Goal: Information Seeking & Learning: Learn about a topic

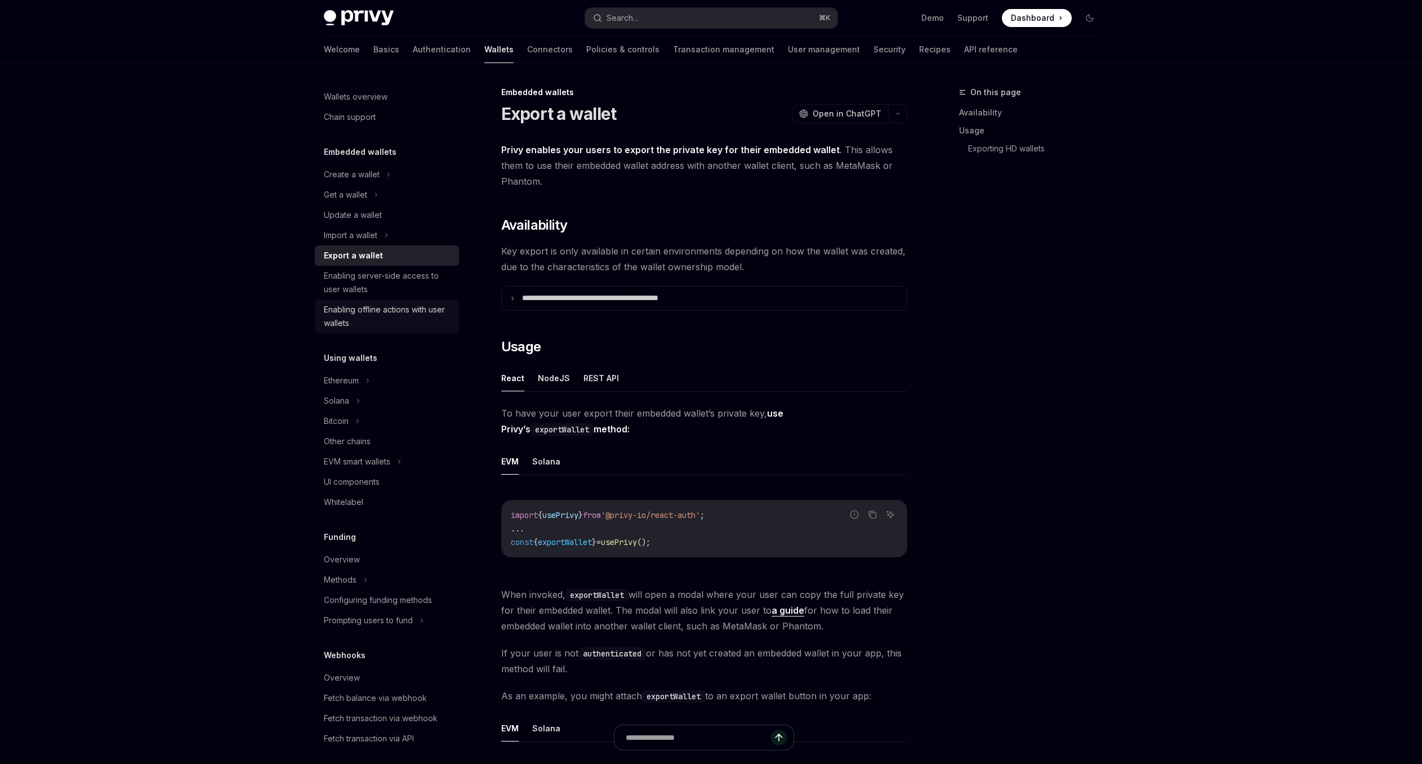
scroll to position [916, 0]
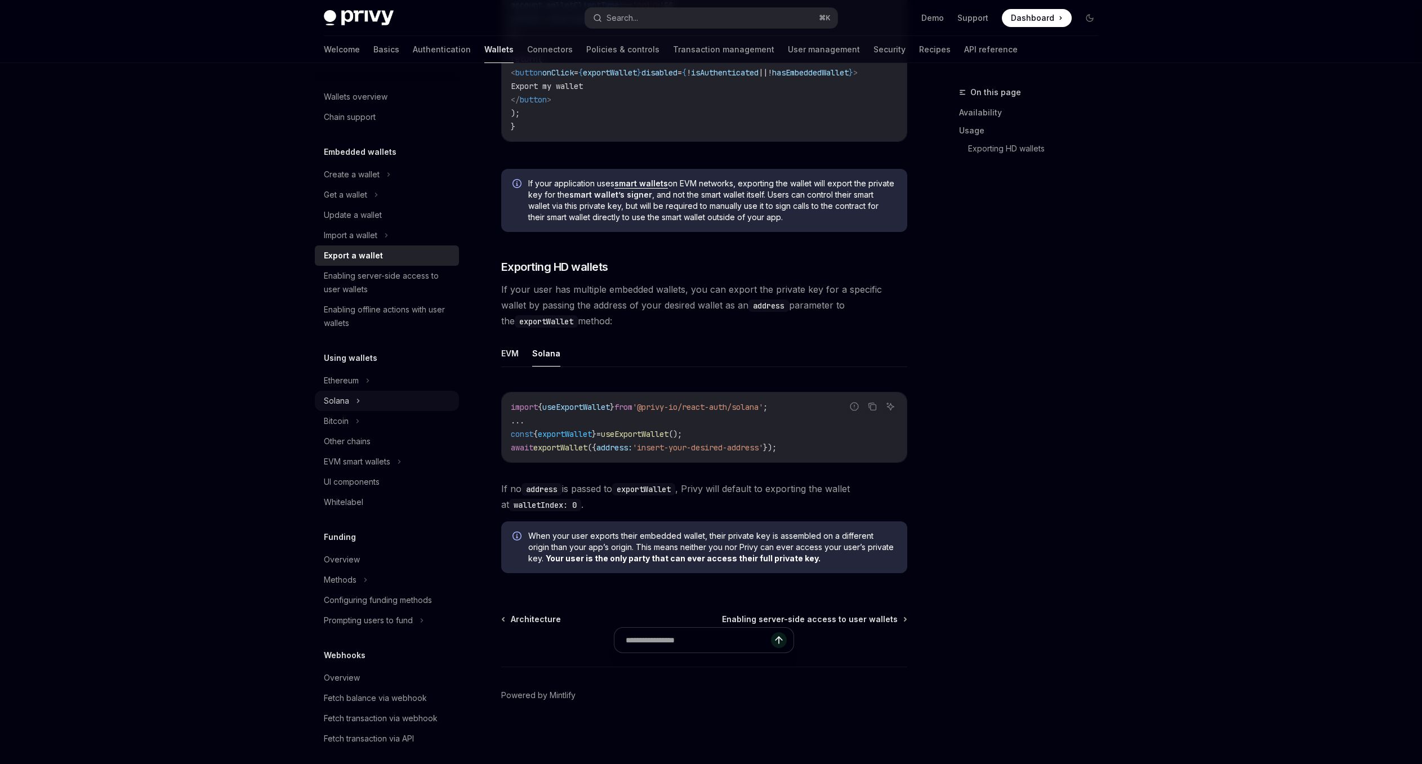
click at [381, 392] on div "Solana" at bounding box center [387, 401] width 144 height 20
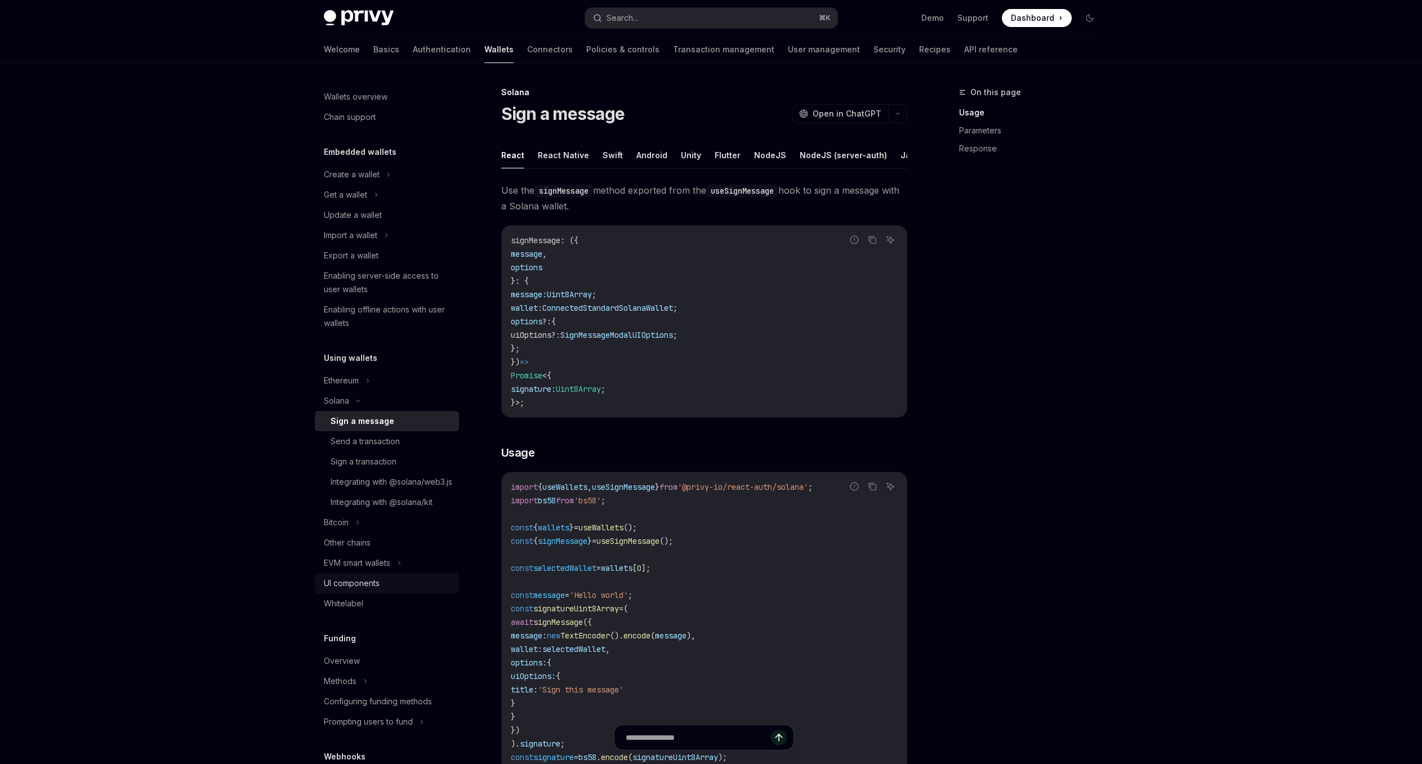
click at [404, 590] on div "UI components" at bounding box center [388, 584] width 128 height 14
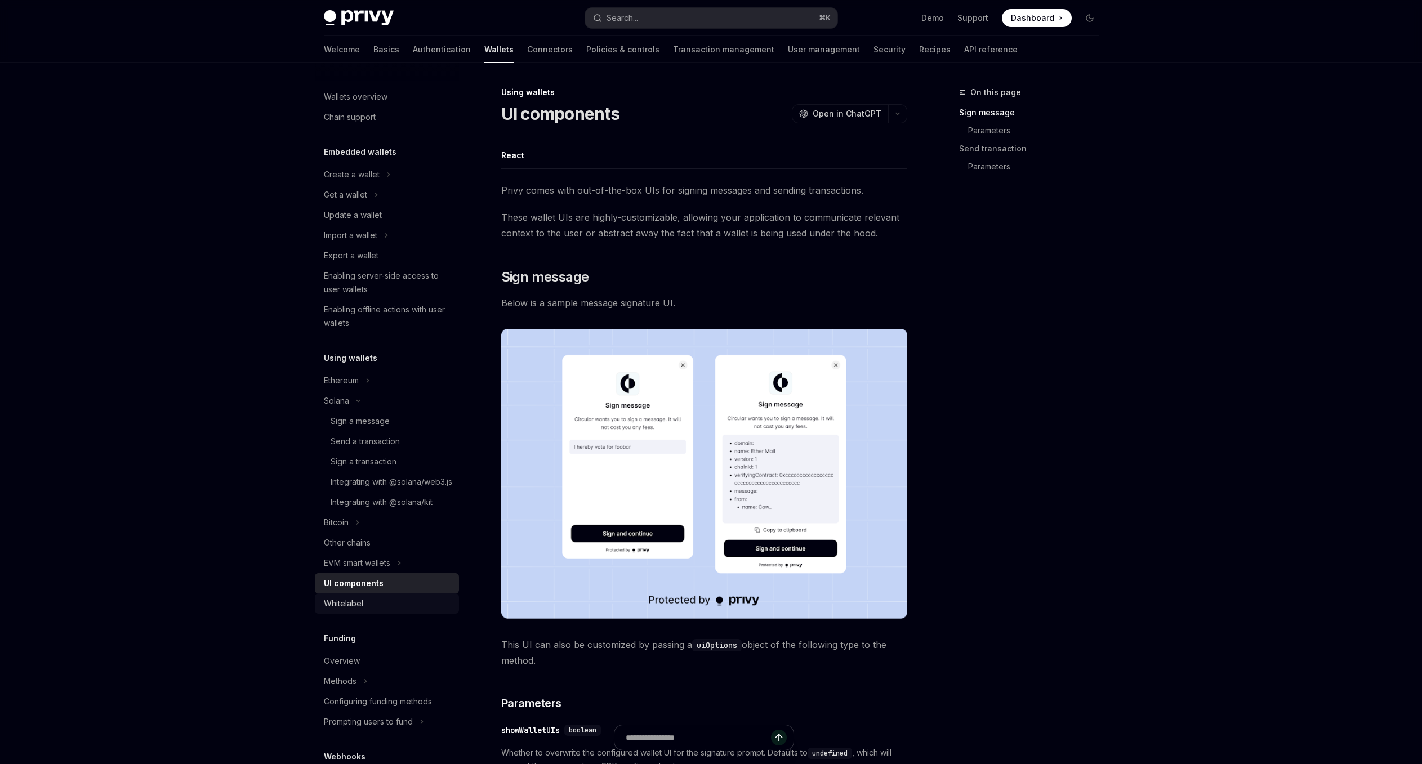
click at [398, 610] on div "Whitelabel" at bounding box center [388, 604] width 128 height 14
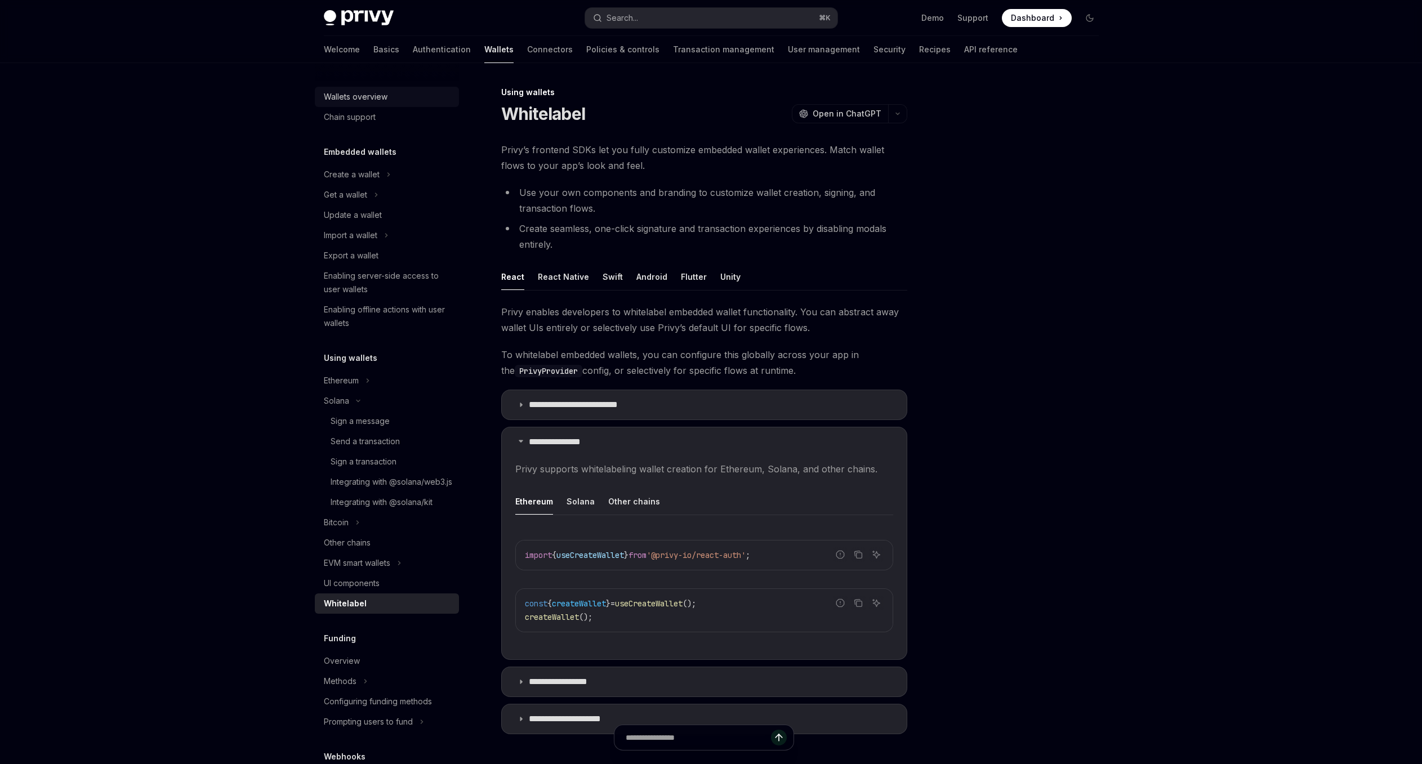
click at [403, 101] on div "Wallets overview" at bounding box center [388, 97] width 128 height 14
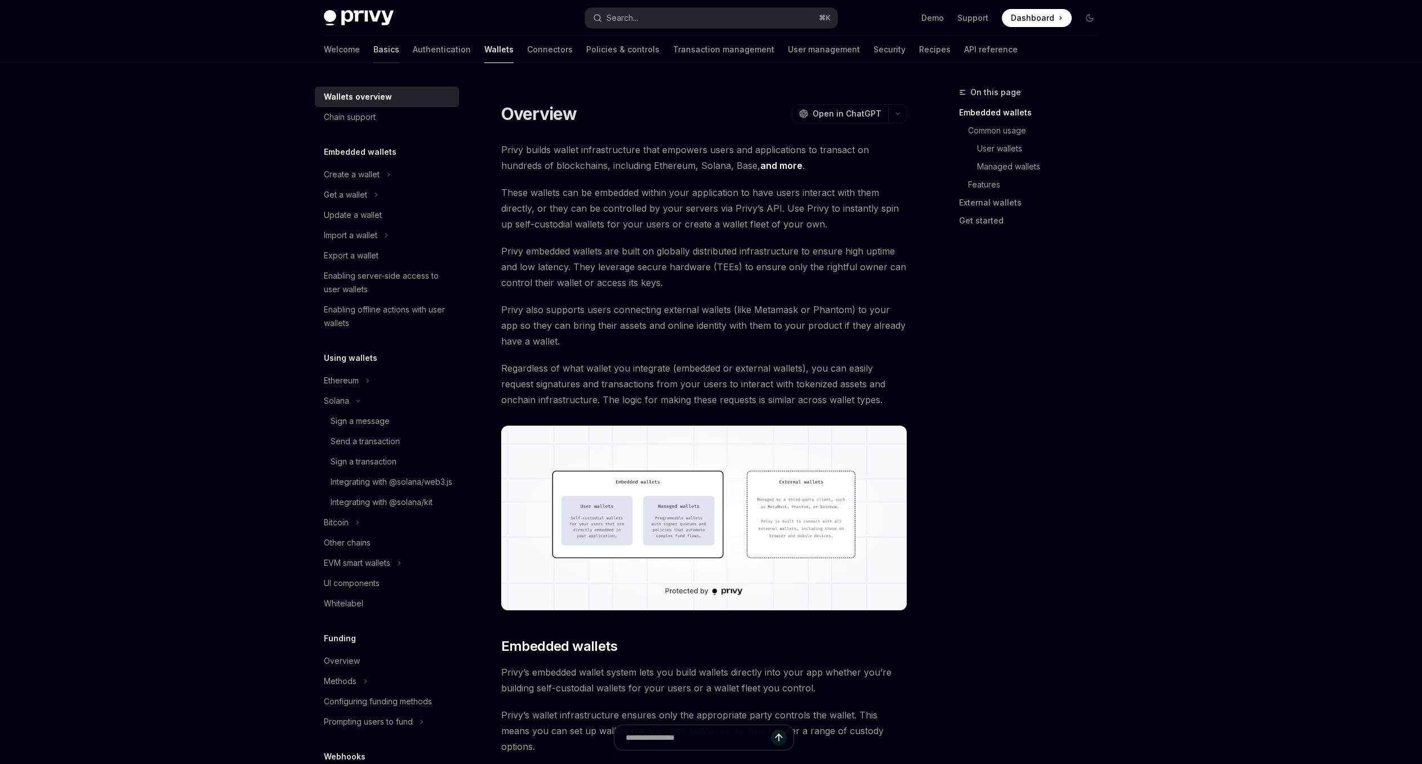
click at [373, 44] on link "Basics" at bounding box center [386, 49] width 26 height 27
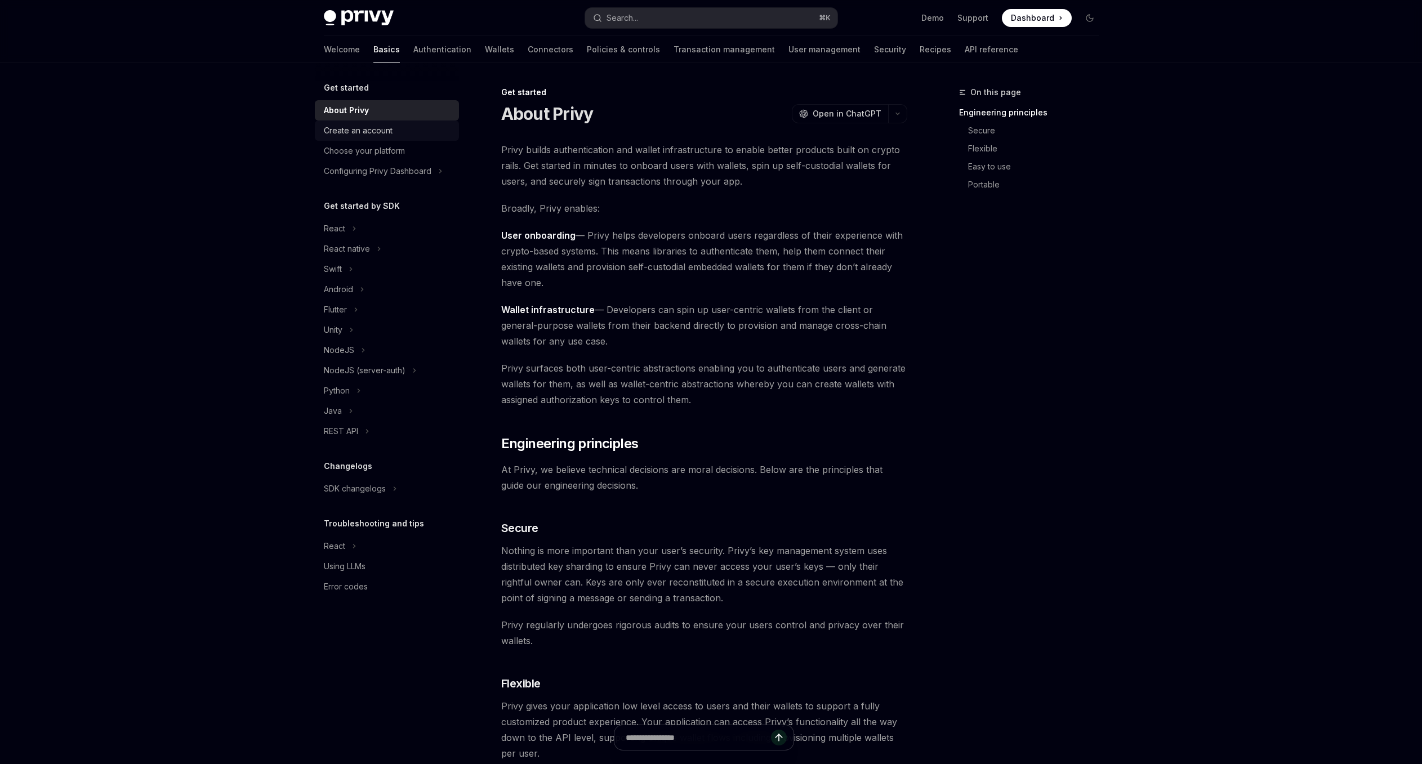
click at [403, 130] on div "Create an account" at bounding box center [388, 131] width 128 height 14
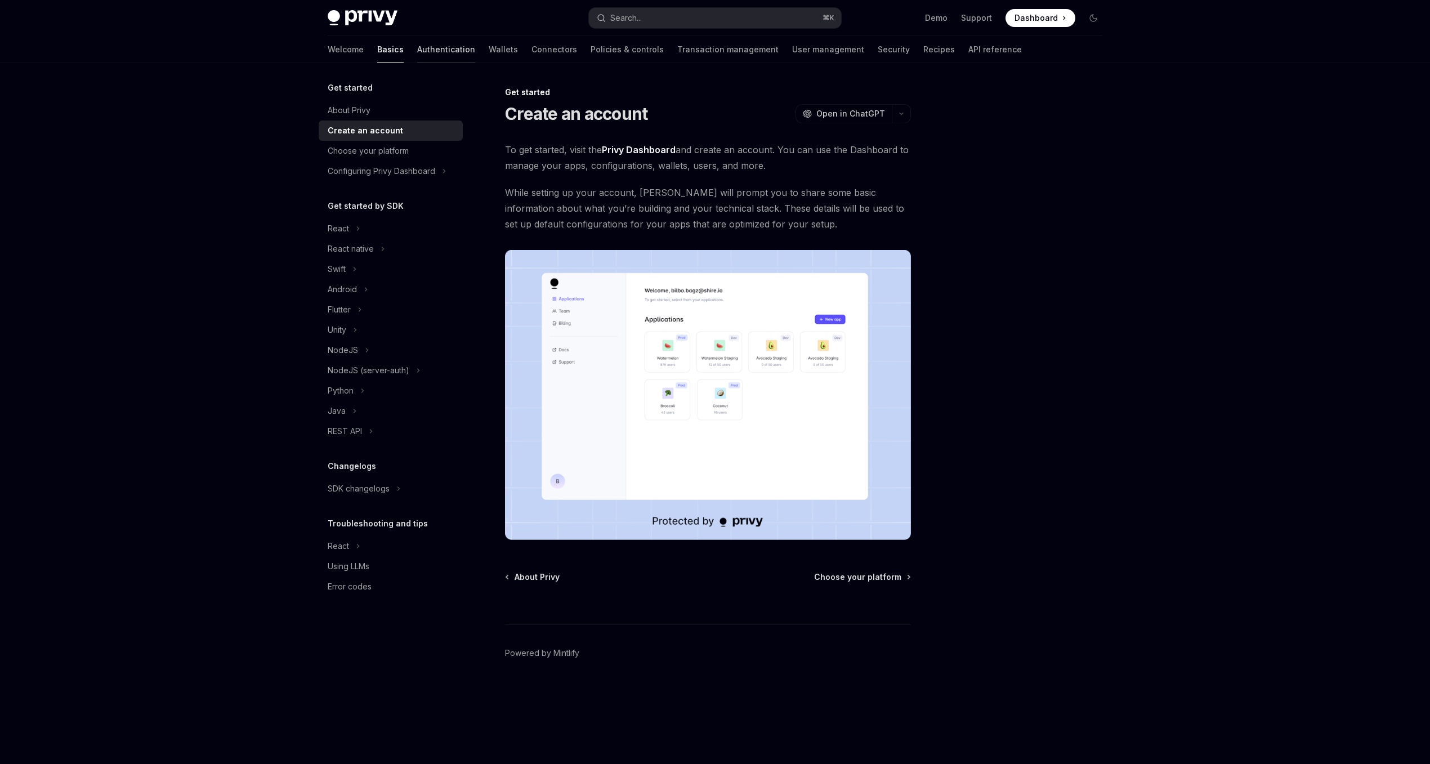
click at [417, 52] on link "Authentication" at bounding box center [446, 49] width 58 height 27
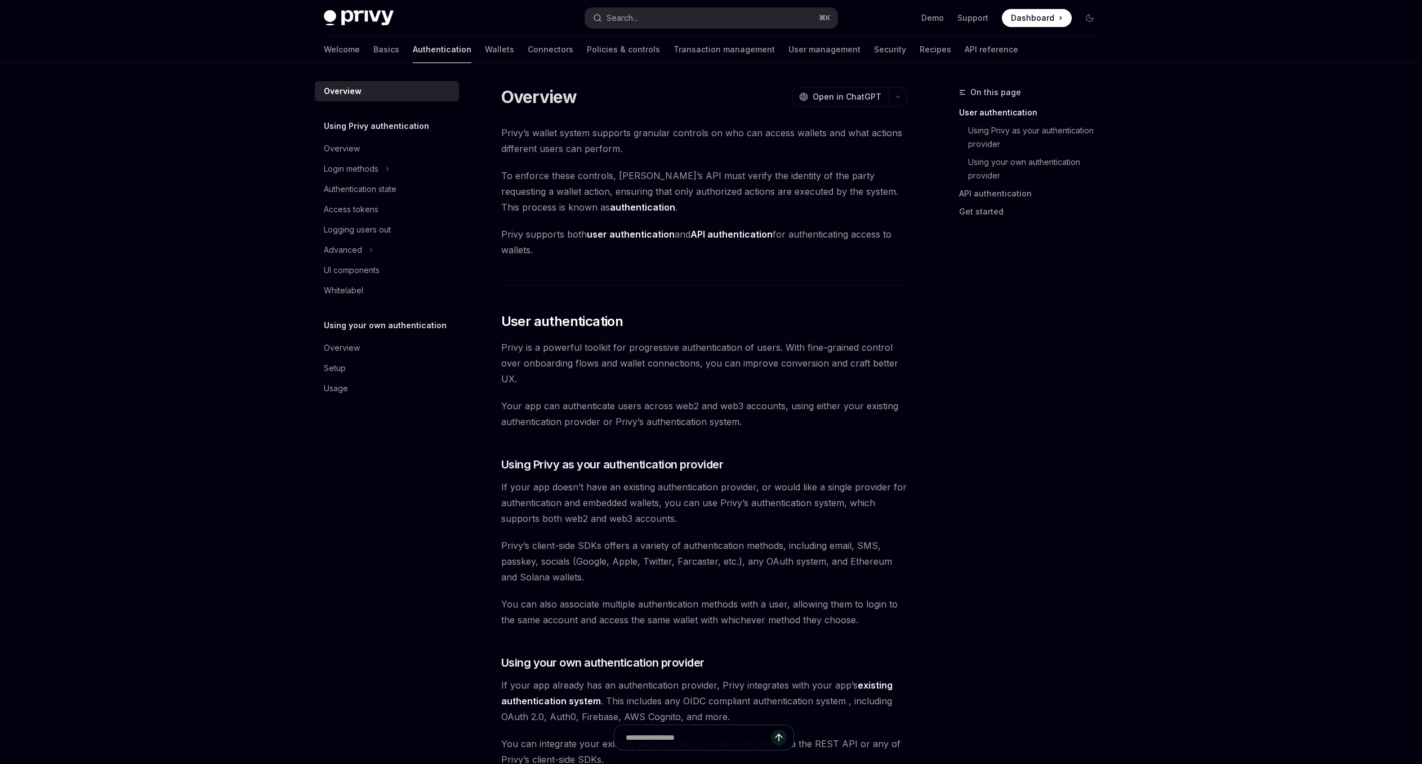
click at [413, 55] on link "Authentication" at bounding box center [442, 49] width 59 height 27
click at [485, 53] on link "Wallets" at bounding box center [499, 49] width 29 height 27
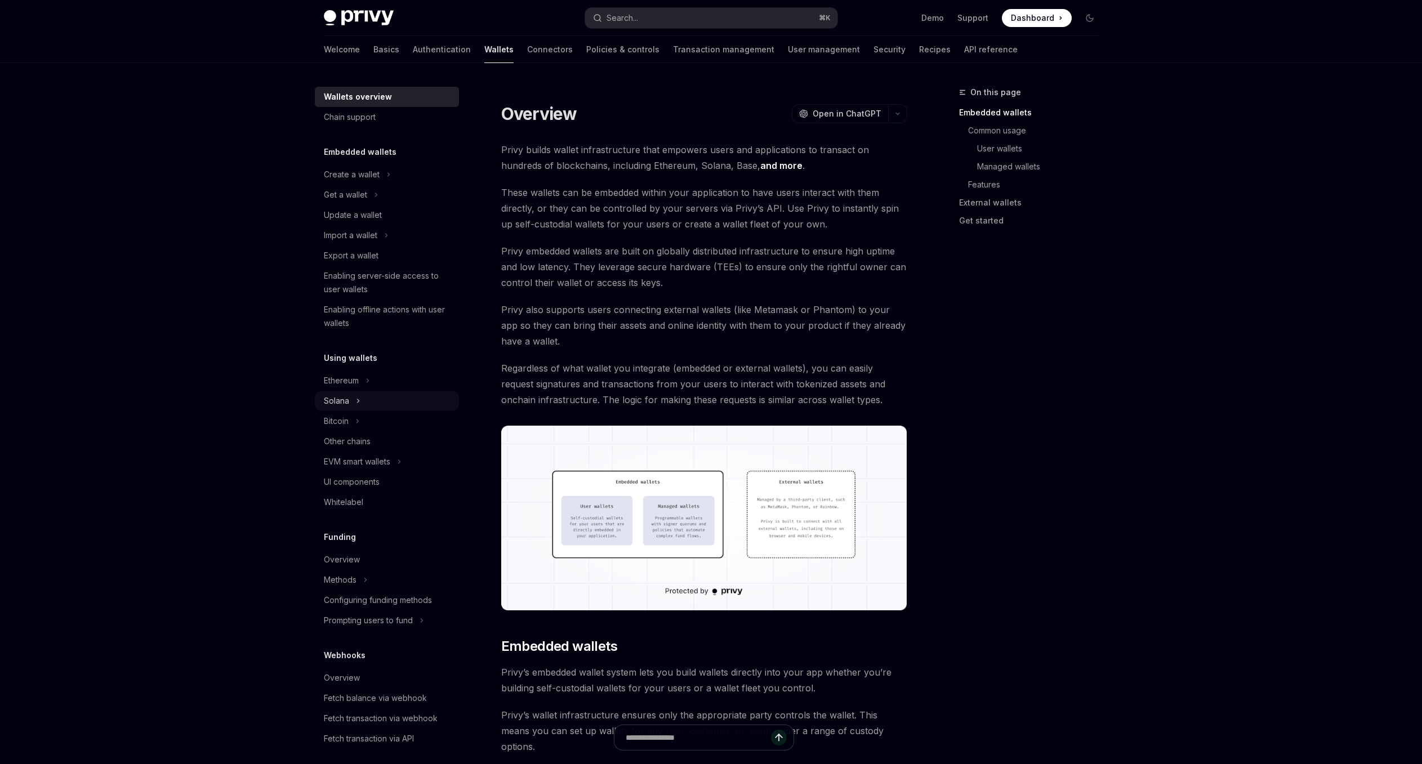
click at [361, 407] on div "Solana" at bounding box center [387, 401] width 144 height 20
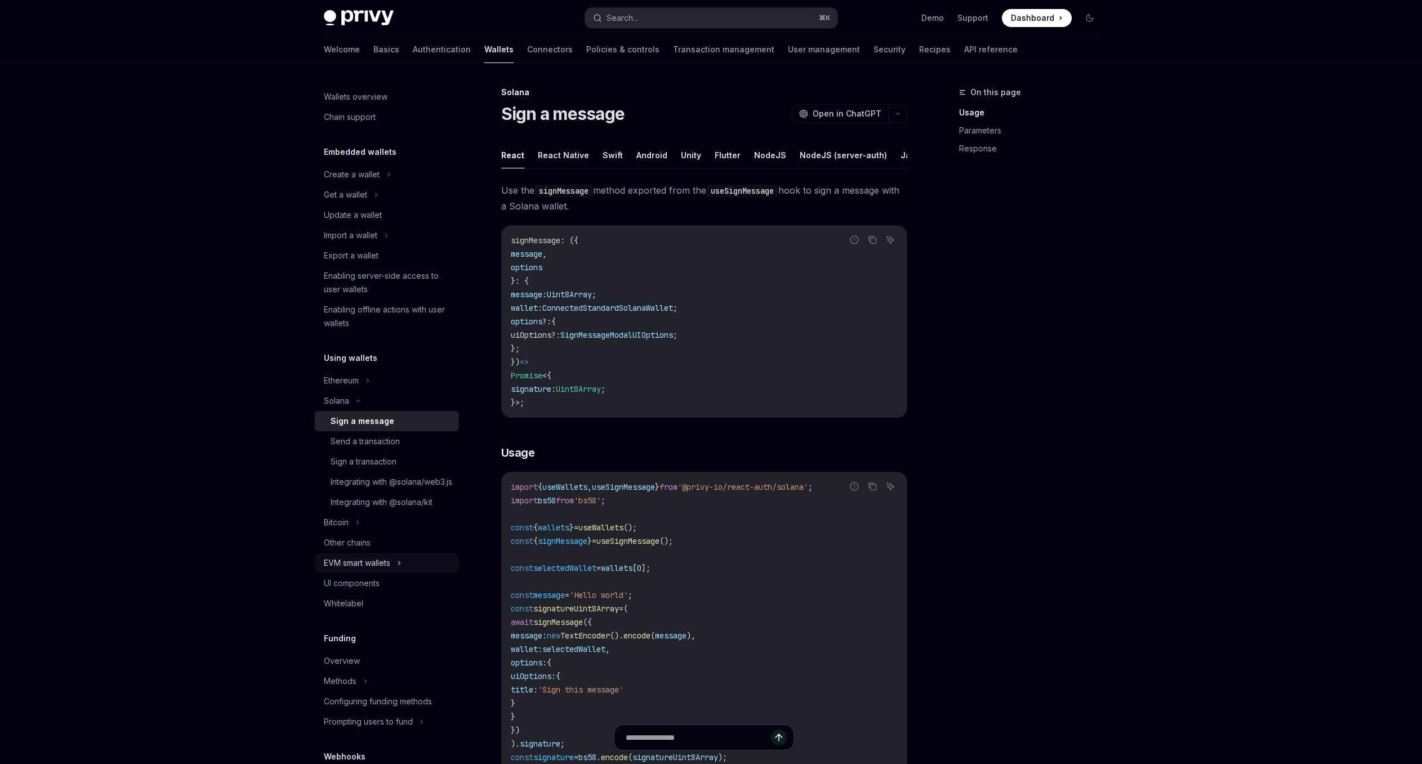
click at [390, 570] on div "EVM smart wallets" at bounding box center [357, 563] width 66 height 14
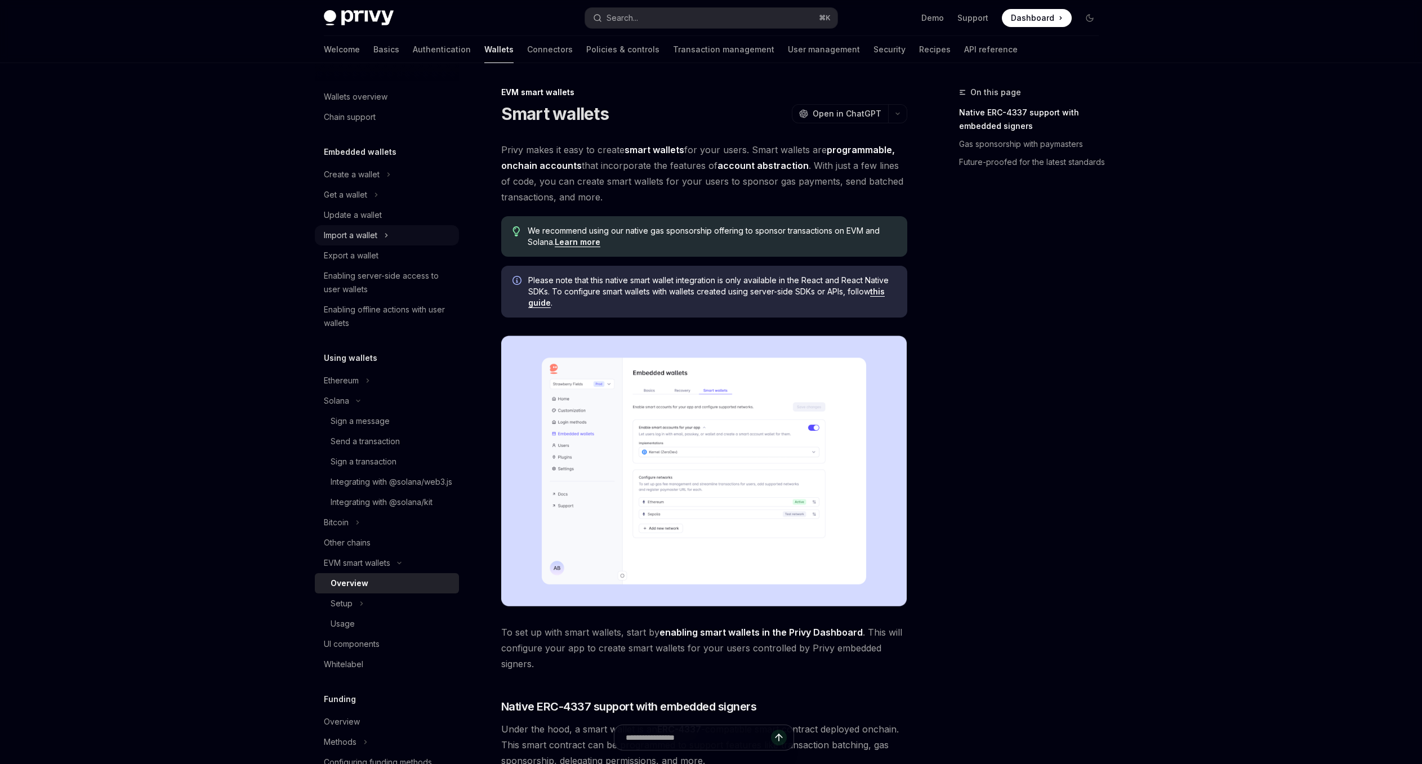
click at [386, 231] on icon at bounding box center [386, 236] width 5 height 14
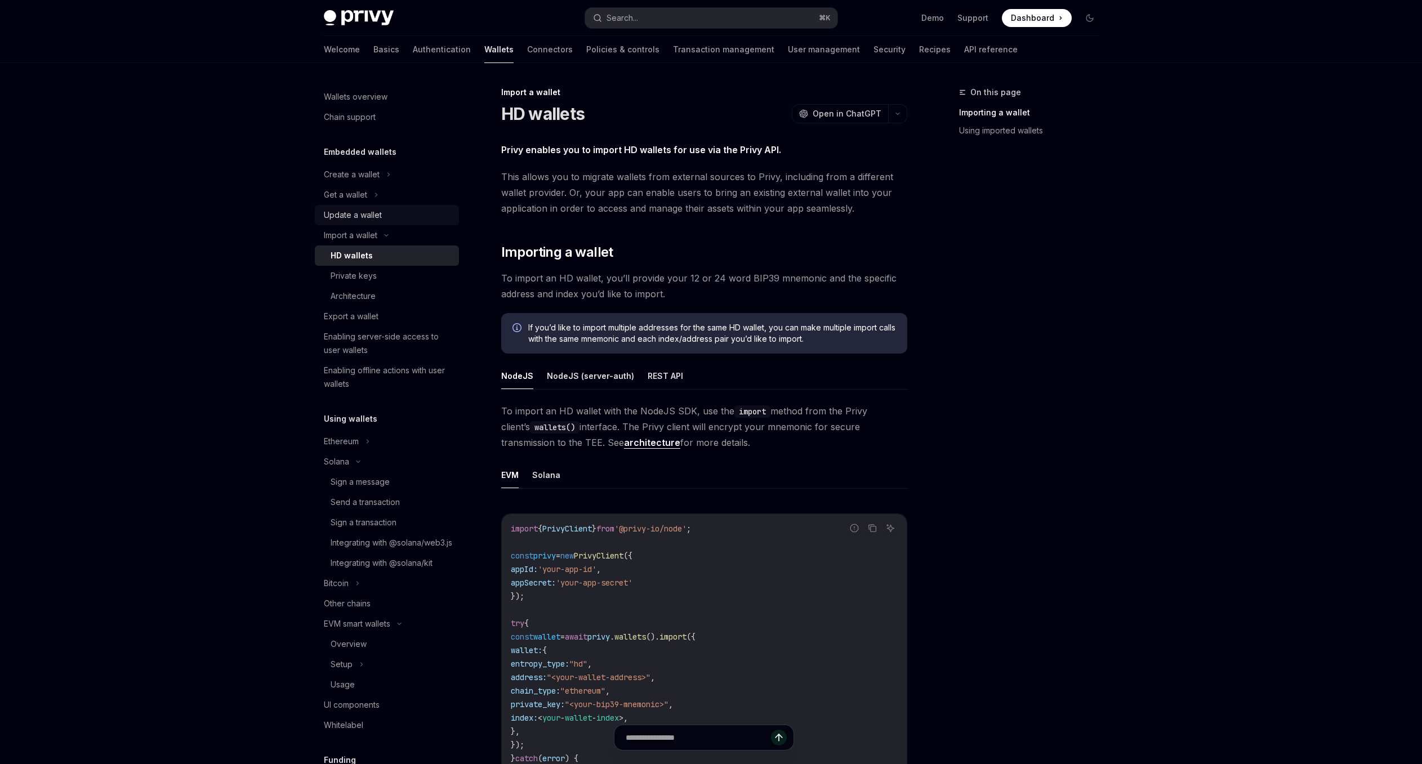
click at [382, 216] on div "Update a wallet" at bounding box center [388, 215] width 128 height 14
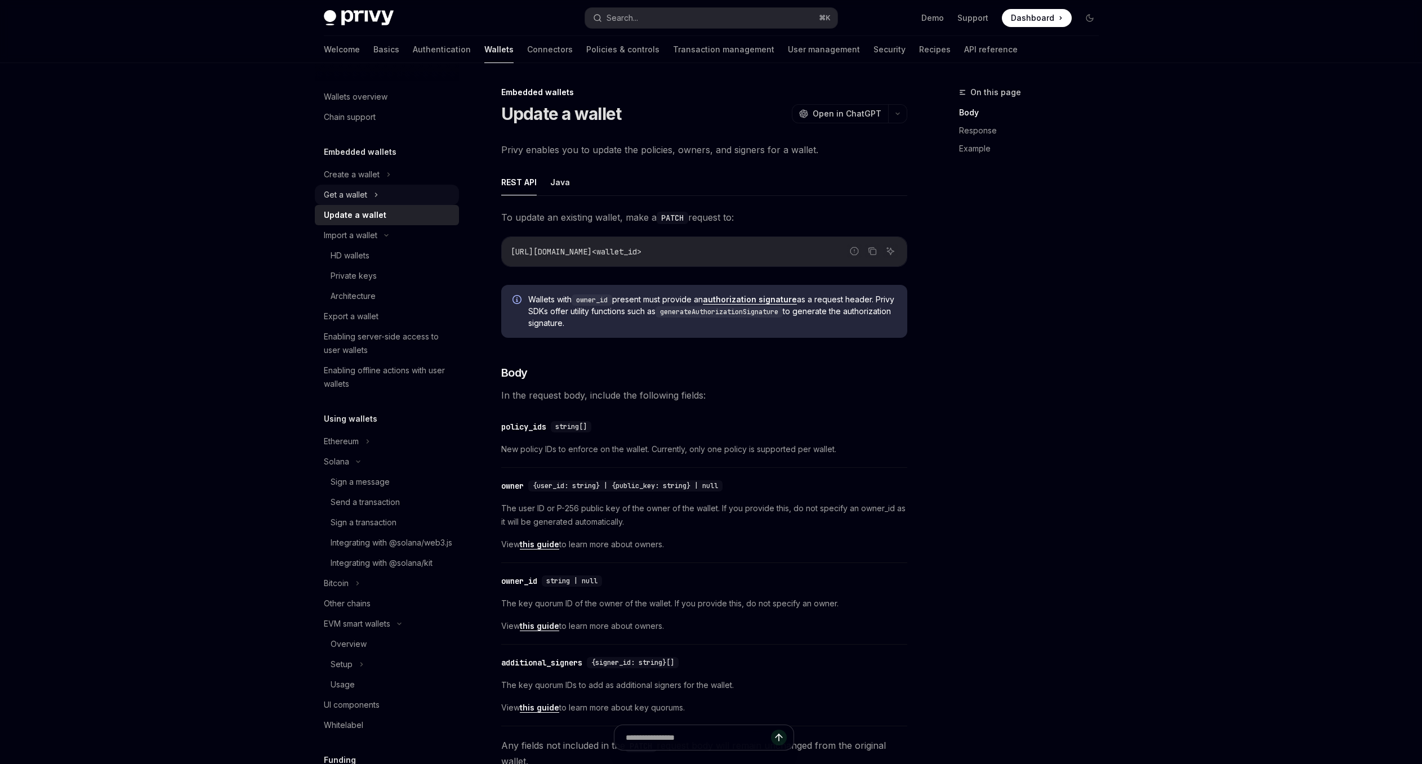
click at [385, 192] on div "Get a wallet" at bounding box center [387, 195] width 144 height 20
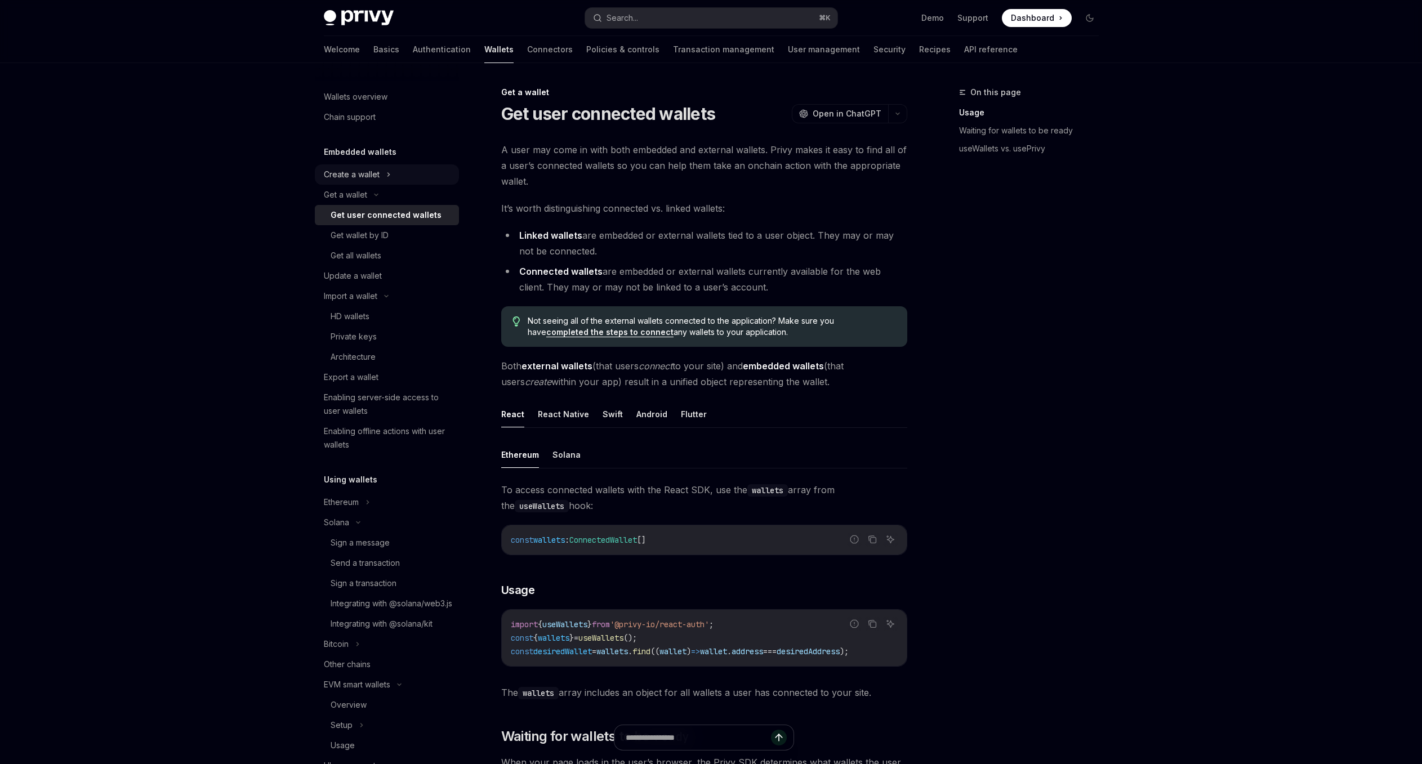
click at [396, 175] on div "Create a wallet" at bounding box center [387, 174] width 144 height 20
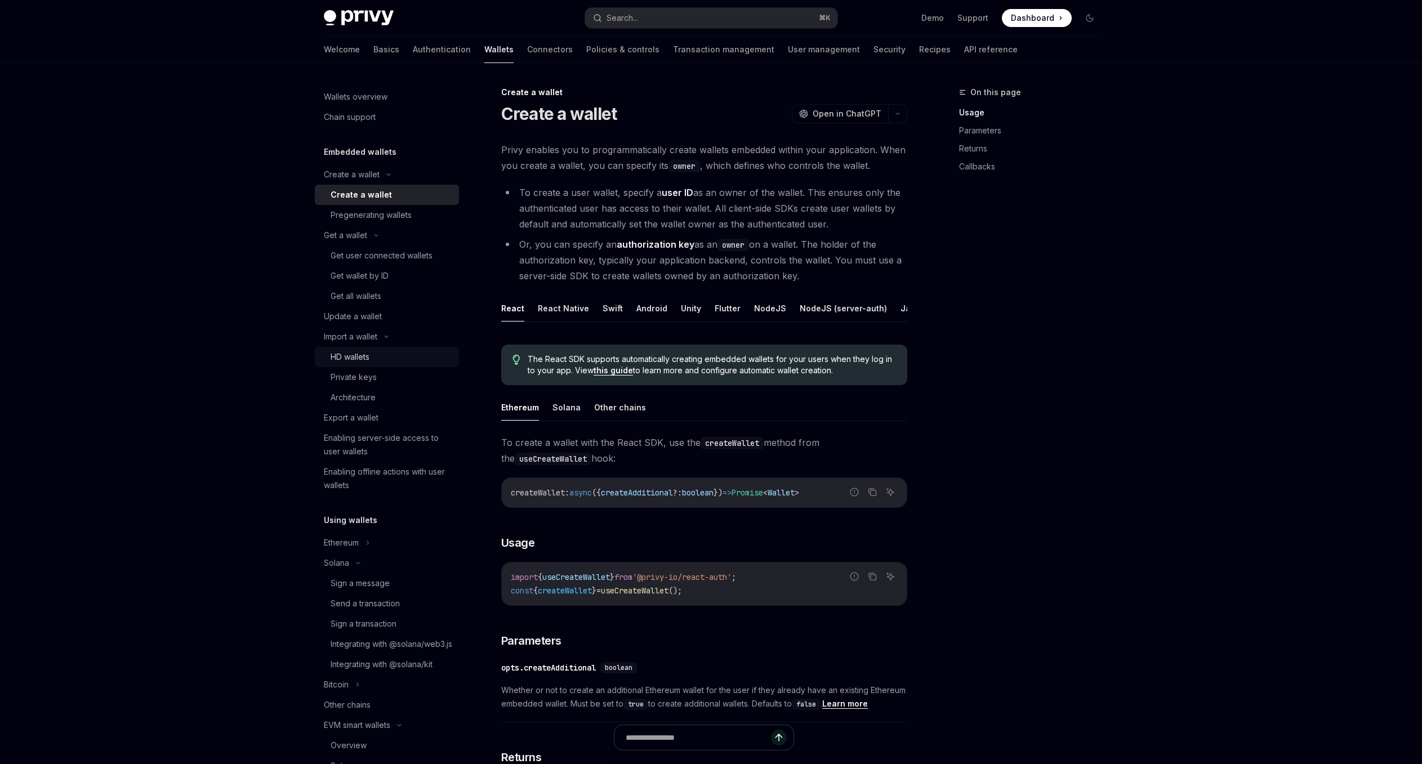
click at [388, 355] on div "HD wallets" at bounding box center [391, 357] width 122 height 14
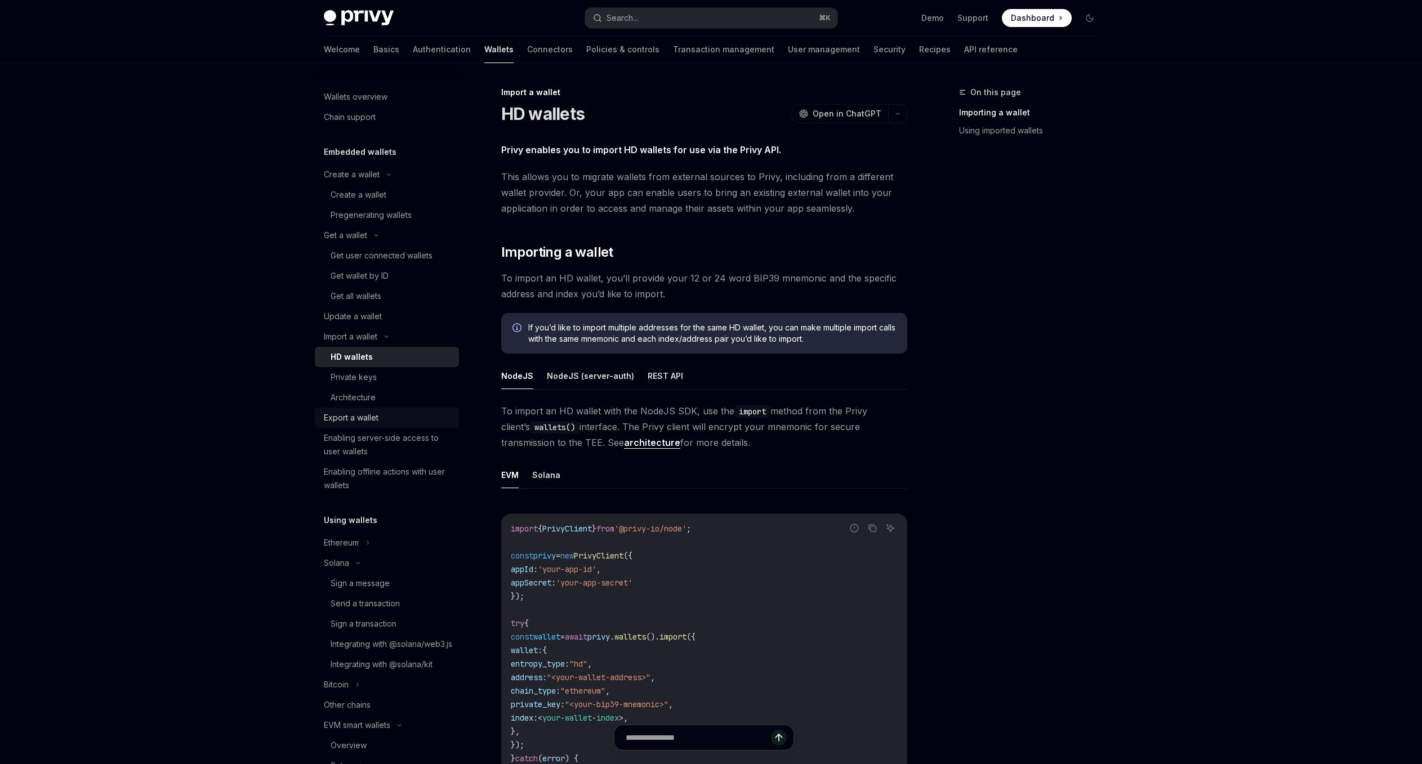
click at [387, 416] on div "Export a wallet" at bounding box center [388, 418] width 128 height 14
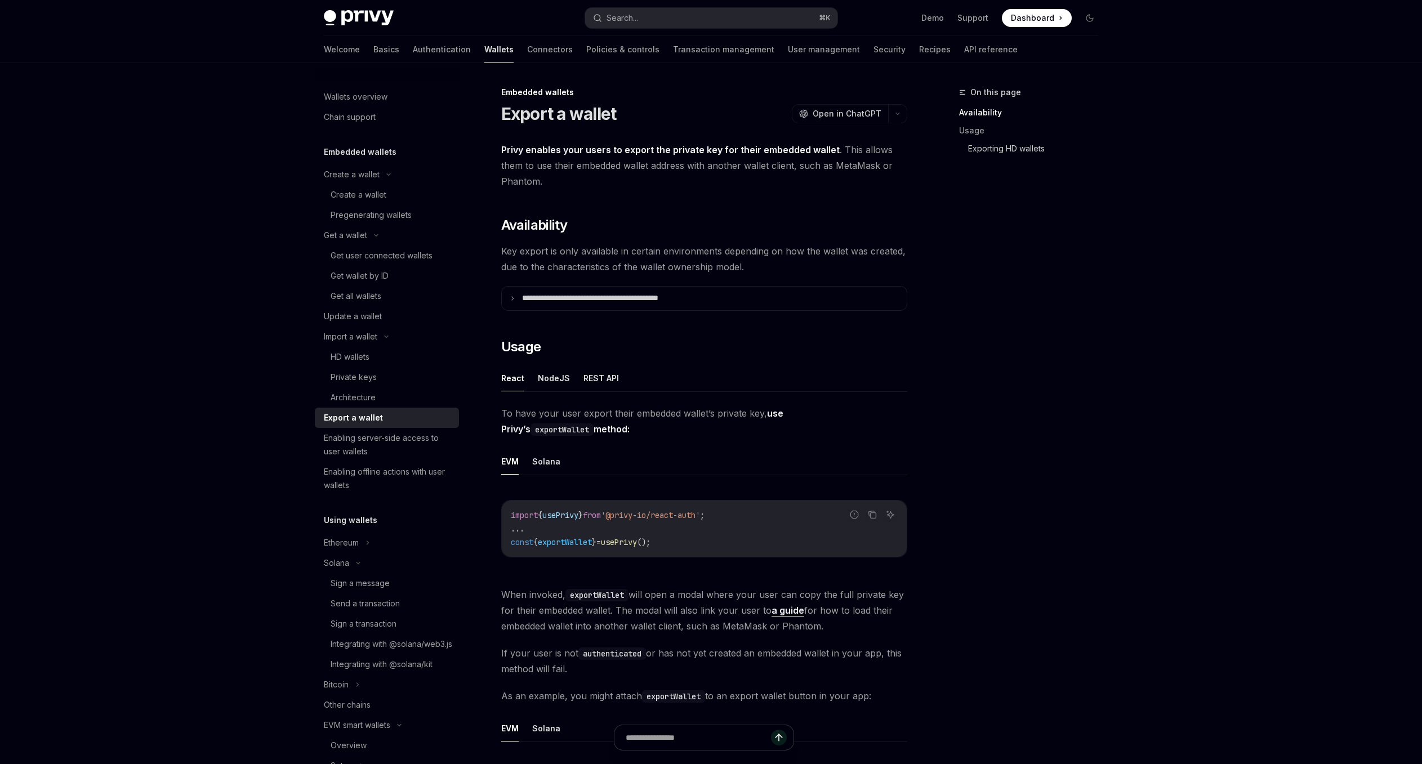
click at [1026, 151] on link "Exporting HD wallets" at bounding box center [1038, 149] width 140 height 18
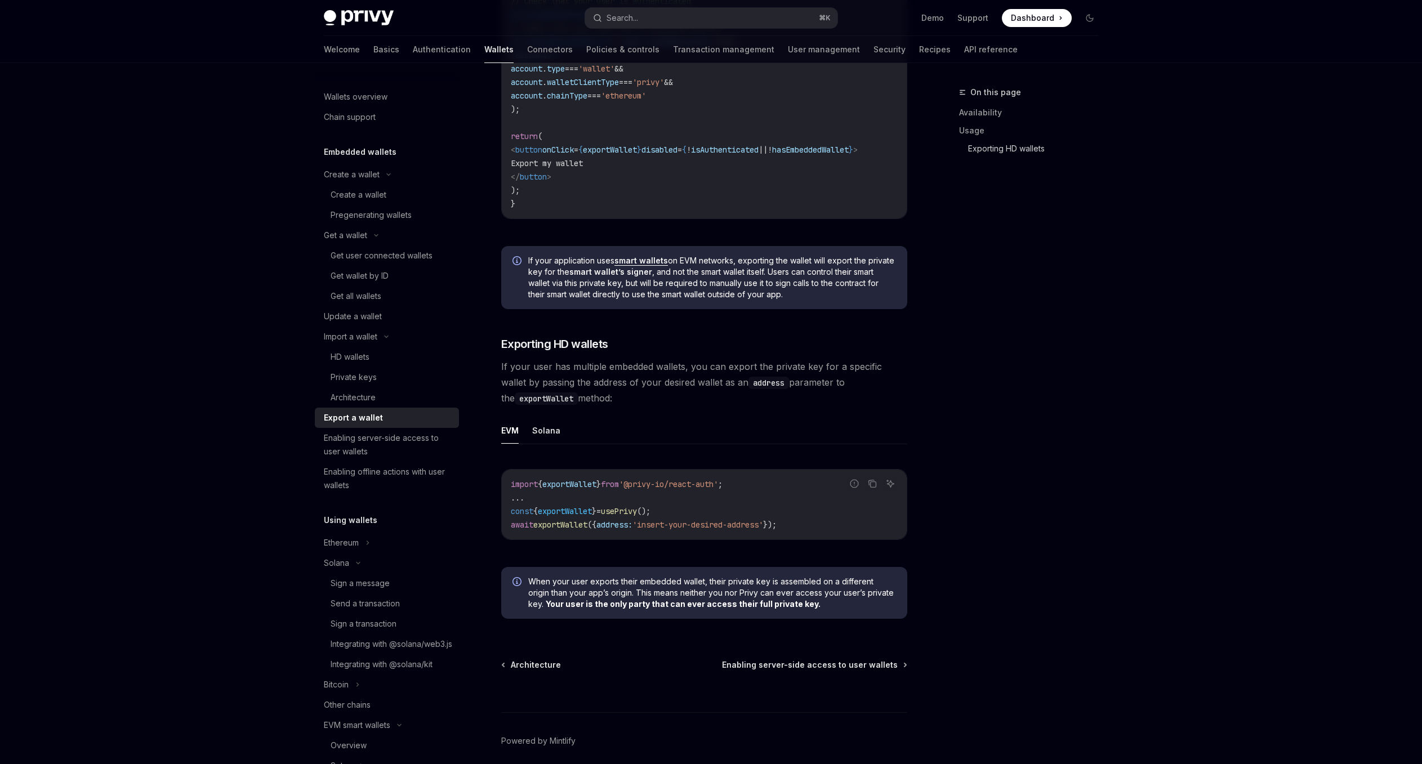
scroll to position [885, 0]
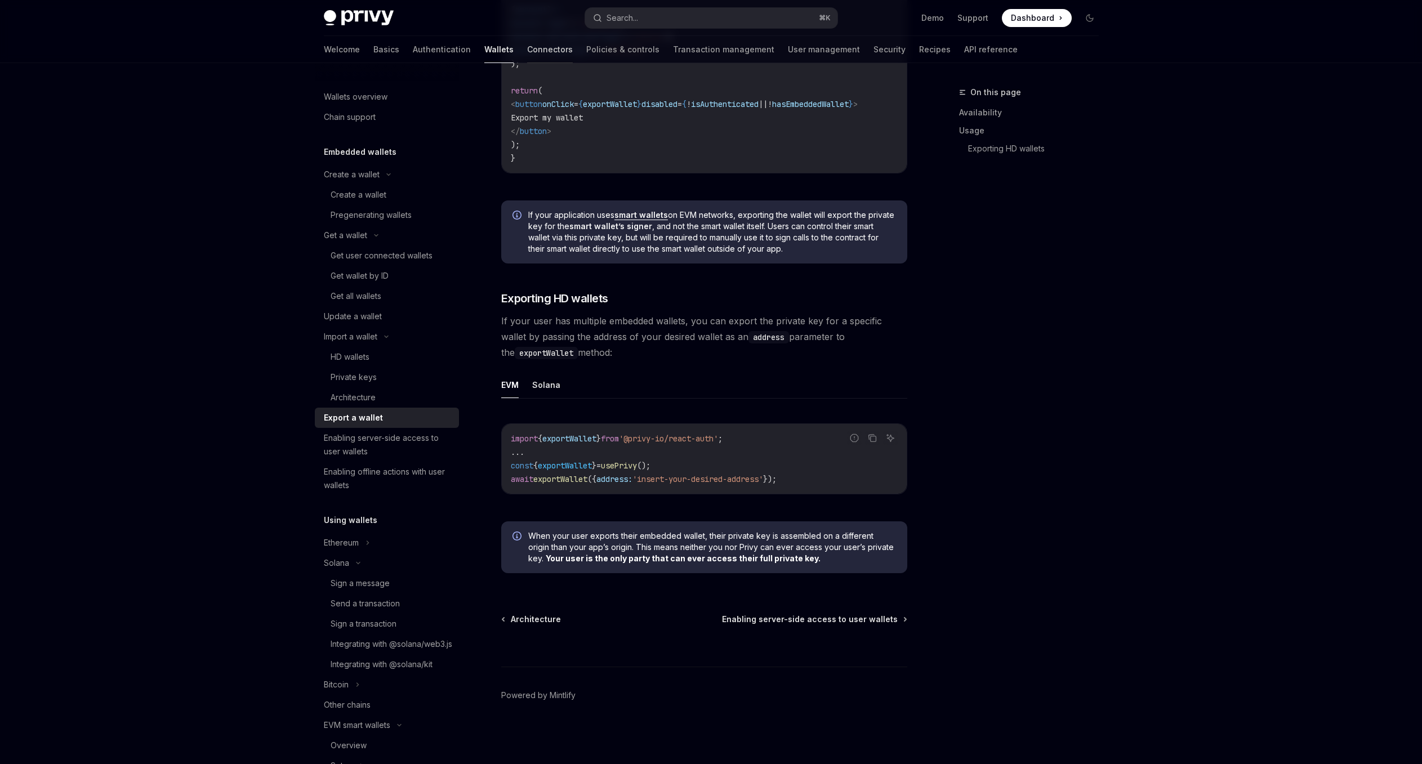
click at [527, 57] on link "Connectors" at bounding box center [550, 49] width 46 height 27
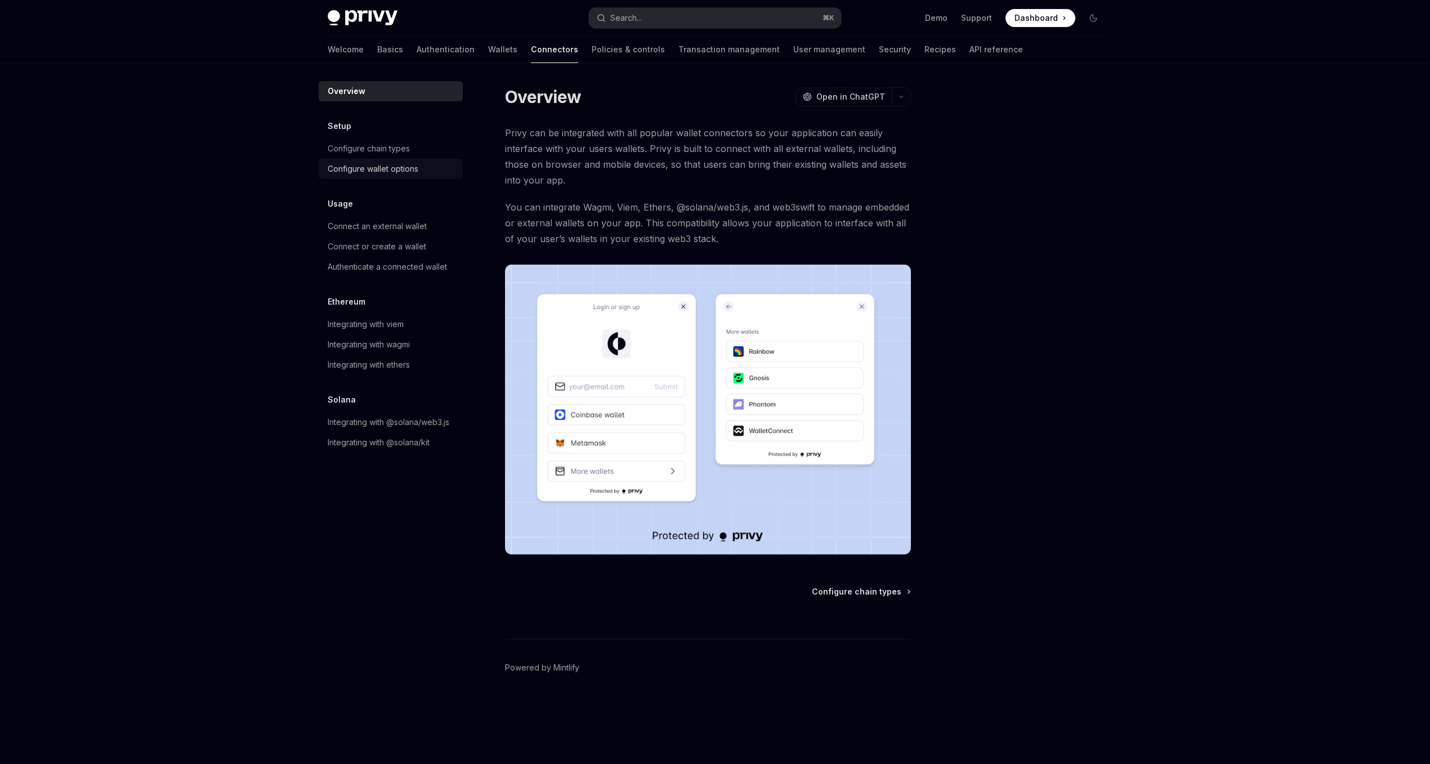
click at [423, 176] on link "Configure wallet options" at bounding box center [391, 169] width 144 height 20
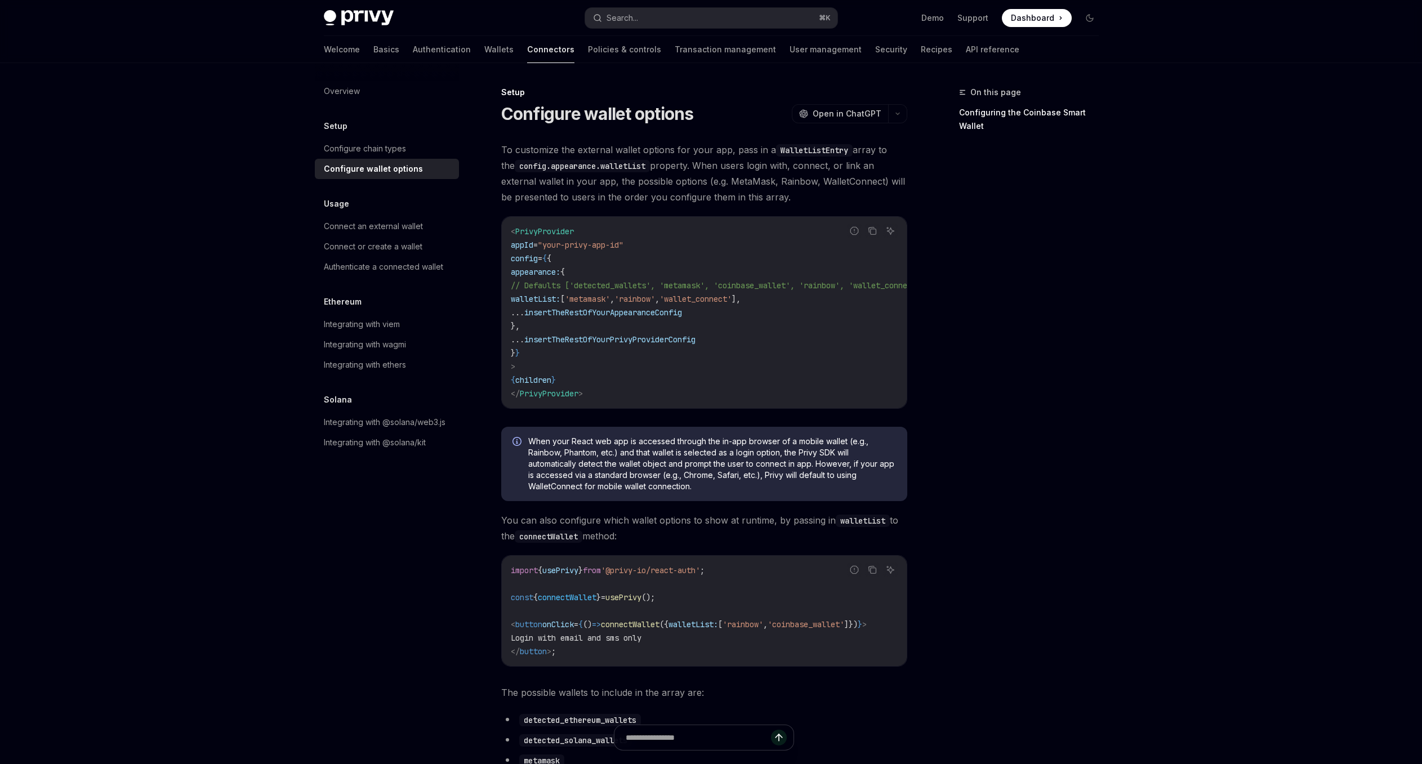
click at [413, 53] on link "Authentication" at bounding box center [442, 49] width 58 height 27
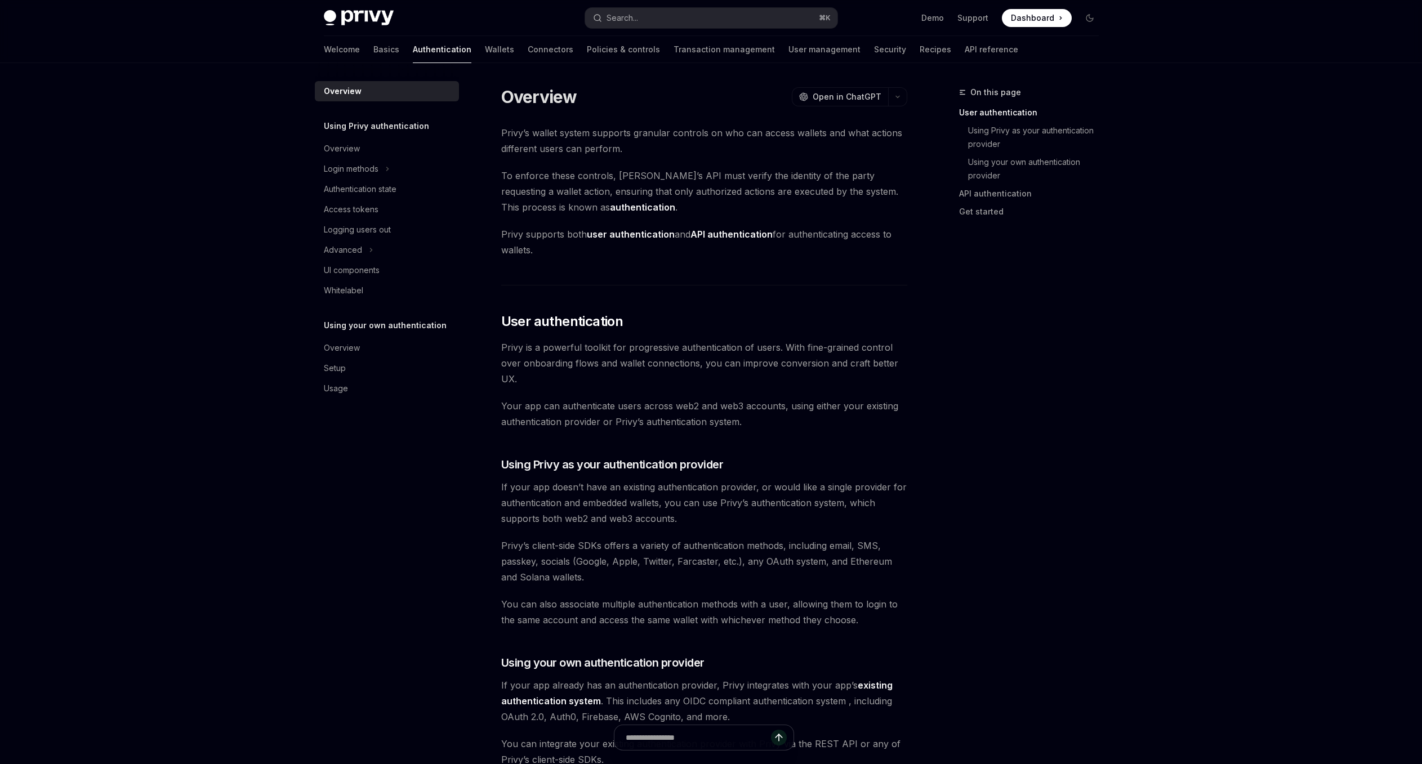
click at [373, 48] on link "Basics" at bounding box center [386, 49] width 26 height 27
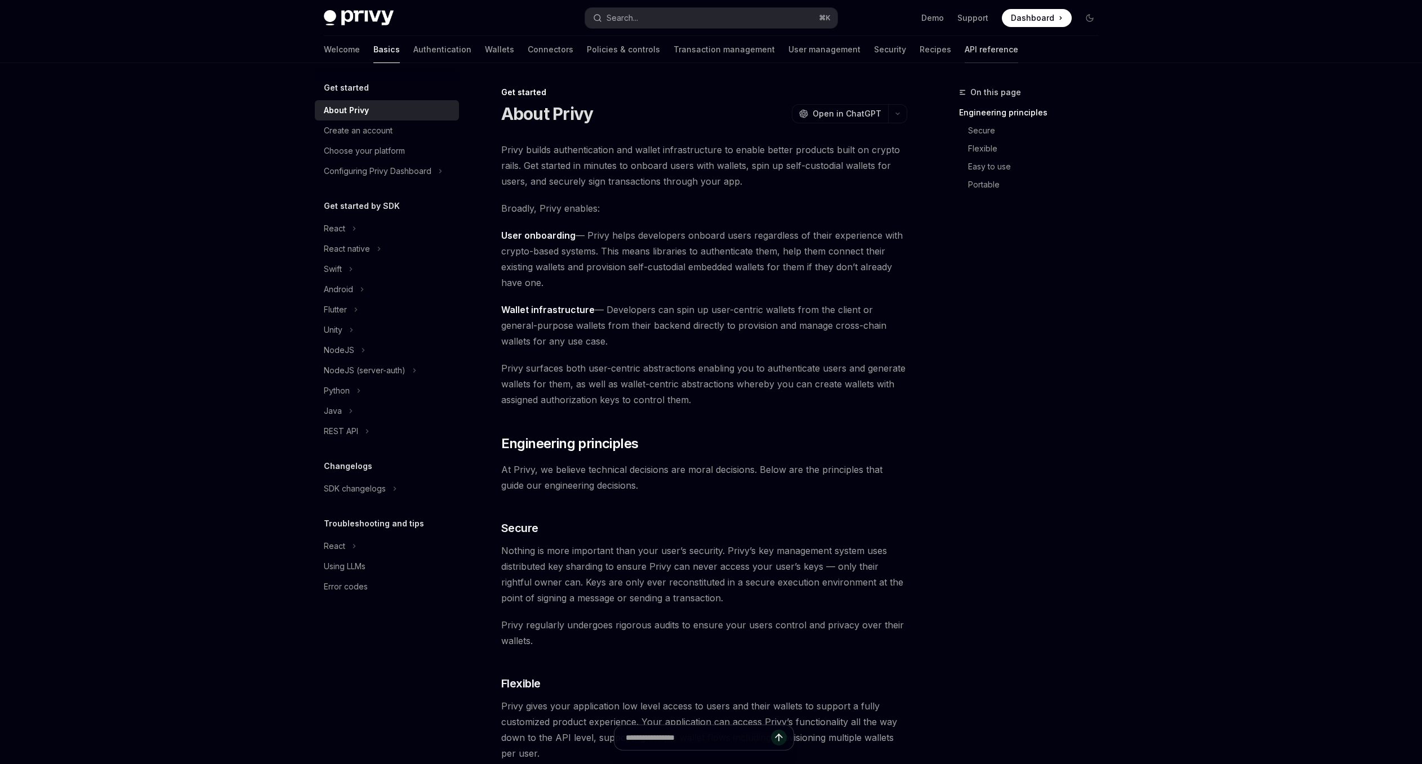
click at [964, 43] on link "API reference" at bounding box center [990, 49] width 53 height 27
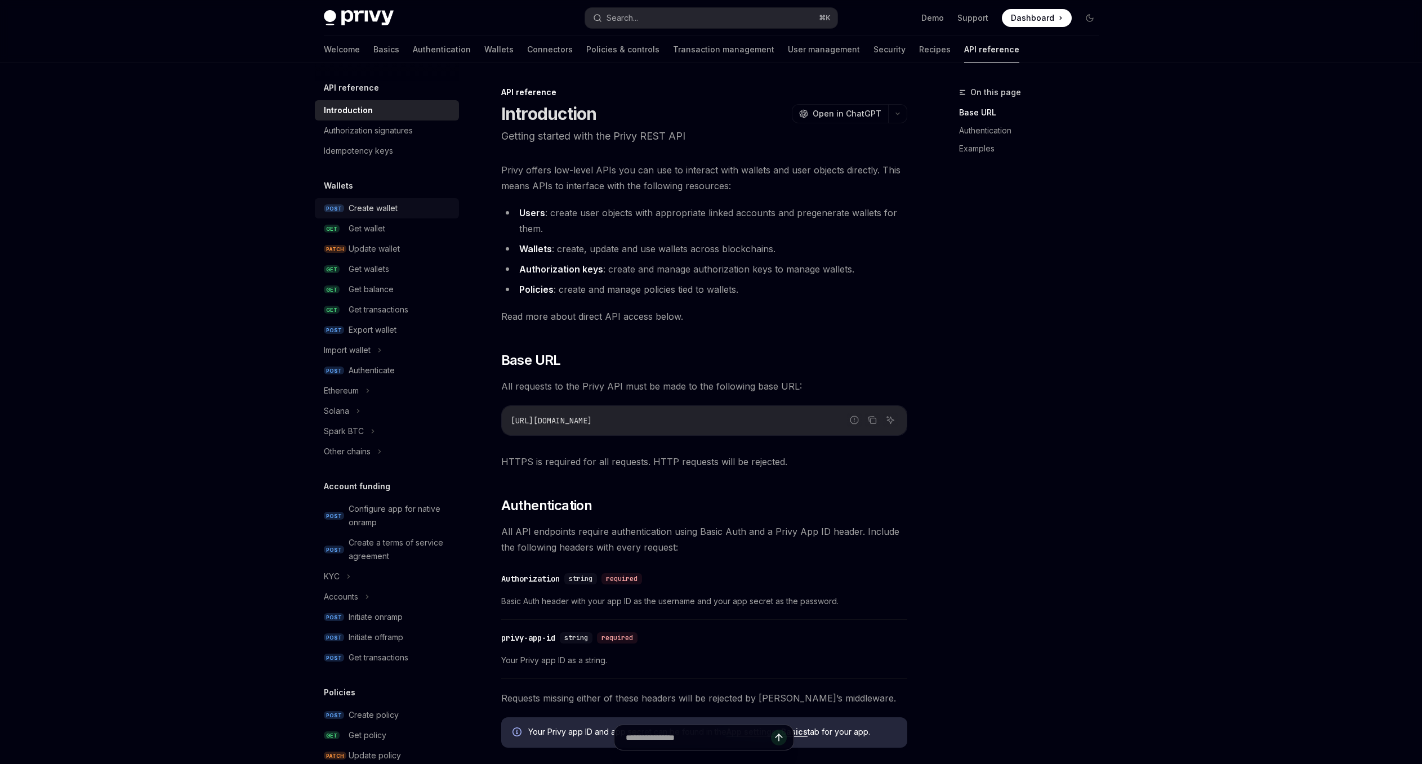
click at [399, 204] on div "Create wallet" at bounding box center [401, 209] width 104 height 14
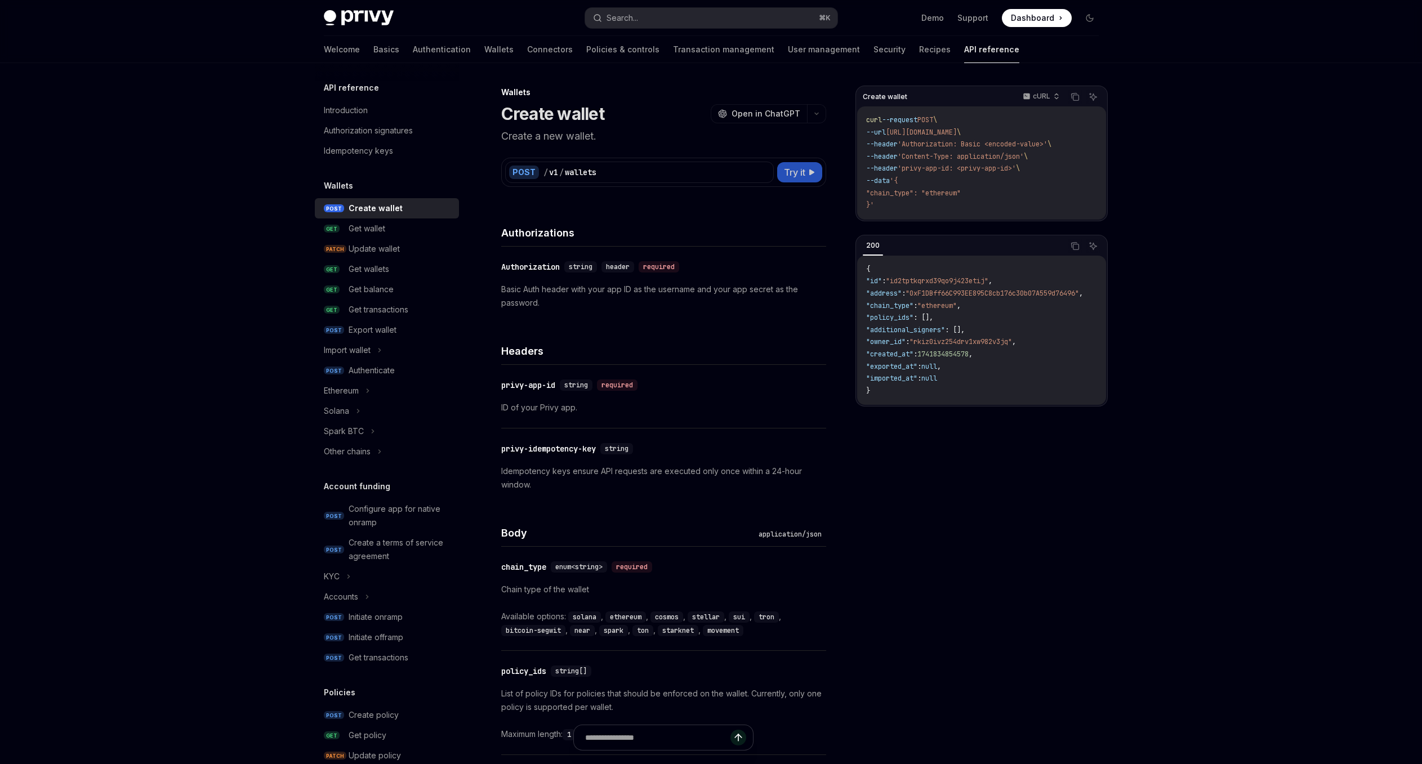
click at [792, 180] on button "Try it" at bounding box center [799, 172] width 45 height 20
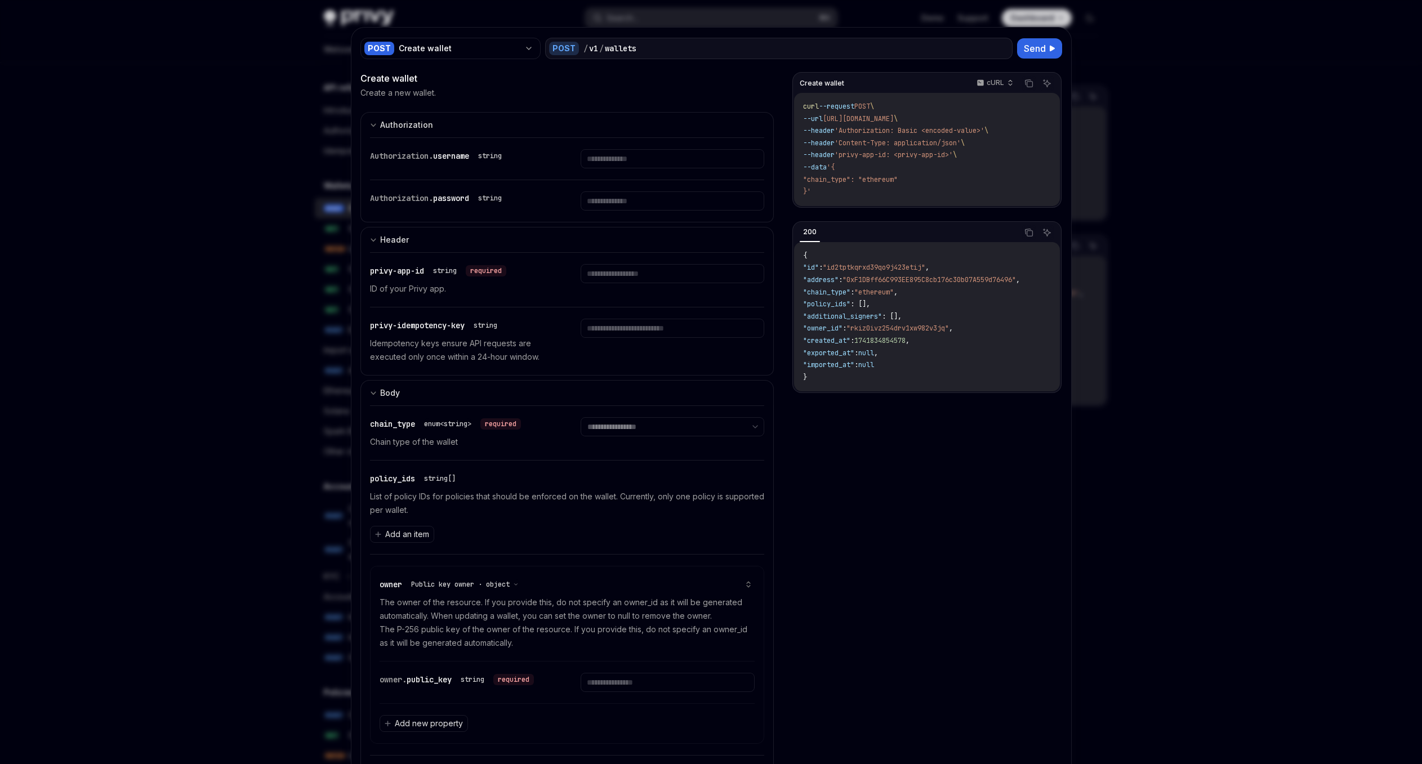
click at [1231, 91] on div at bounding box center [711, 382] width 1422 height 764
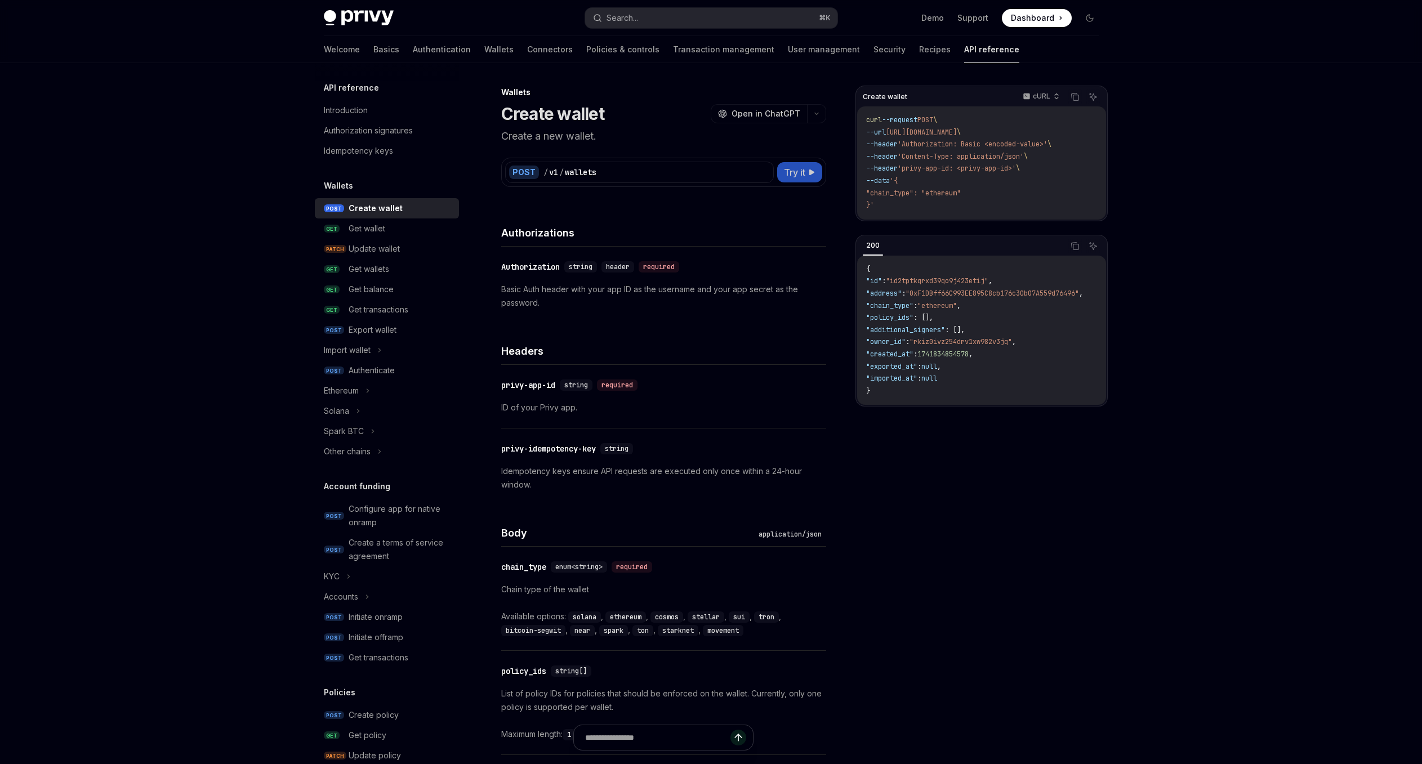
click at [797, 169] on span "Try it" at bounding box center [794, 173] width 21 height 14
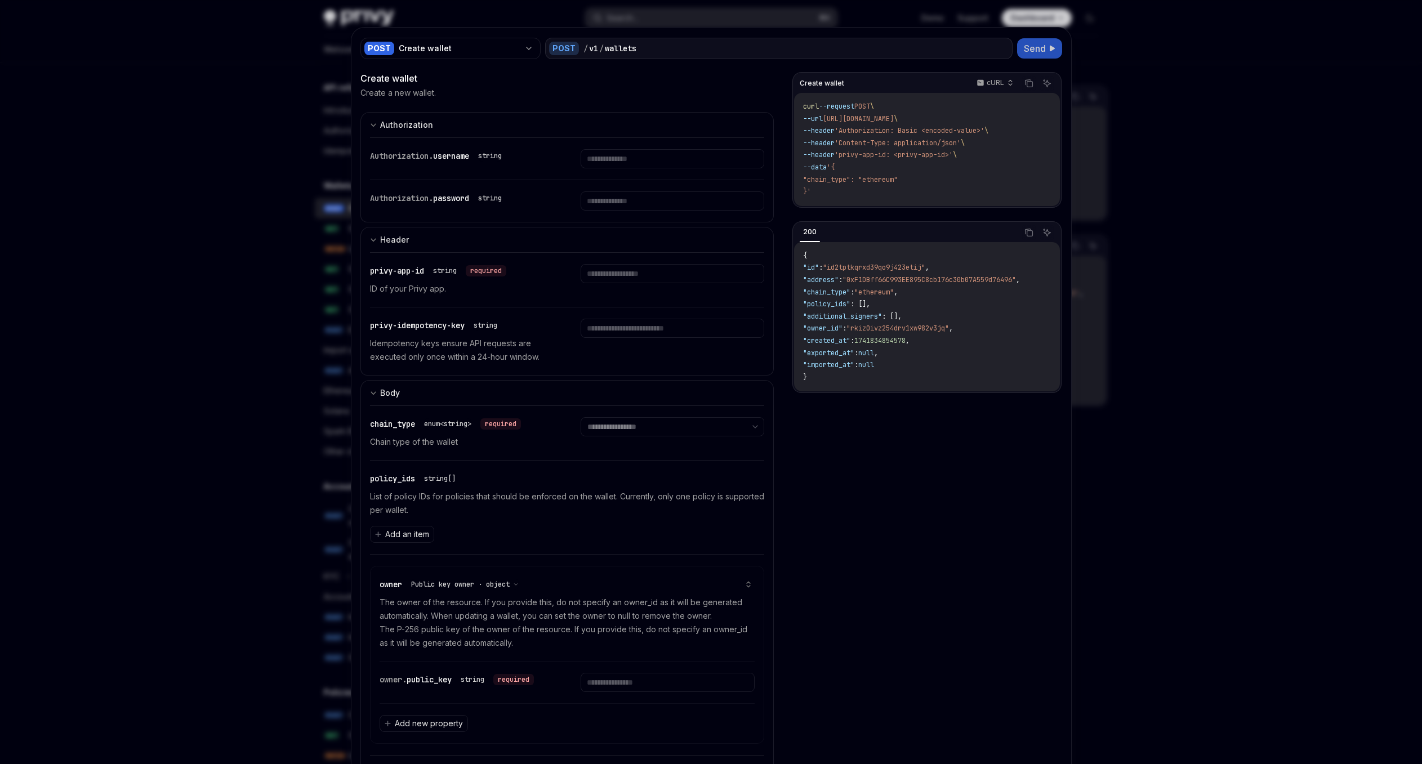
click at [1051, 47] on button "Send" at bounding box center [1039, 48] width 45 height 20
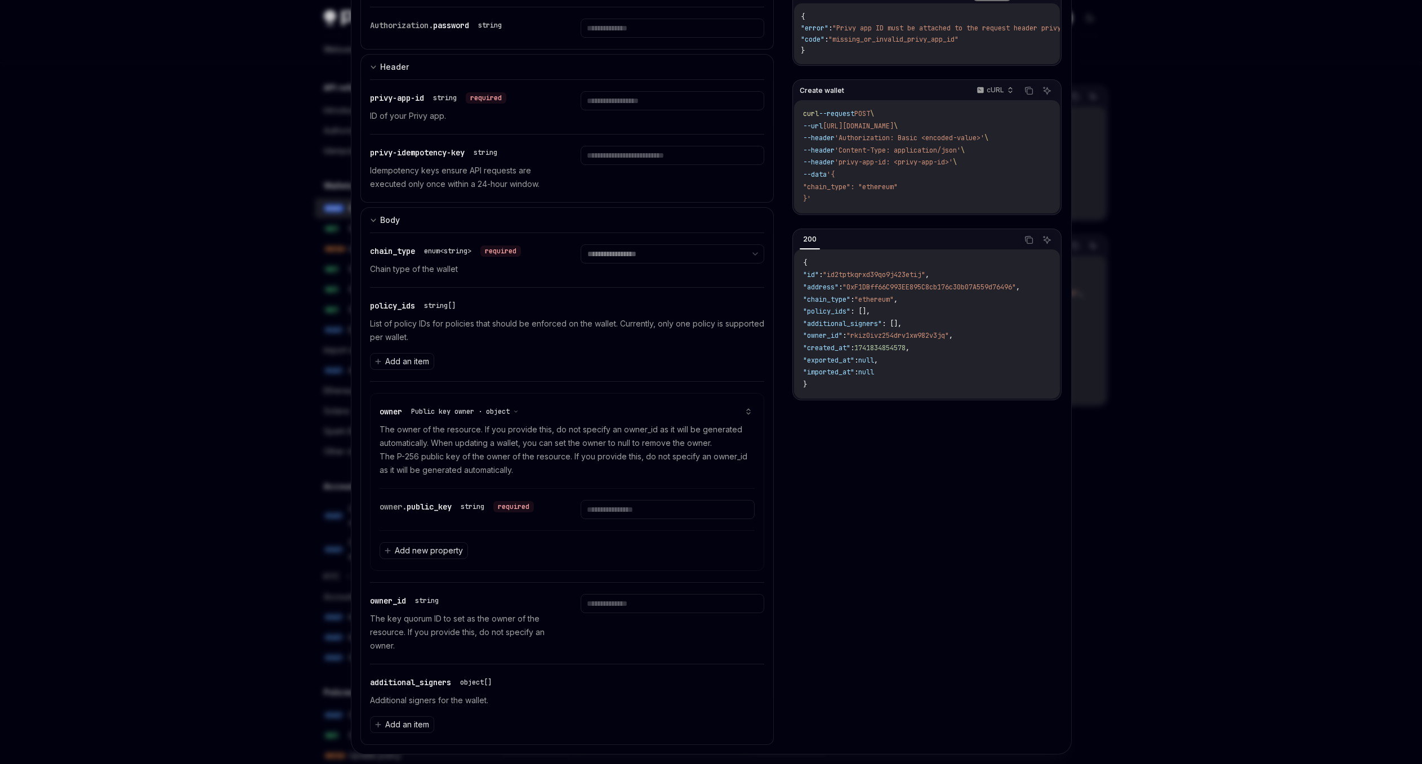
scroll to position [190, 0]
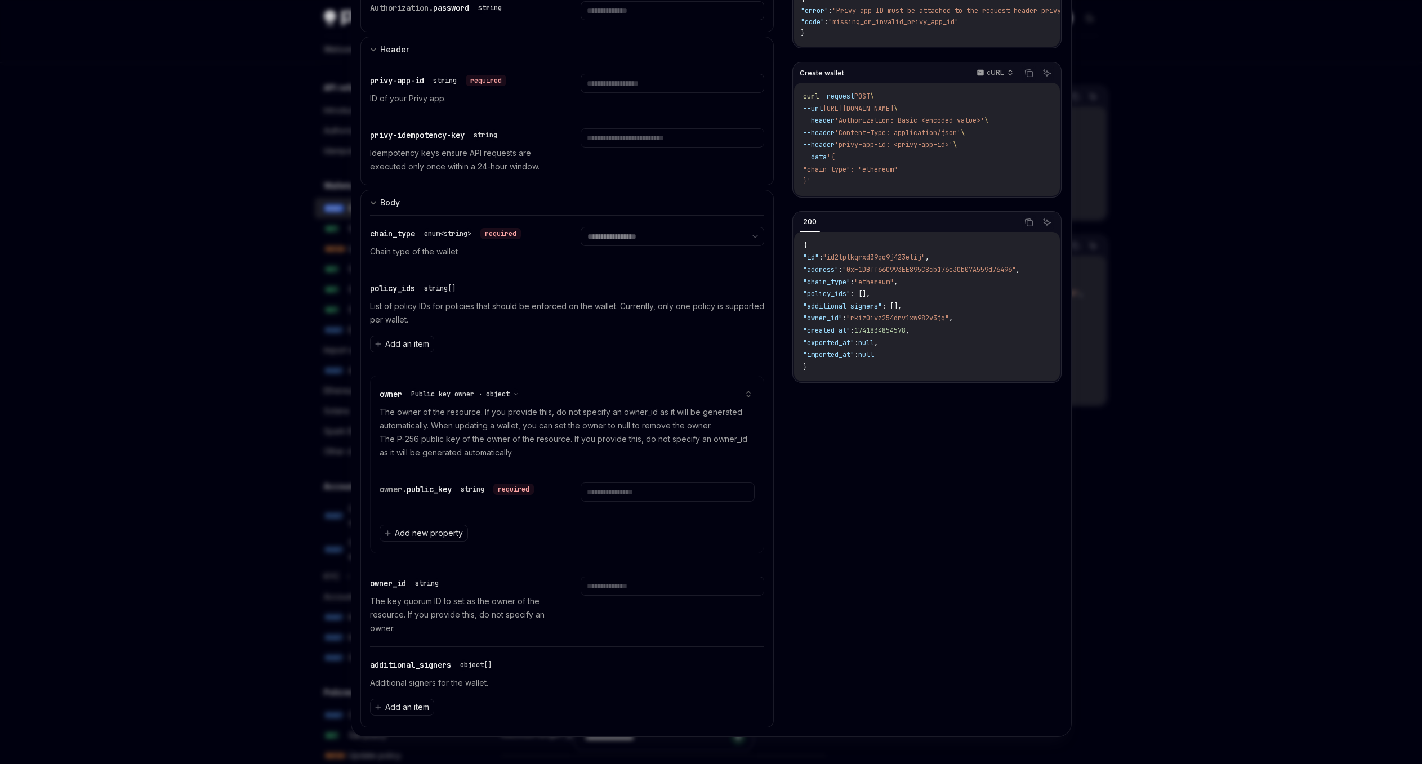
click at [203, 624] on div at bounding box center [711, 382] width 1422 height 764
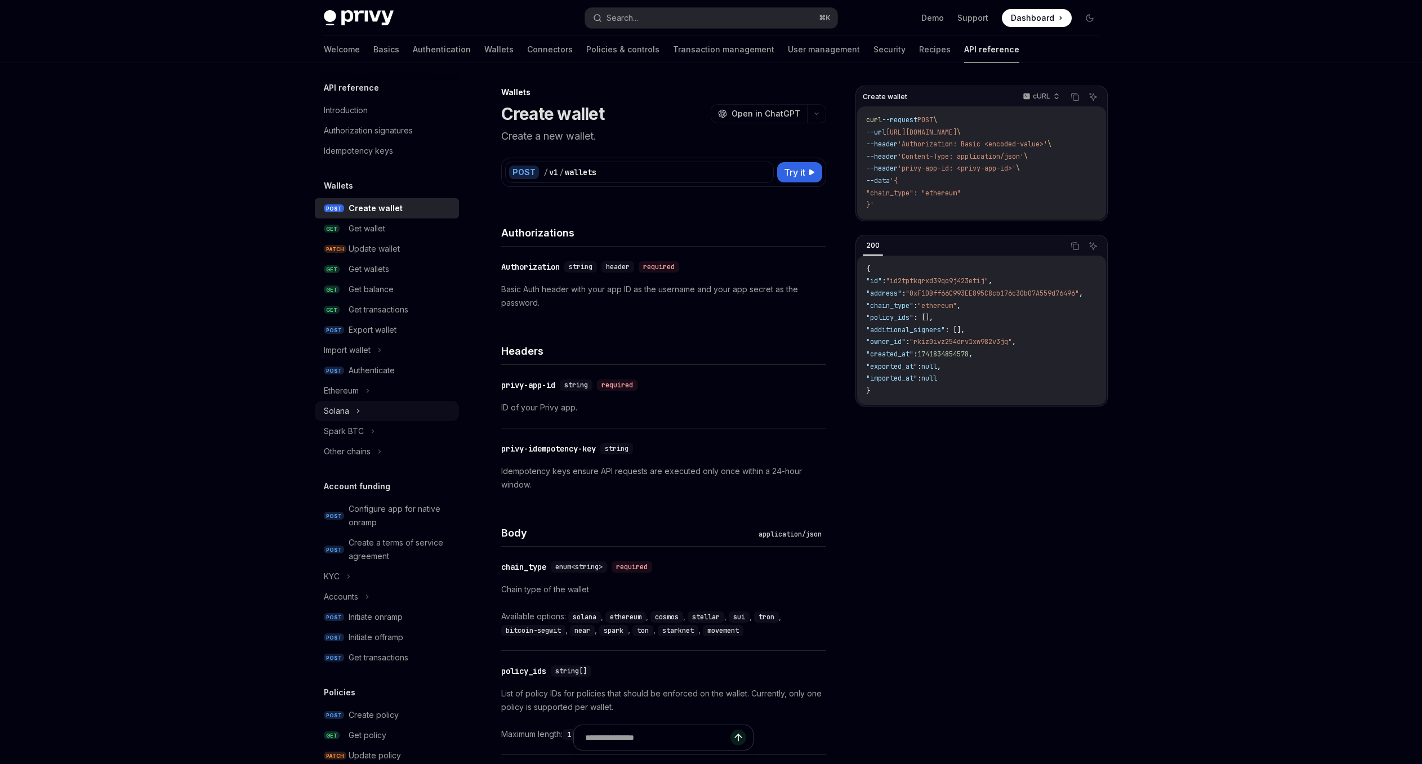
click at [379, 413] on div "Solana" at bounding box center [387, 411] width 144 height 20
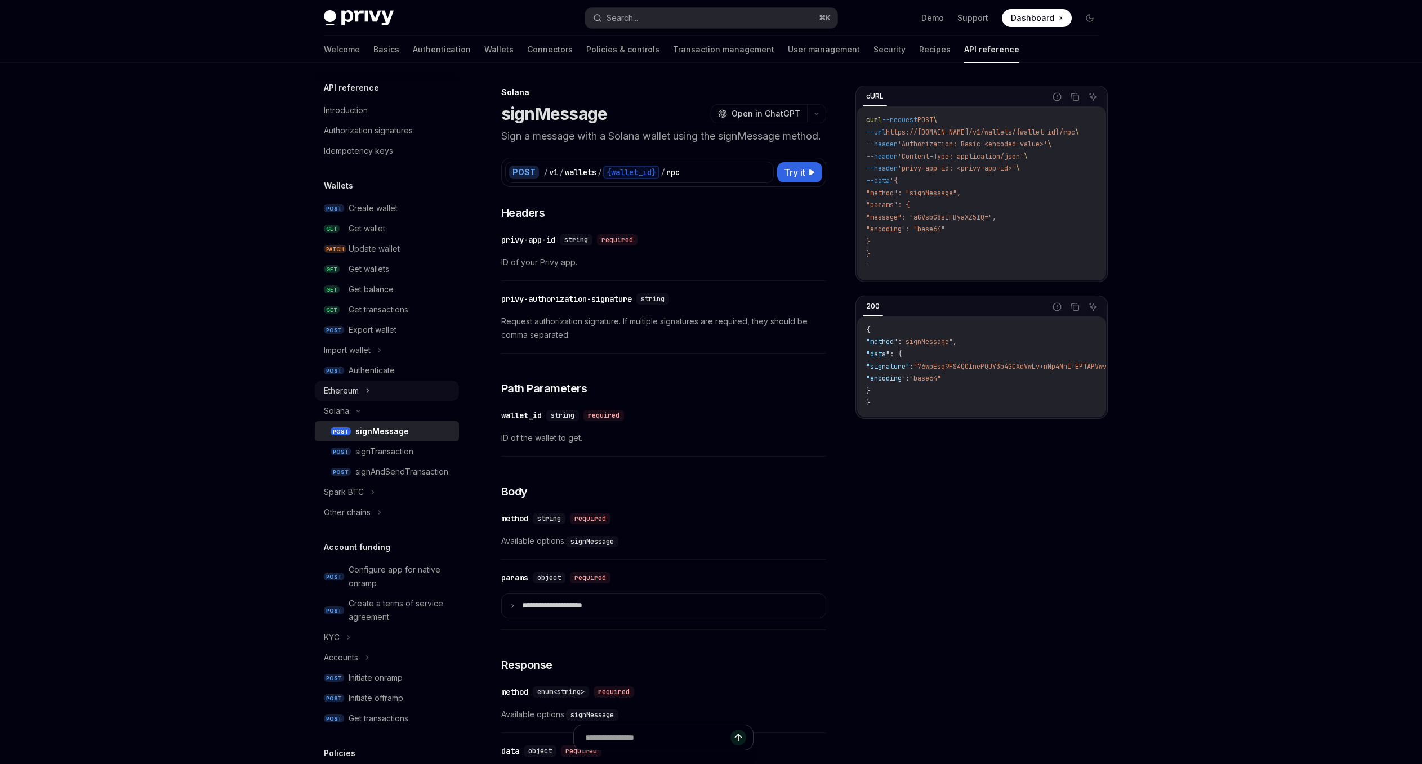
click at [400, 395] on div "Ethereum" at bounding box center [387, 391] width 144 height 20
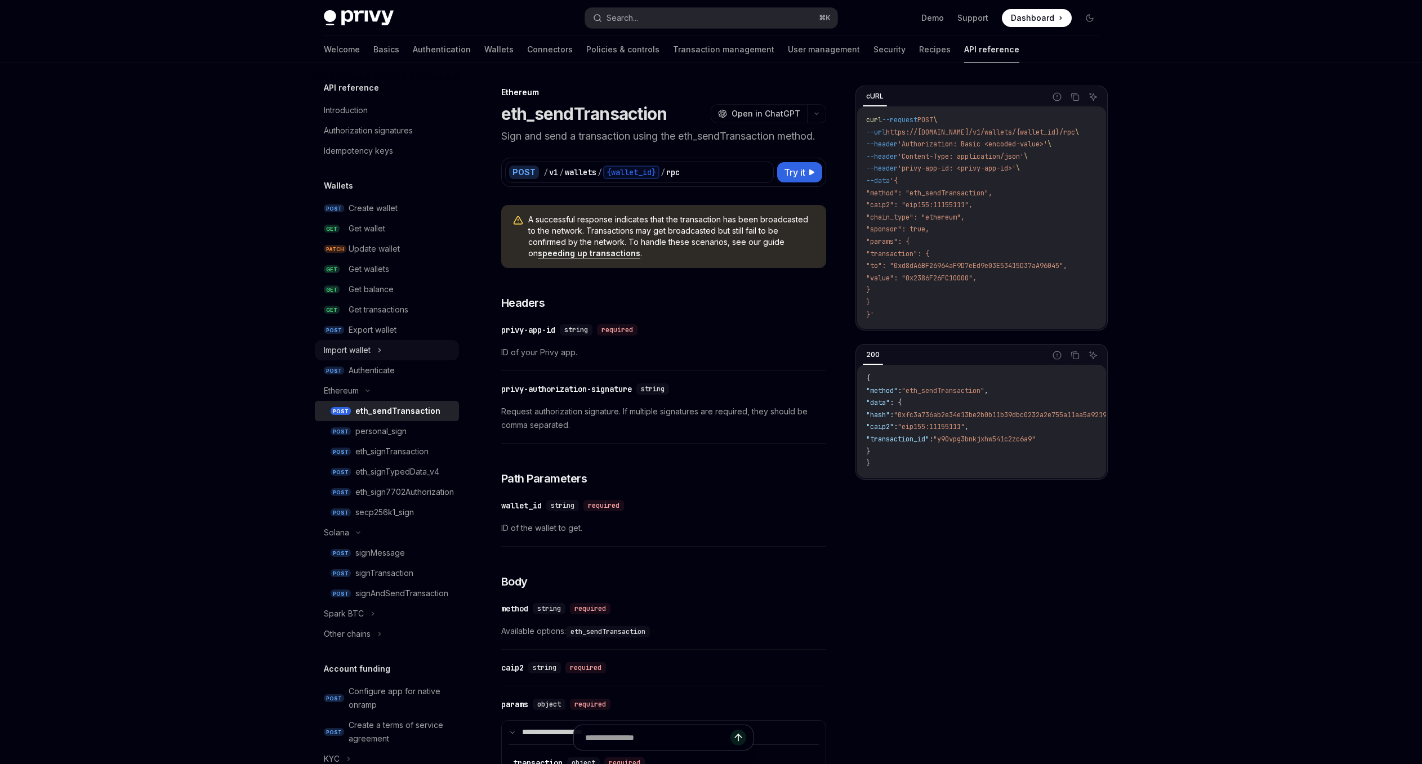
click at [391, 356] on div "Import wallet" at bounding box center [387, 350] width 144 height 20
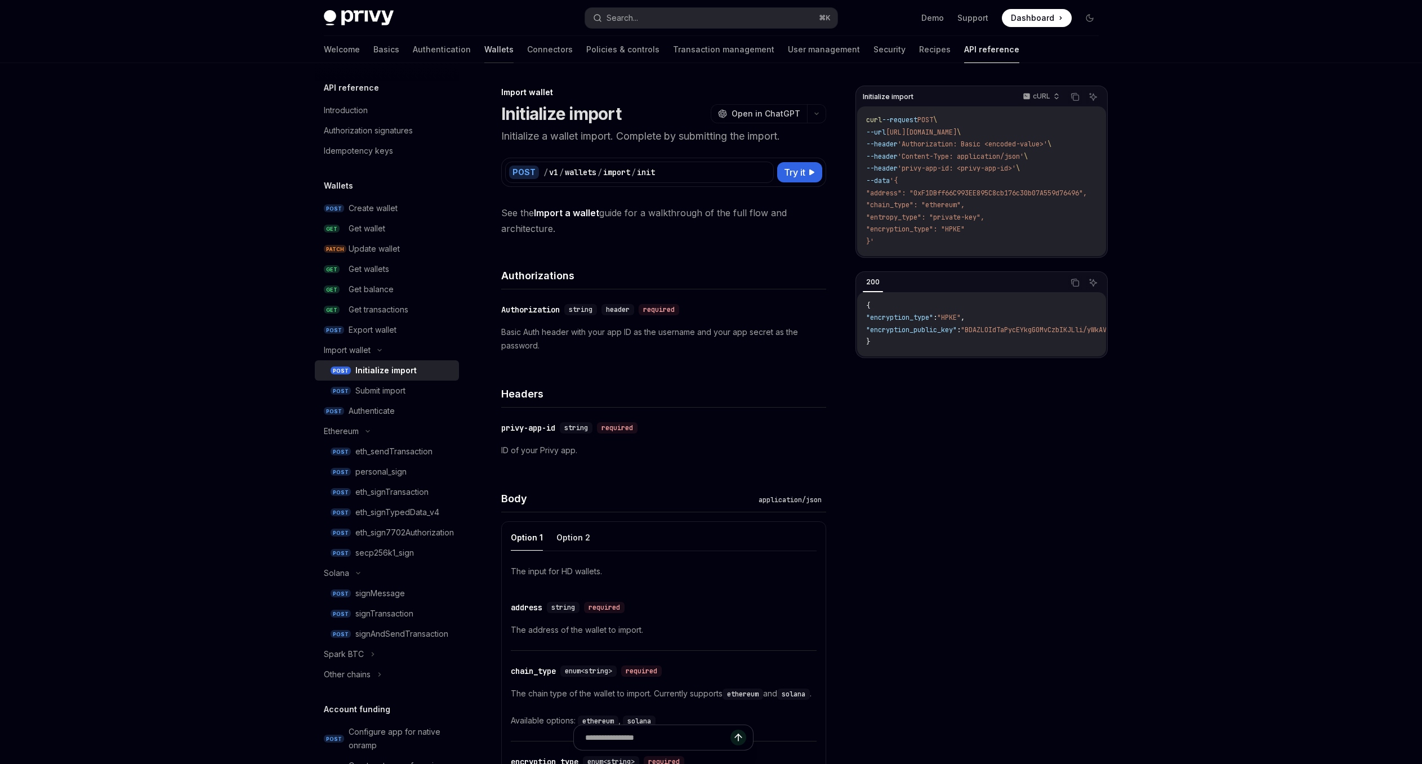
click at [484, 44] on link "Wallets" at bounding box center [498, 49] width 29 height 27
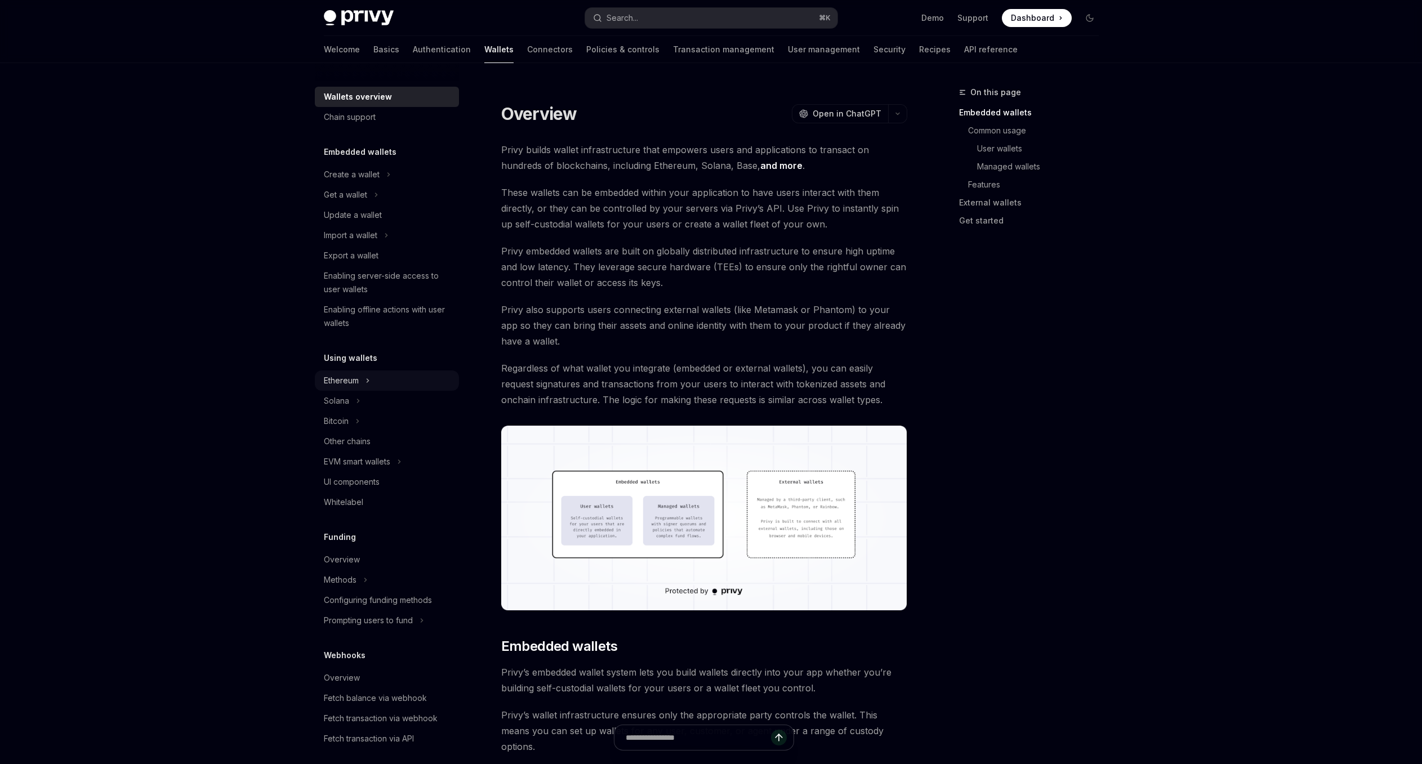
click at [401, 382] on div "Ethereum" at bounding box center [387, 380] width 144 height 20
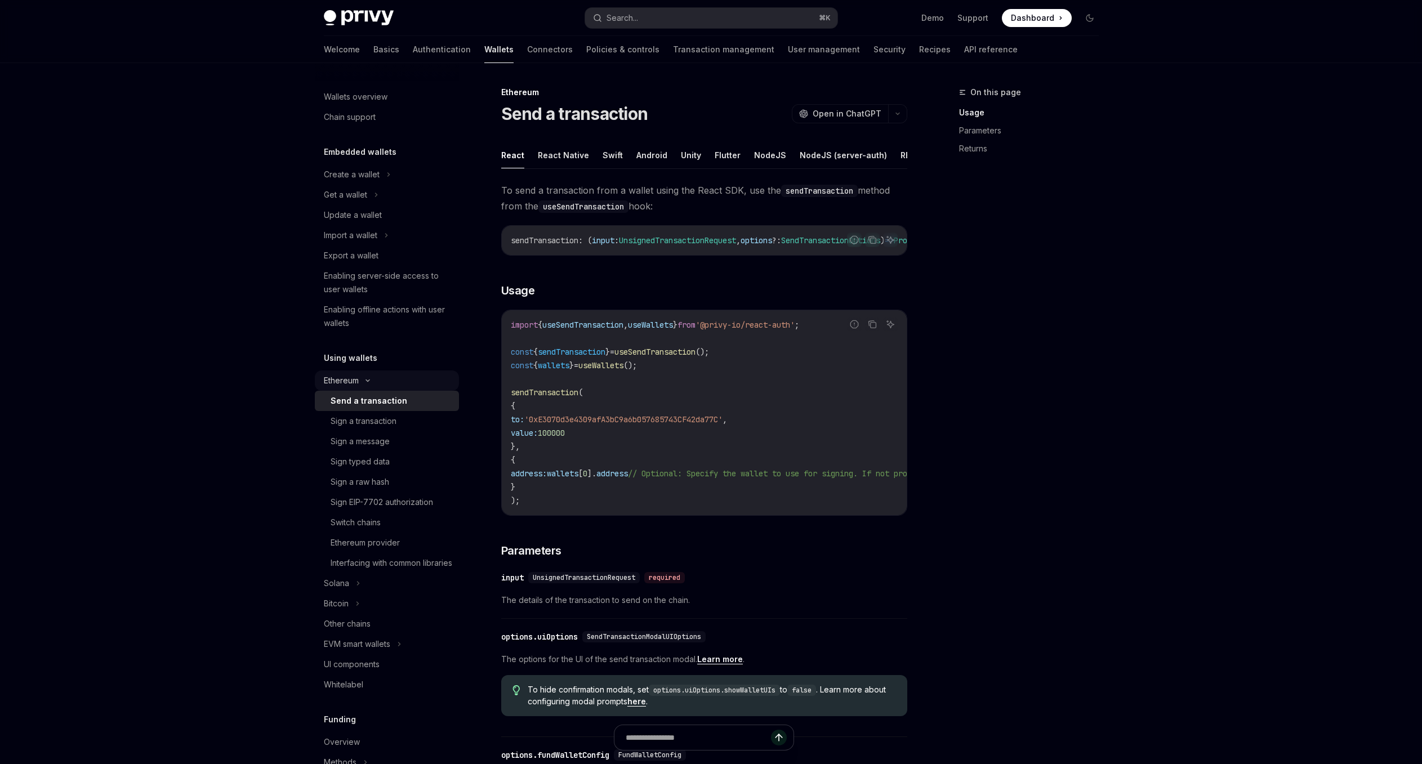
click at [402, 378] on div "Ethereum" at bounding box center [387, 380] width 144 height 20
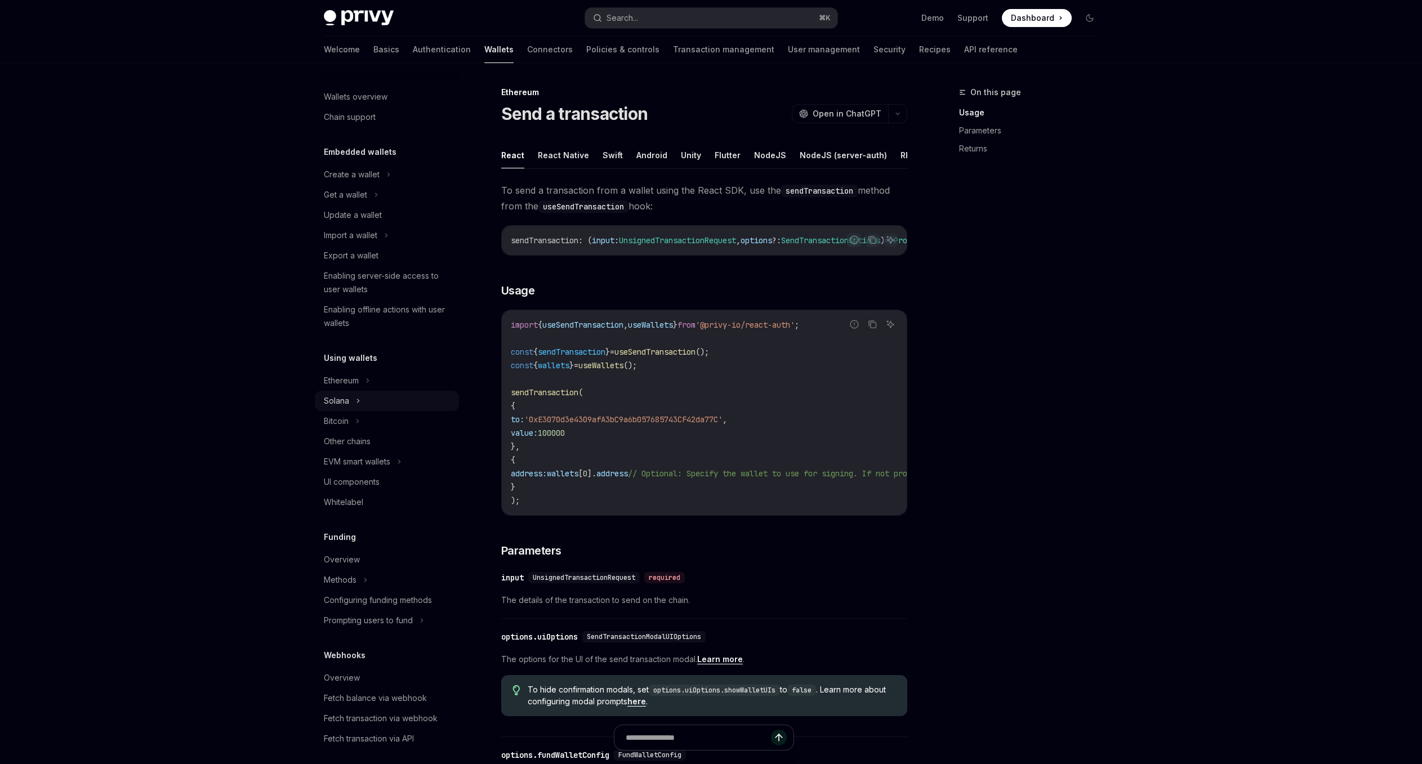
click at [385, 401] on div "Solana" at bounding box center [387, 401] width 144 height 20
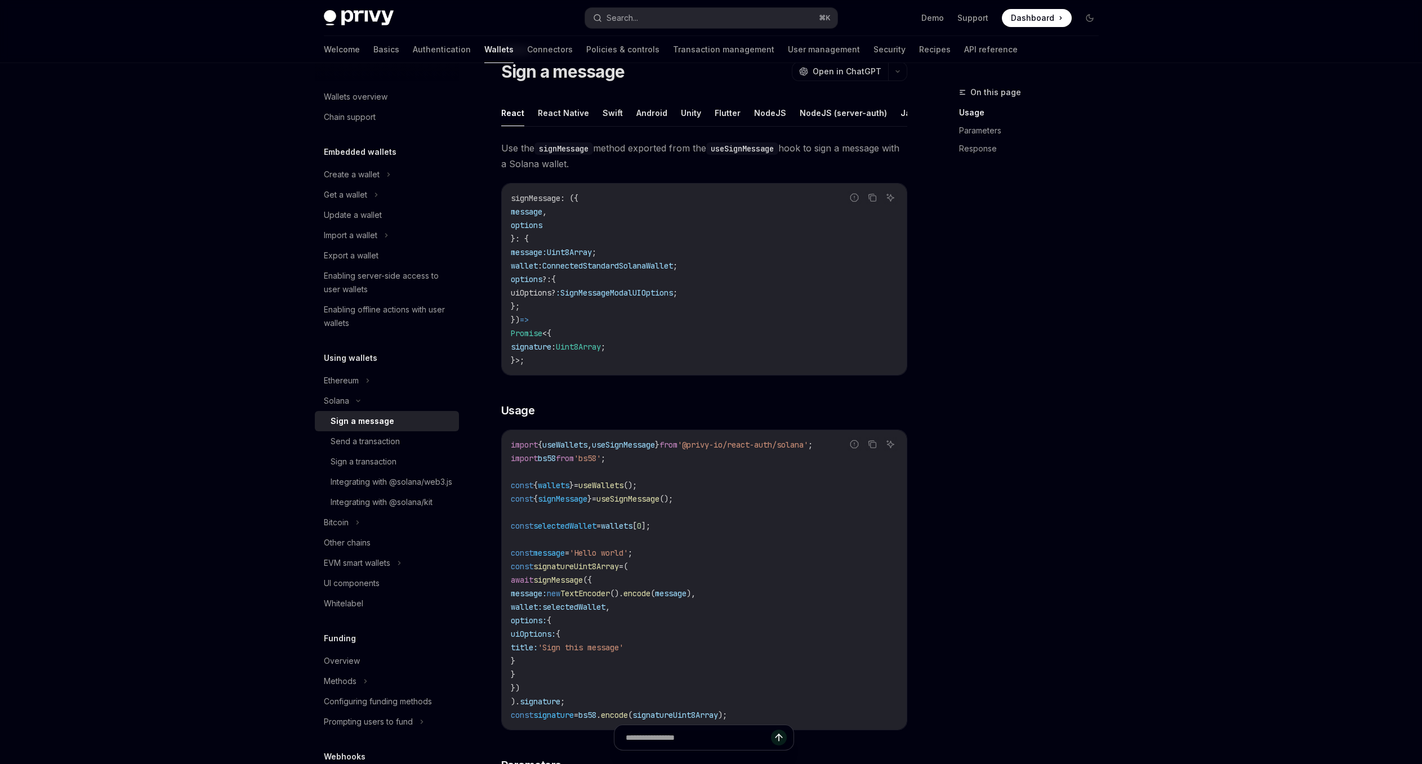
scroll to position [226, 0]
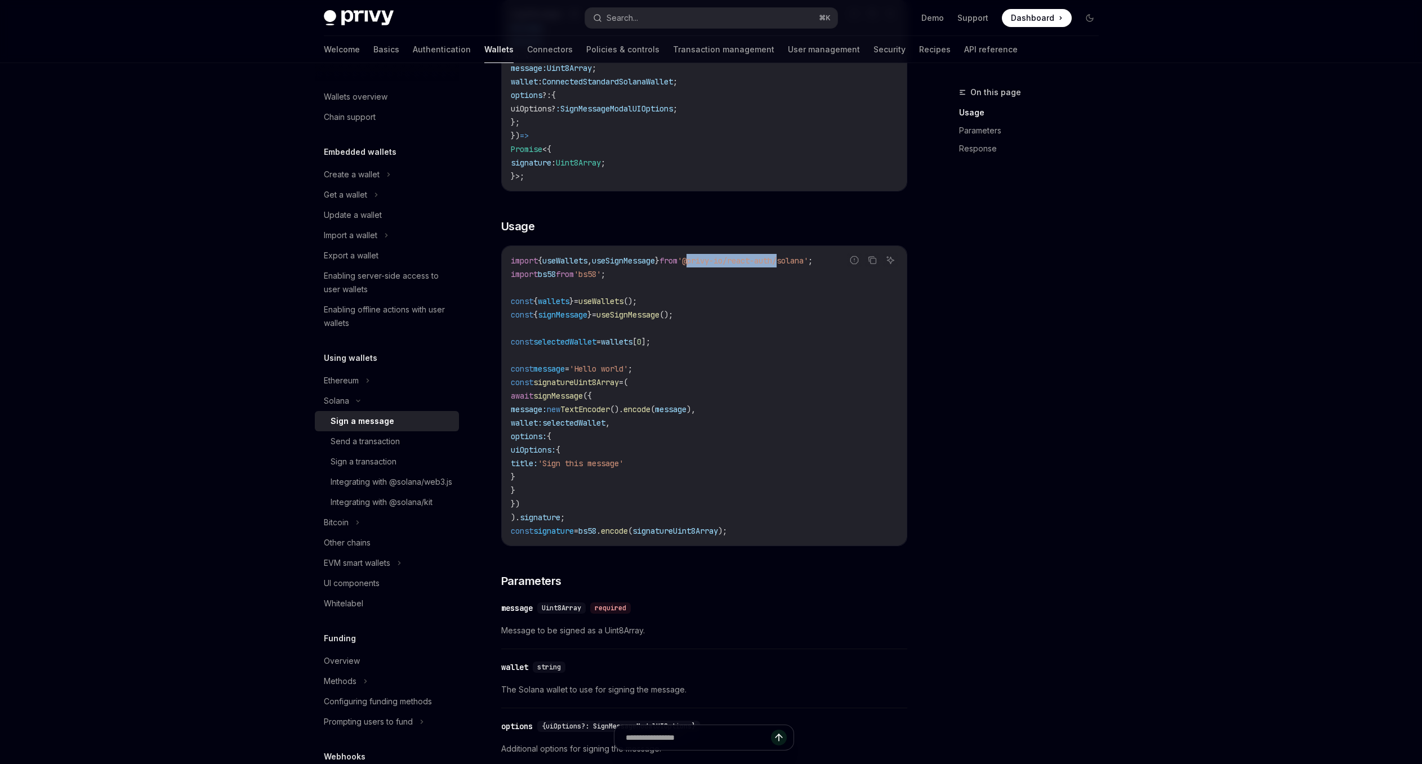
drag, startPoint x: 805, startPoint y: 268, endPoint x: 724, endPoint y: 266, distance: 80.5
click at [709, 266] on span "'@privy-io/react-auth/solana'" at bounding box center [742, 261] width 131 height 10
copy span "@privy-io/react-auth"
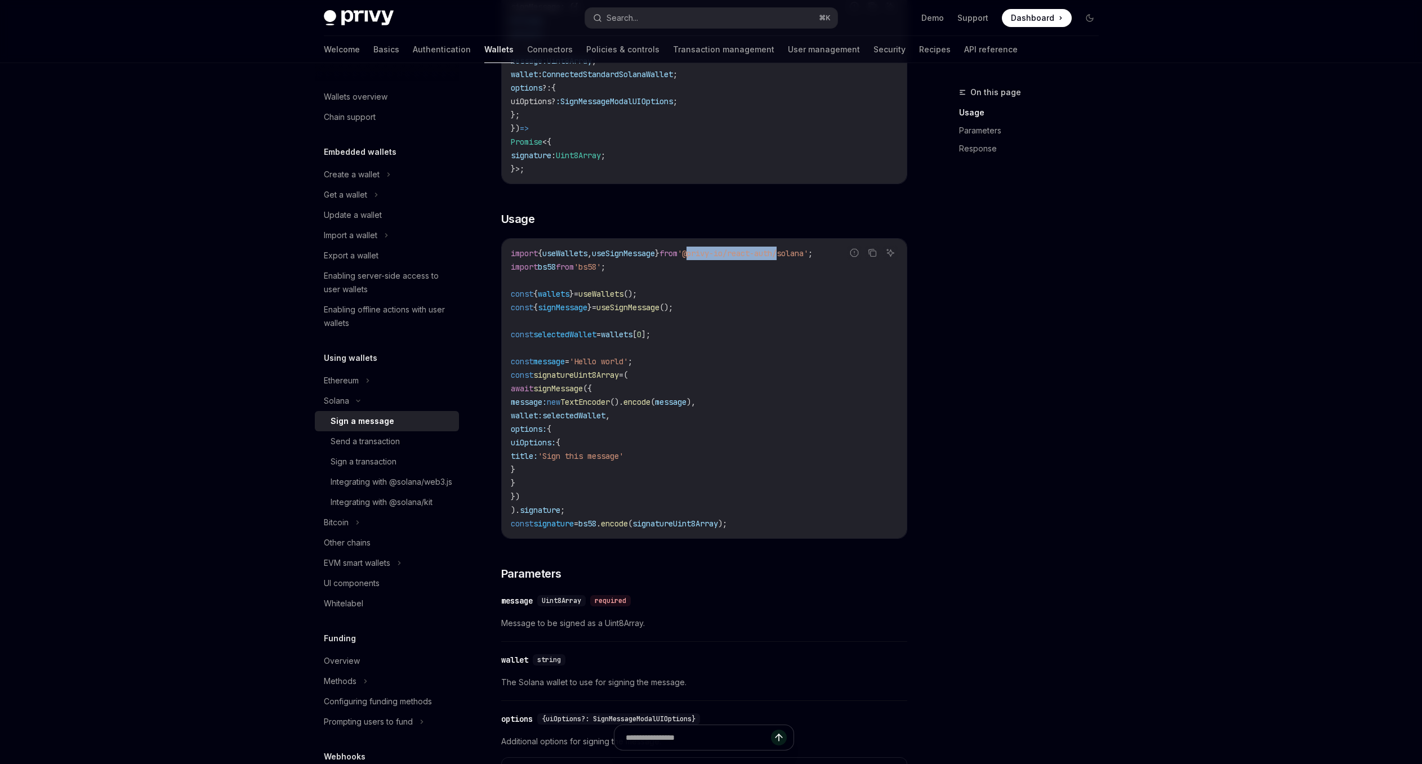
scroll to position [418, 0]
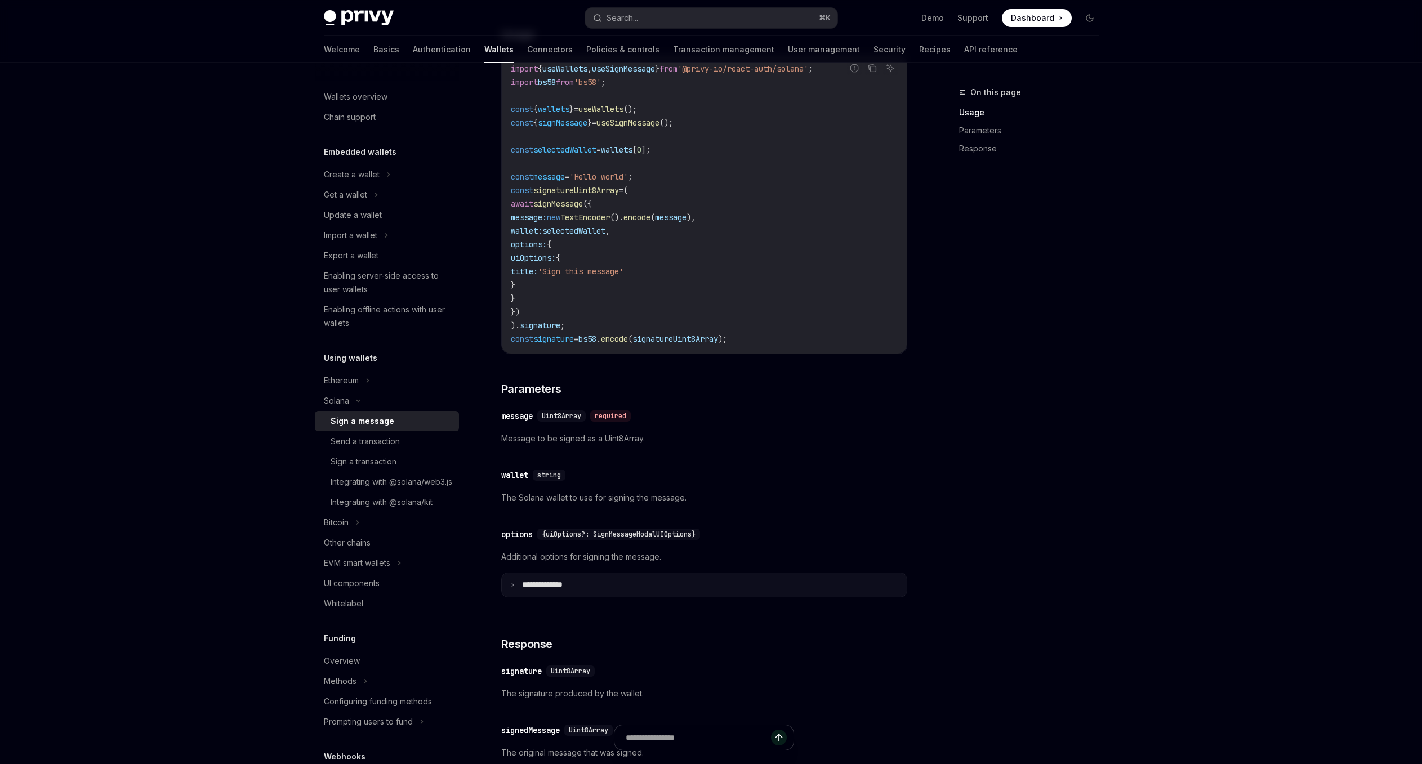
click at [680, 591] on summary "**** *********" at bounding box center [704, 585] width 405 height 24
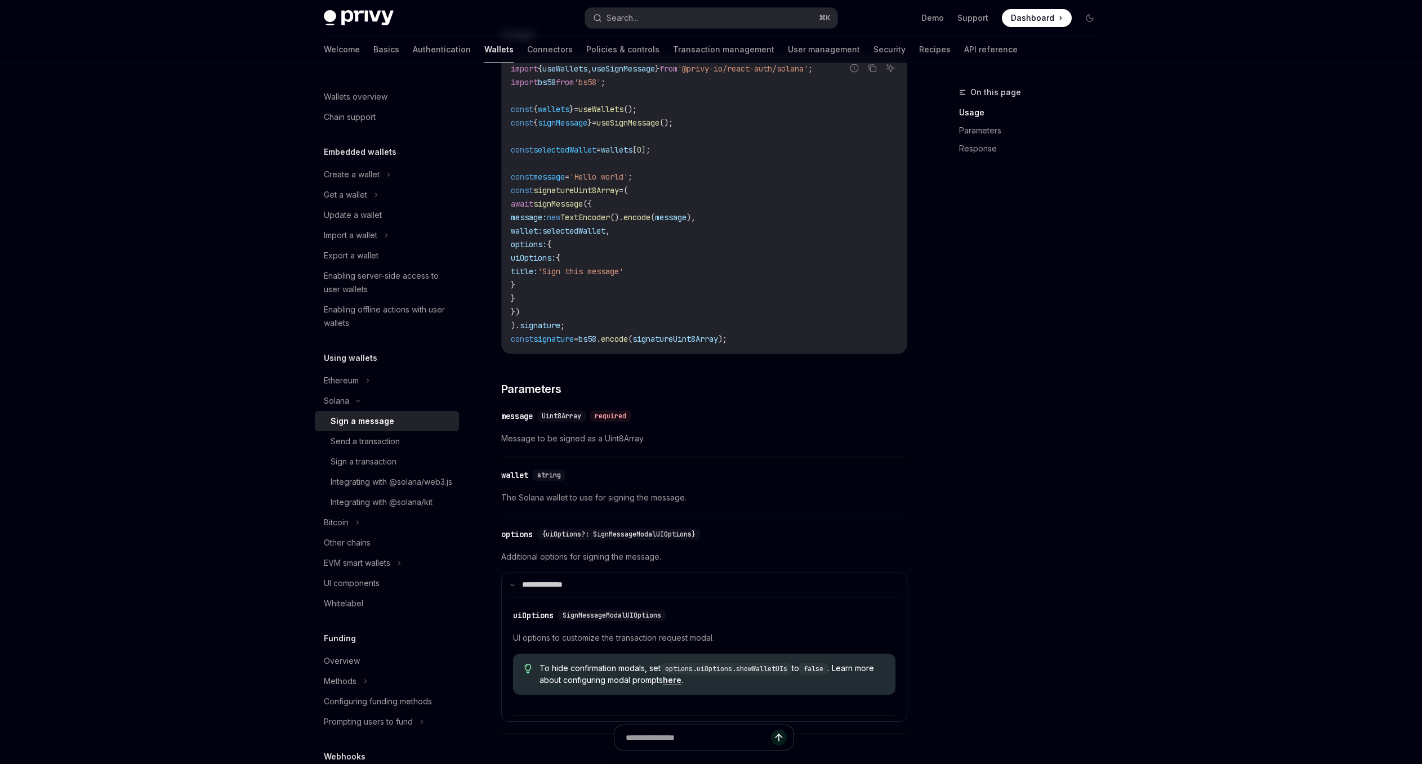
scroll to position [660, 0]
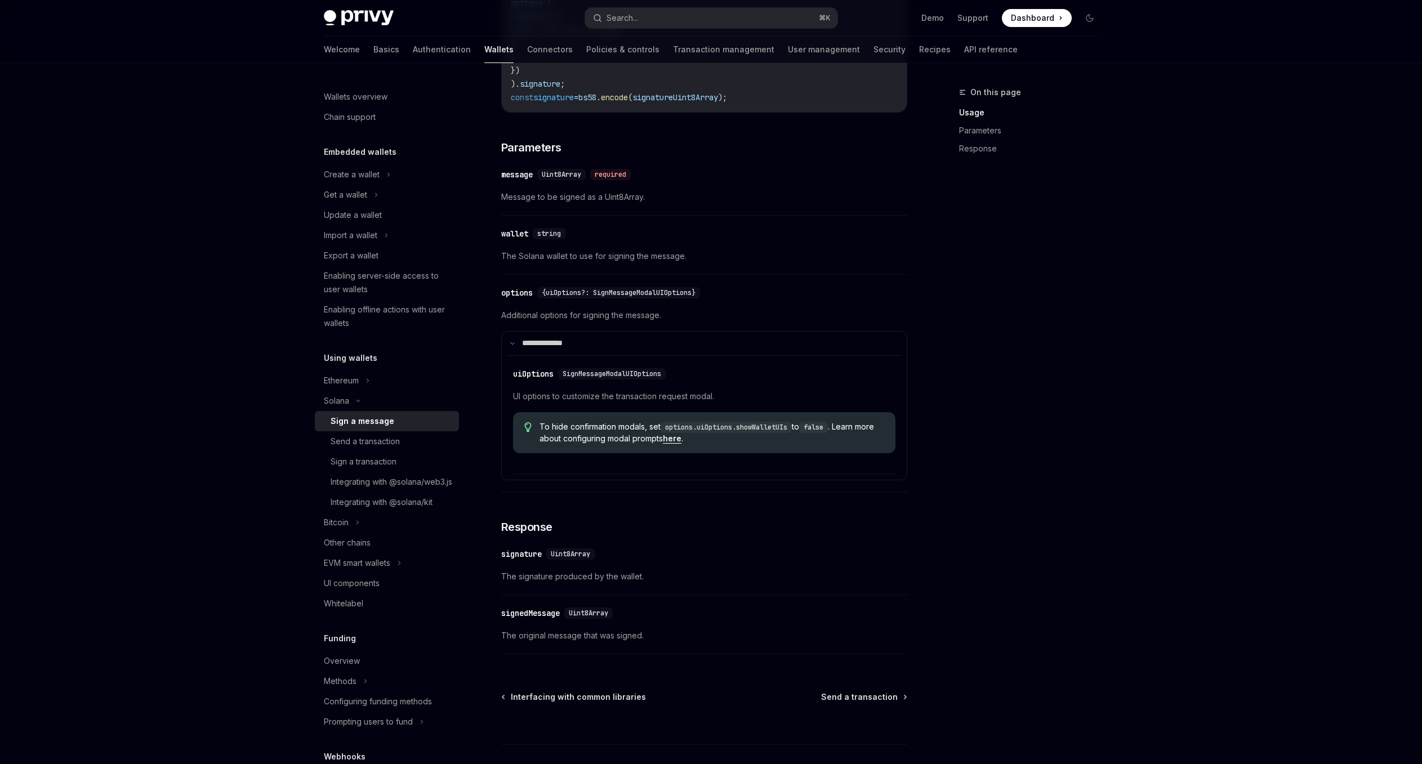
click at [169, 585] on div "Privy Docs home page Search... ⌘ K Demo Support Dashboard Dashboard Search... N…" at bounding box center [711, 91] width 1422 height 1502
click at [373, 110] on div "Chain support" at bounding box center [350, 117] width 52 height 14
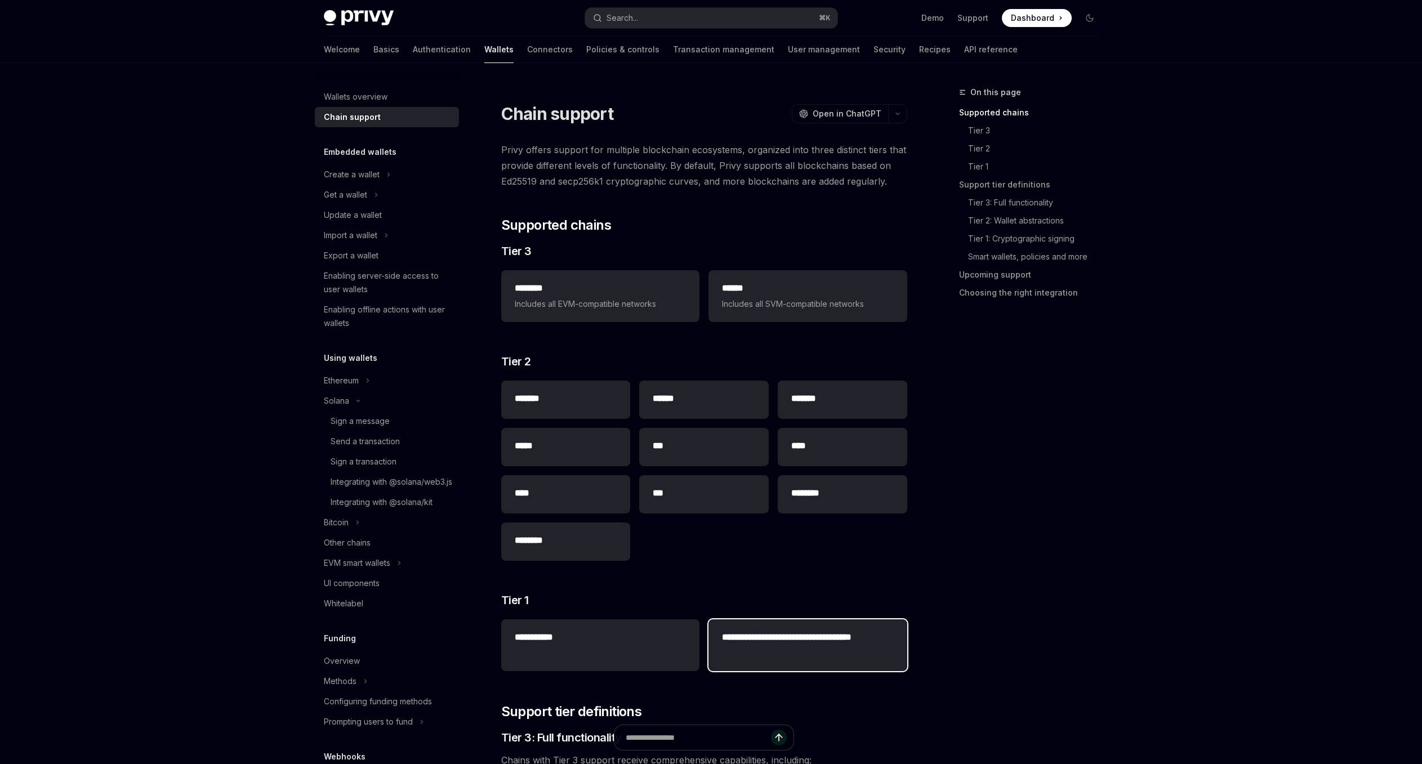
click at [828, 657] on h2 "**********" at bounding box center [807, 644] width 171 height 27
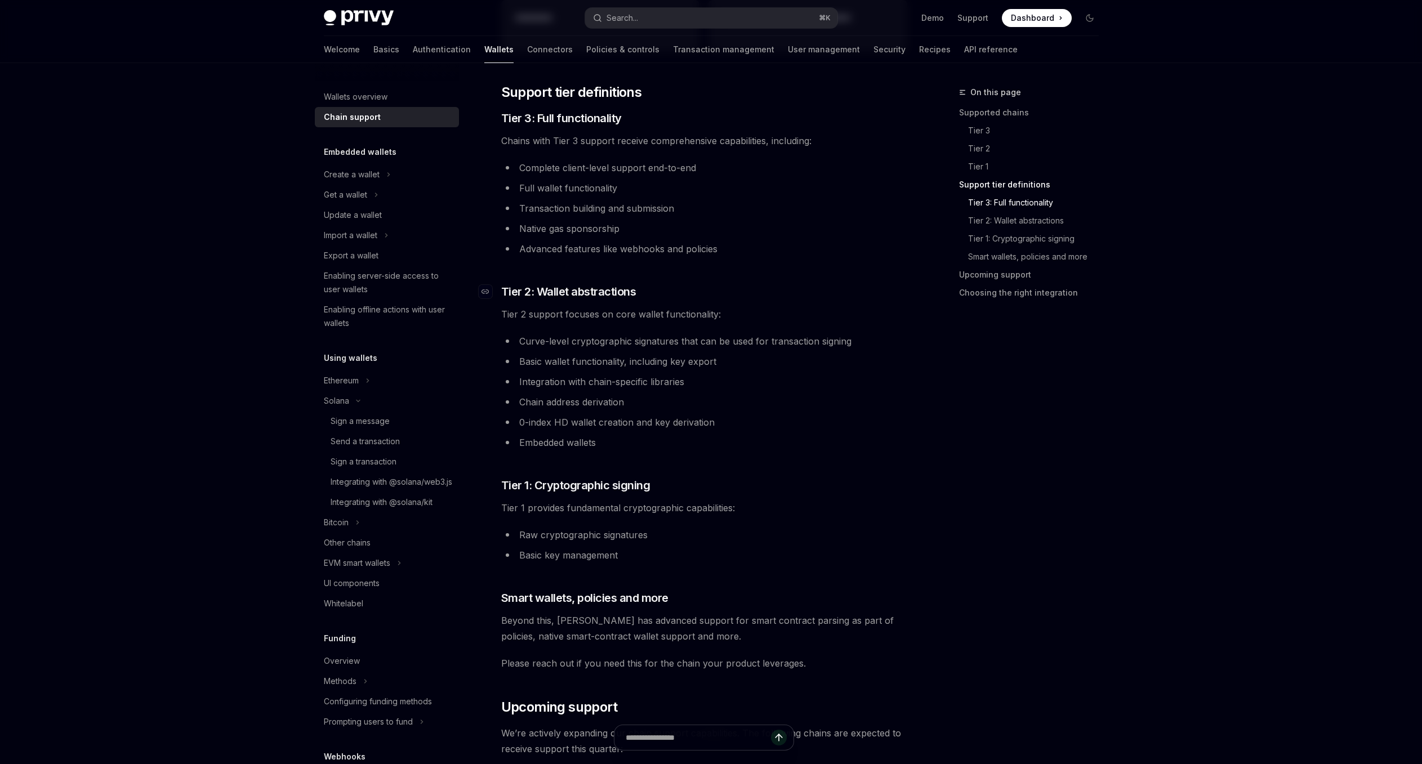
scroll to position [683, 0]
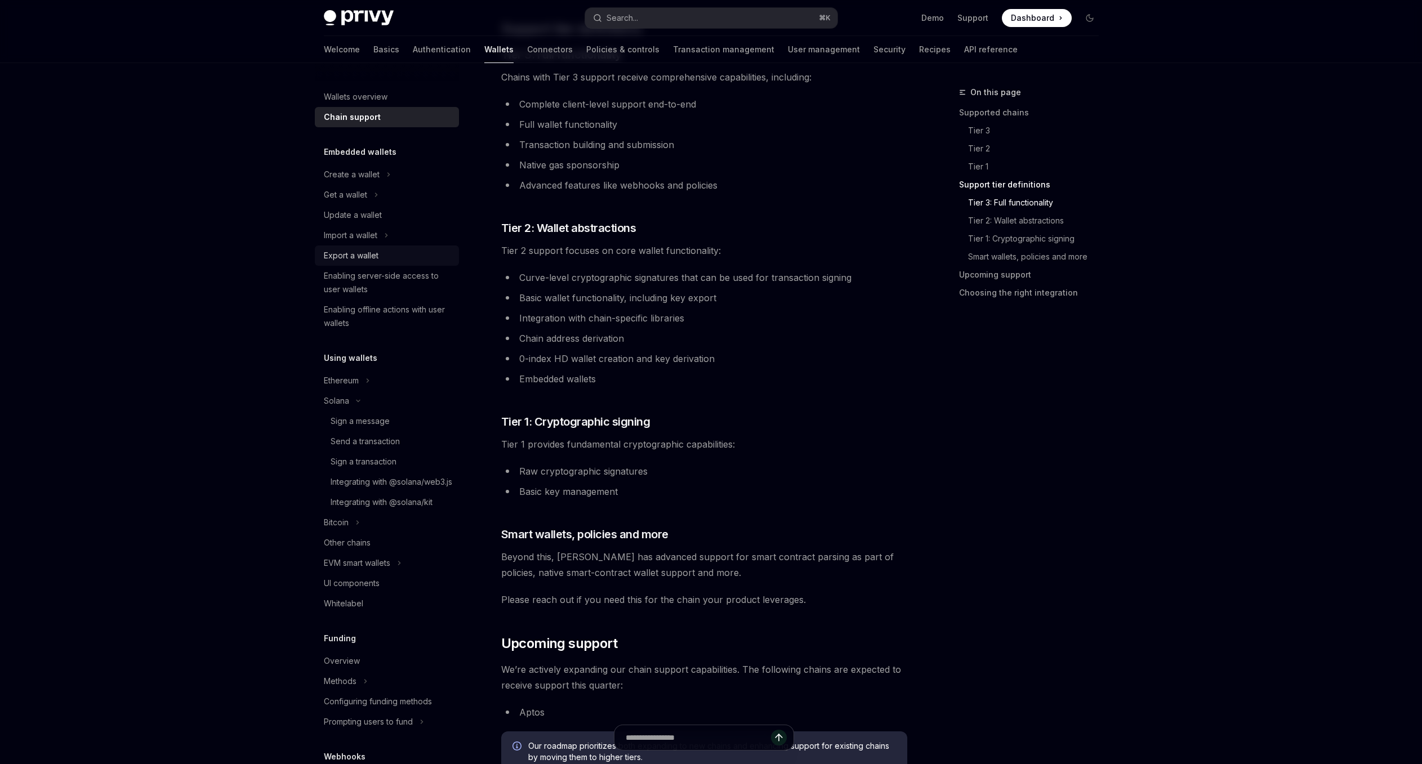
click at [384, 253] on div "Export a wallet" at bounding box center [388, 256] width 128 height 14
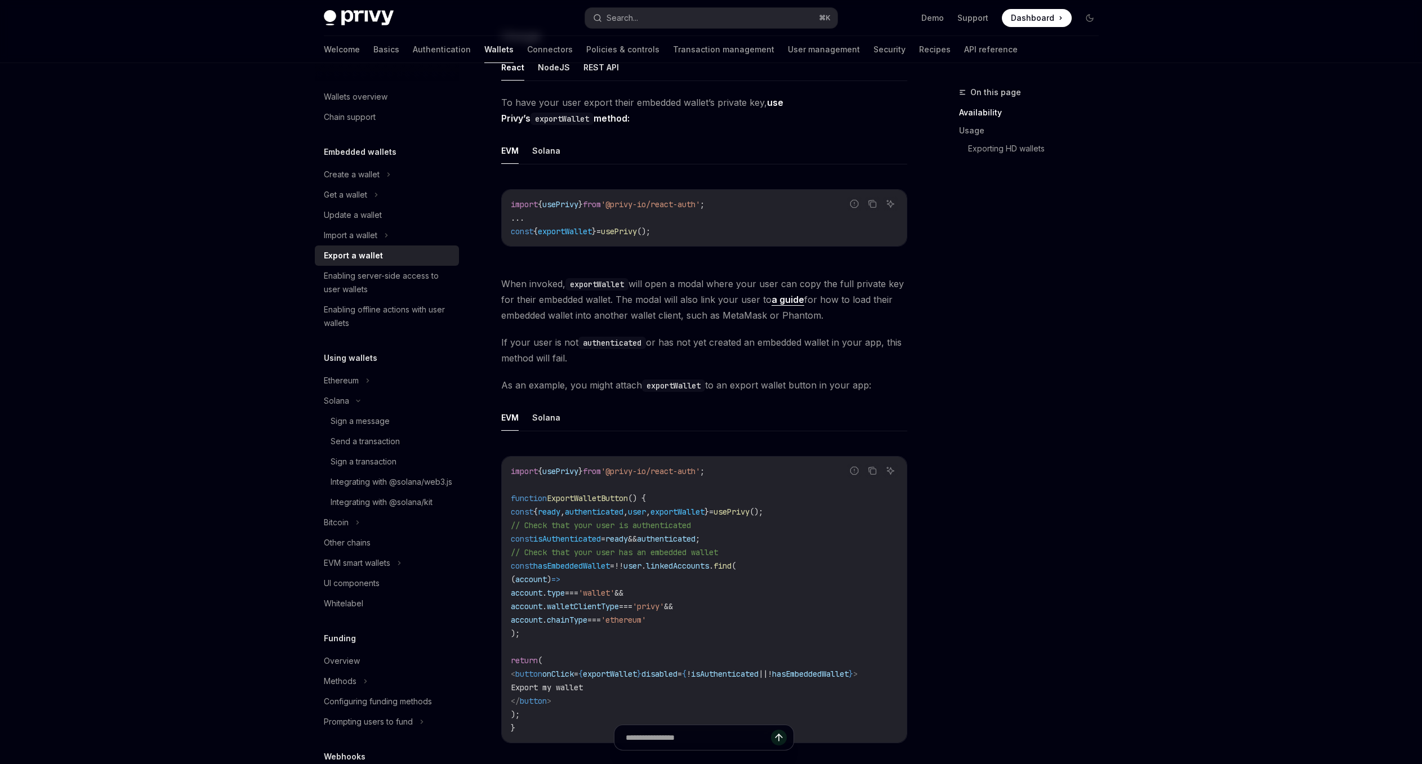
scroll to position [374, 0]
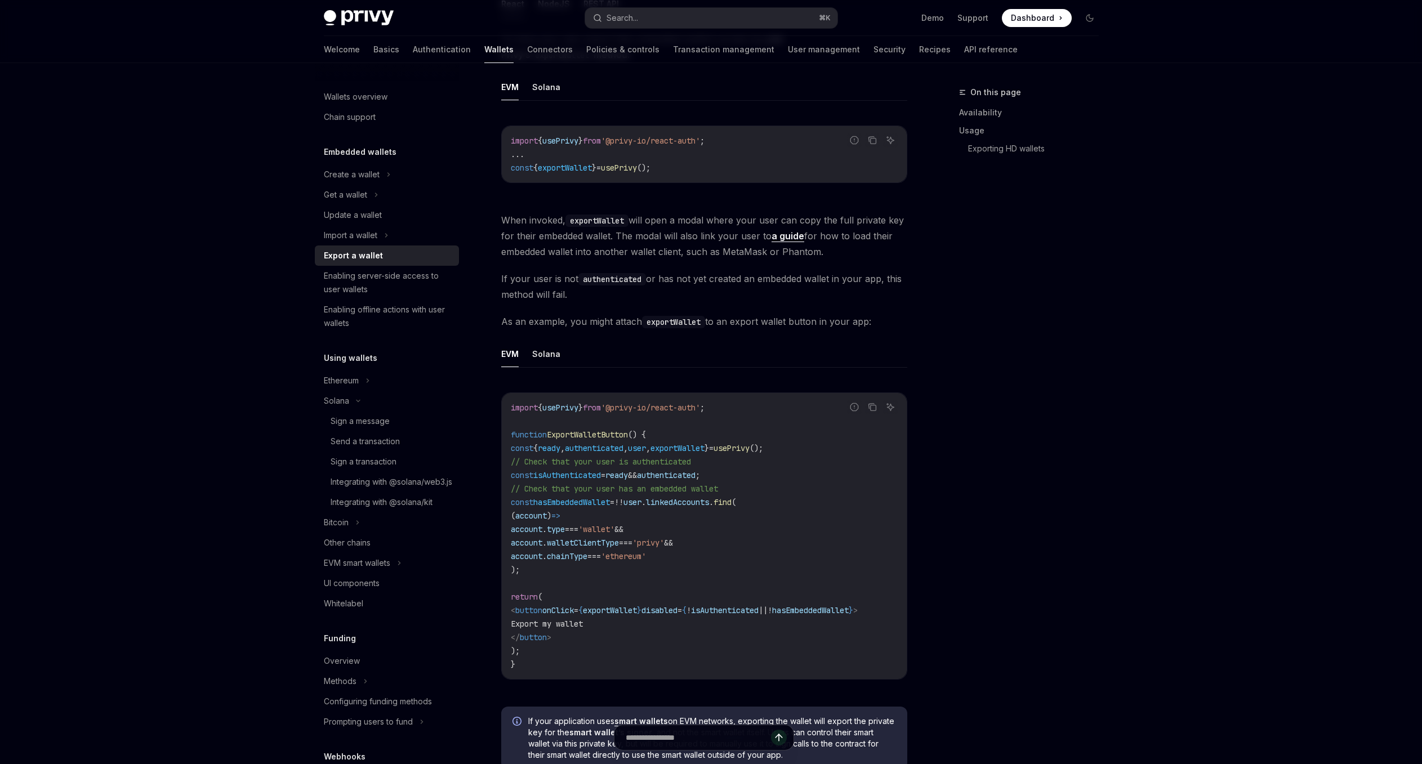
click at [696, 685] on div "Report incorrect code Copy Ask AI import { usePrivy } from '@privy-io/react-aut…" at bounding box center [704, 539] width 406 height 316
drag, startPoint x: 696, startPoint y: 685, endPoint x: 755, endPoint y: 687, distance: 59.2
click at [755, 687] on div "Report incorrect code Copy Ask AI import { usePrivy } from '@privy-io/react-aut…" at bounding box center [704, 539] width 406 height 316
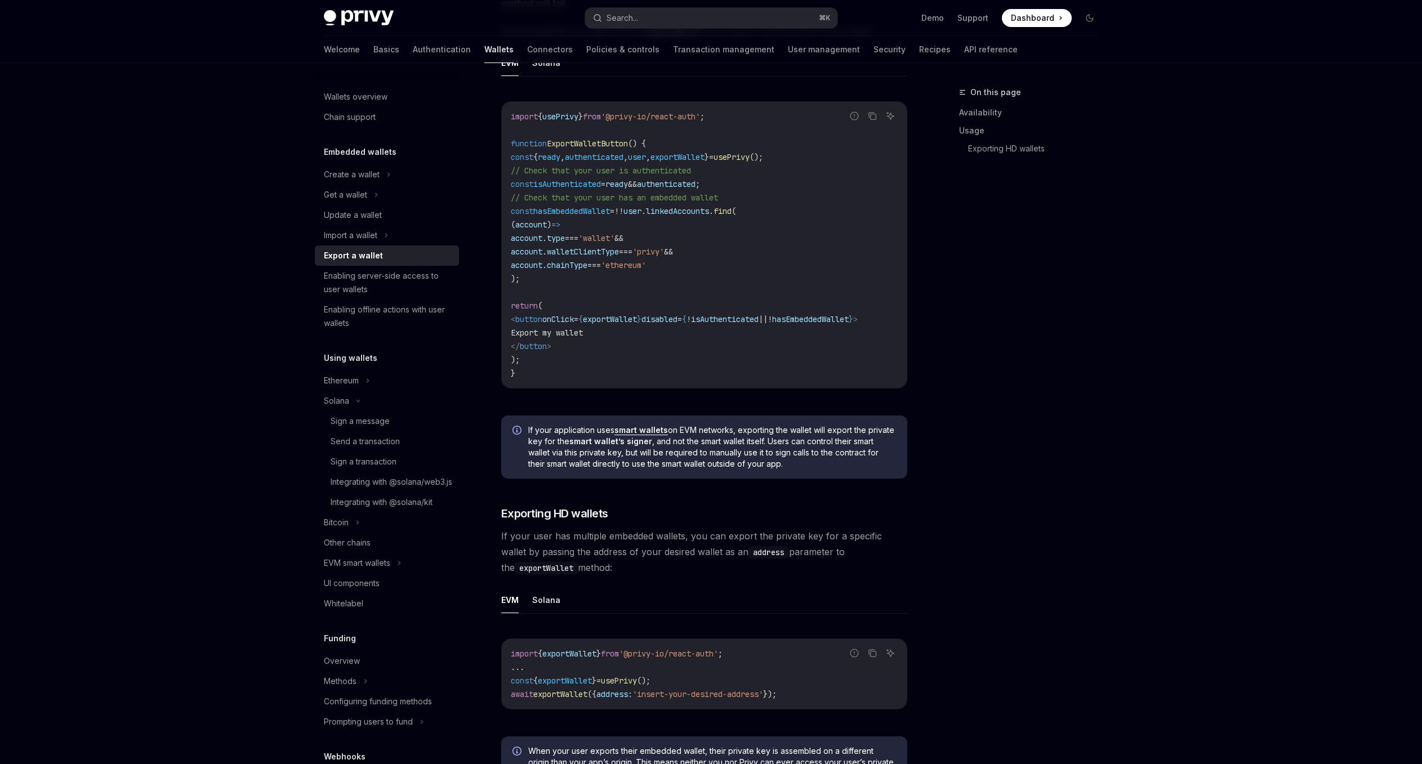
scroll to position [885, 0]
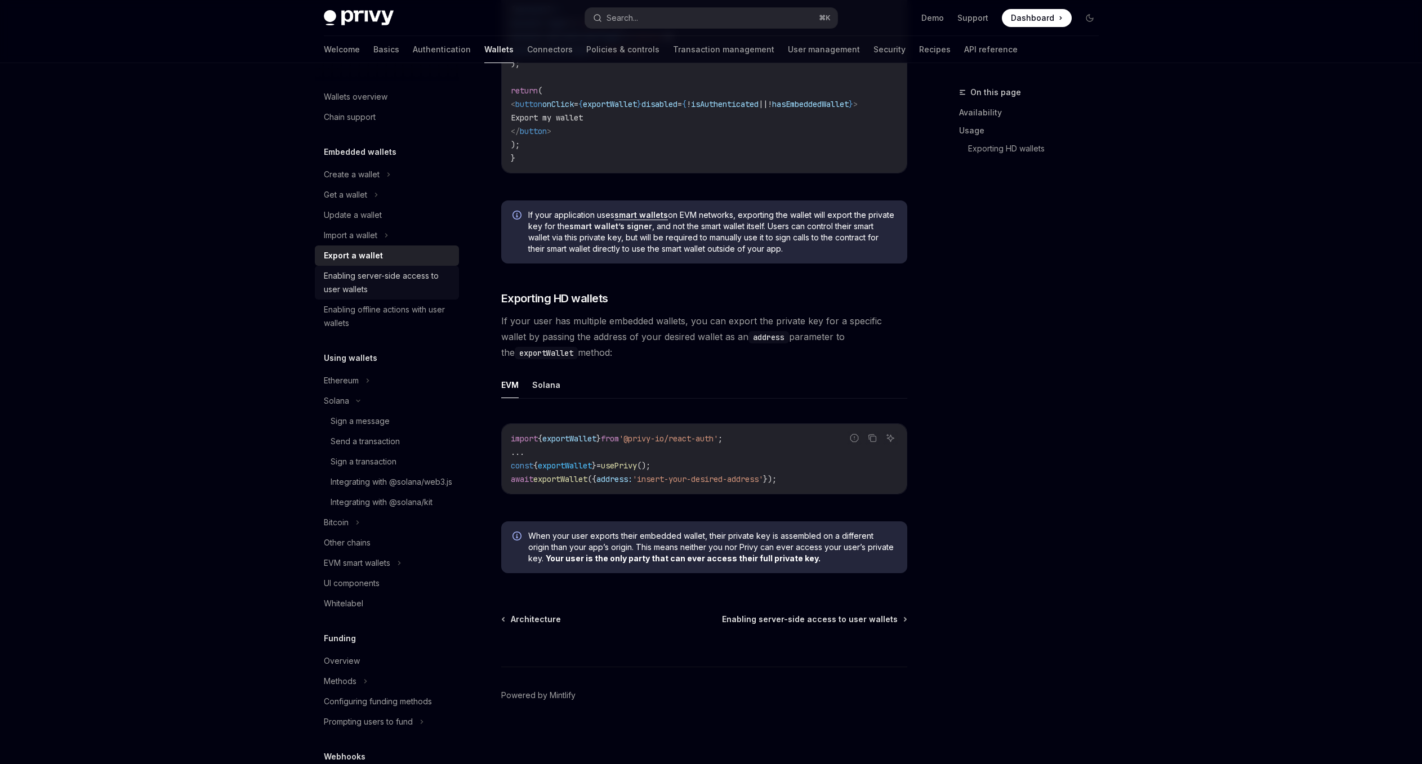
click at [408, 275] on div "Enabling server-side access to user wallets" at bounding box center [388, 282] width 128 height 27
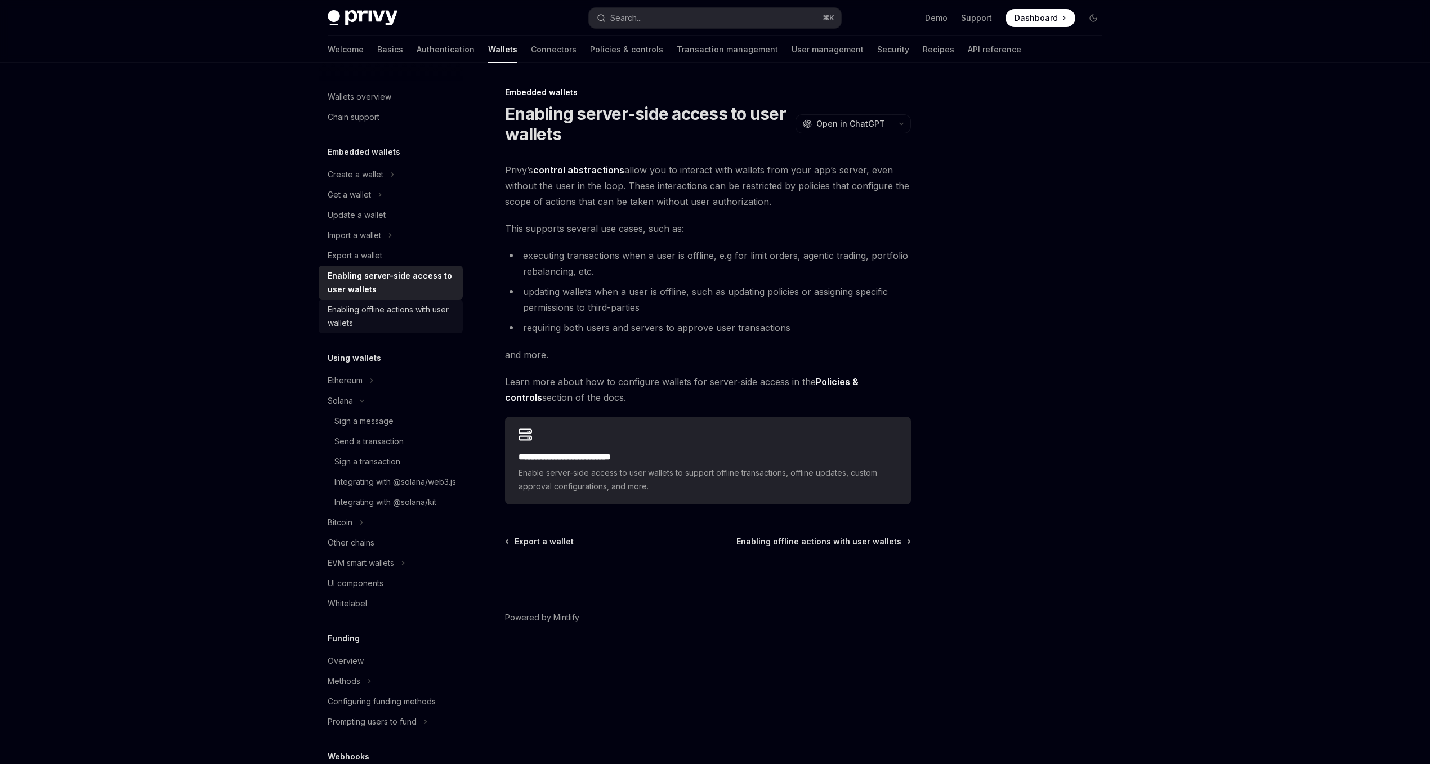
click at [386, 317] on div "Enabling offline actions with user wallets" at bounding box center [392, 316] width 128 height 27
type textarea "*"
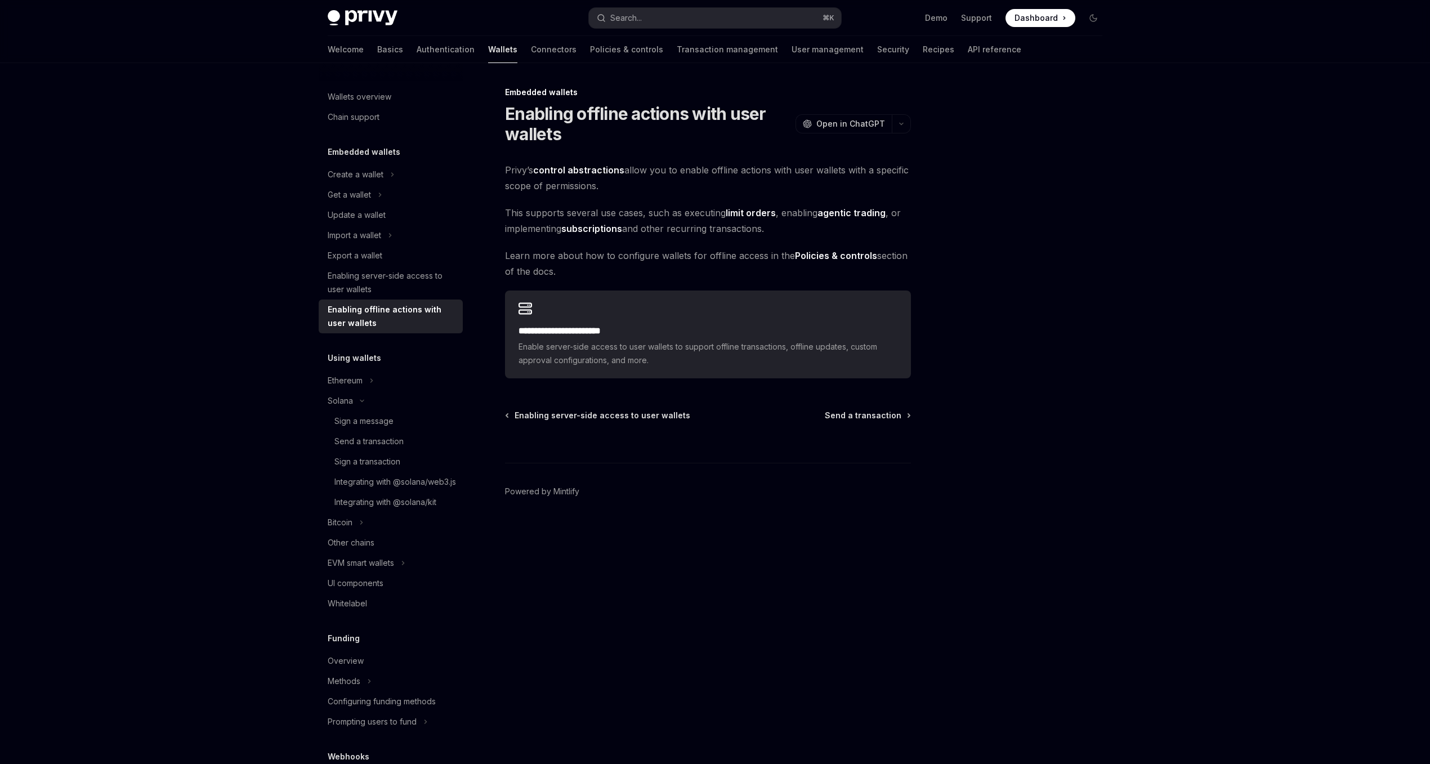
click at [258, 275] on div "Privy Docs home page Search... ⌘ K Demo Support Dashboard Dashboard Search... N…" at bounding box center [715, 382] width 1430 height 764
click at [1059, 21] on span at bounding box center [1041, 18] width 70 height 18
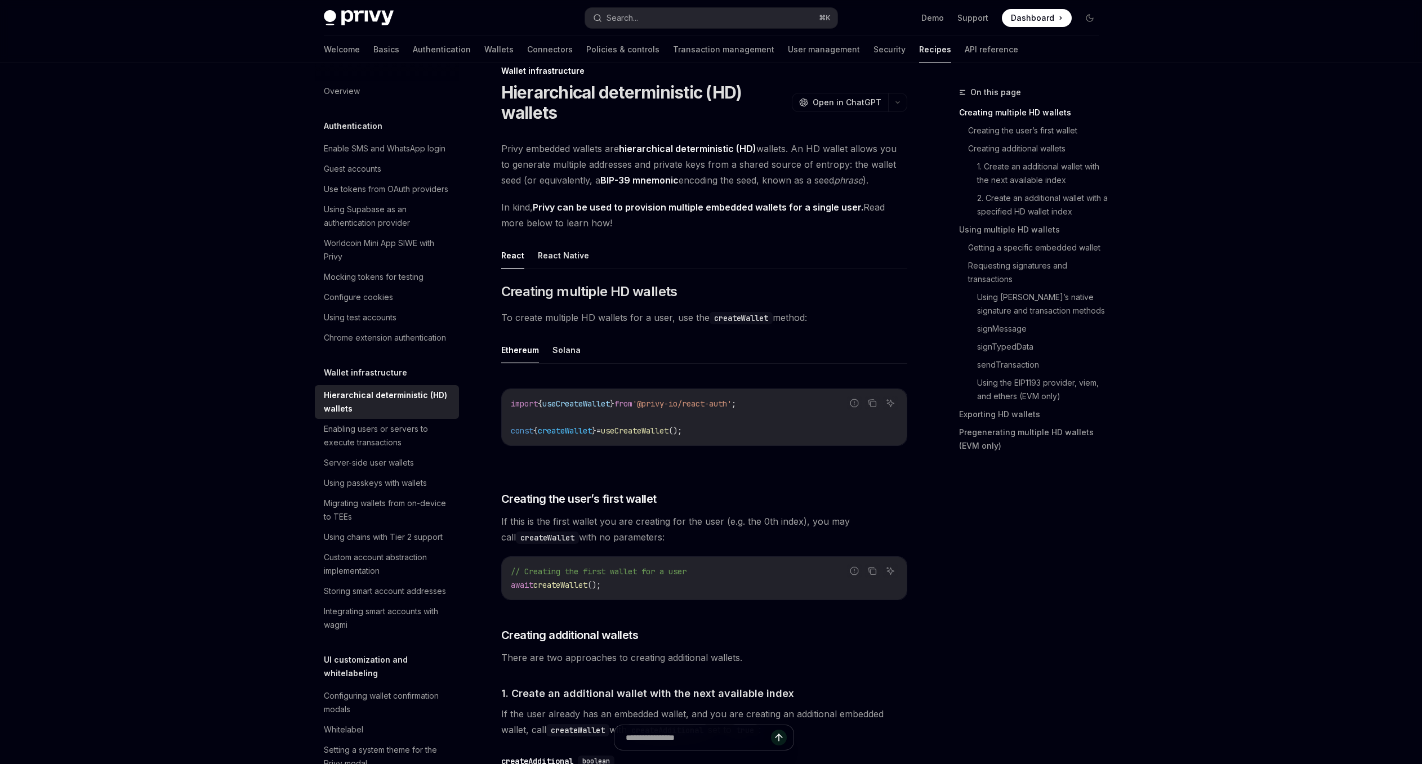
scroll to position [29, 0]
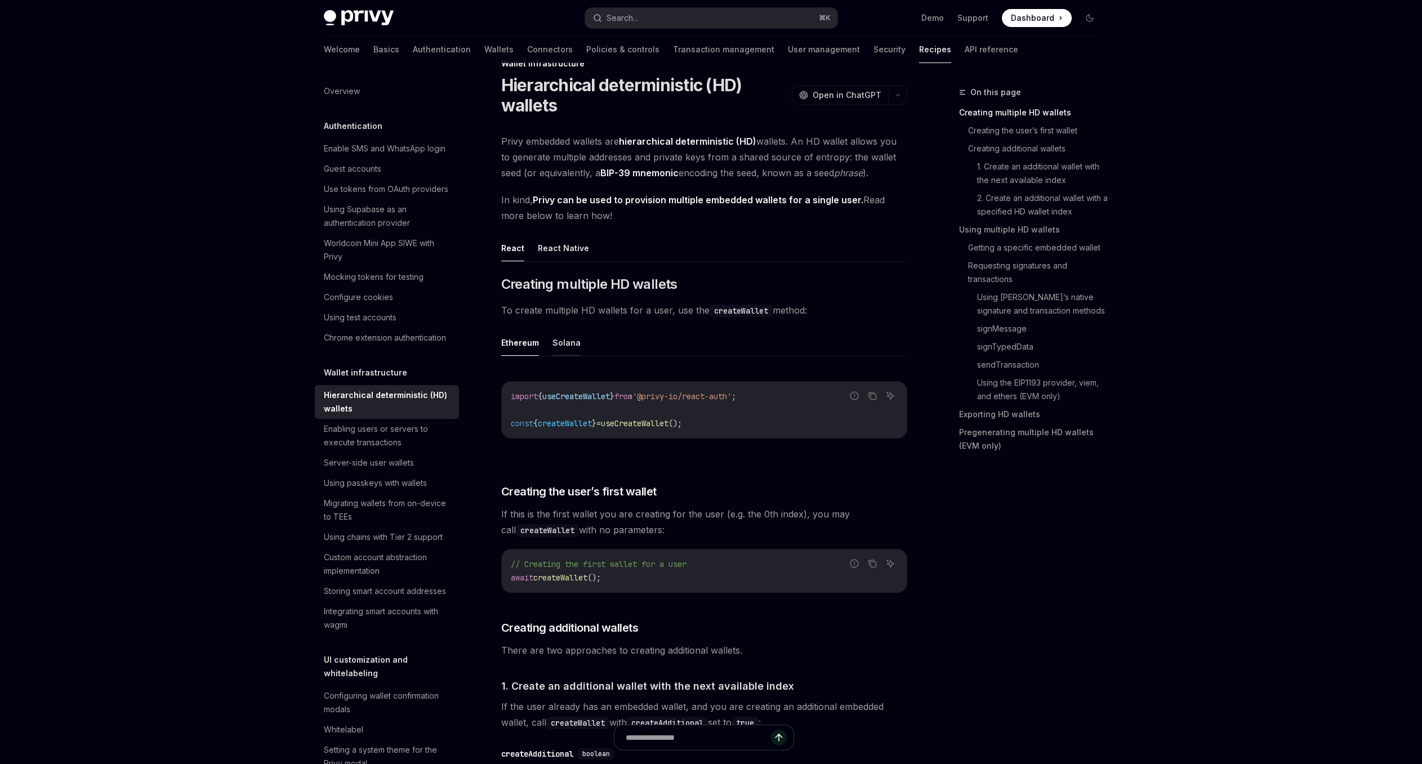
click at [562, 343] on button "Solana" at bounding box center [566, 342] width 28 height 26
click at [508, 344] on button "Ethereum" at bounding box center [520, 342] width 38 height 26
click at [573, 348] on button "Solana" at bounding box center [566, 342] width 28 height 26
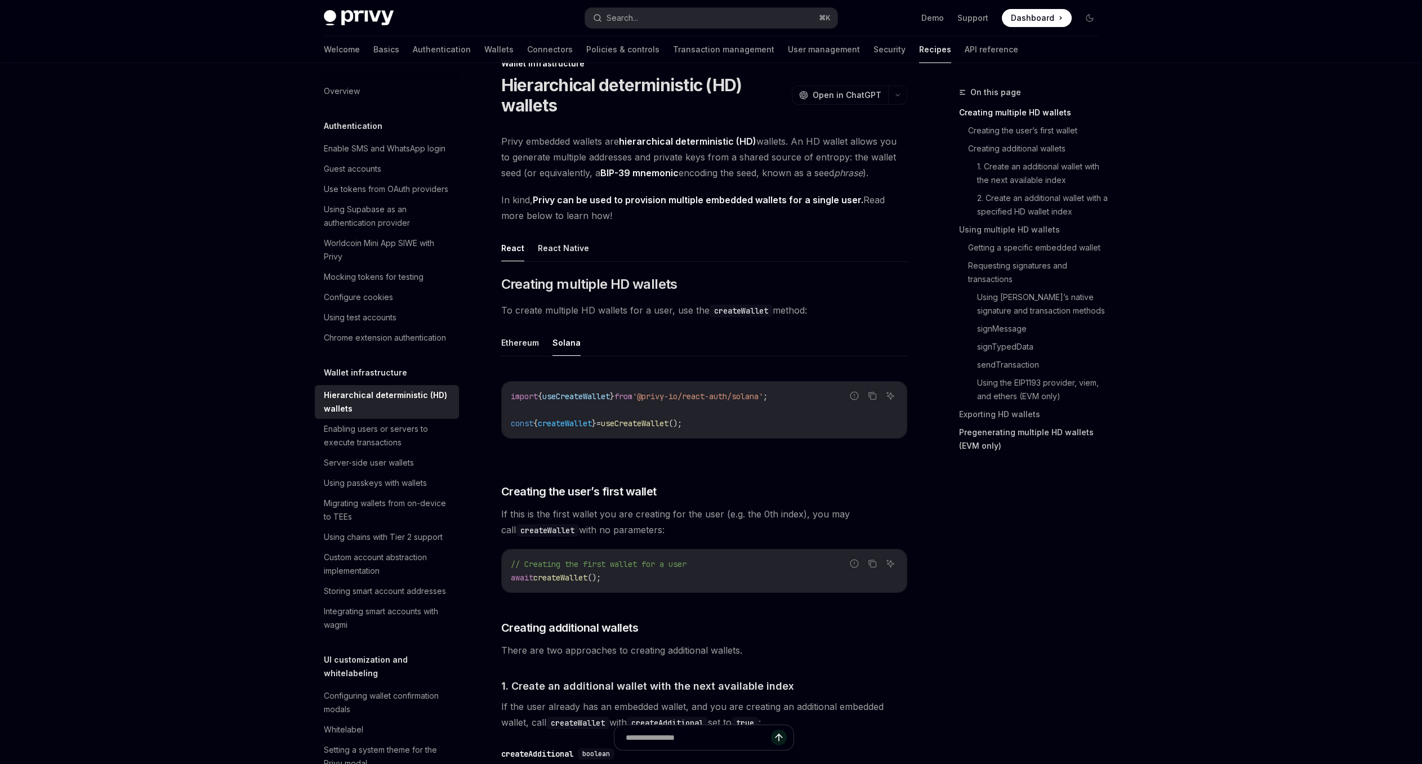
click at [1040, 437] on link "Pregenerating multiple HD wallets (EVM only)" at bounding box center [1033, 439] width 149 height 32
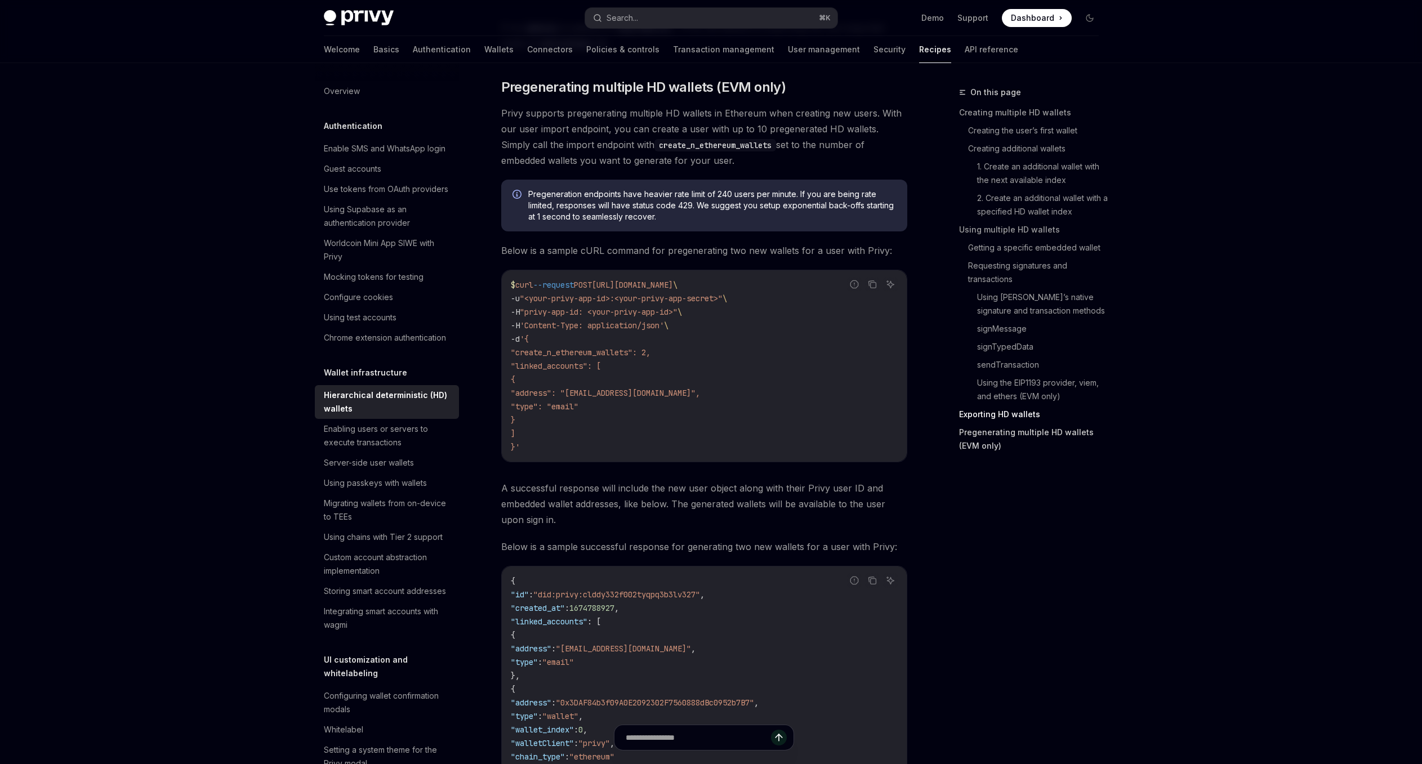
scroll to position [3075, 0]
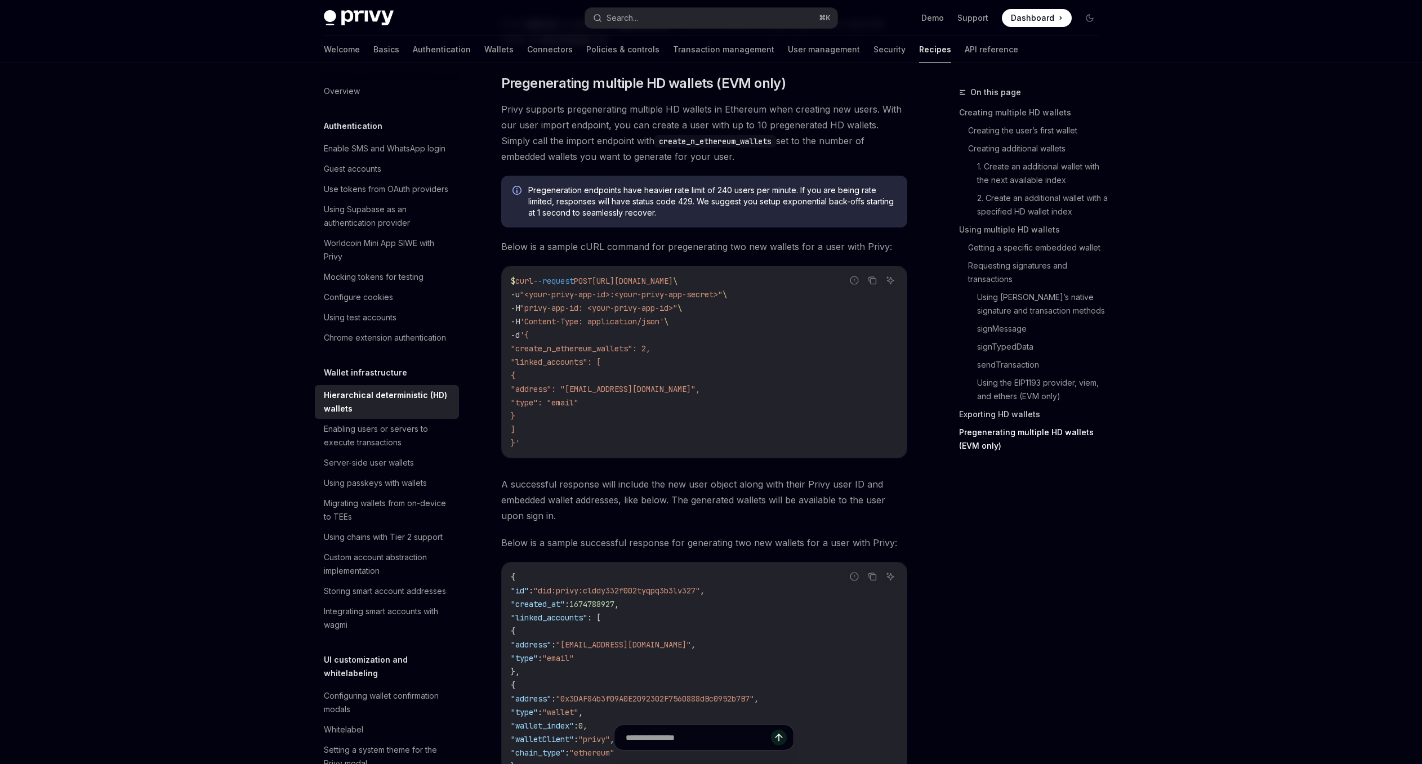
click at [1022, 418] on link "Exporting HD wallets" at bounding box center [1033, 414] width 149 height 18
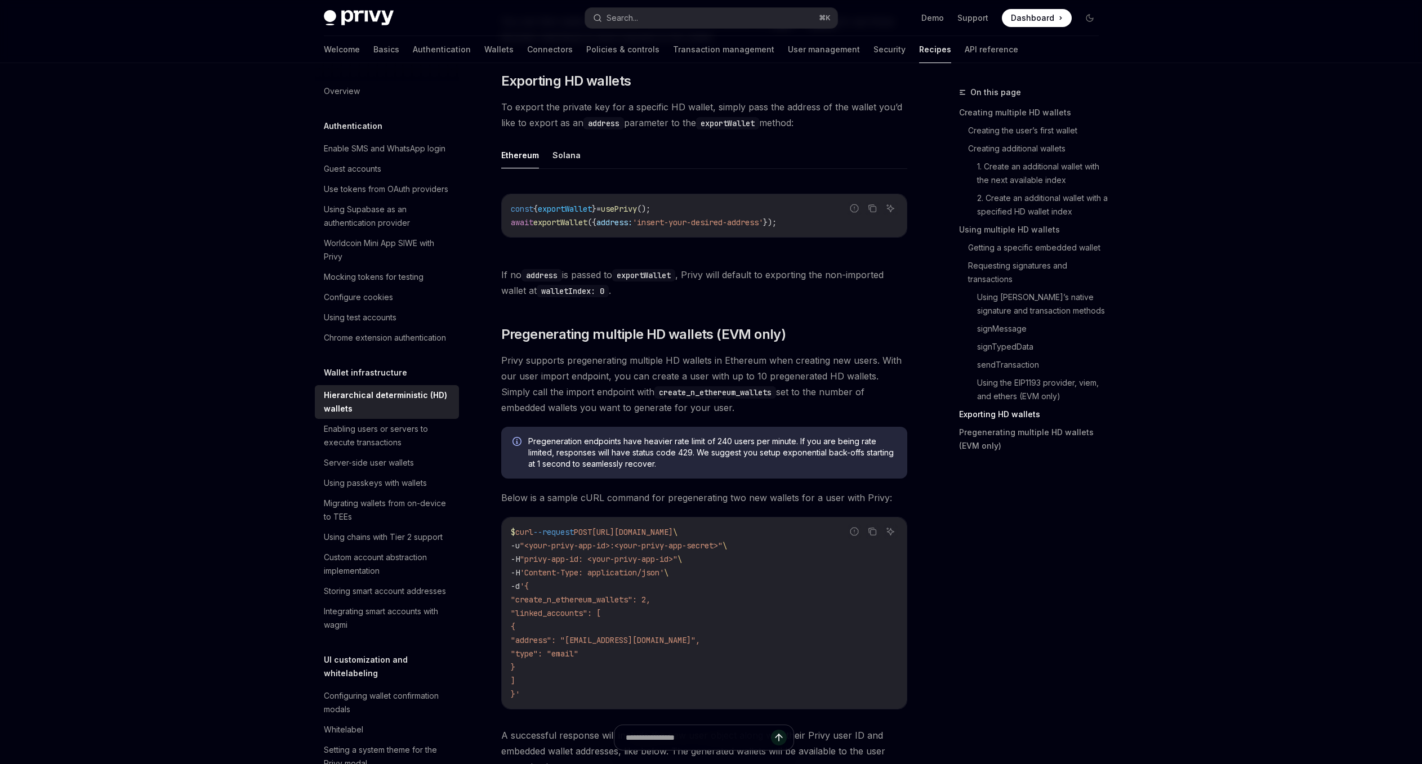
scroll to position [2821, 0]
click at [1060, 212] on link "2. Create an additional wallet with a specified HD wallet index" at bounding box center [1042, 205] width 131 height 32
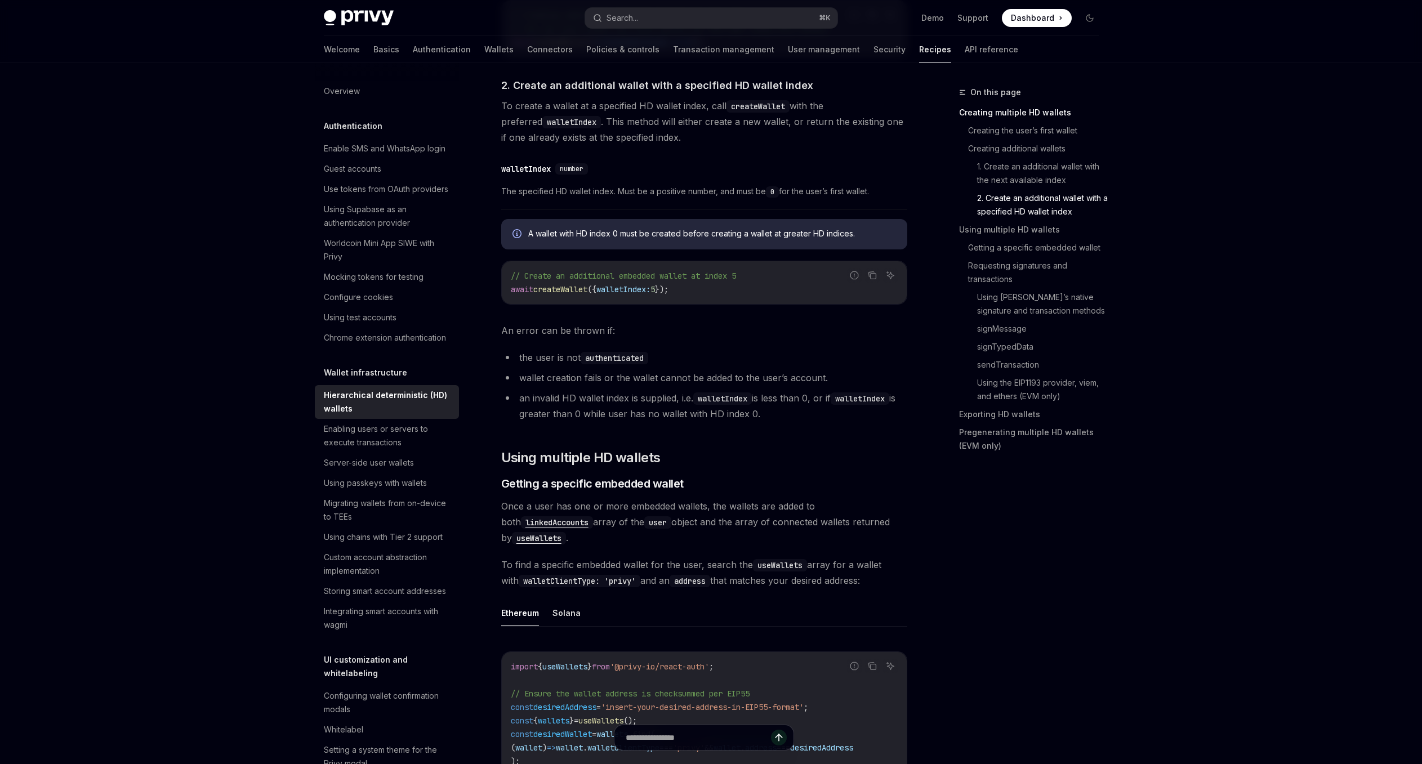
scroll to position [951, 0]
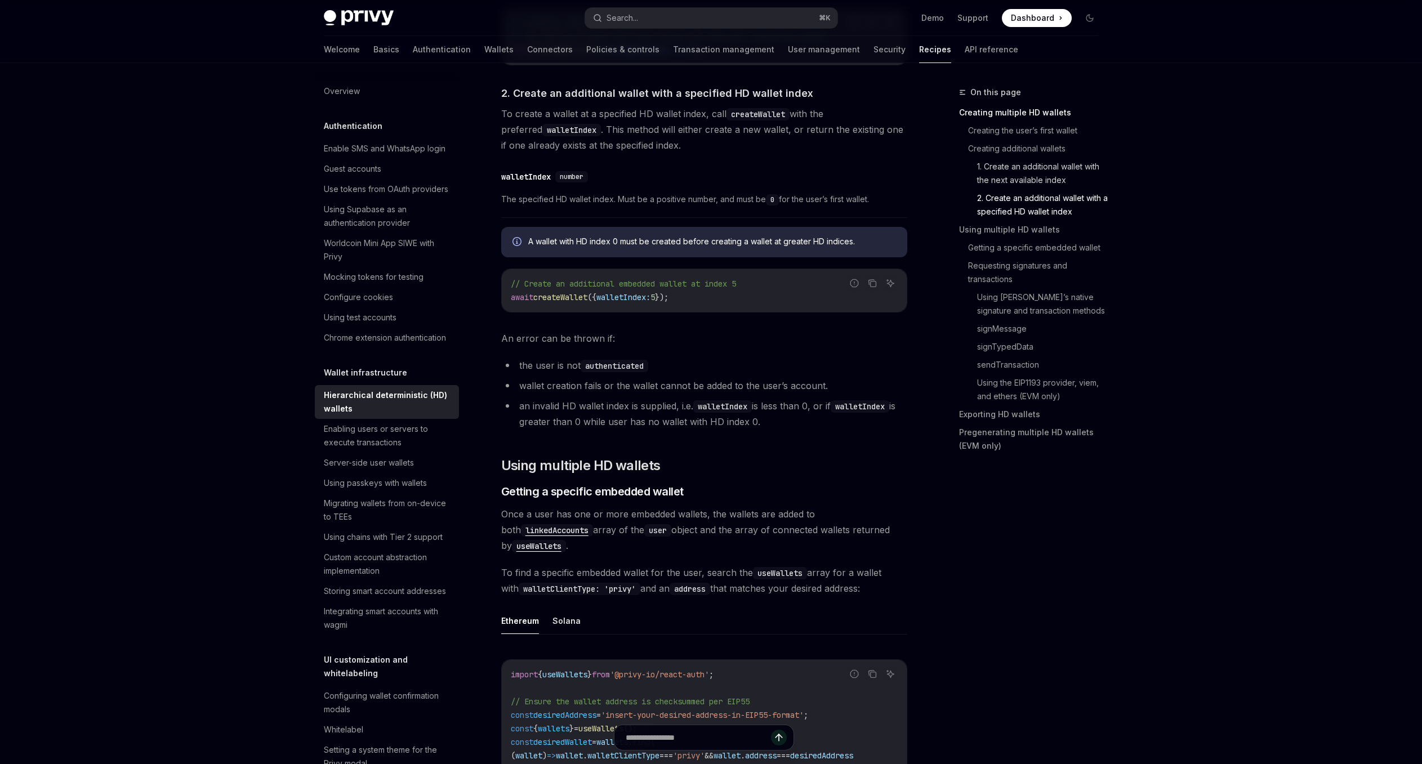
click at [1077, 178] on link "1. Create an additional wallet with the next available index" at bounding box center [1042, 174] width 131 height 32
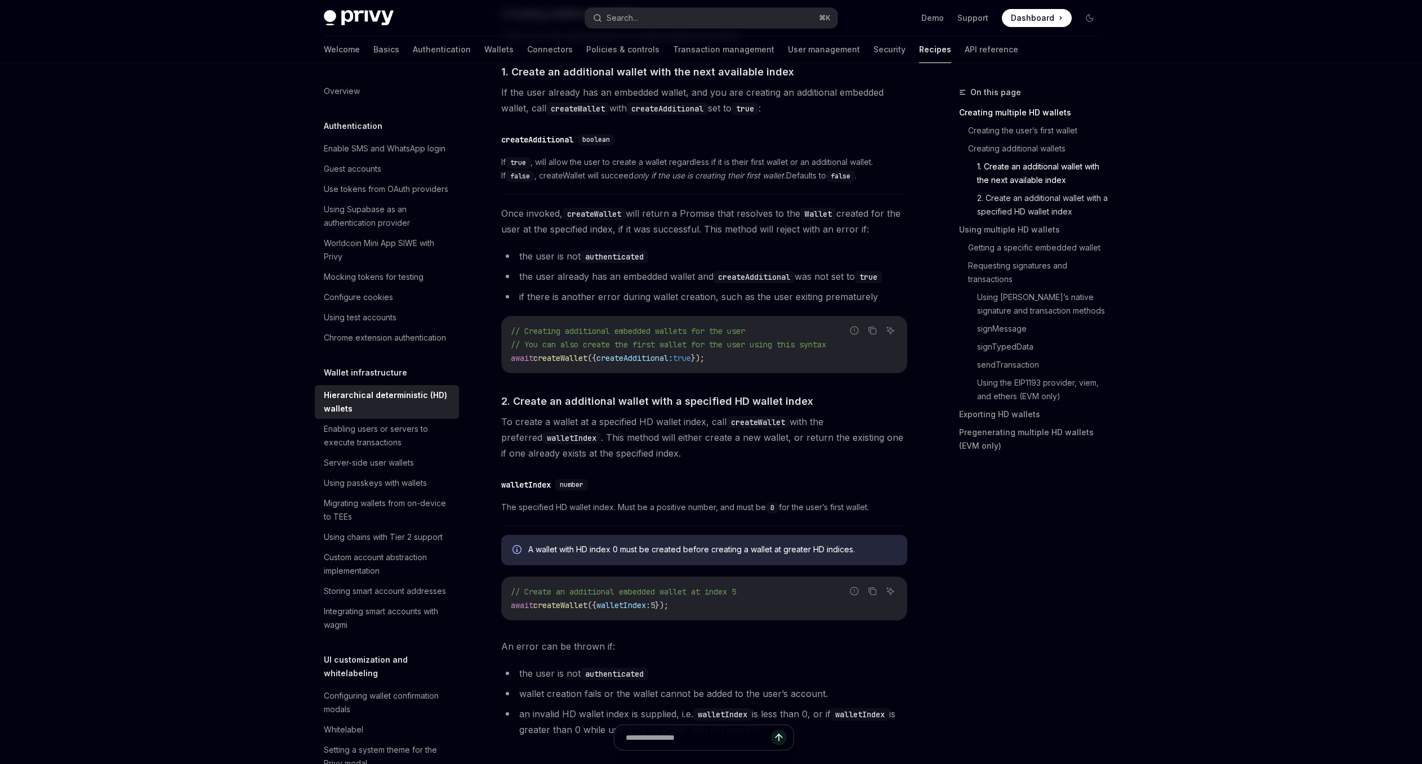
scroll to position [622, 0]
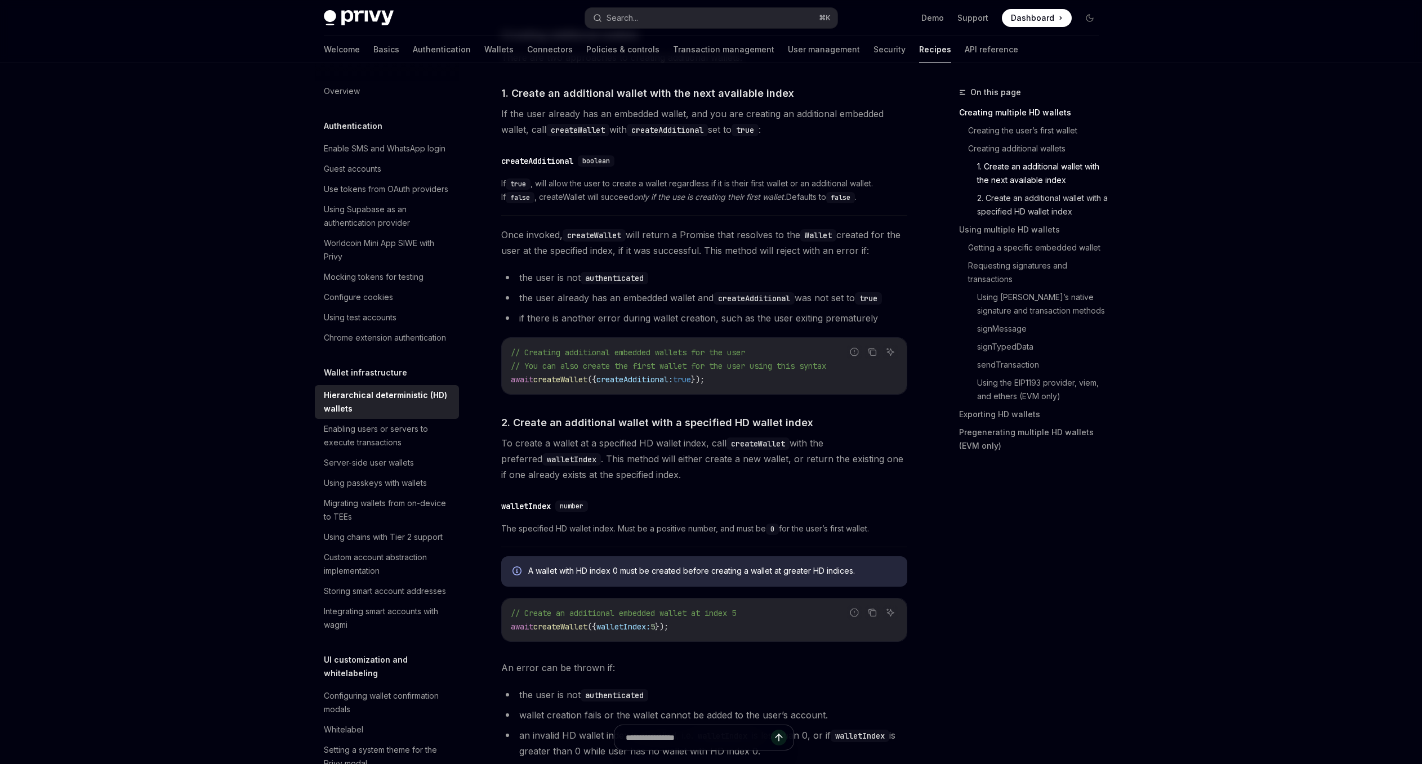
click at [1083, 207] on link "2. Create an additional wallet with a specified HD wallet index" at bounding box center [1042, 205] width 131 height 32
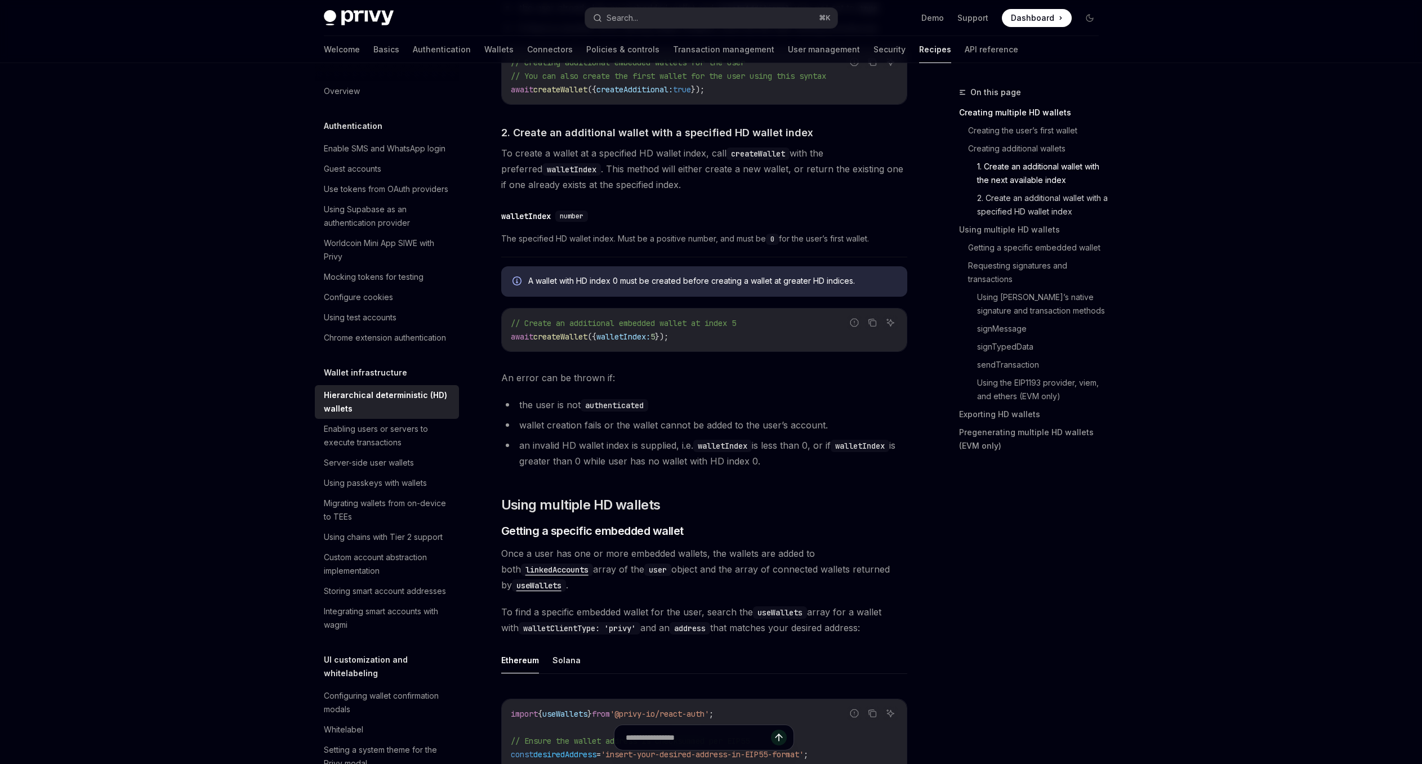
scroll to position [951, 0]
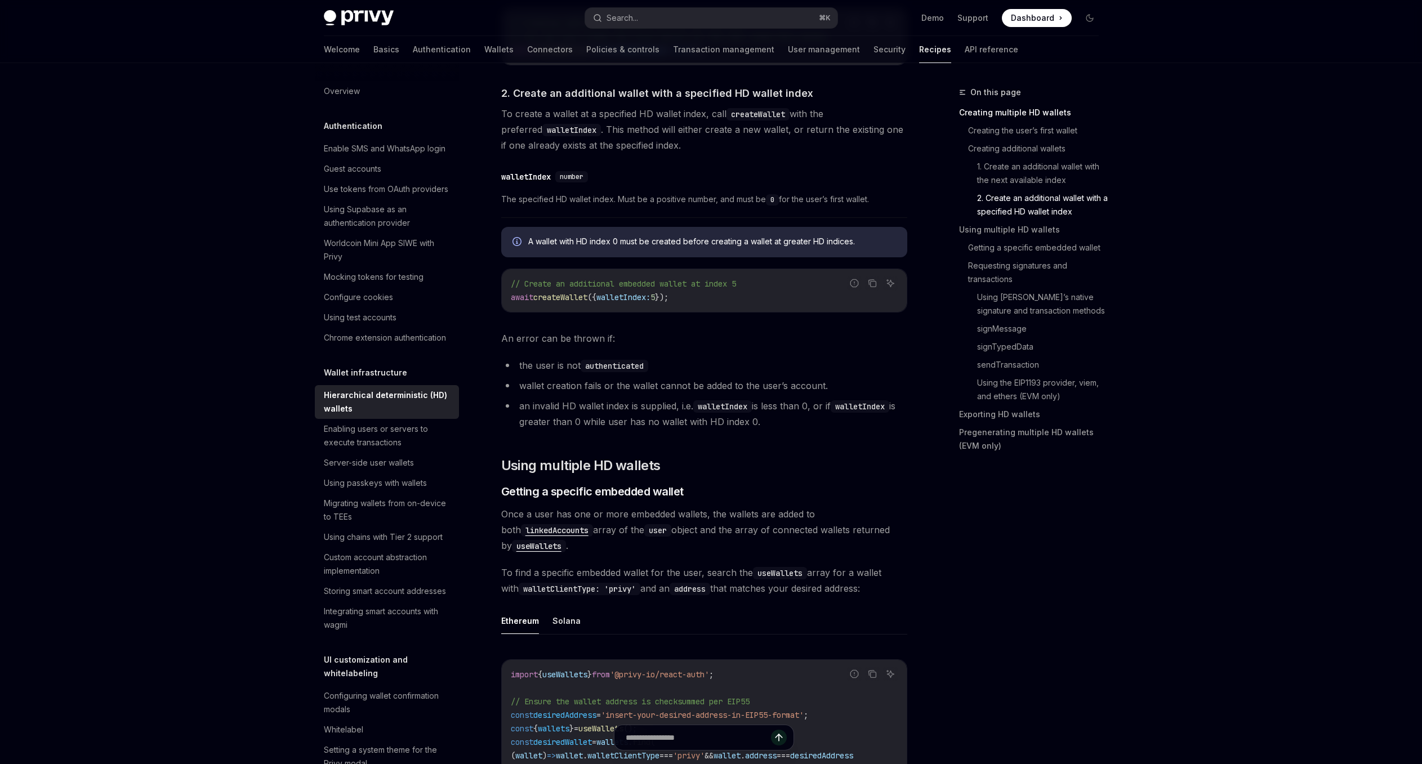
type textarea "*"
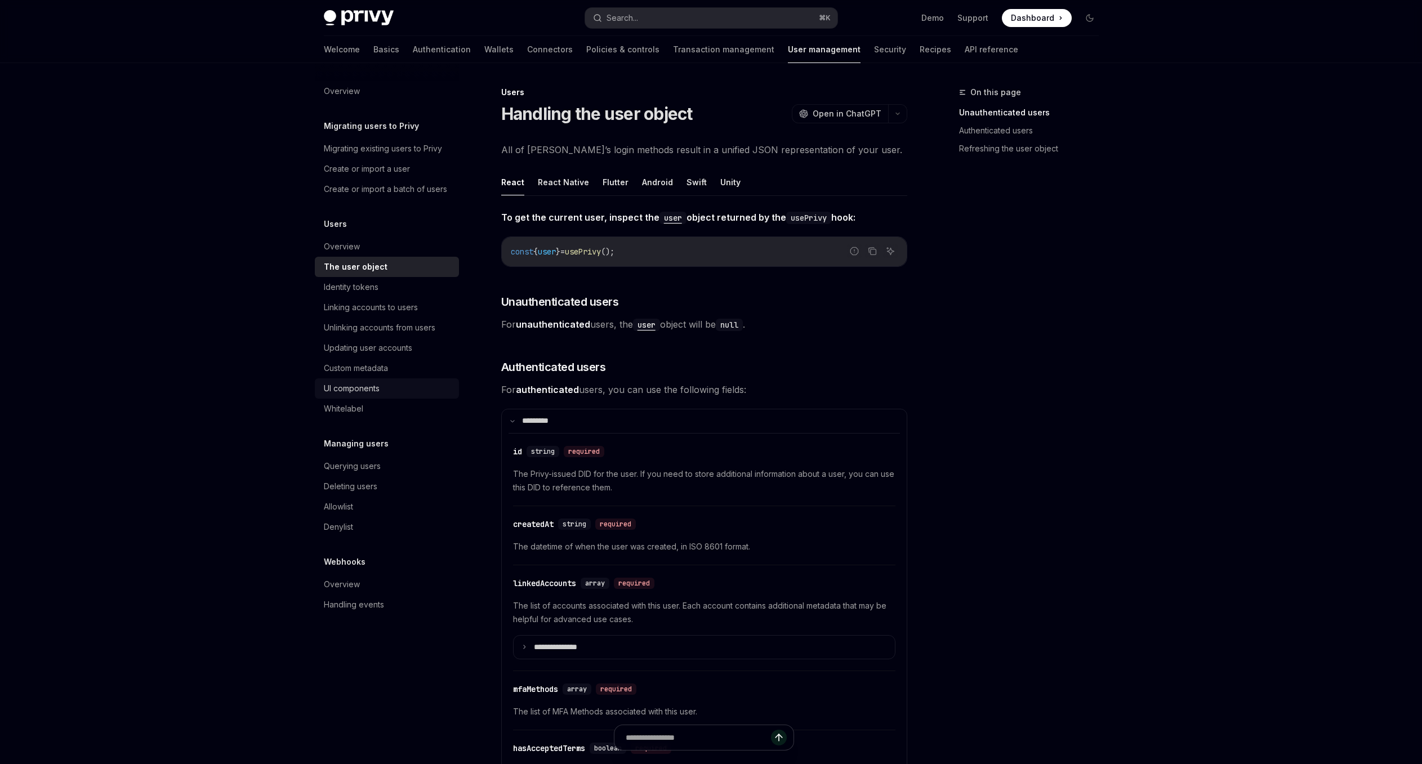
click at [391, 389] on div "UI components" at bounding box center [388, 389] width 128 height 14
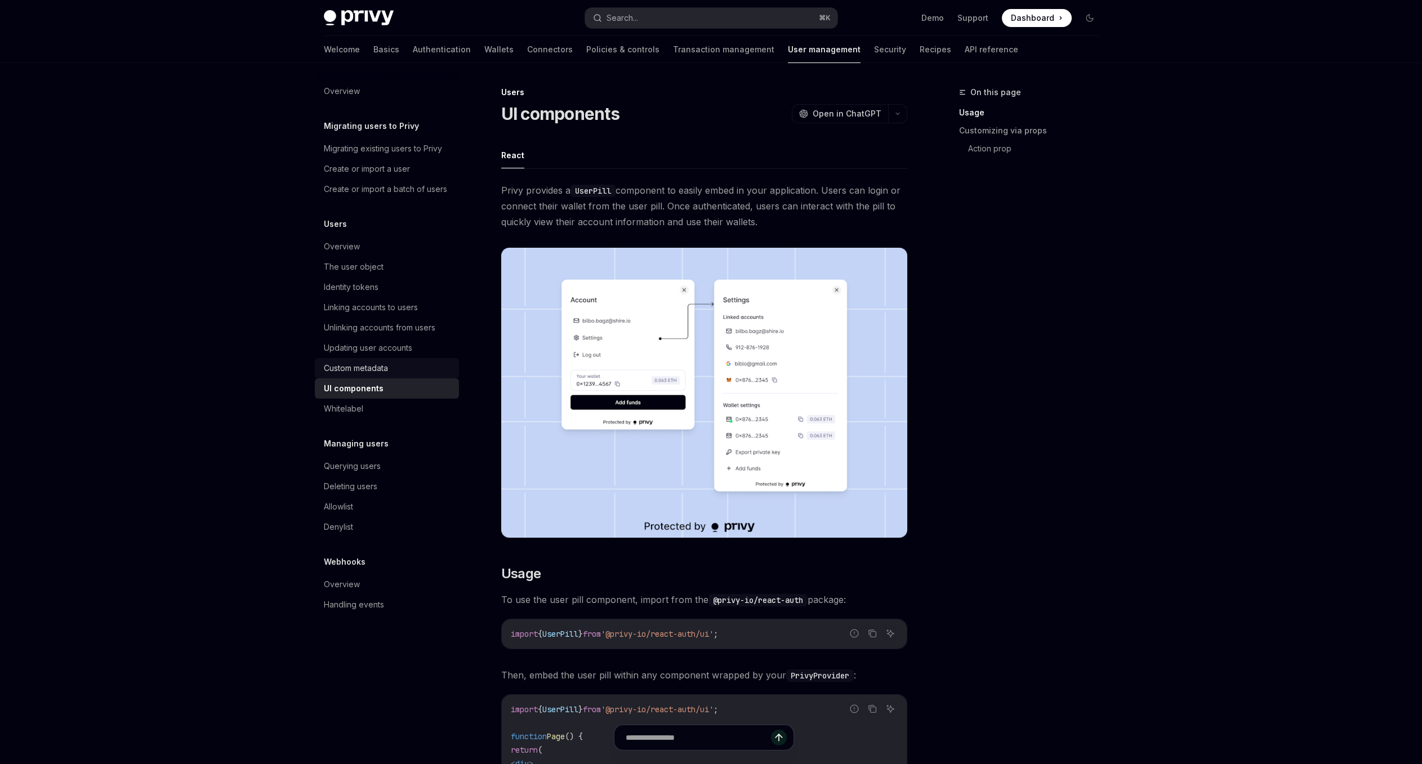
click at [387, 373] on div "Custom metadata" at bounding box center [356, 368] width 64 height 14
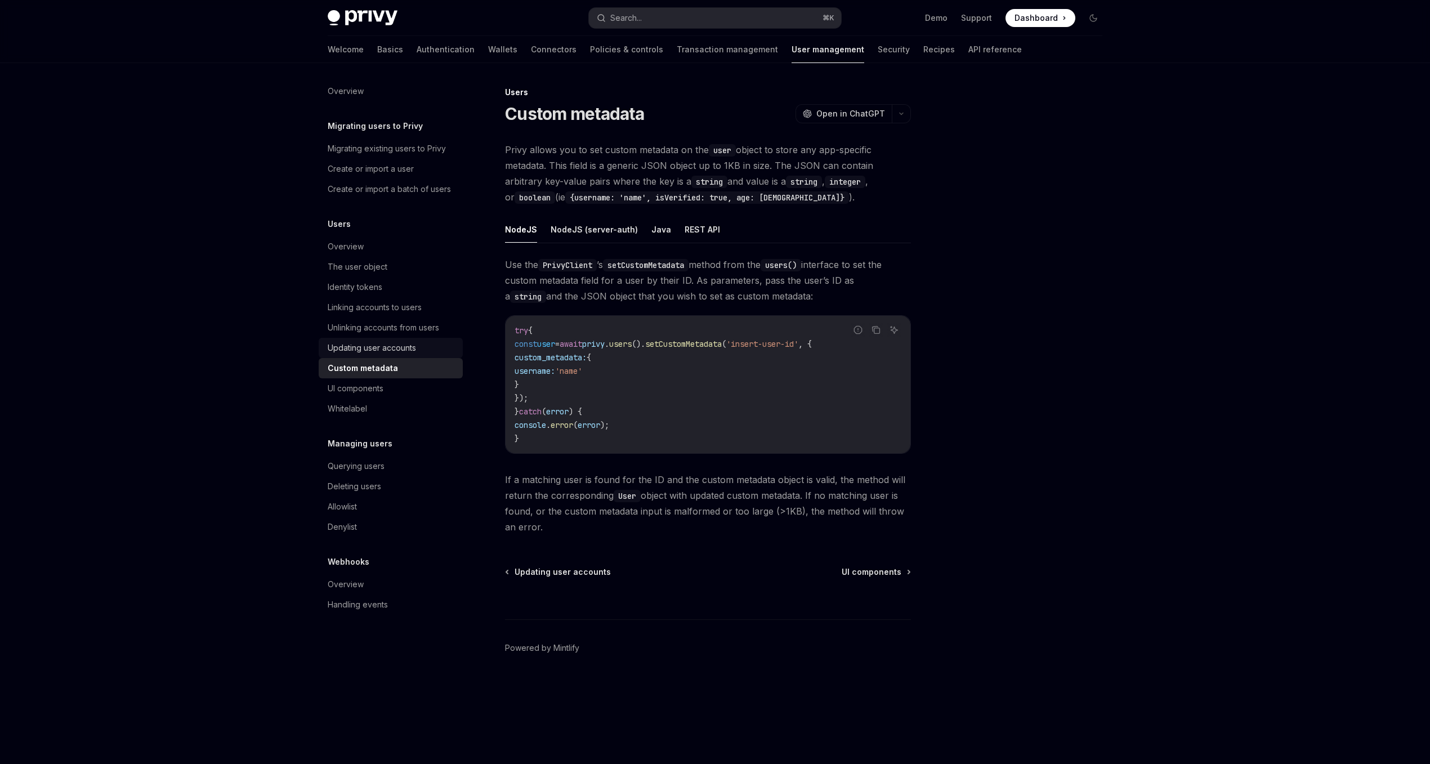
click at [415, 352] on div "Updating user accounts" at bounding box center [372, 348] width 88 height 14
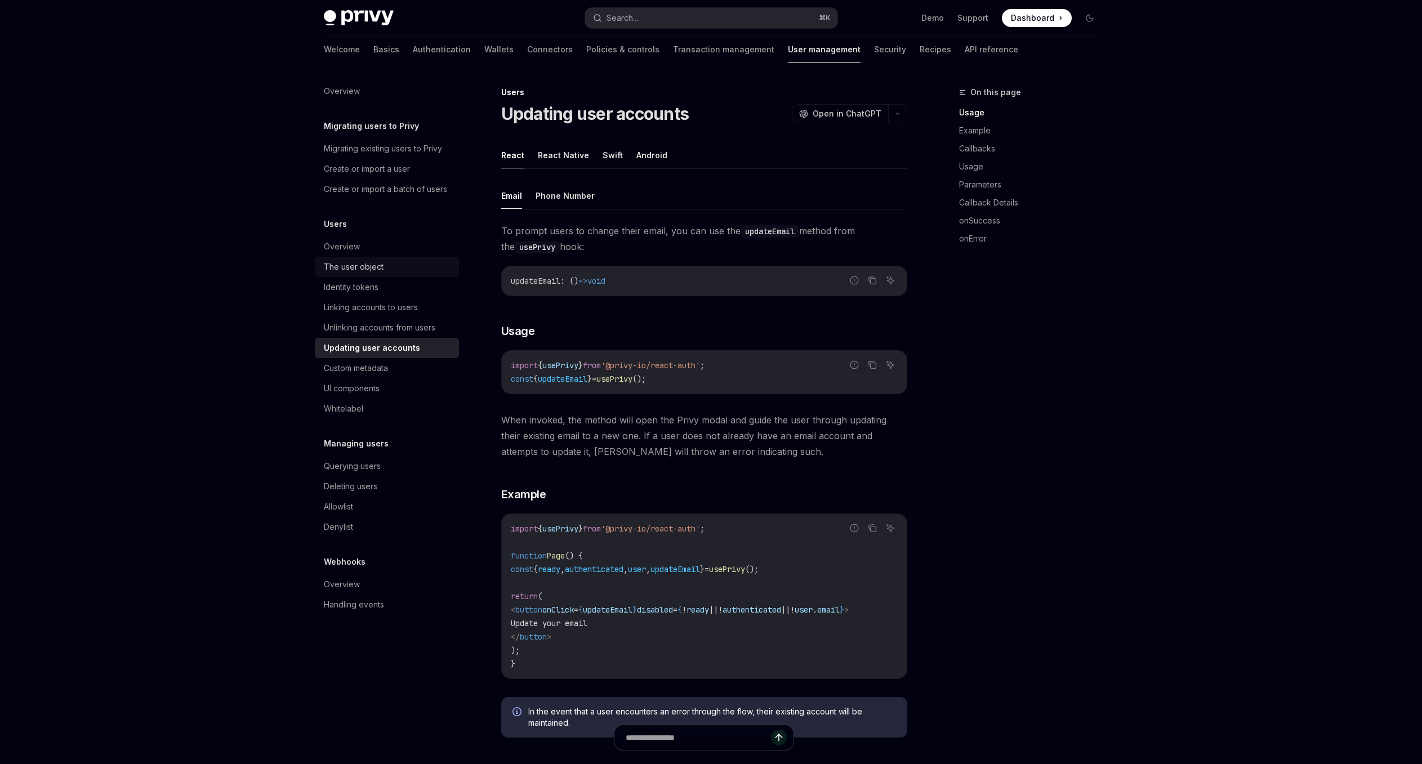
click at [417, 270] on div "The user object" at bounding box center [388, 267] width 128 height 14
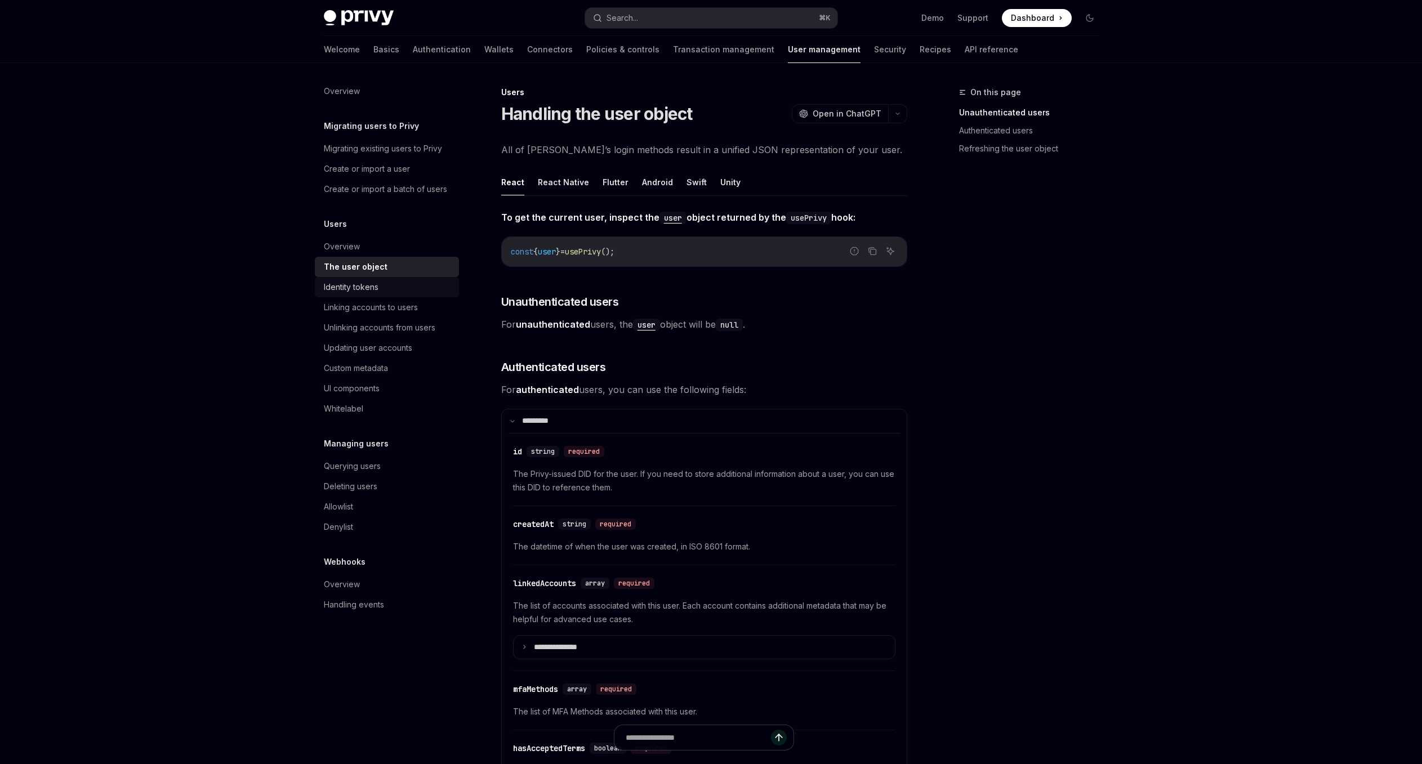
click at [419, 283] on div "Identity tokens" at bounding box center [388, 287] width 128 height 14
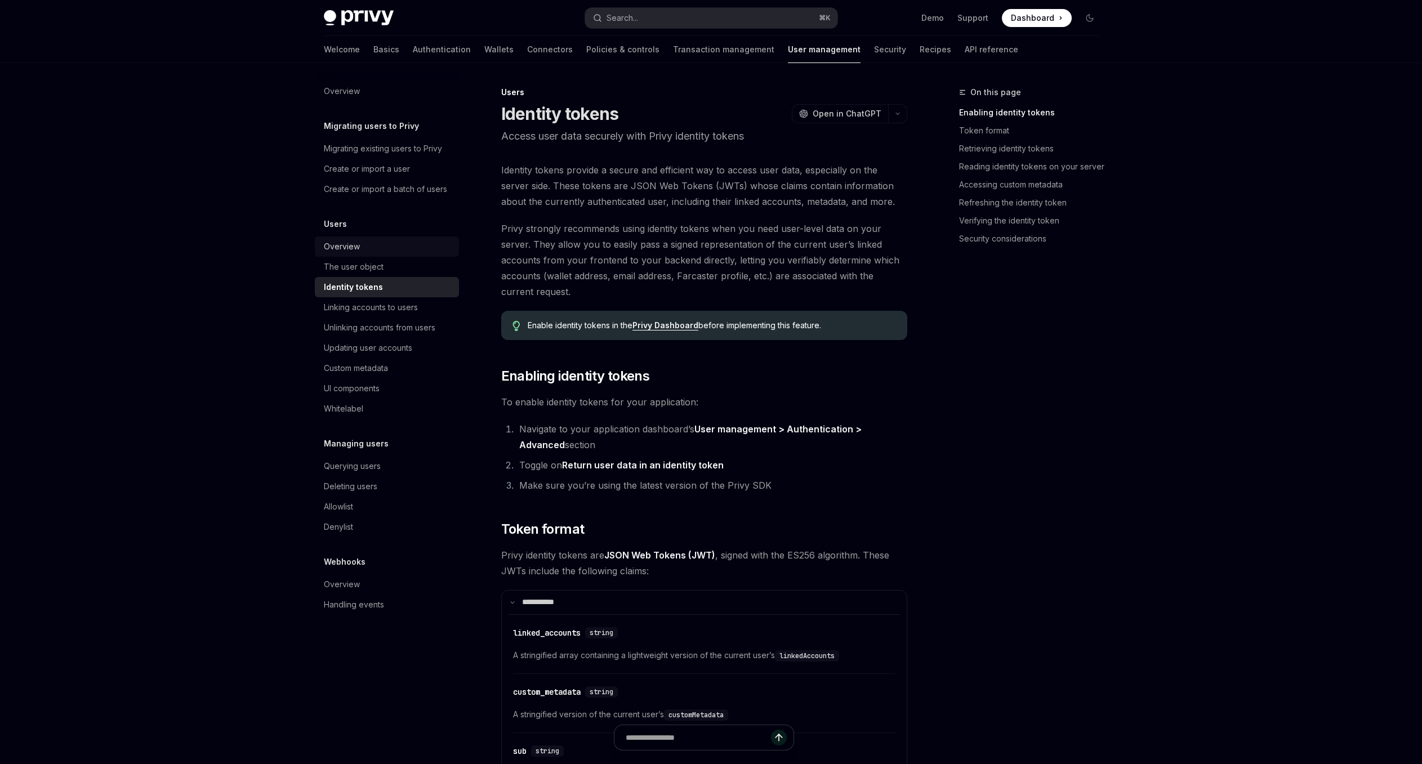
click at [407, 237] on link "Overview" at bounding box center [387, 246] width 144 height 20
type textarea "*"
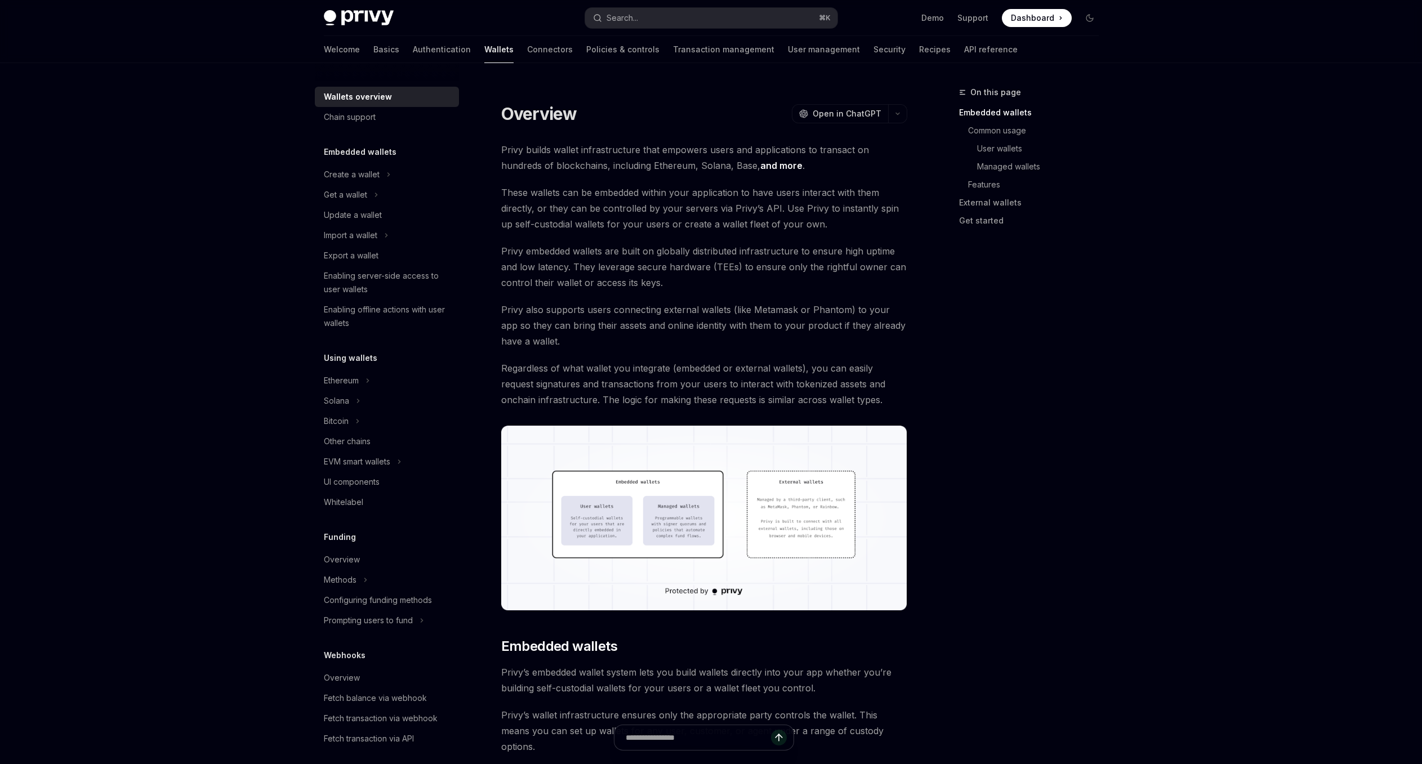
type textarea "*"
drag, startPoint x: 767, startPoint y: 196, endPoint x: 906, endPoint y: 189, distance: 139.2
click at [906, 189] on span "These wallets can be embedded within your application to have users interact wi…" at bounding box center [704, 208] width 406 height 47
type textarea "*"
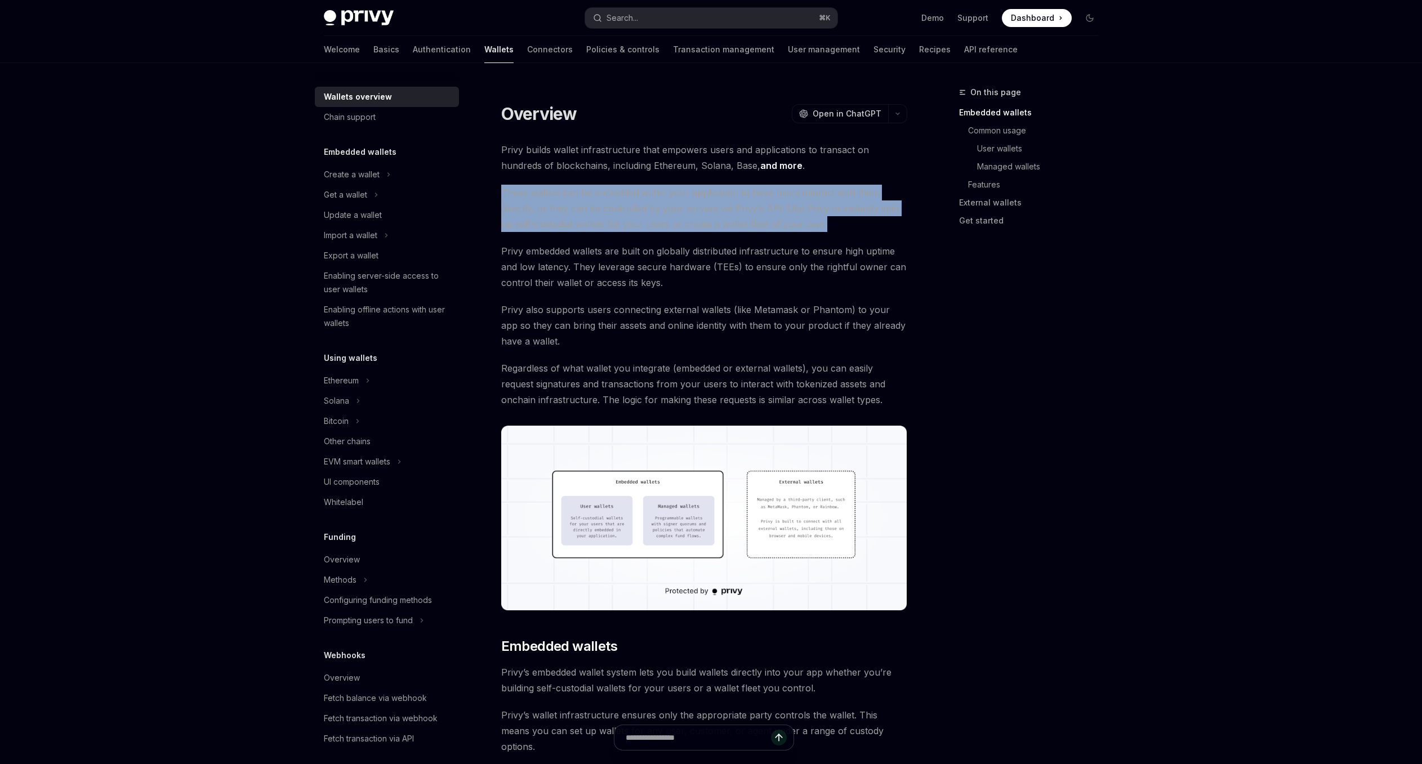
drag, startPoint x: 820, startPoint y: 226, endPoint x: 503, endPoint y: 193, distance: 319.3
click at [503, 193] on span "These wallets can be embedded within your application to have users interact wi…" at bounding box center [704, 208] width 406 height 47
click at [696, 233] on icon at bounding box center [702, 238] width 16 height 16
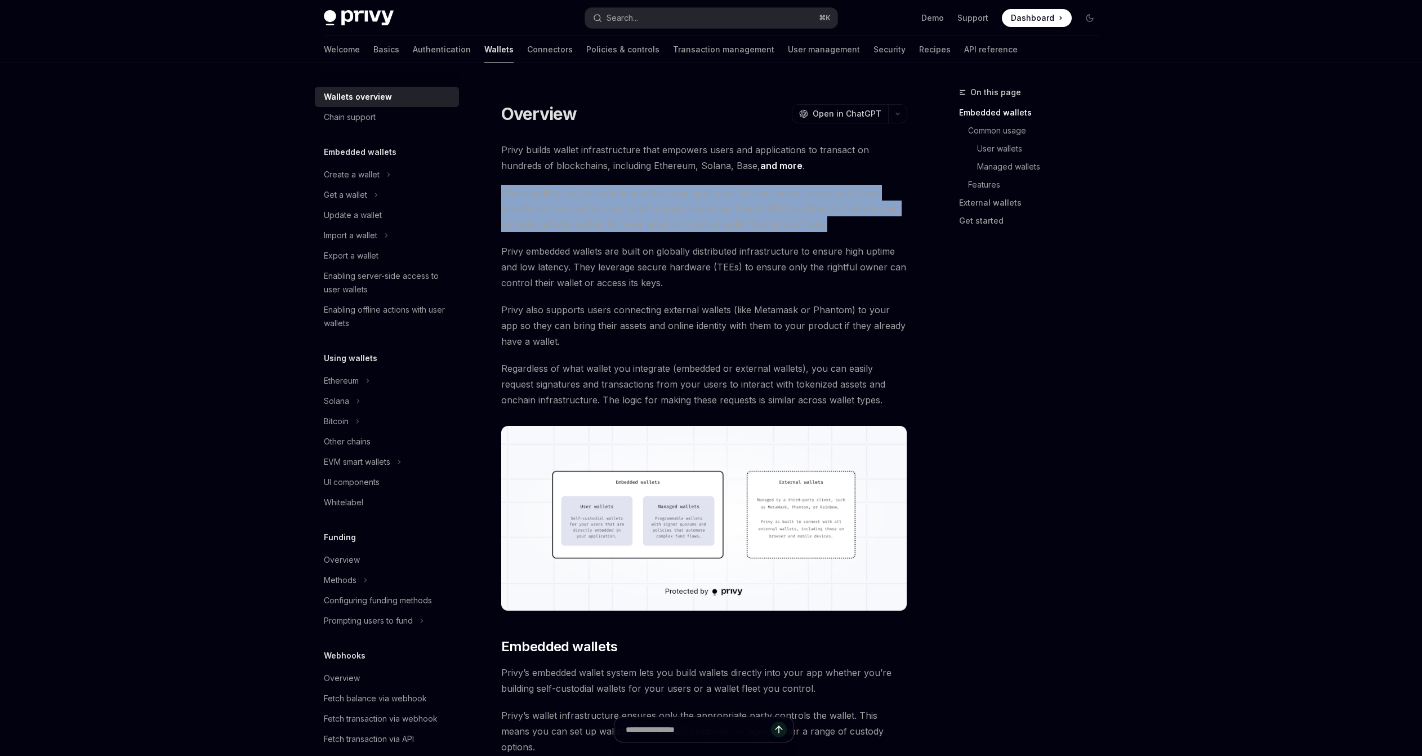
select select "**"
select select "*****"
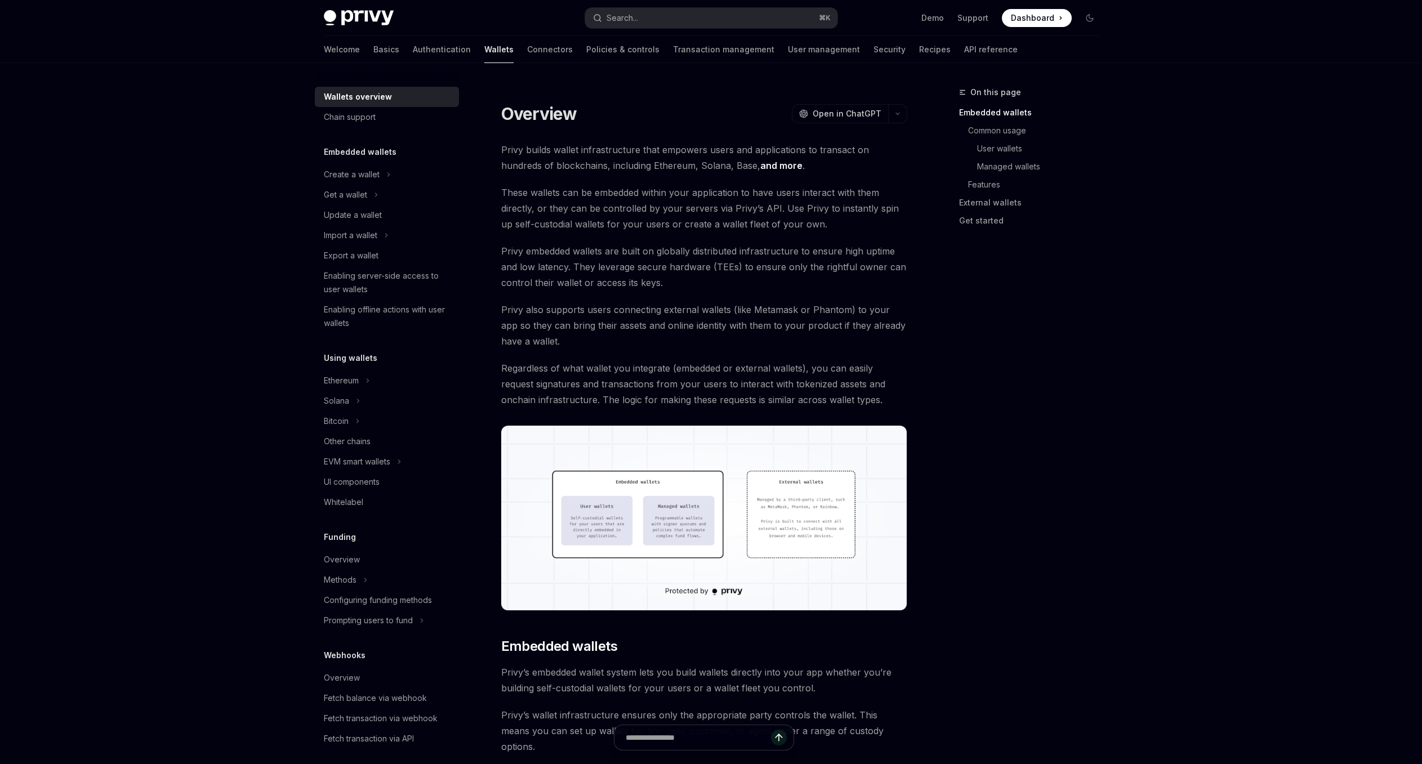
click at [872, 258] on span "Privy embedded wallets are built on globally distributed infrastructure to ensu…" at bounding box center [704, 266] width 406 height 47
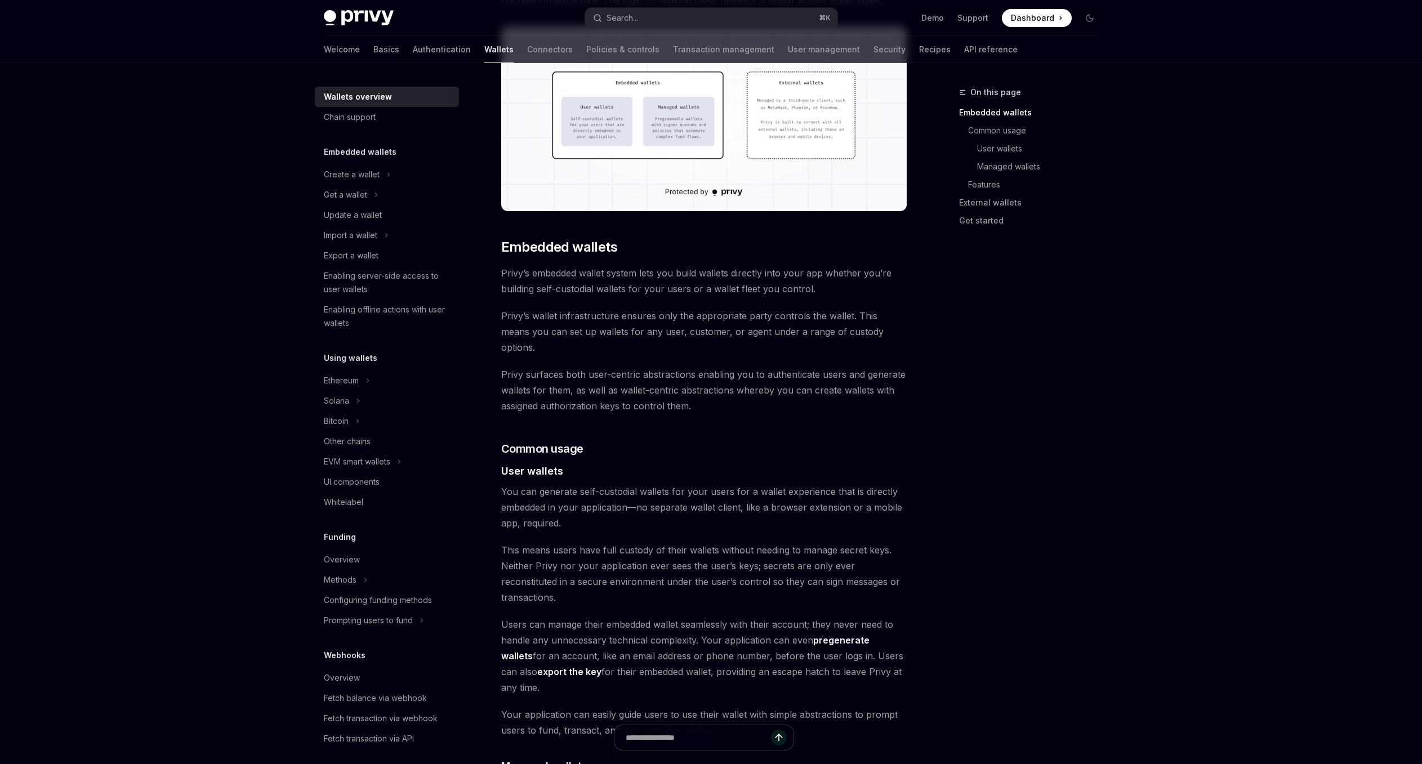
scroll to position [464, 0]
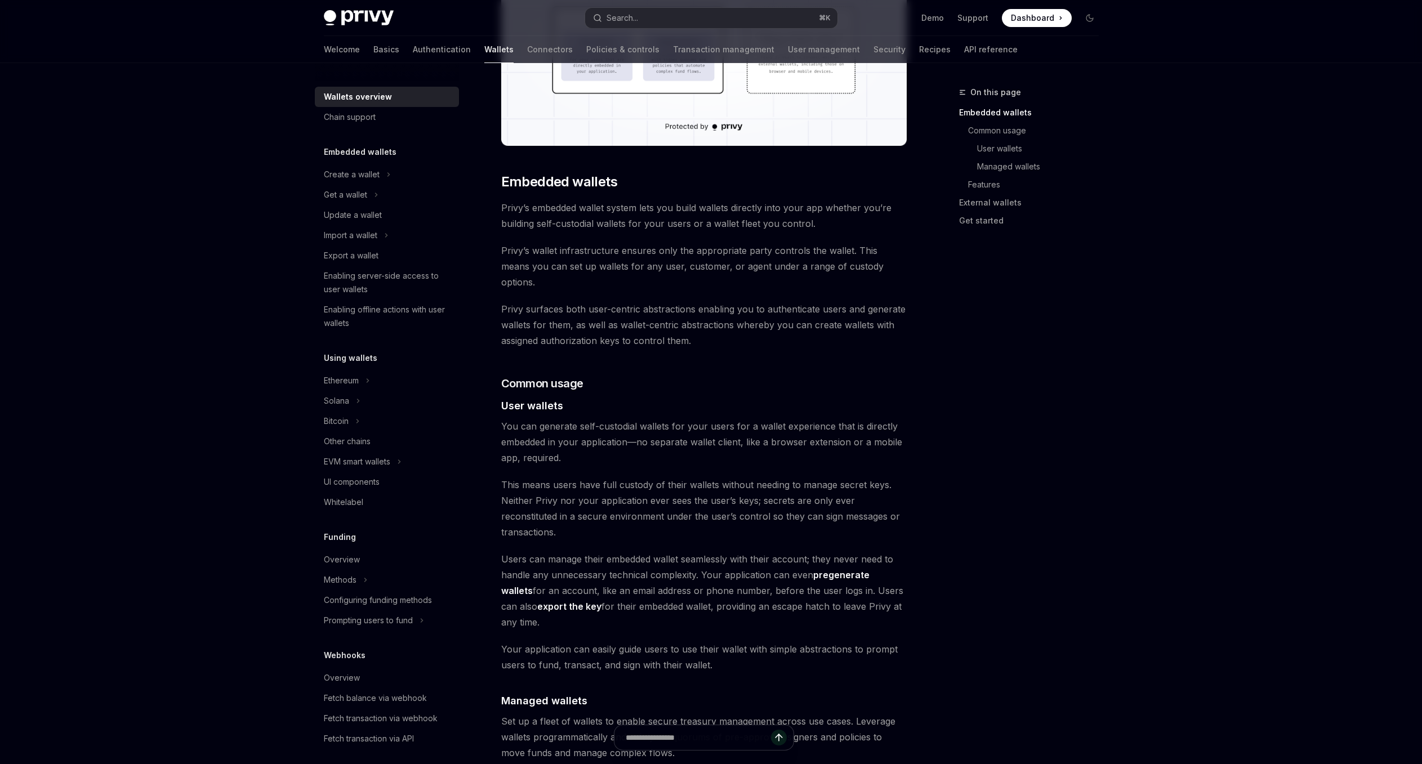
click at [689, 478] on span "This means users have full custody of their wallets without needing to manage s…" at bounding box center [704, 508] width 406 height 63
drag, startPoint x: 760, startPoint y: 485, endPoint x: 924, endPoint y: 500, distance: 164.5
click at [924, 500] on div "On this page Embedded wallets Common usage User wallets Managed wallets Feature…" at bounding box center [711, 727] width 793 height 2256
click at [710, 520] on icon at bounding box center [704, 514] width 16 height 16
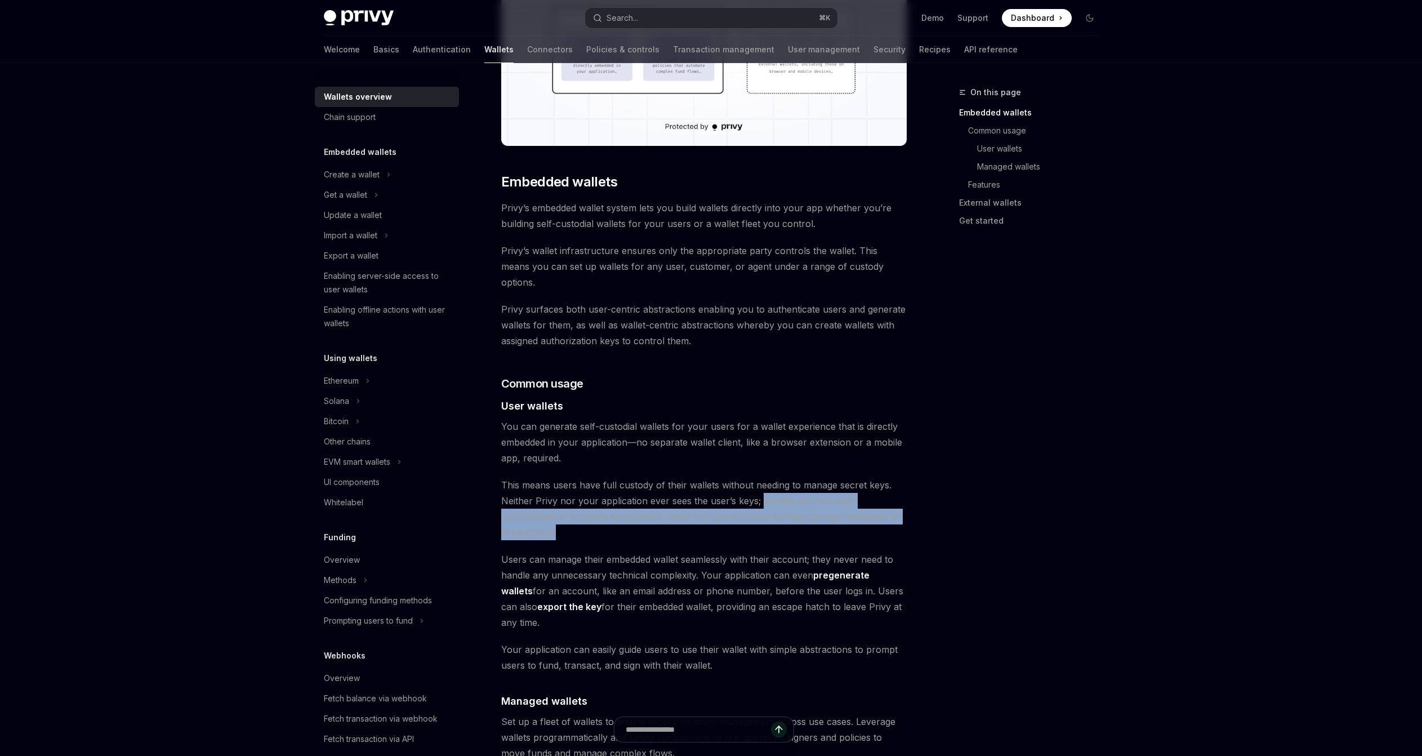
select select "**"
select select "*****"
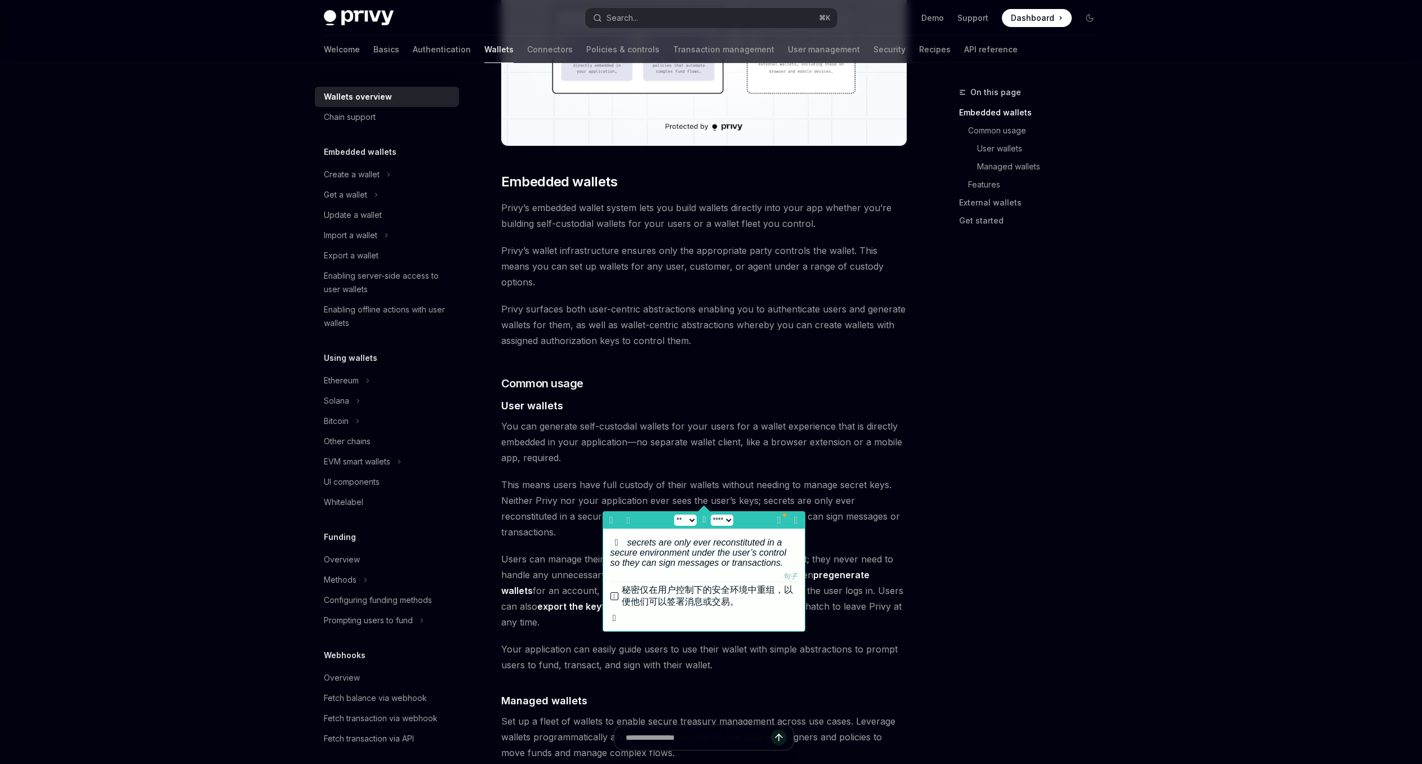
click at [941, 508] on div "On this page Embedded wallets Common usage User wallets Managed wallets Feature…" at bounding box center [1021, 425] width 171 height 678
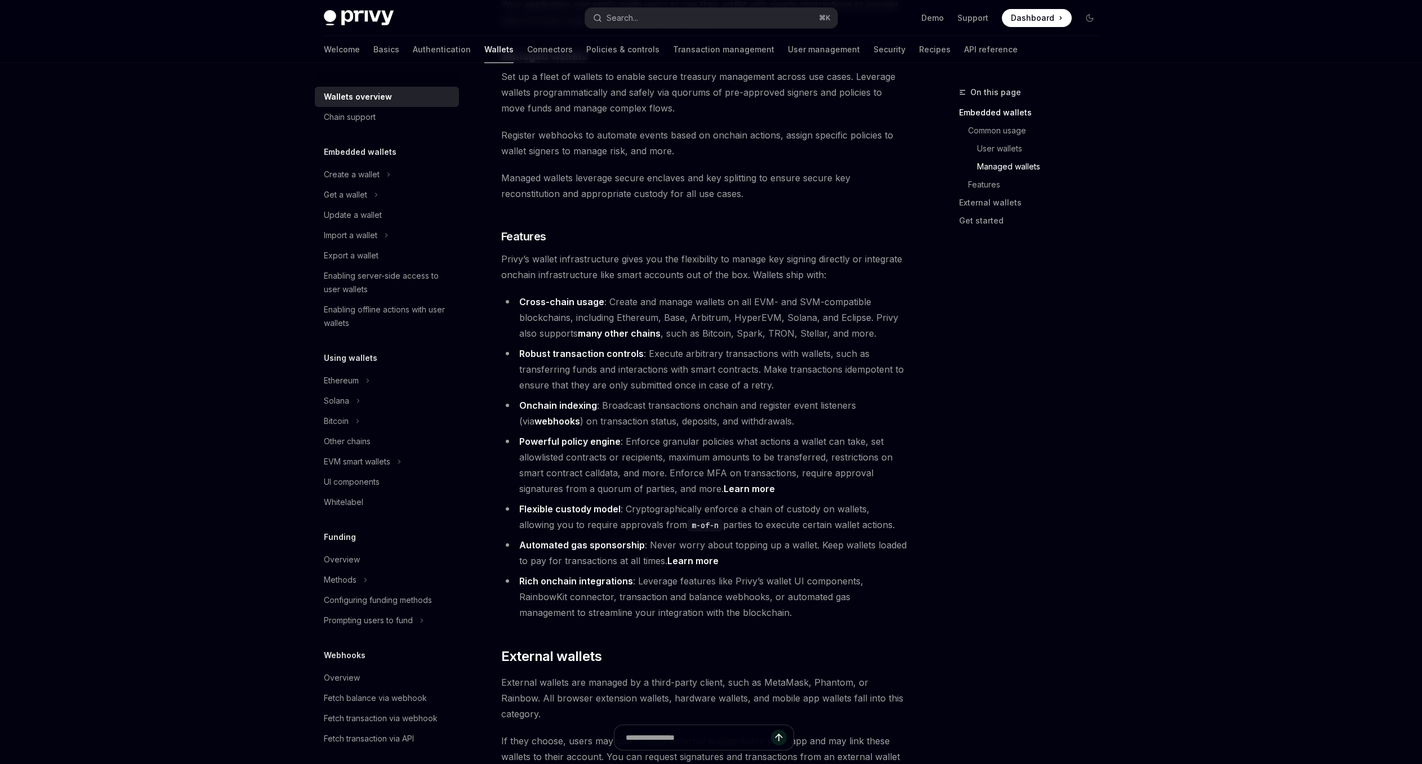
scroll to position [1173, 0]
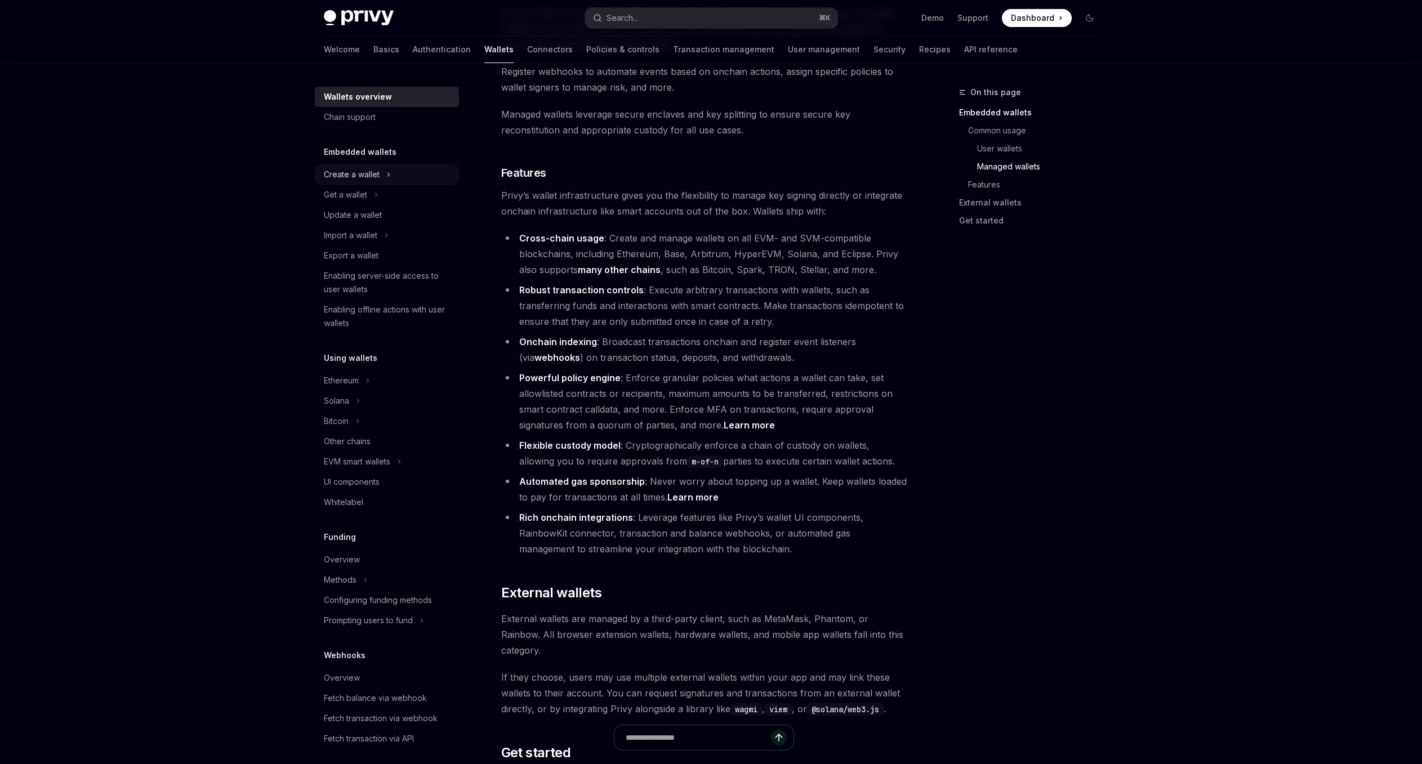
click at [410, 178] on div "Create a wallet" at bounding box center [387, 174] width 144 height 20
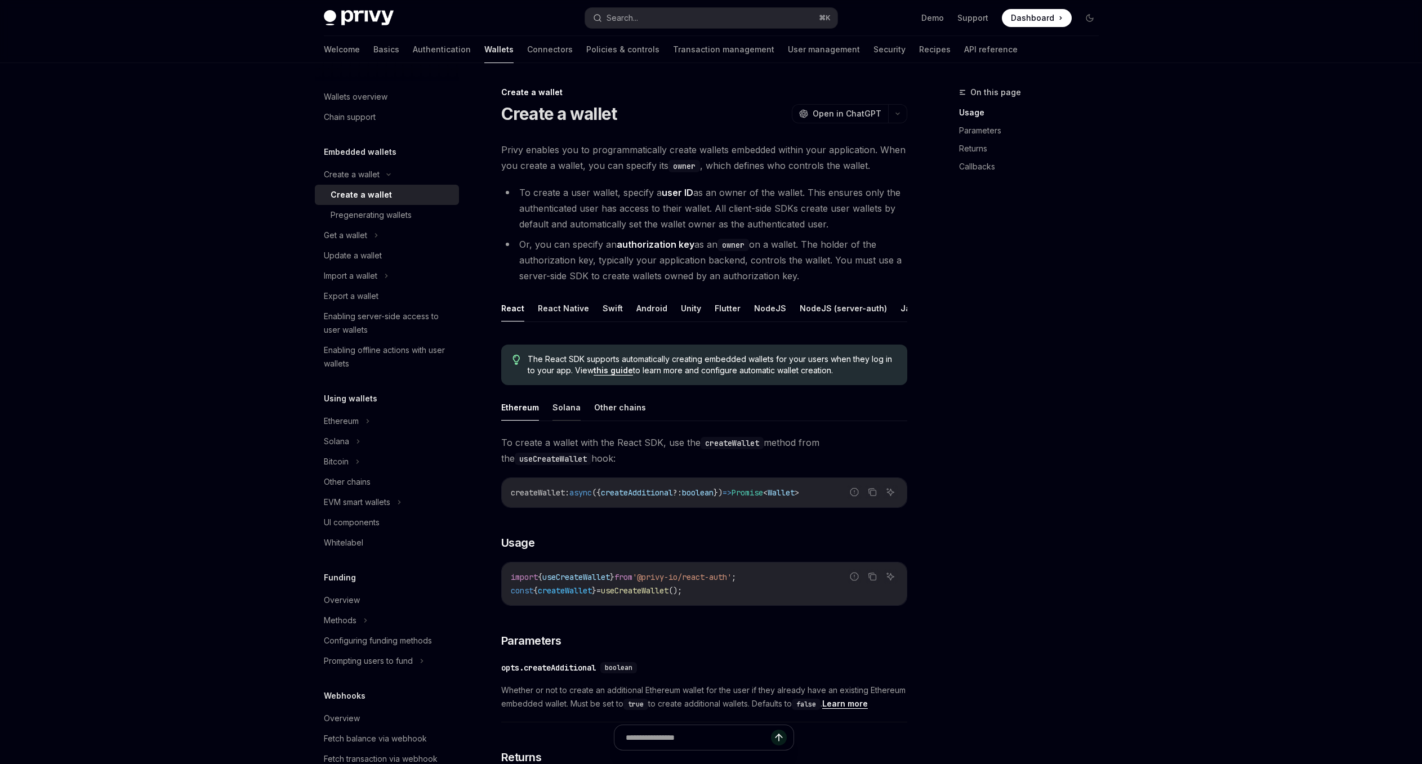
click at [568, 415] on button "Solana" at bounding box center [566, 407] width 28 height 26
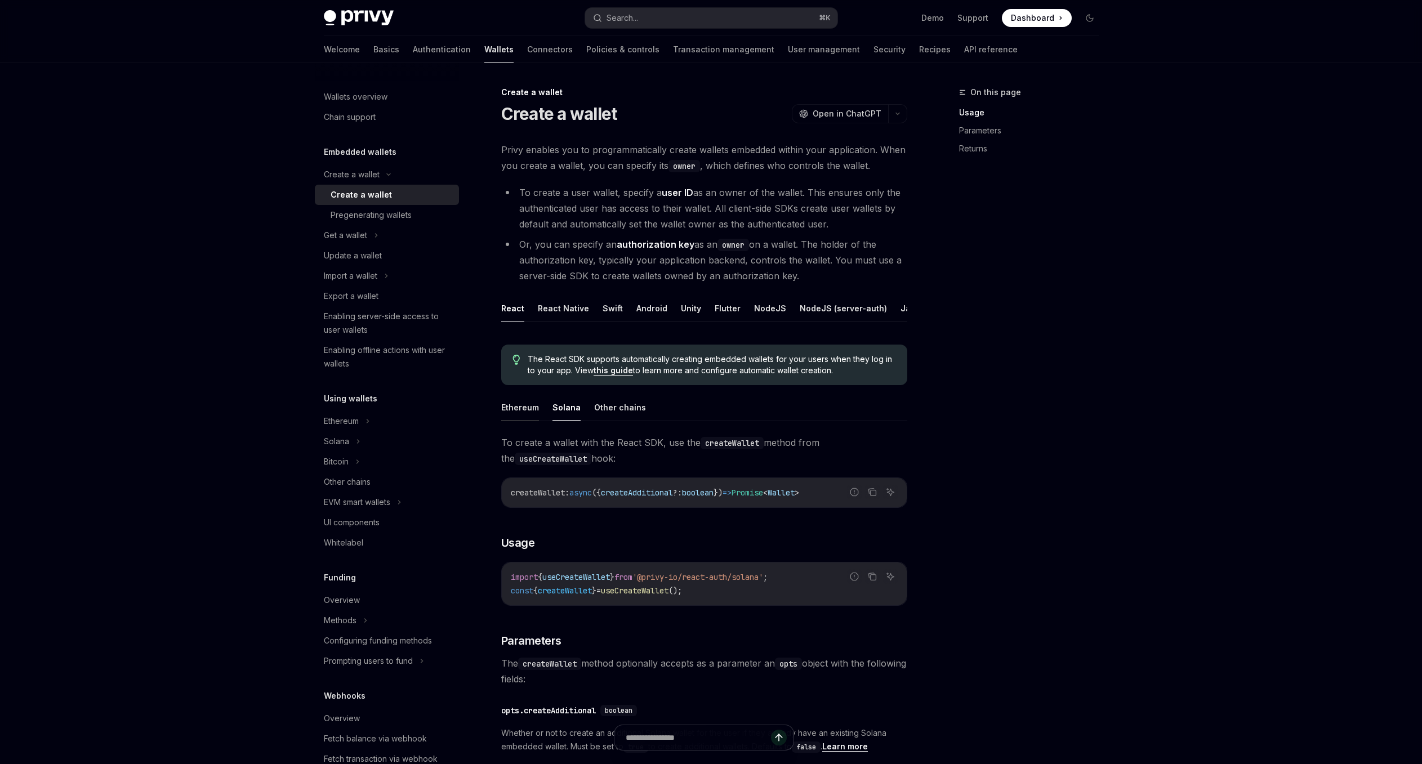
click at [521, 417] on button "Ethereum" at bounding box center [520, 407] width 38 height 26
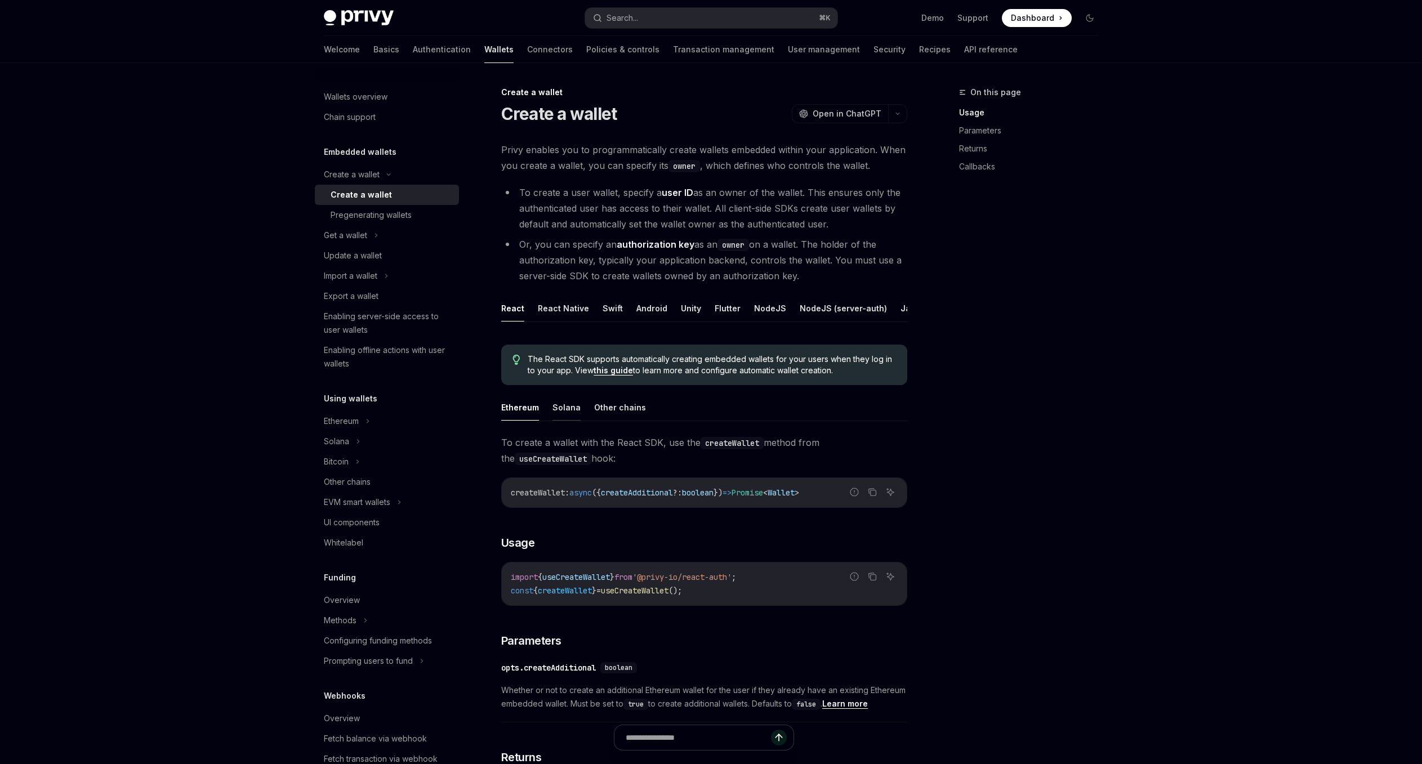
click at [563, 417] on button "Solana" at bounding box center [566, 407] width 28 height 26
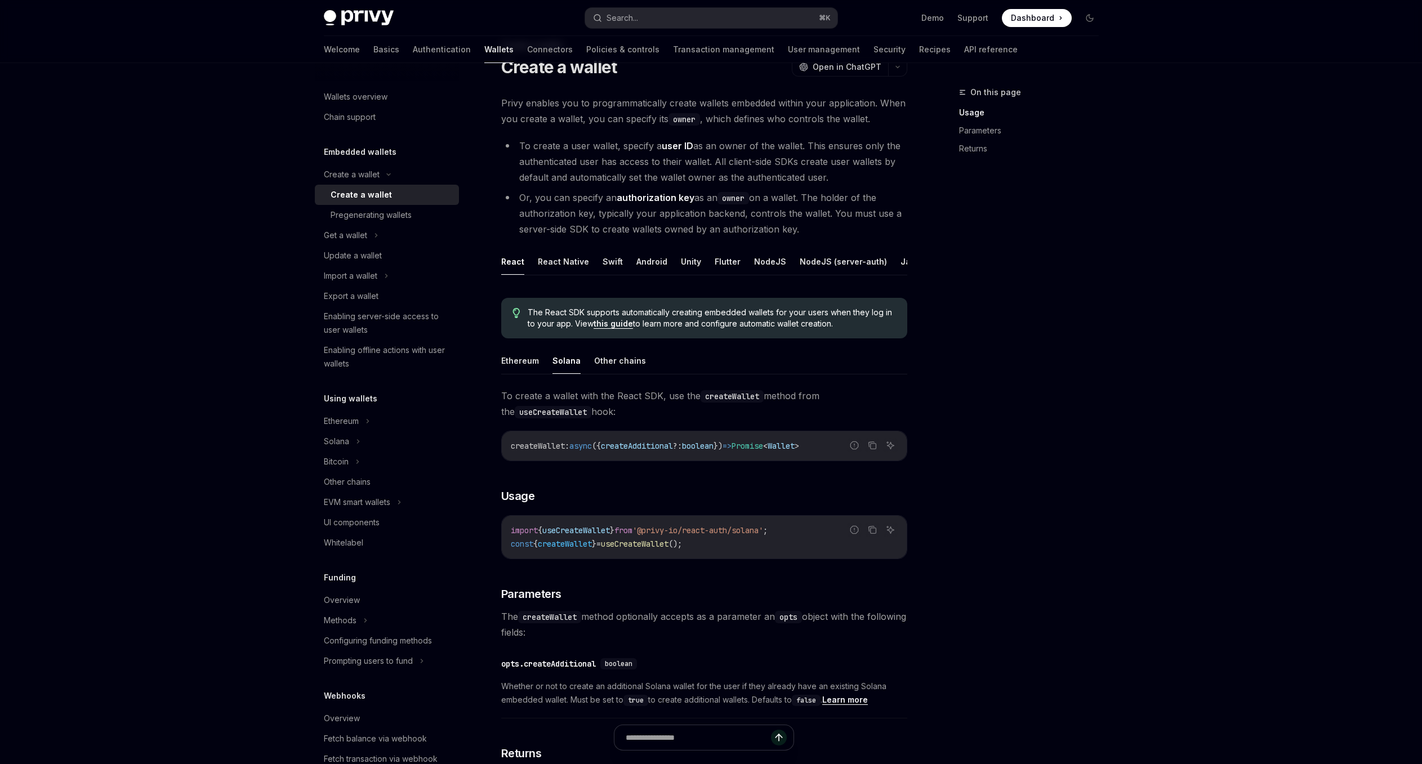
scroll to position [164, 0]
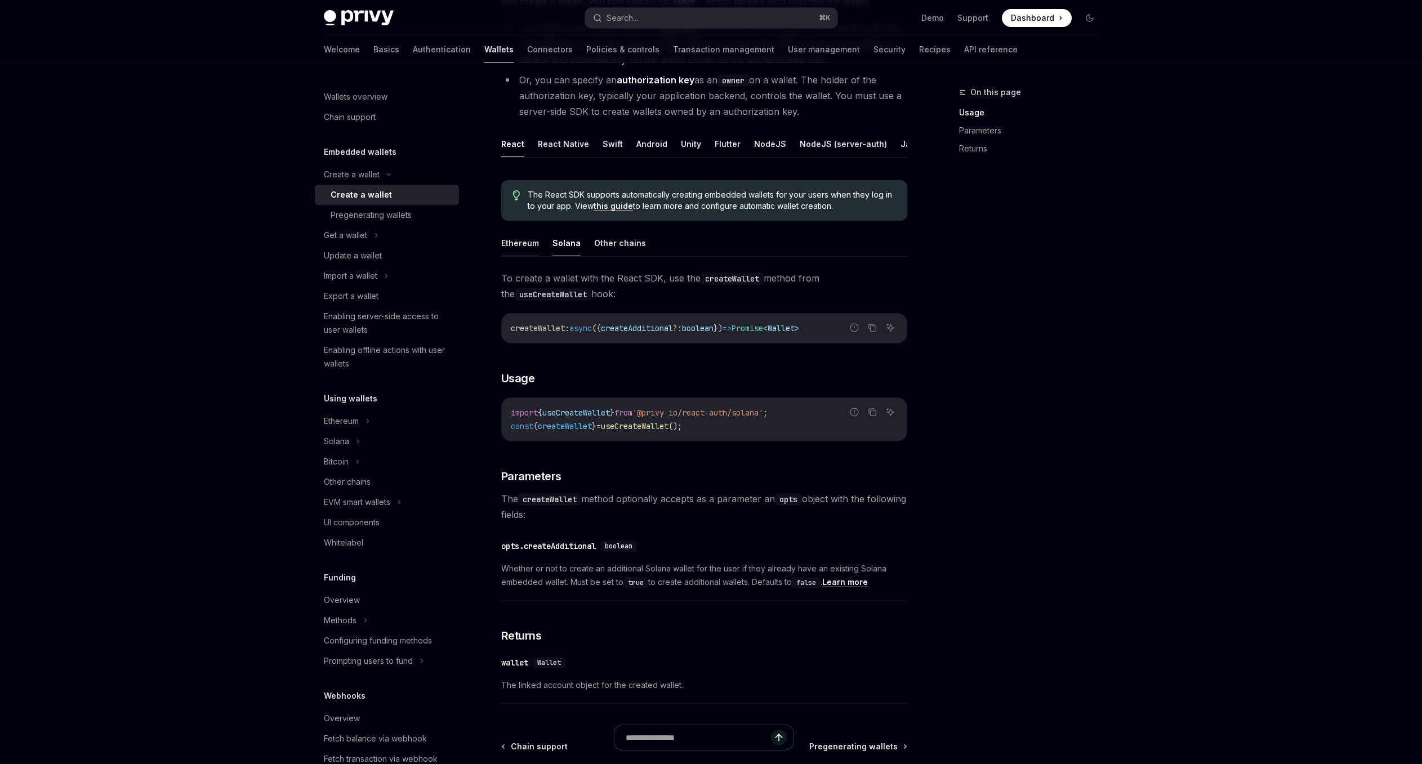
click at [516, 256] on button "Ethereum" at bounding box center [520, 243] width 38 height 26
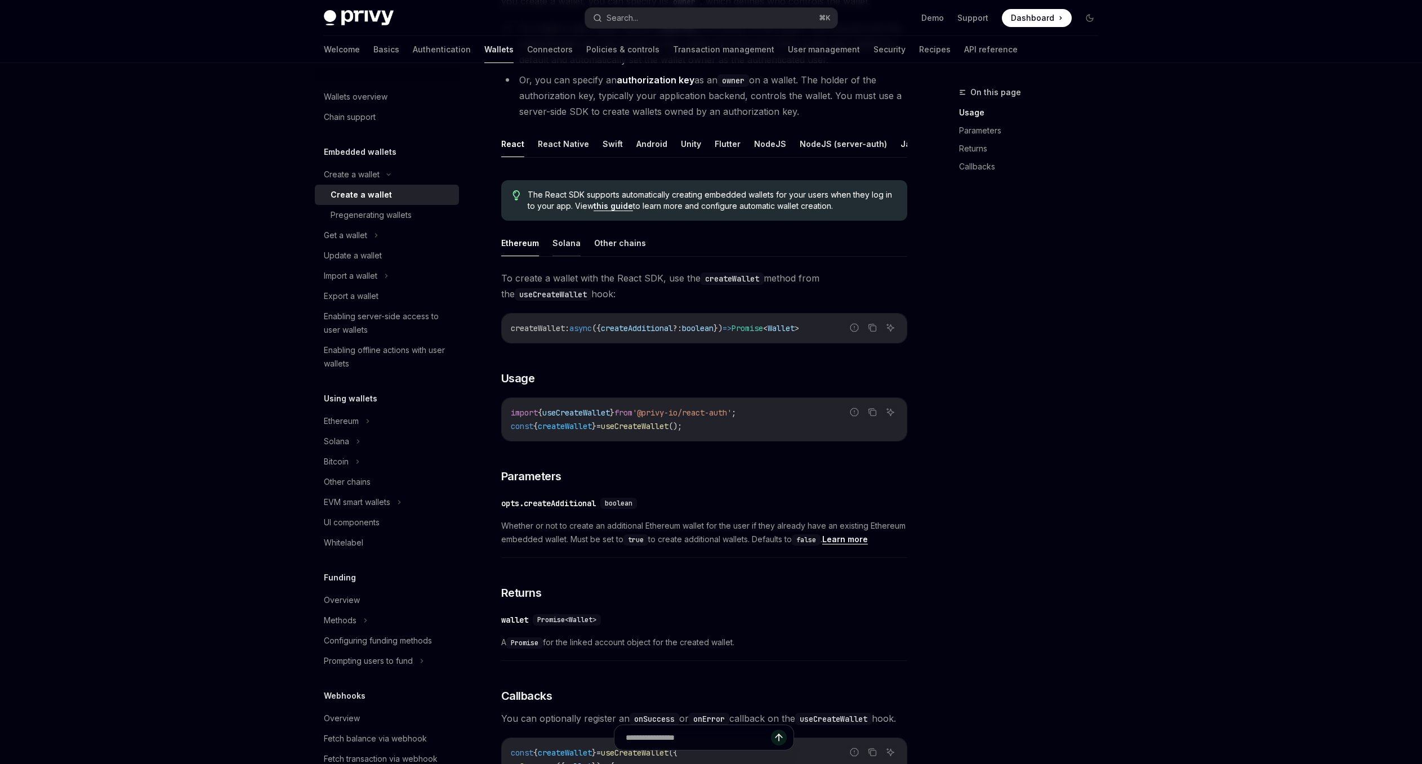
click at [566, 254] on button "Solana" at bounding box center [566, 243] width 28 height 26
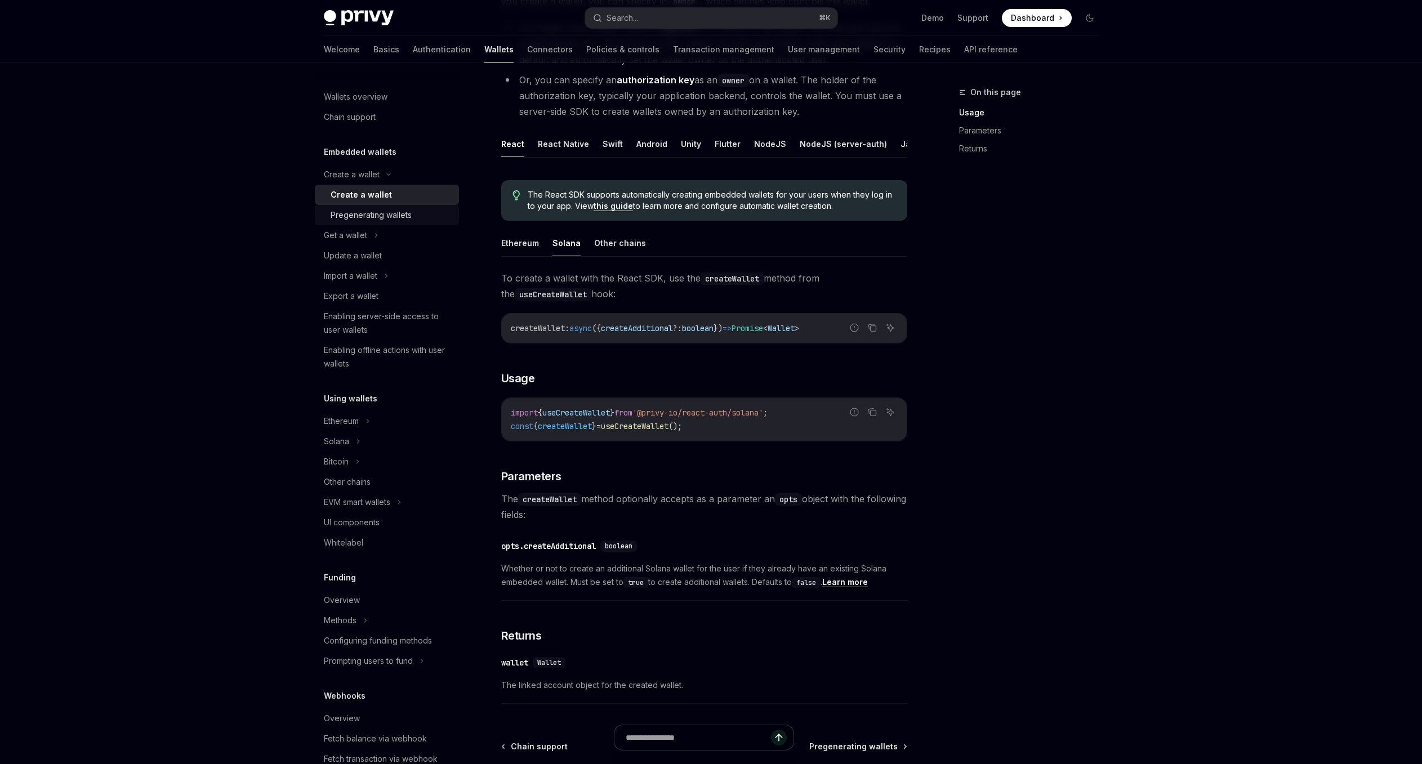
click at [419, 210] on div "Pregenerating wallets" at bounding box center [391, 215] width 122 height 14
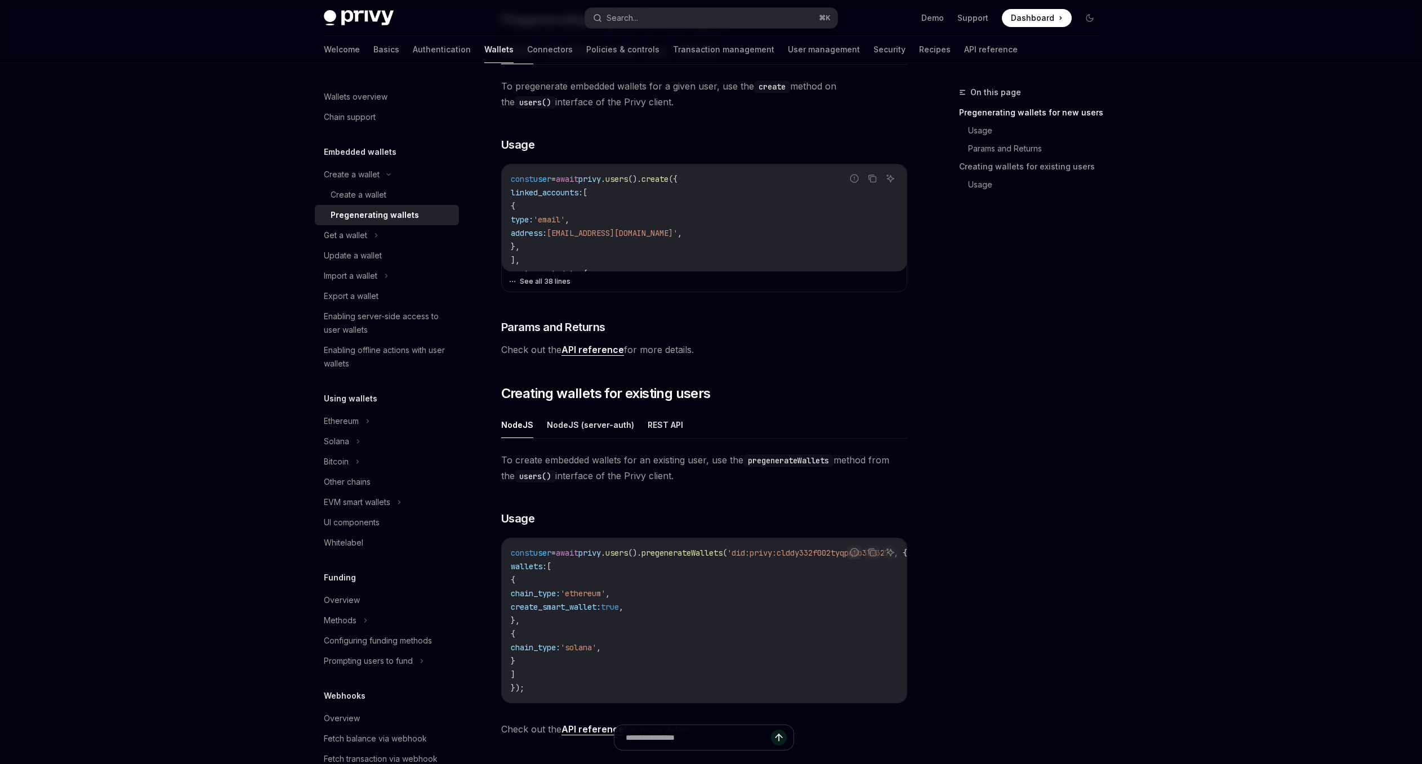
scroll to position [423, 0]
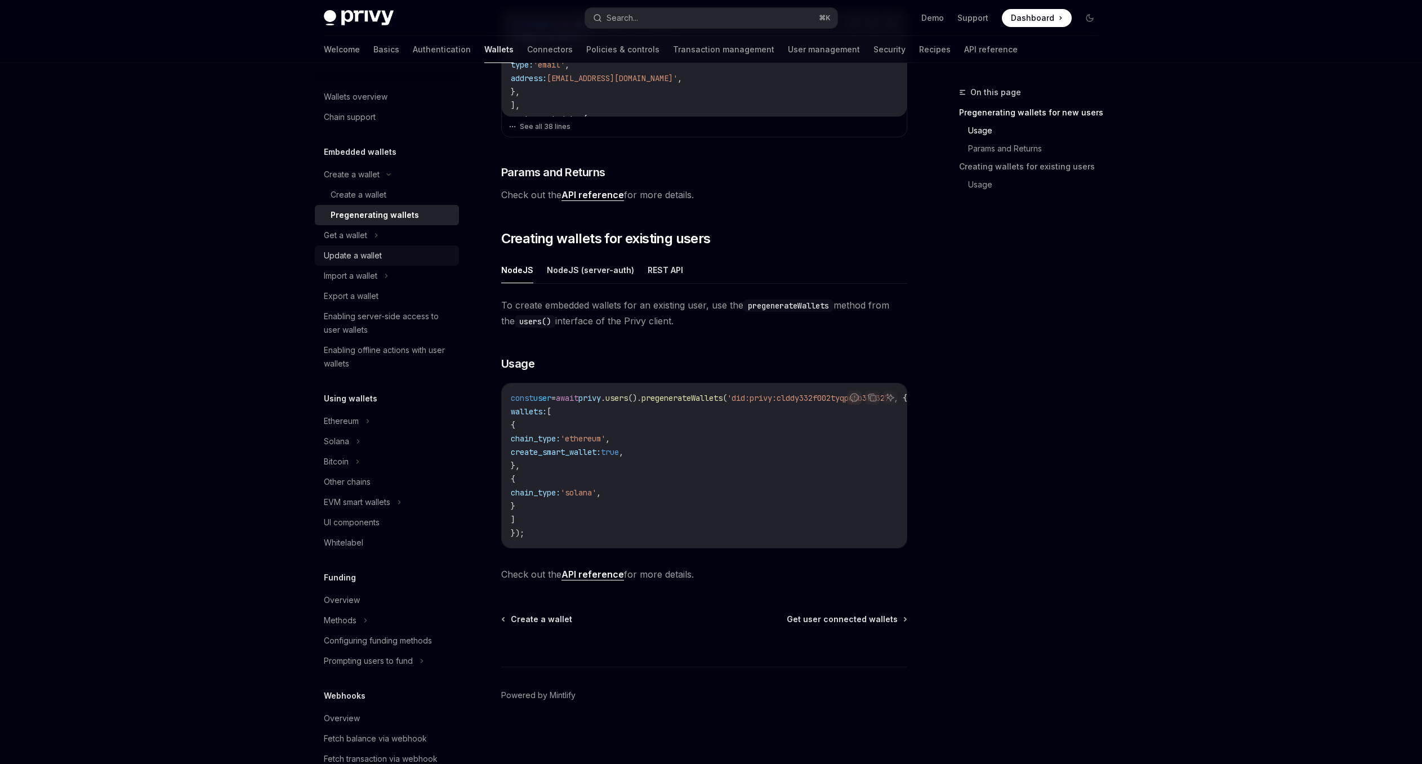
click at [393, 245] on link "Update a wallet" at bounding box center [387, 255] width 144 height 20
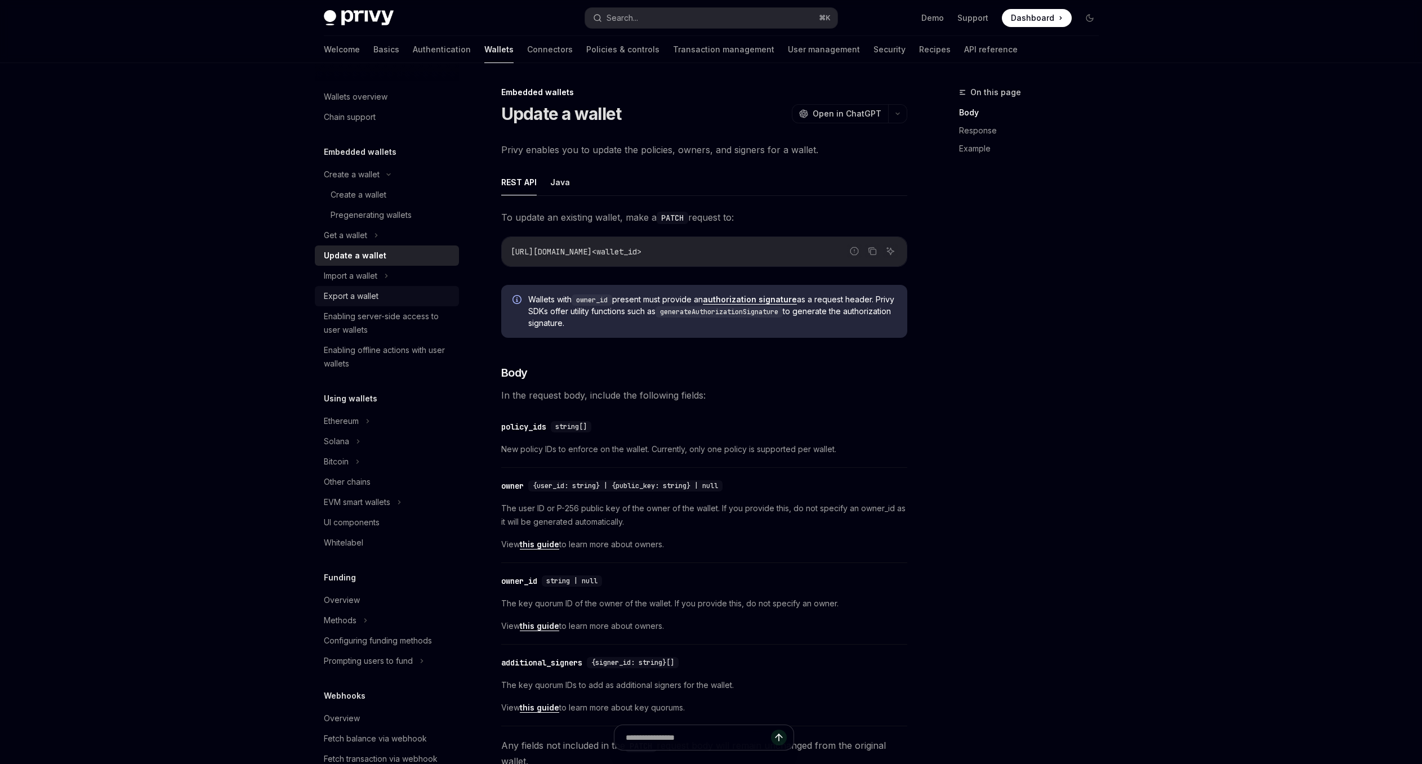
click at [383, 289] on div "Export a wallet" at bounding box center [388, 296] width 128 height 14
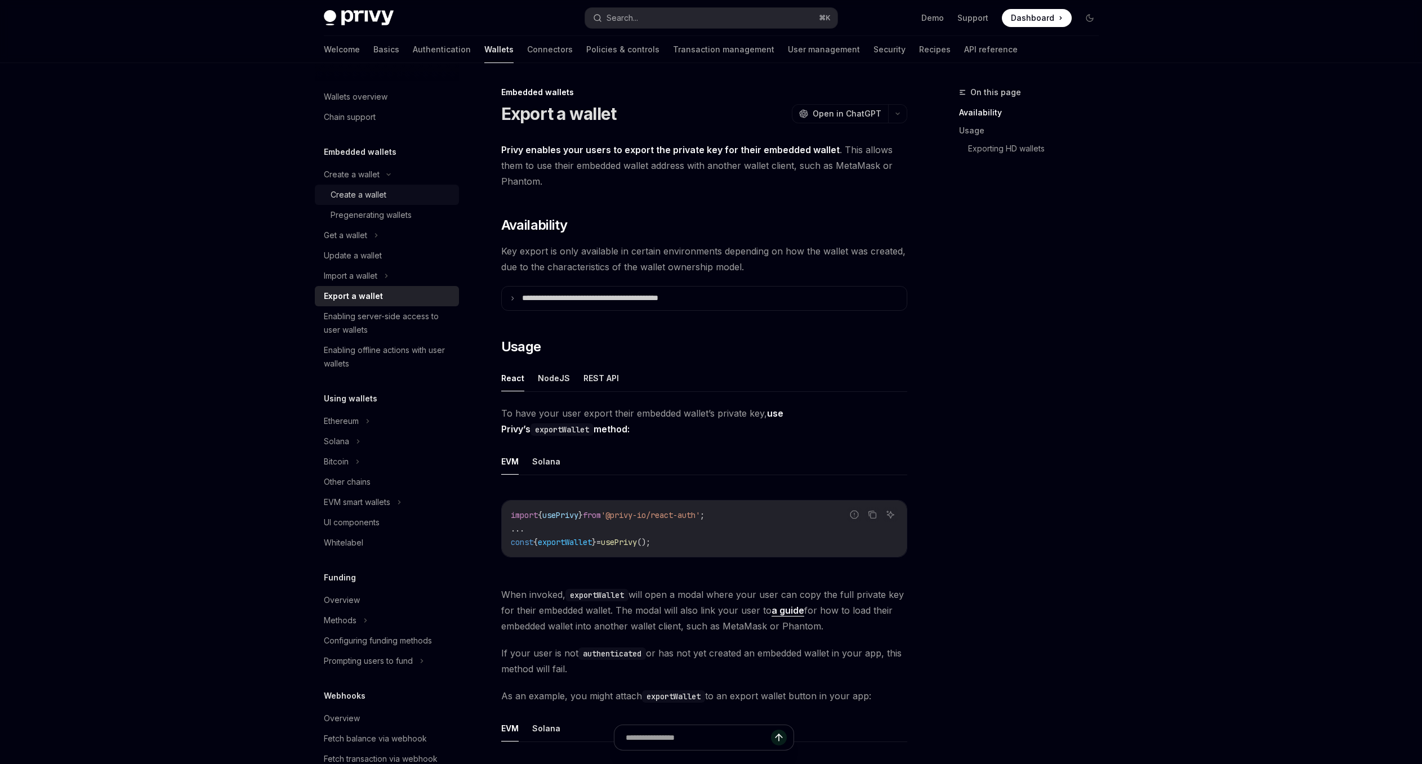
click at [373, 199] on div "Create a wallet" at bounding box center [358, 195] width 56 height 14
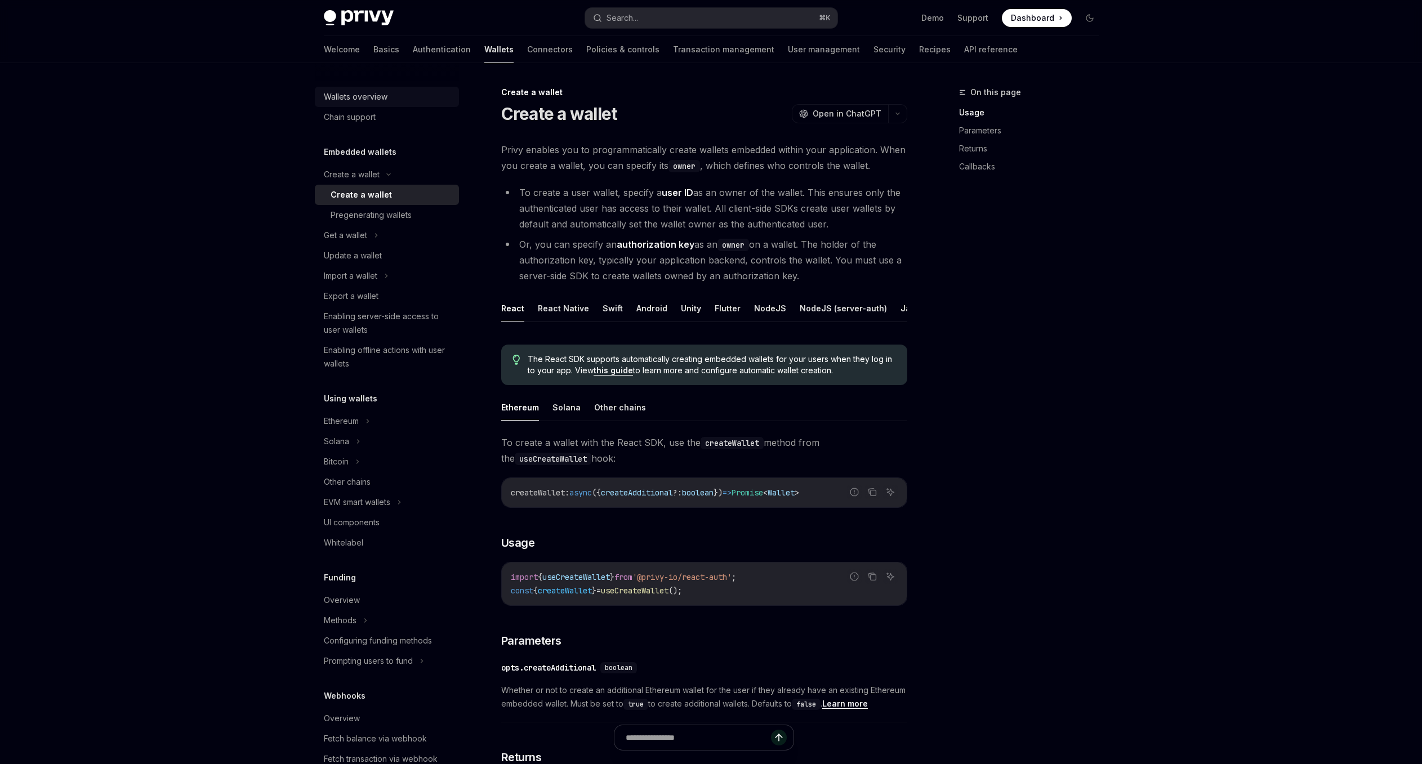
click at [384, 102] on div "Wallets overview" at bounding box center [356, 97] width 64 height 14
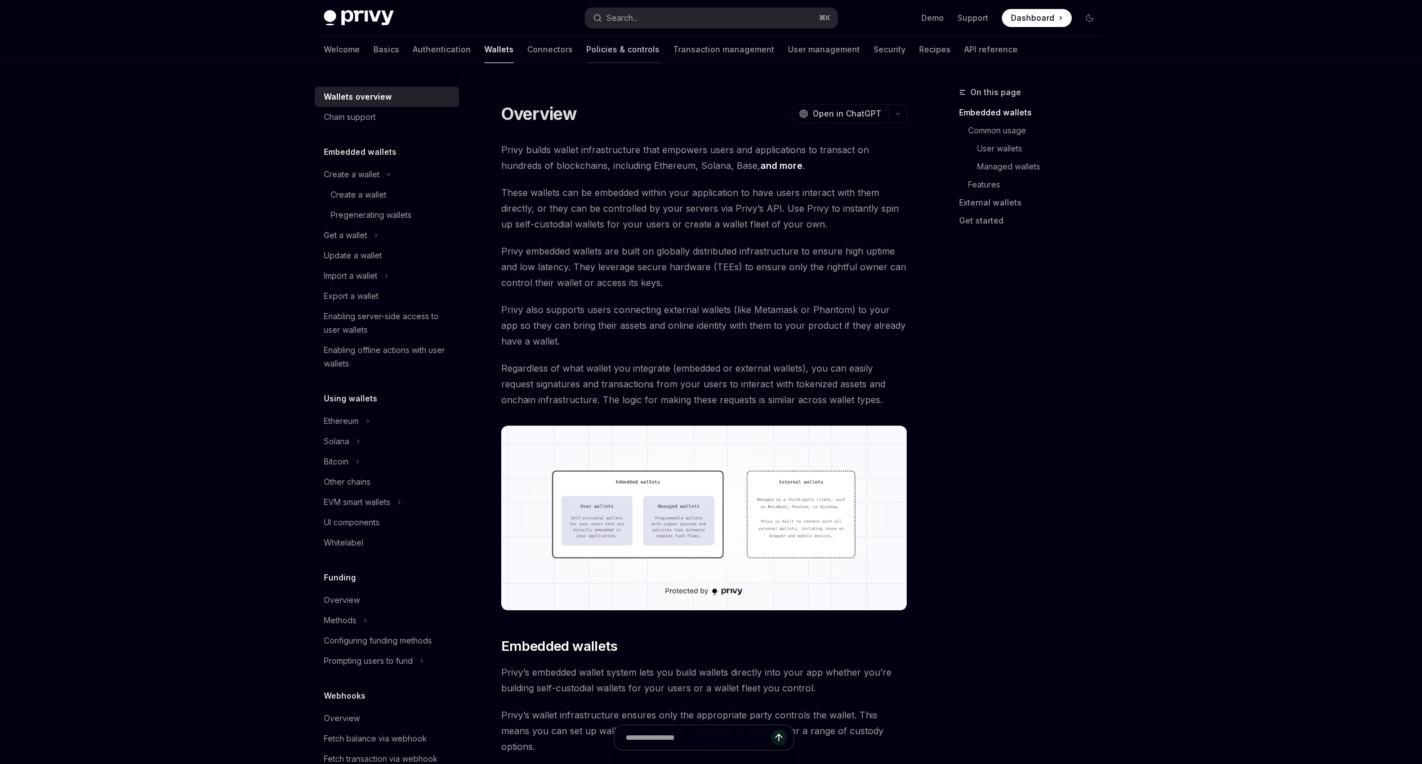
click at [586, 47] on link "Policies & controls" at bounding box center [622, 49] width 73 height 27
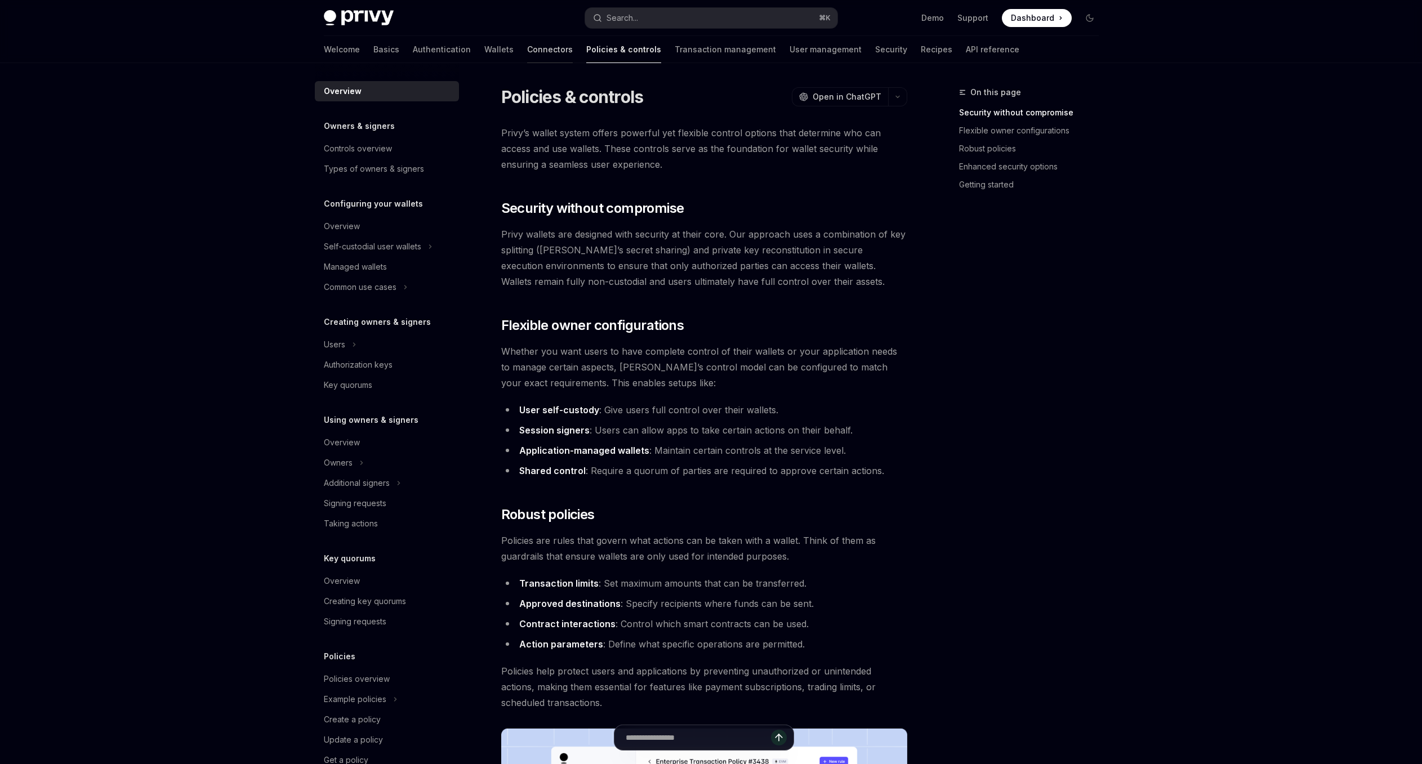
click at [527, 51] on link "Connectors" at bounding box center [550, 49] width 46 height 27
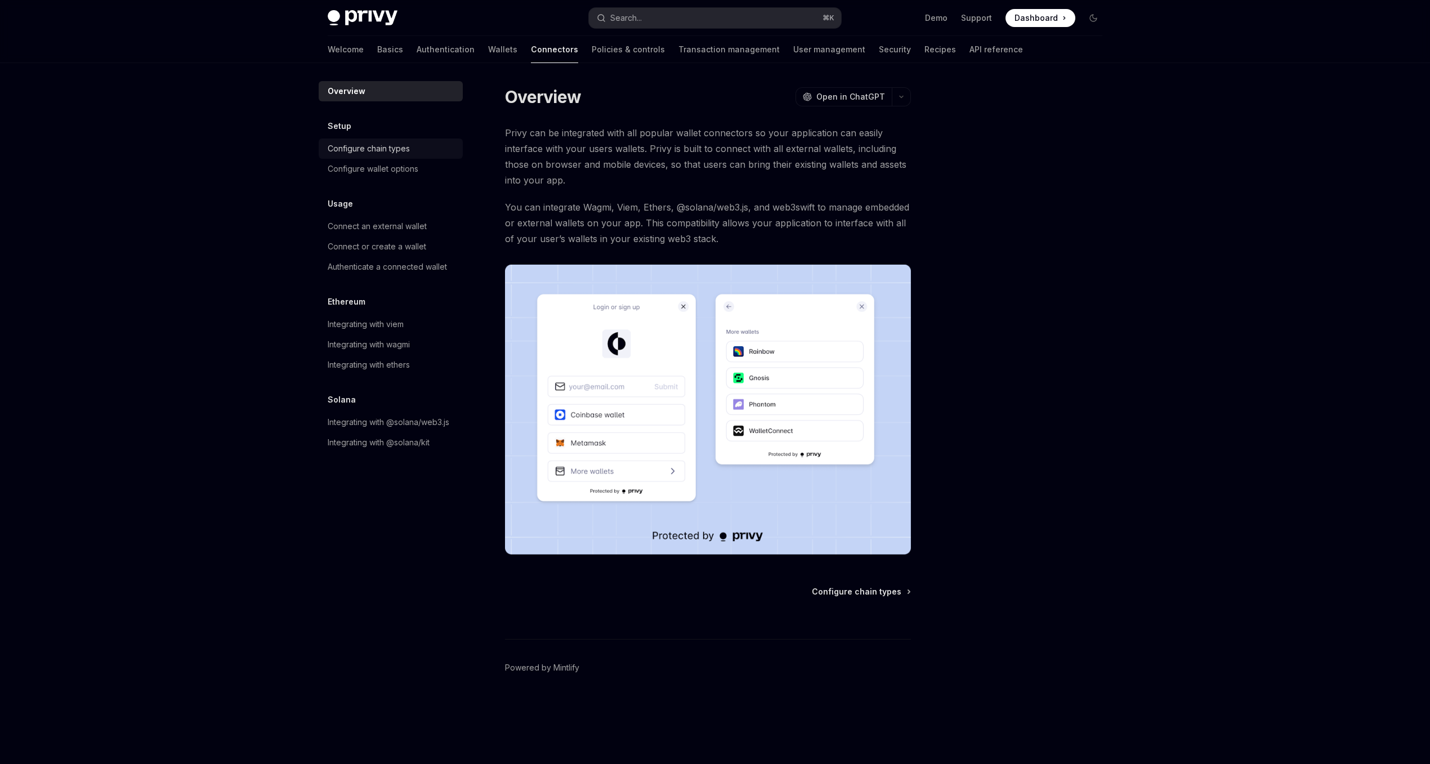
click at [427, 150] on div "Configure chain types" at bounding box center [392, 149] width 128 height 14
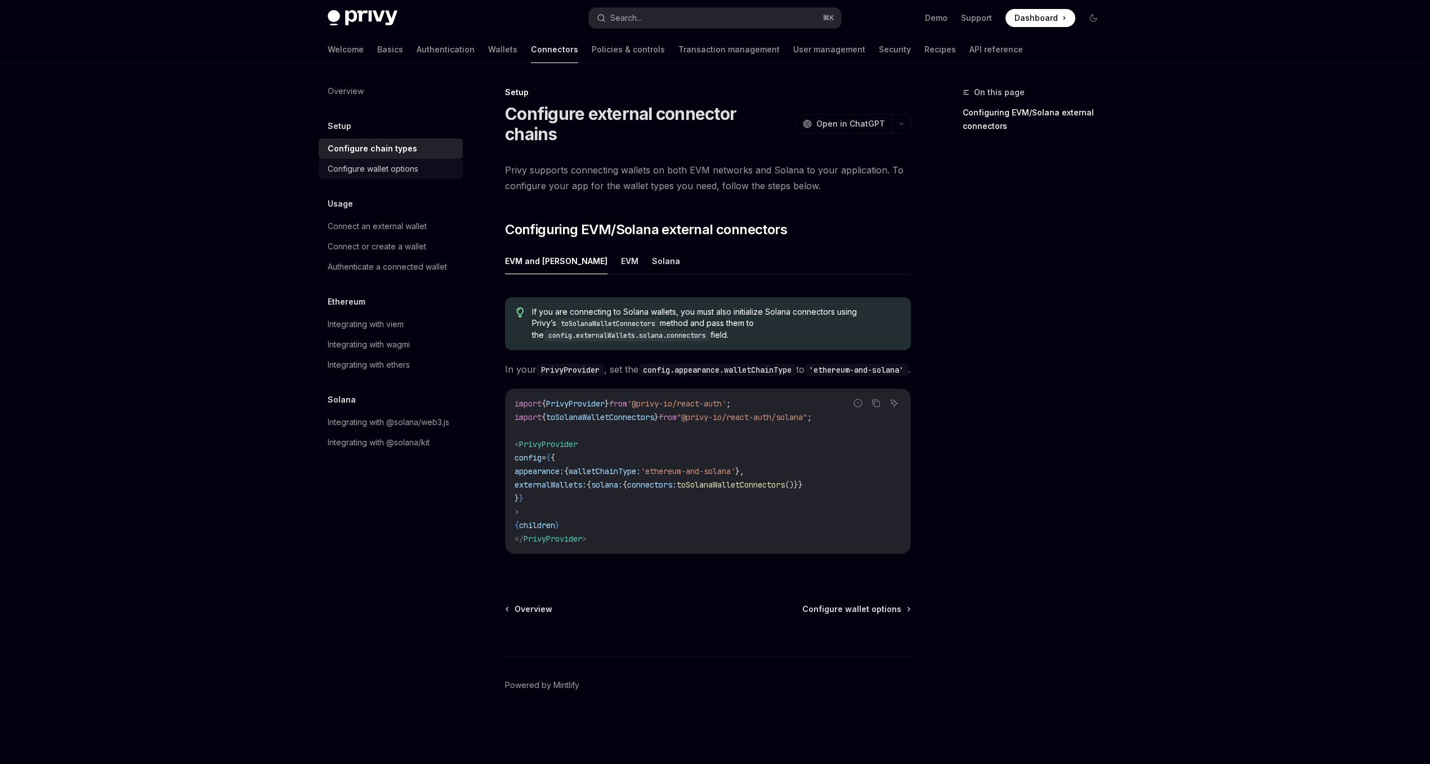
click at [428, 173] on div "Configure wallet options" at bounding box center [392, 169] width 128 height 14
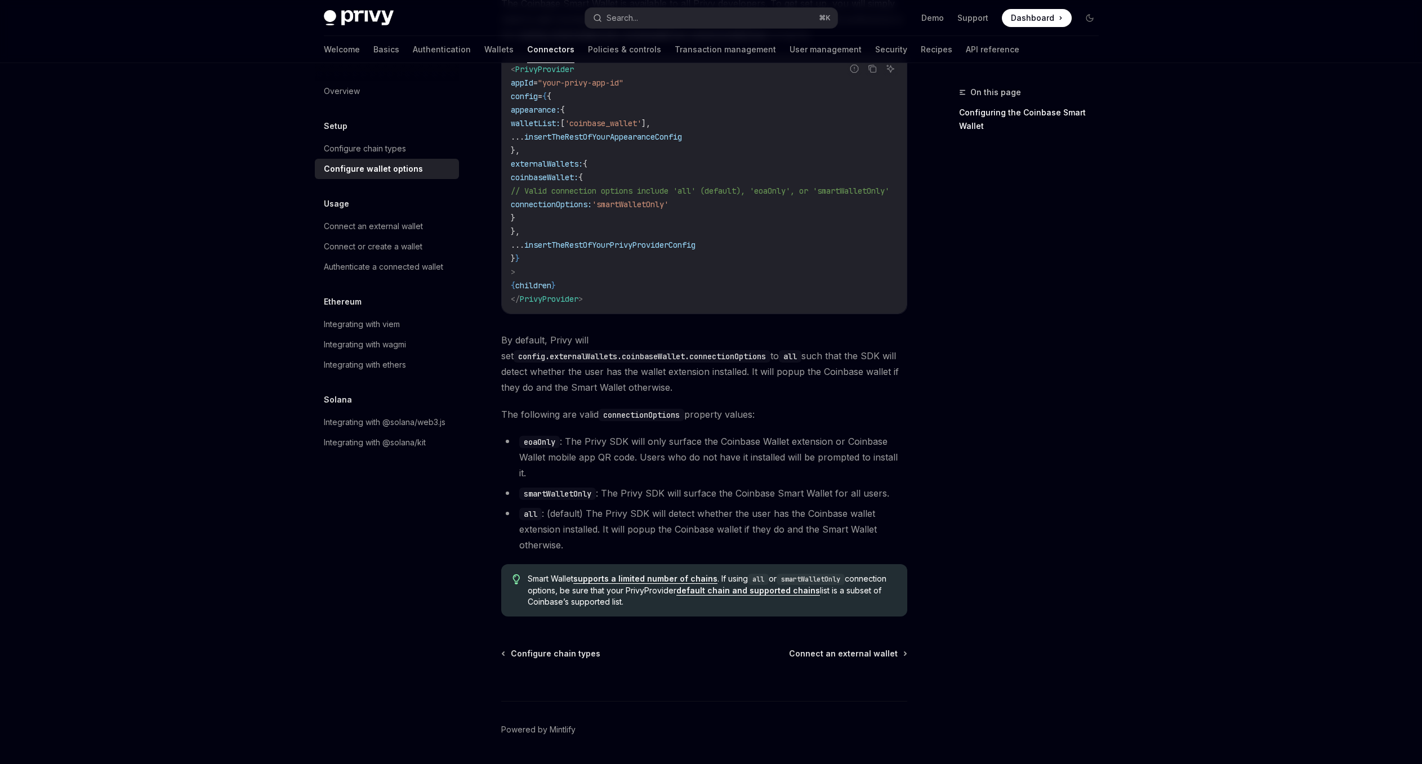
scroll to position [1101, 0]
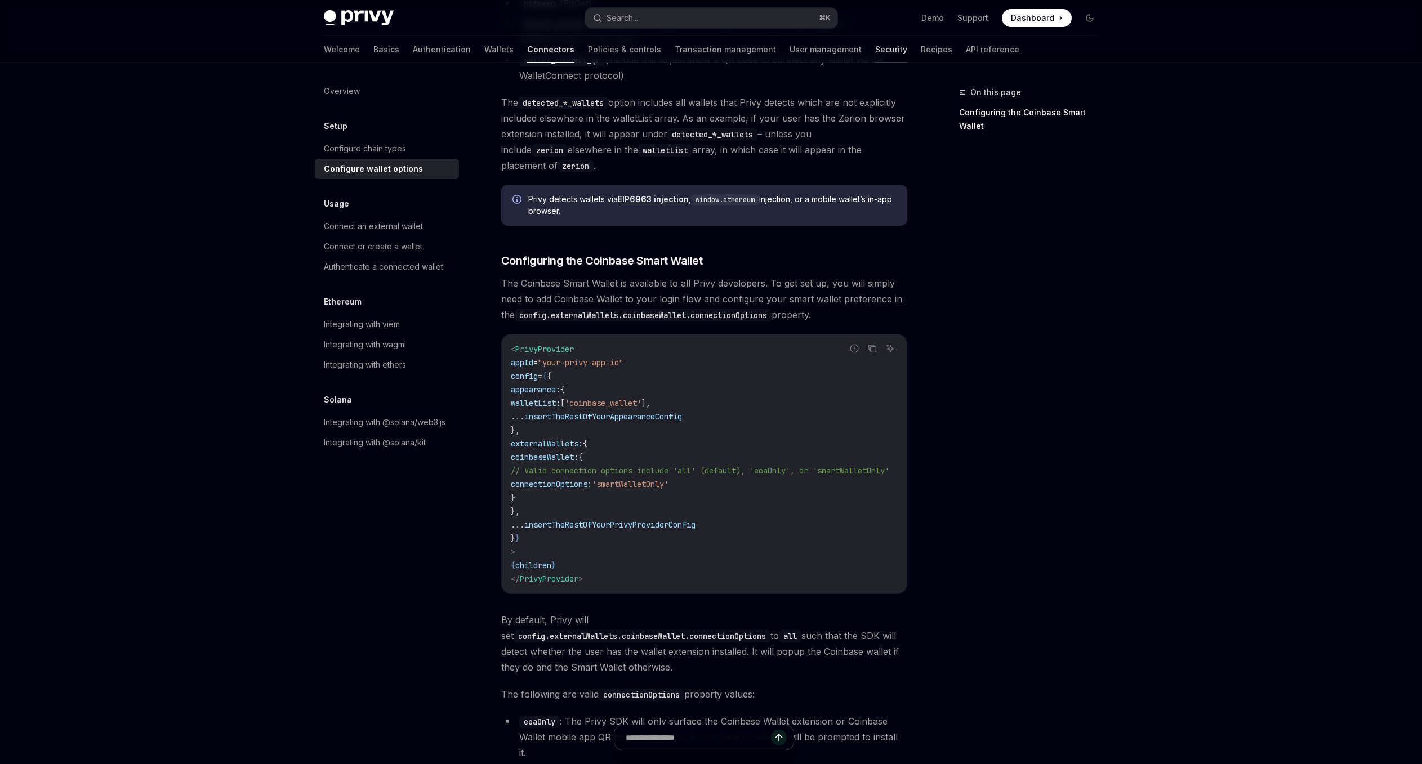
click at [875, 59] on link "Security" at bounding box center [891, 49] width 32 height 27
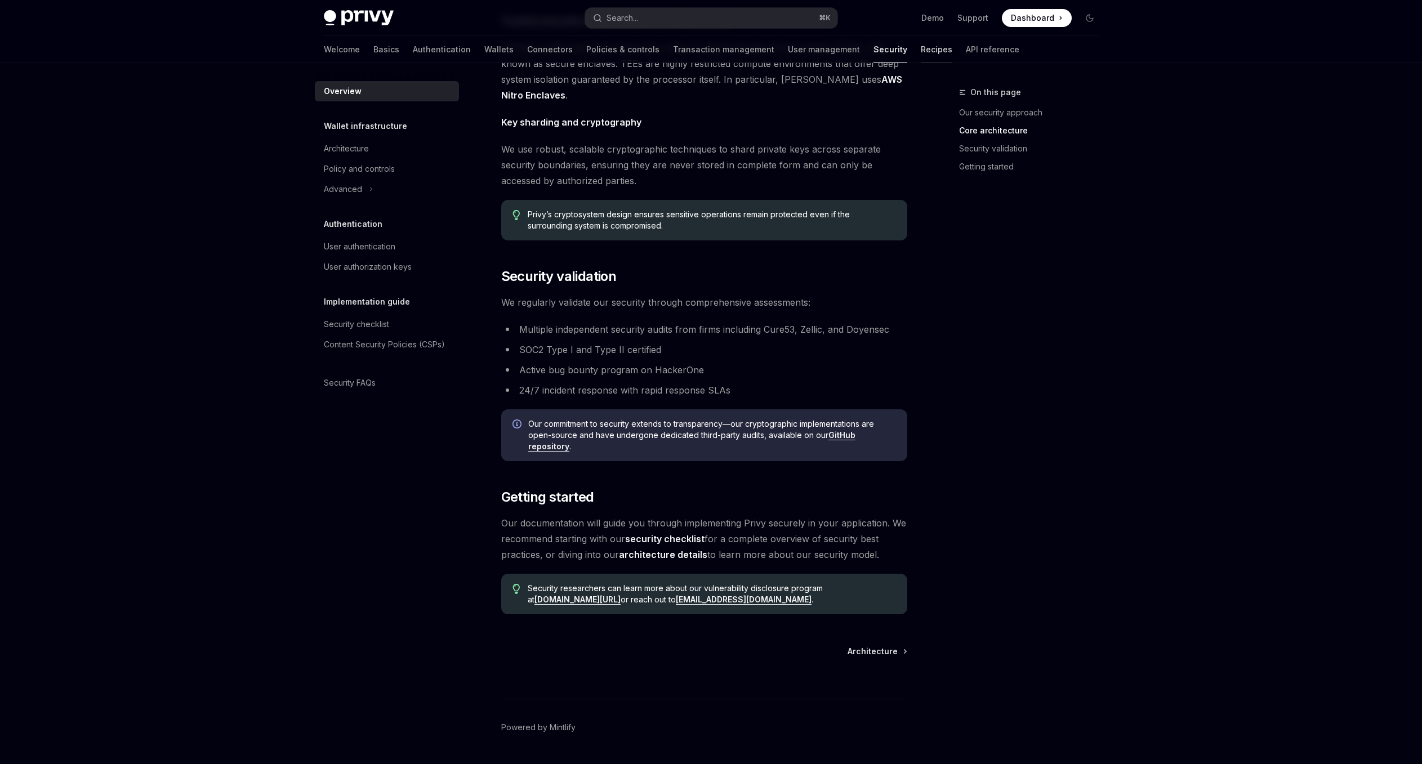
scroll to position [508, 0]
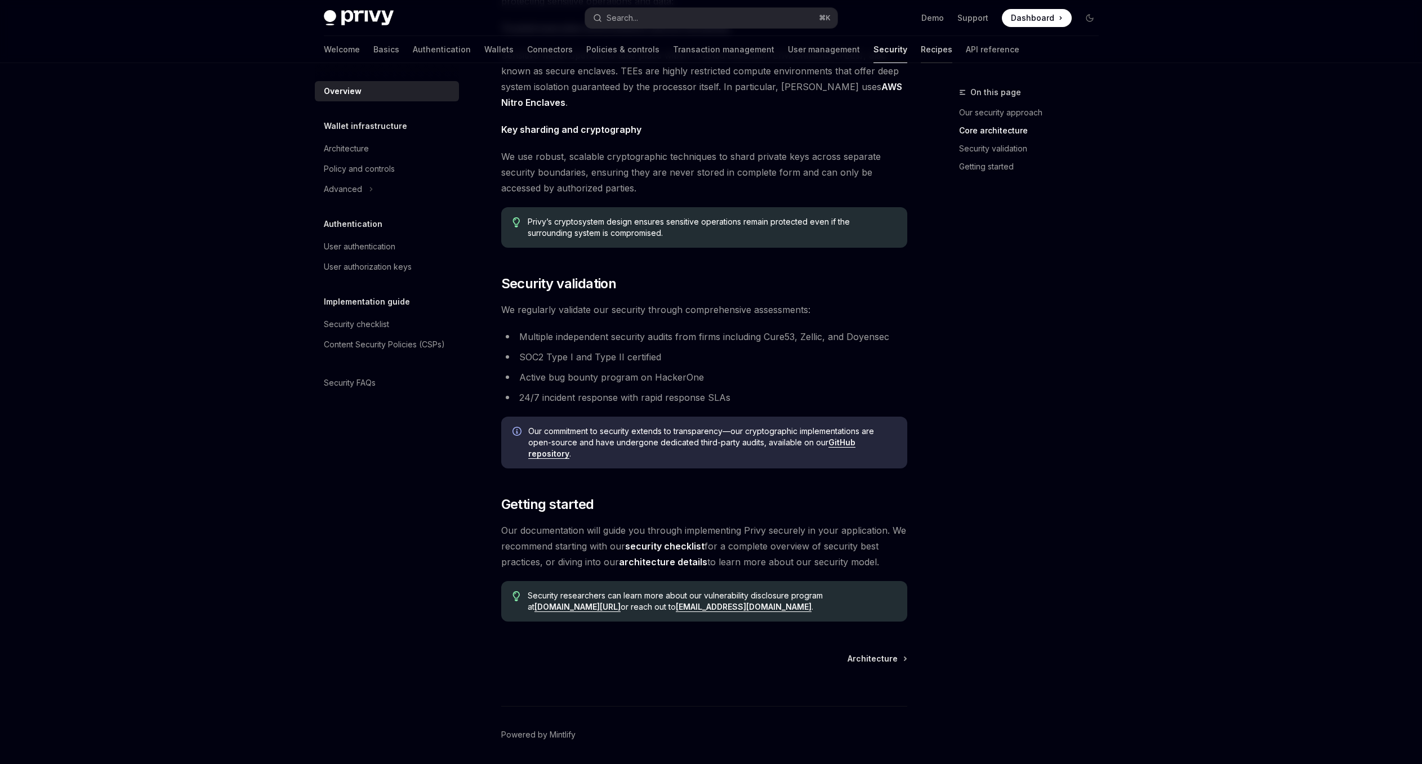
click at [921, 50] on link "Recipes" at bounding box center [937, 49] width 32 height 27
type textarea "*"
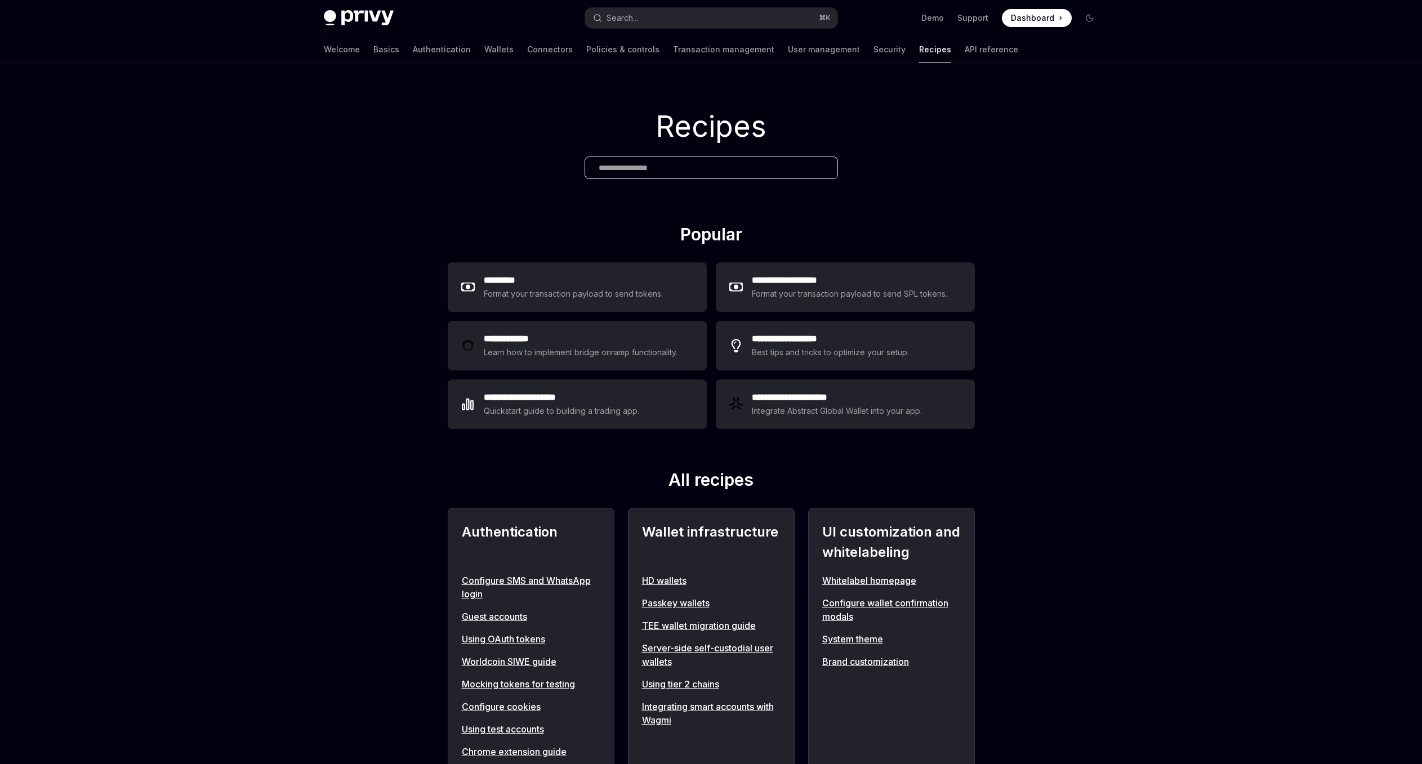
click at [676, 167] on input "text" at bounding box center [710, 168] width 225 height 12
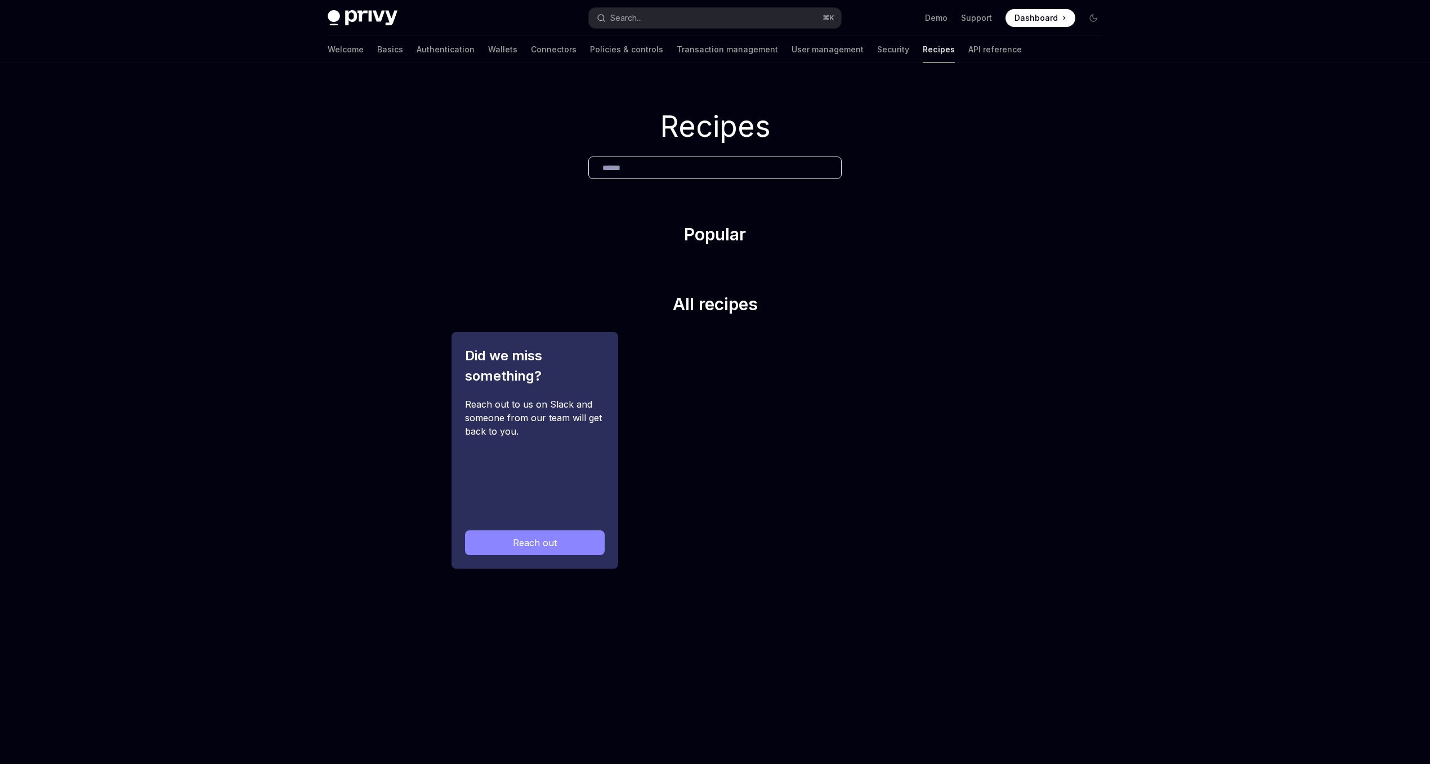
type input "******"
click at [968, 47] on link "API reference" at bounding box center [994, 49] width 53 height 27
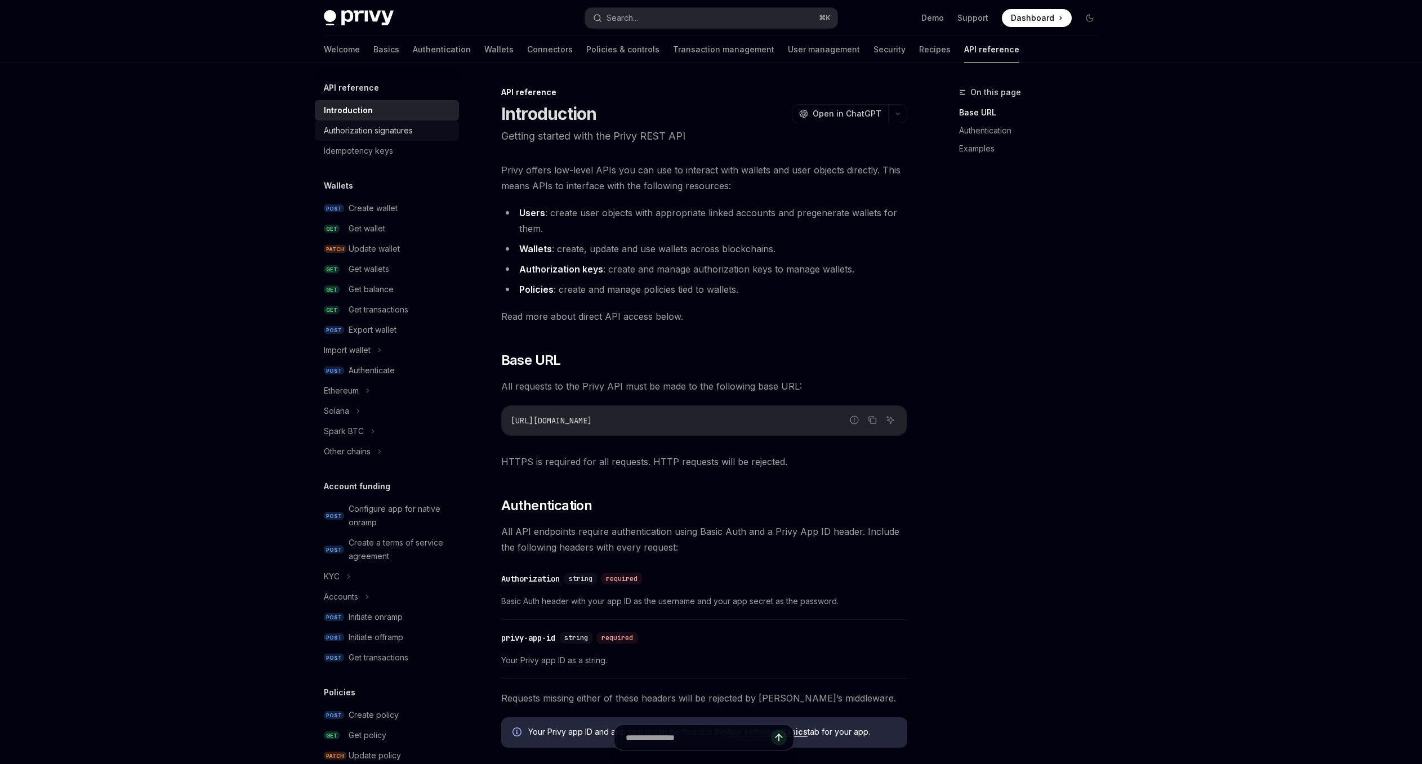
click at [414, 137] on link "Authorization signatures" at bounding box center [387, 130] width 144 height 20
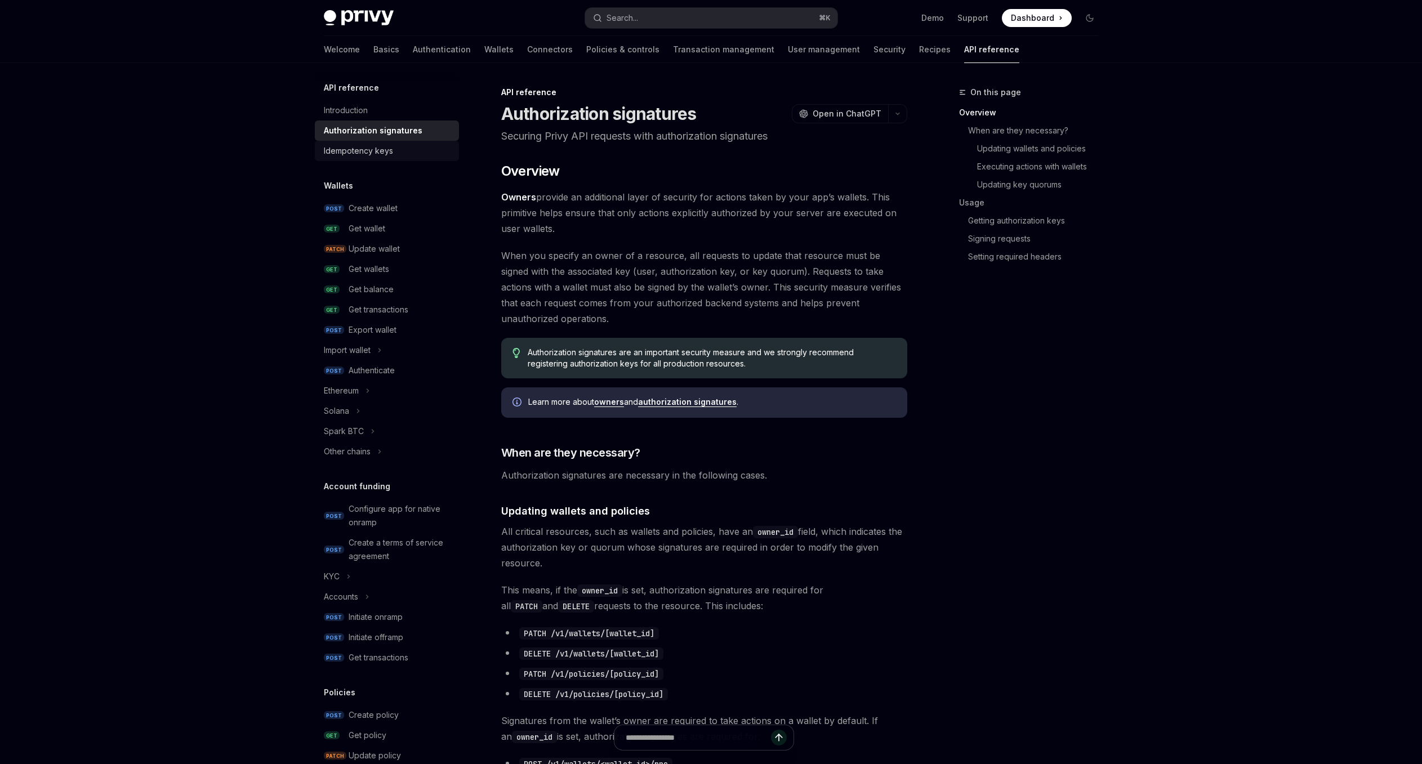
click at [414, 150] on div "Idempotency keys" at bounding box center [388, 151] width 128 height 14
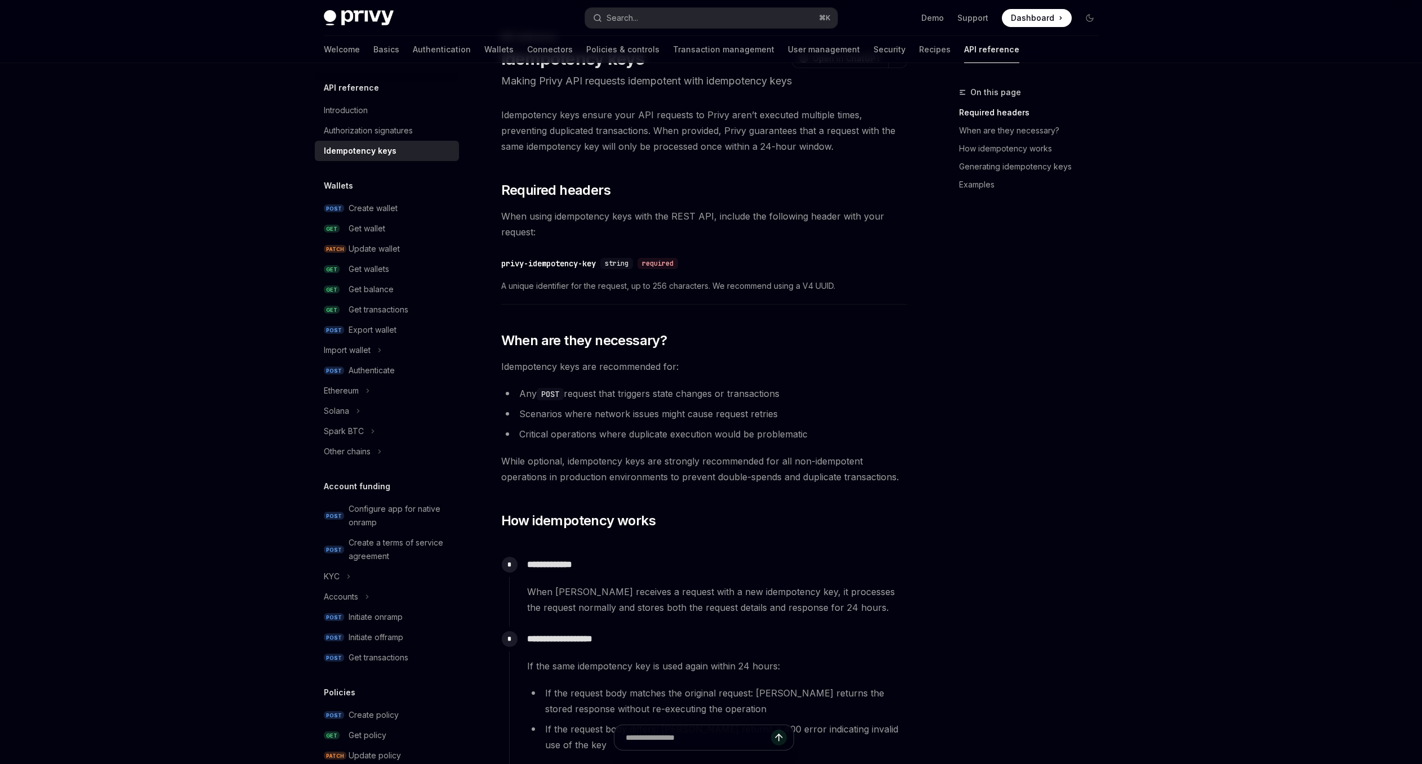
scroll to position [127, 0]
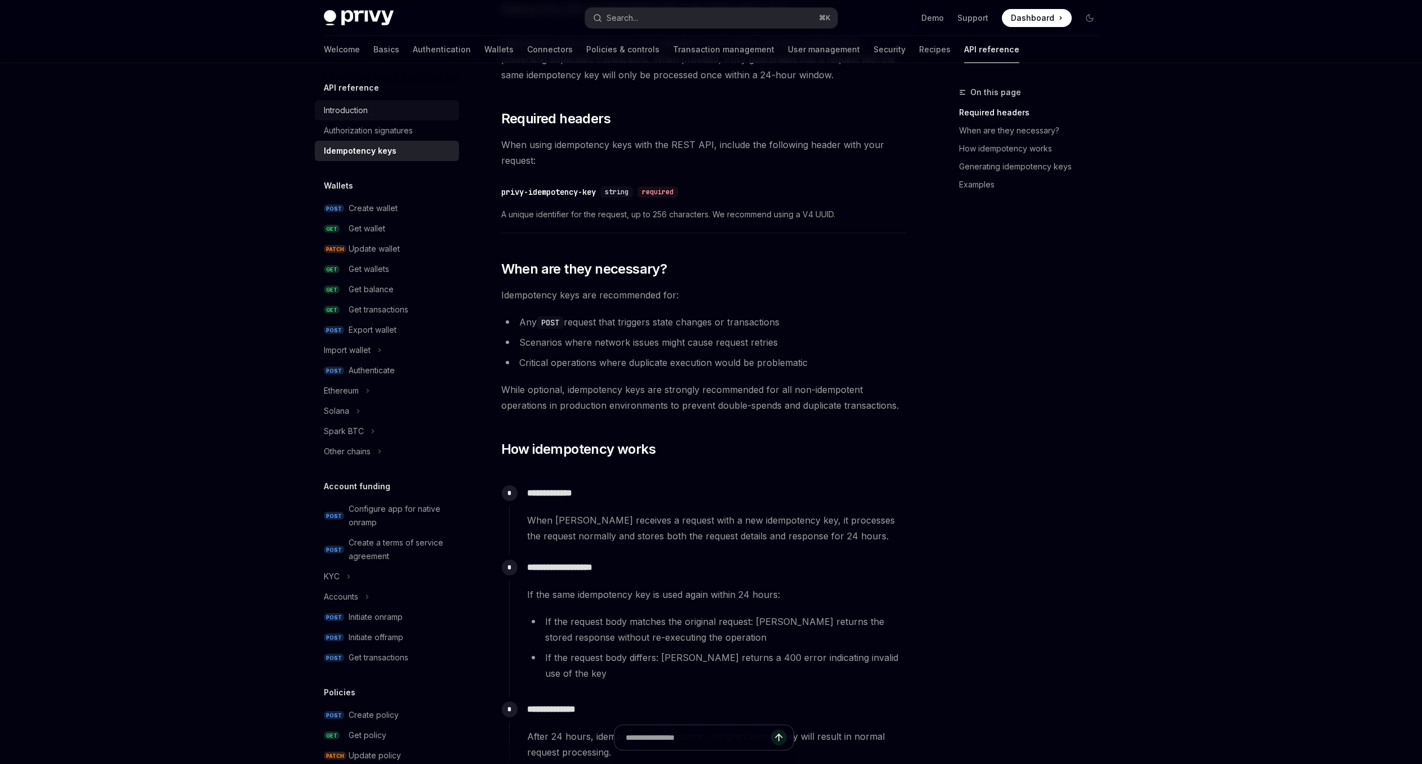
click at [391, 101] on link "Introduction" at bounding box center [387, 110] width 144 height 20
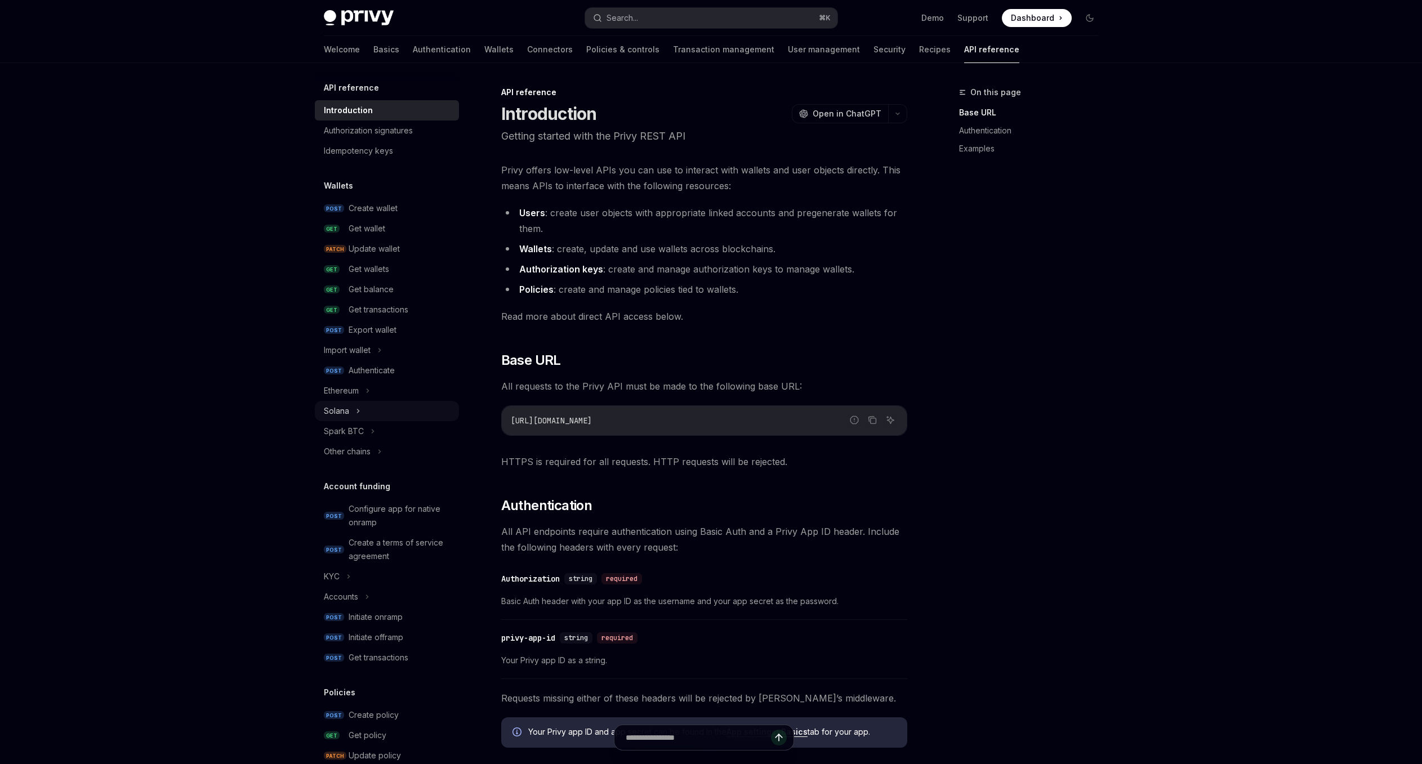
click at [412, 405] on div "Solana" at bounding box center [387, 411] width 144 height 20
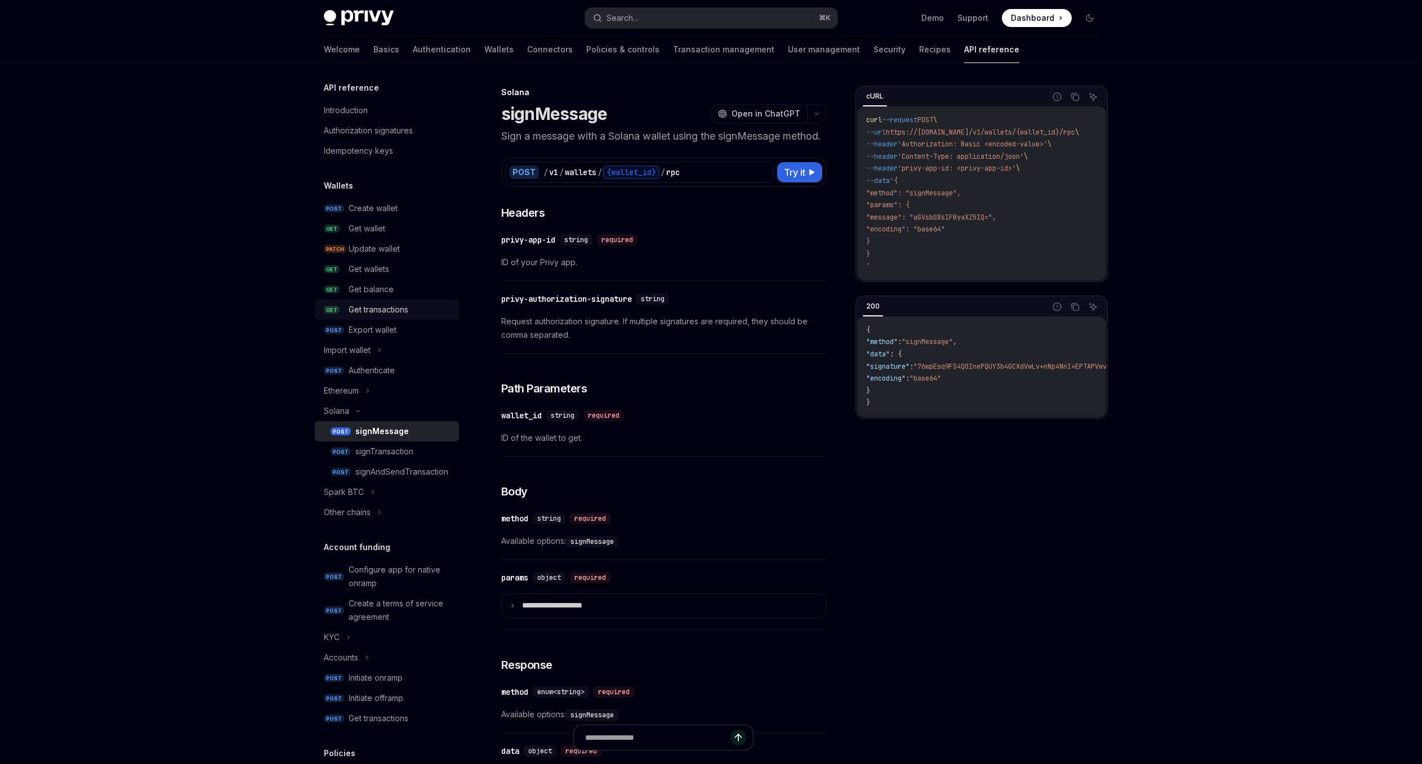
click at [418, 314] on div "Get transactions" at bounding box center [401, 310] width 104 height 14
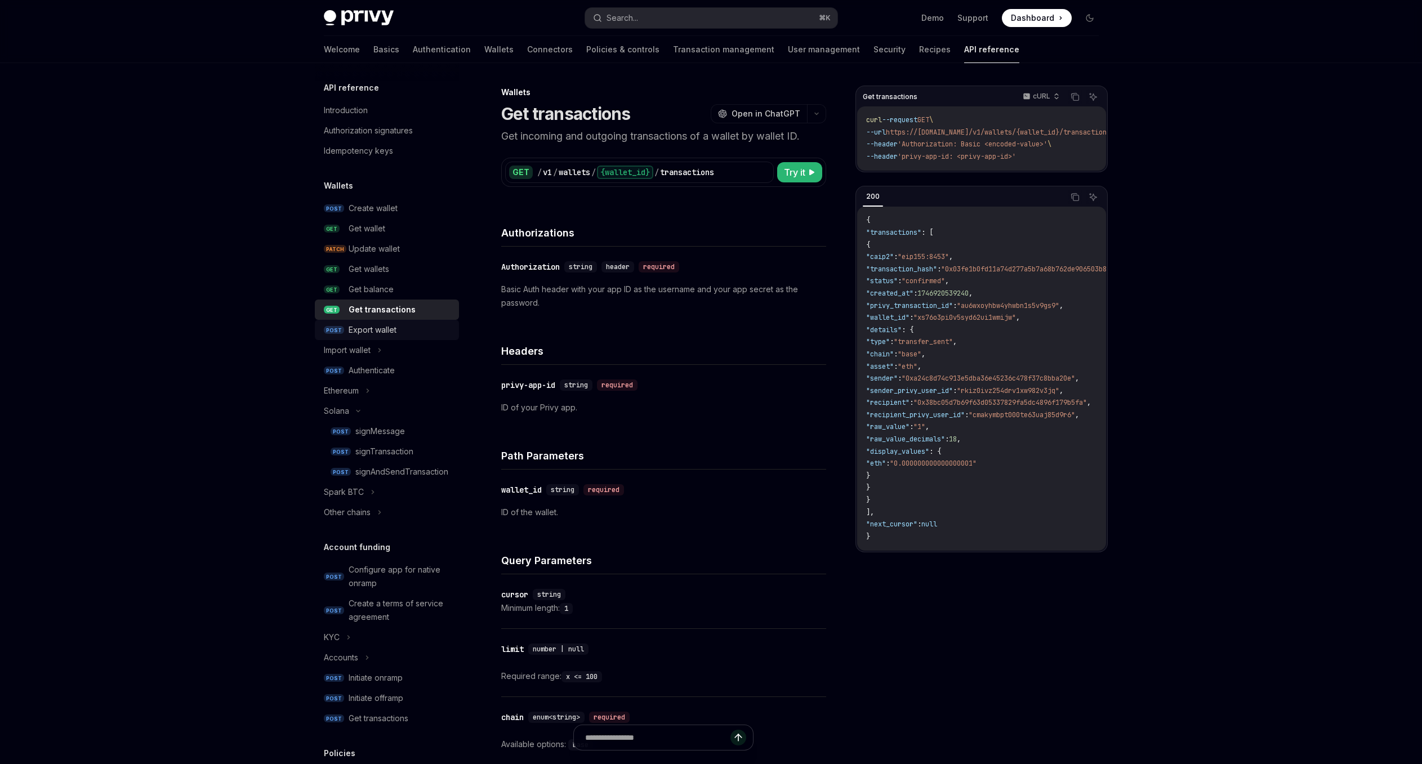
click at [418, 335] on div "Export wallet" at bounding box center [401, 330] width 104 height 14
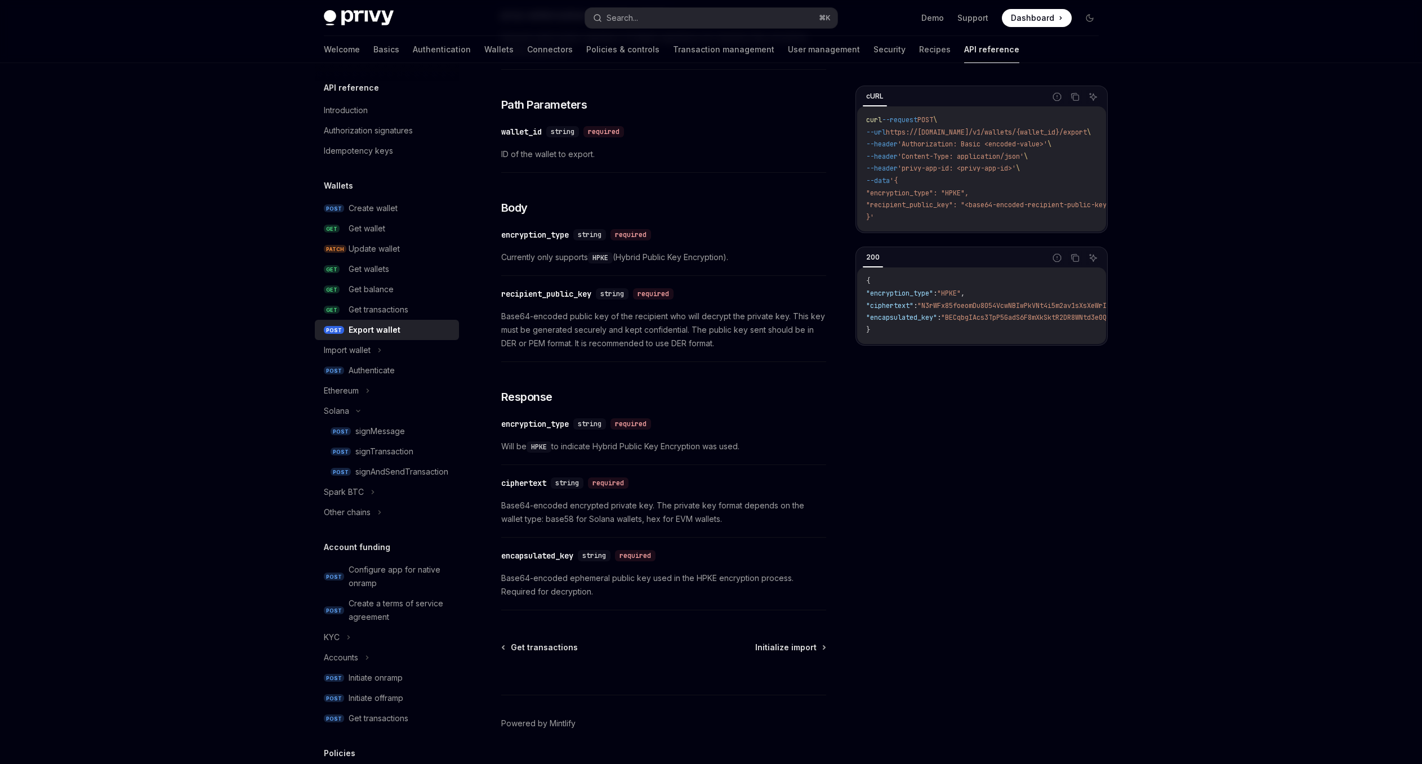
scroll to position [453, 0]
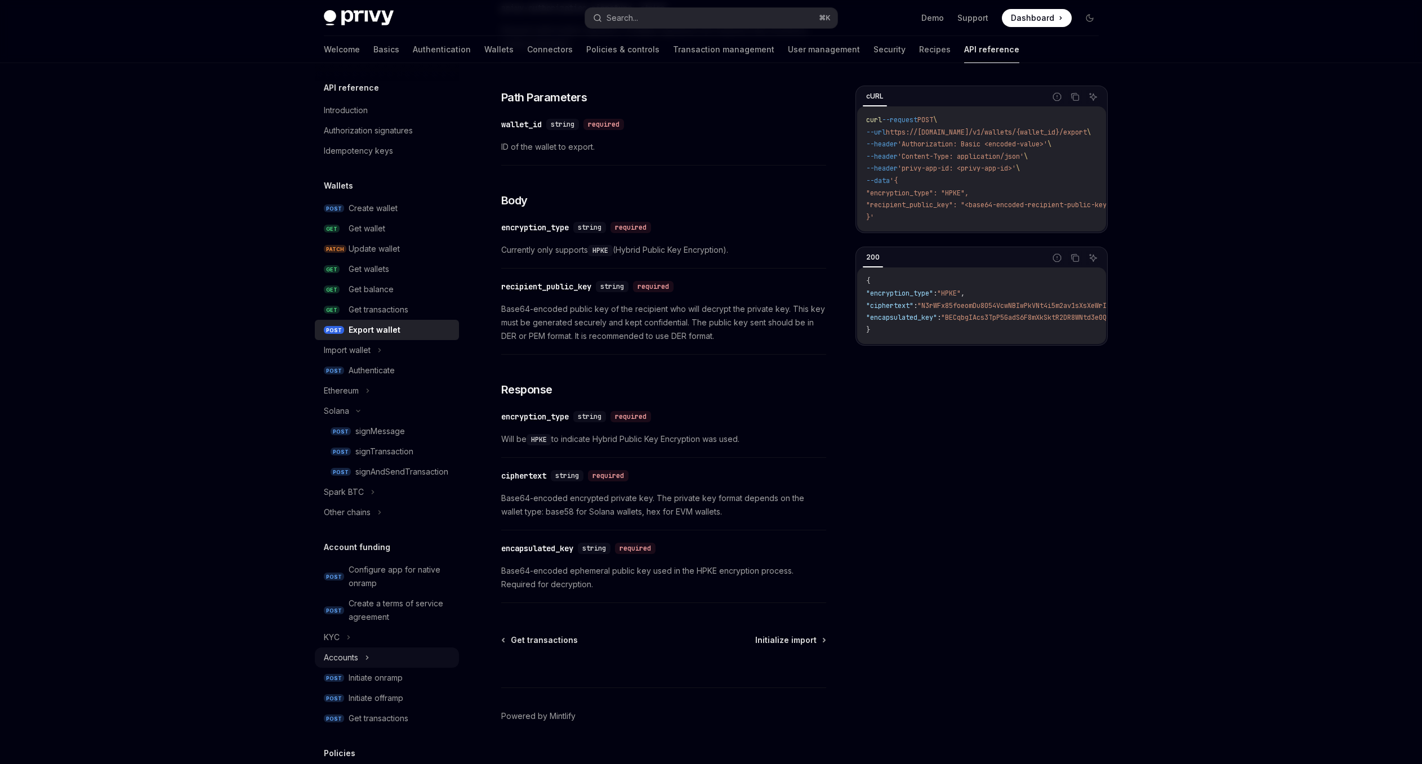
click at [382, 657] on div "Accounts" at bounding box center [387, 657] width 144 height 20
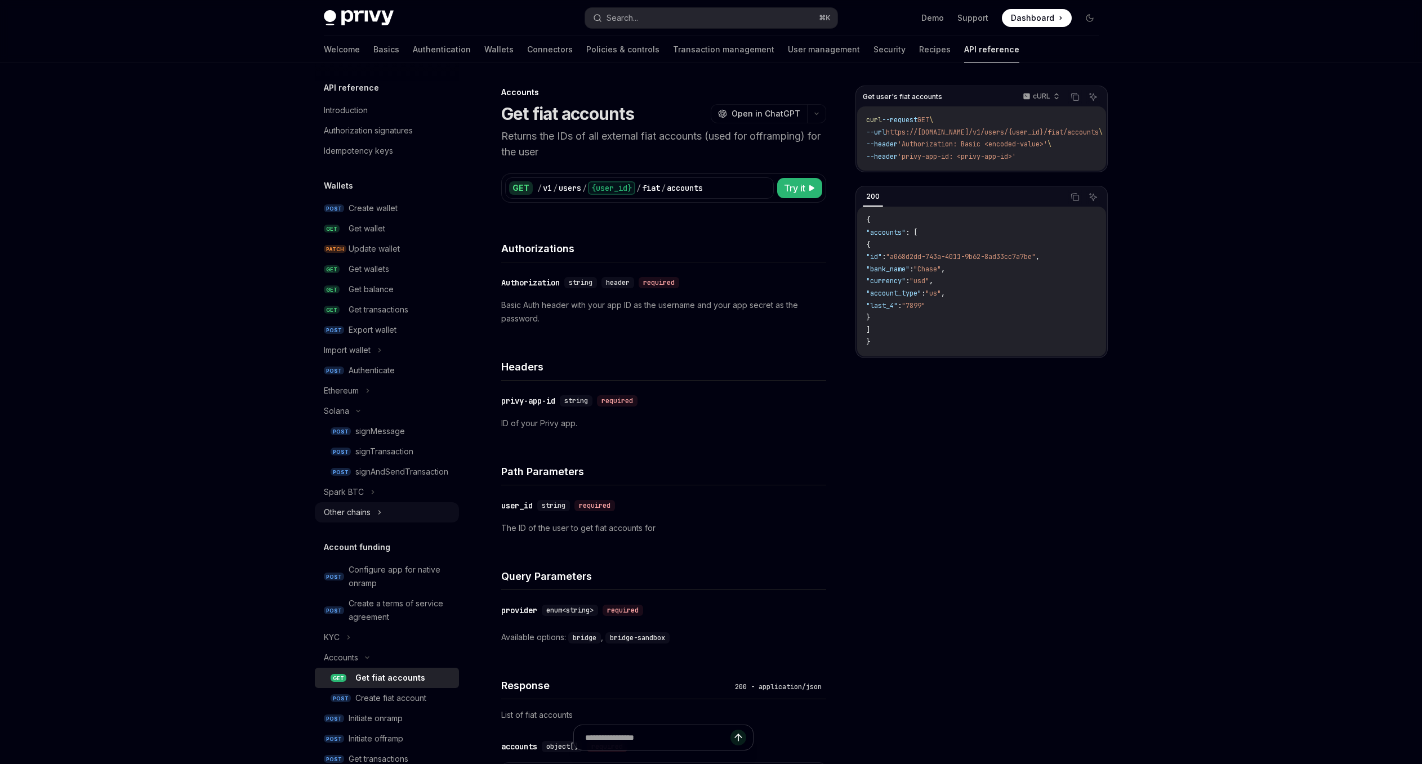
click at [412, 517] on div "Other chains" at bounding box center [387, 512] width 144 height 20
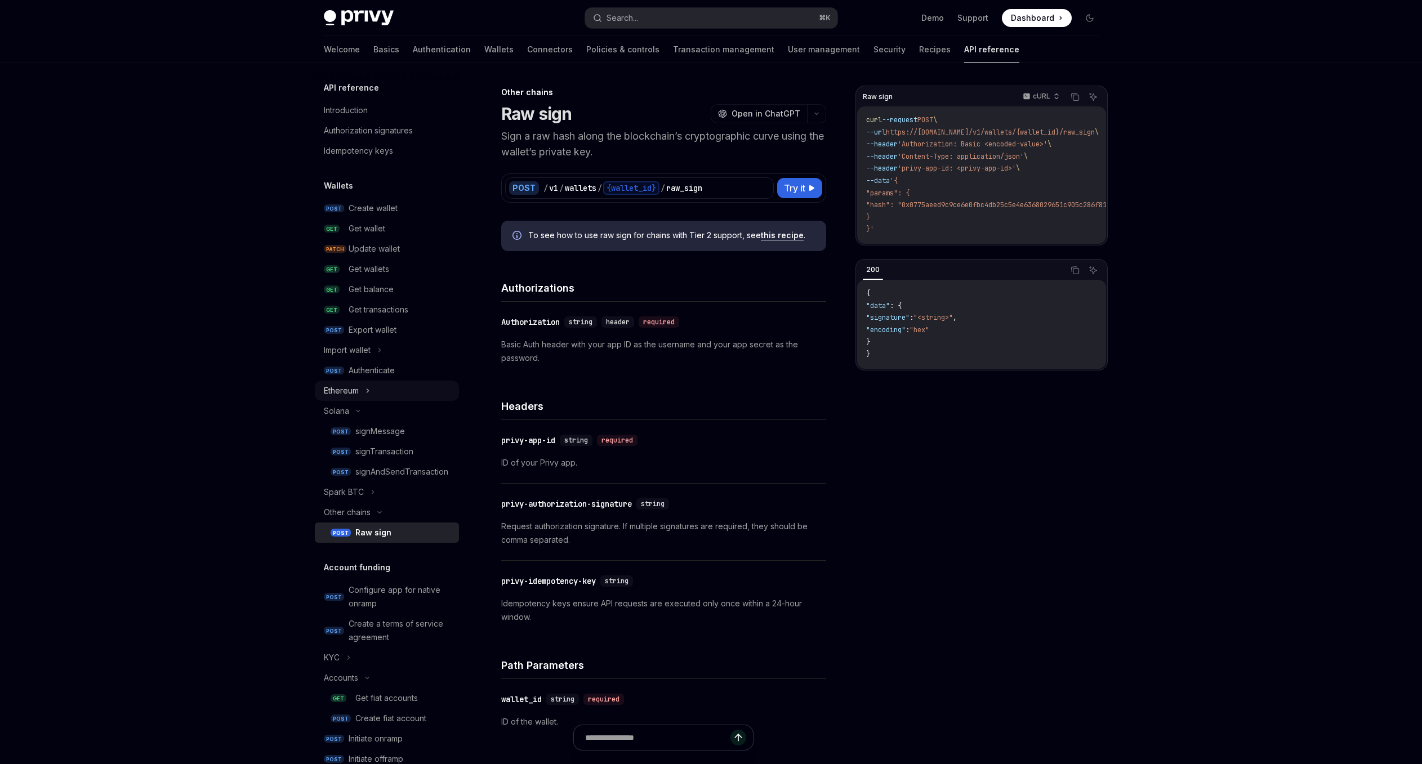
click at [397, 392] on div "Ethereum" at bounding box center [387, 391] width 144 height 20
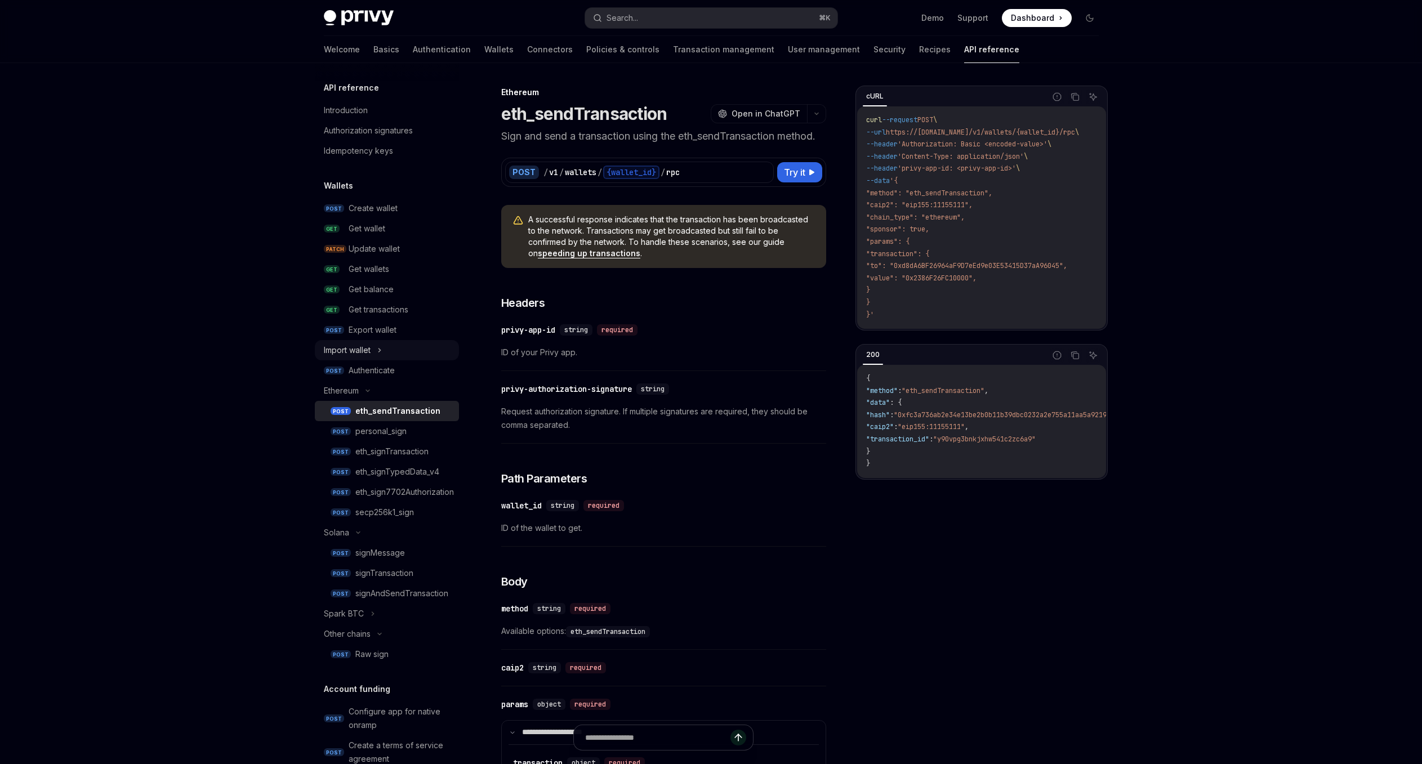
click at [413, 352] on div "Import wallet" at bounding box center [387, 350] width 144 height 20
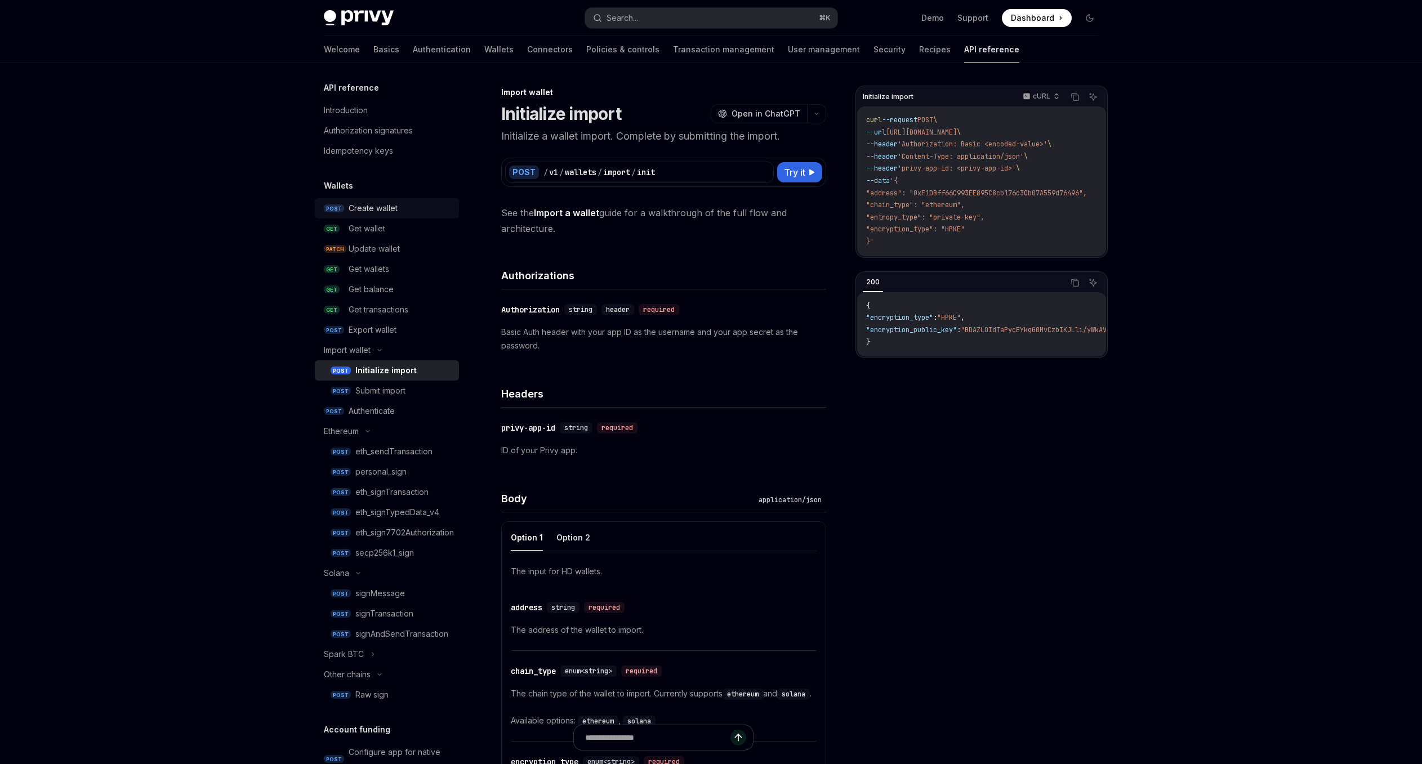
click at [424, 208] on div "Create wallet" at bounding box center [401, 209] width 104 height 14
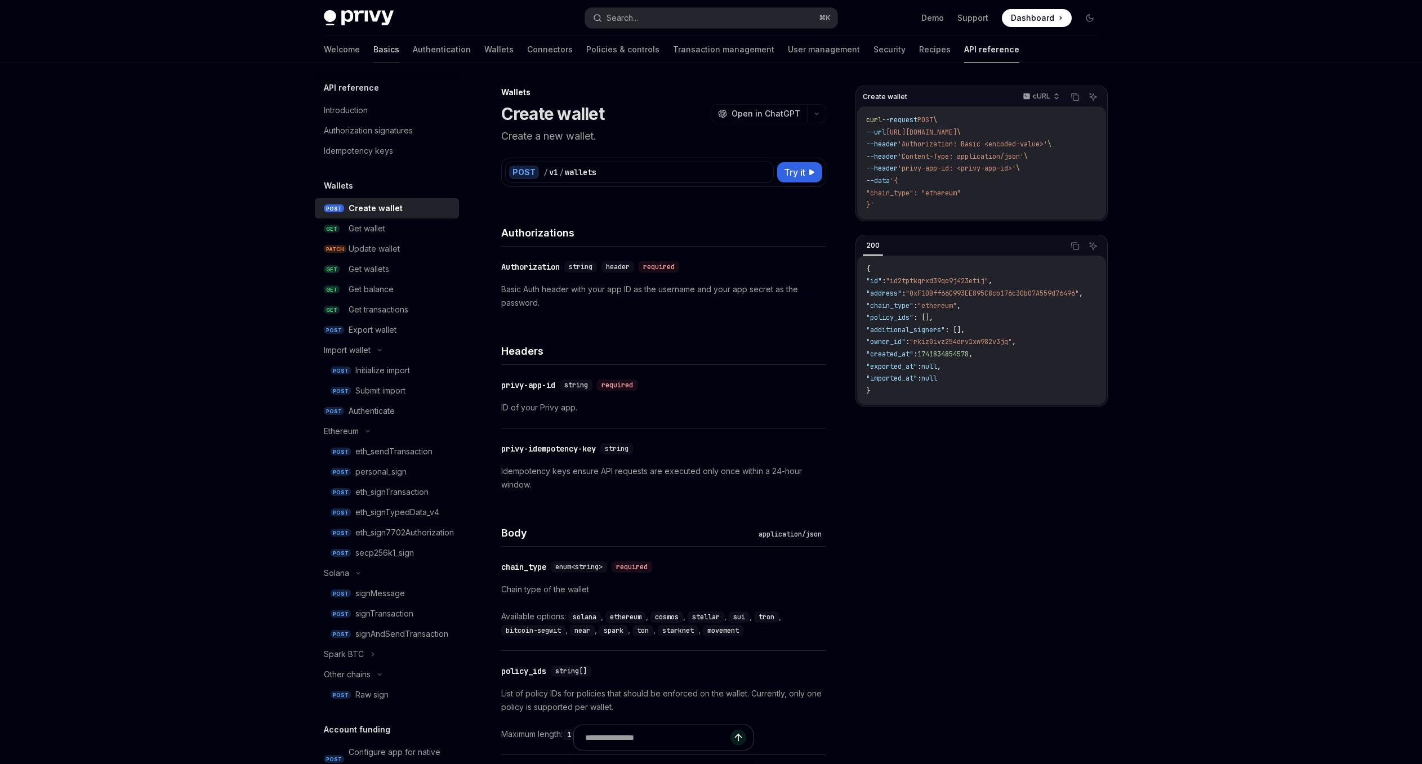
click at [373, 48] on link "Basics" at bounding box center [386, 49] width 26 height 27
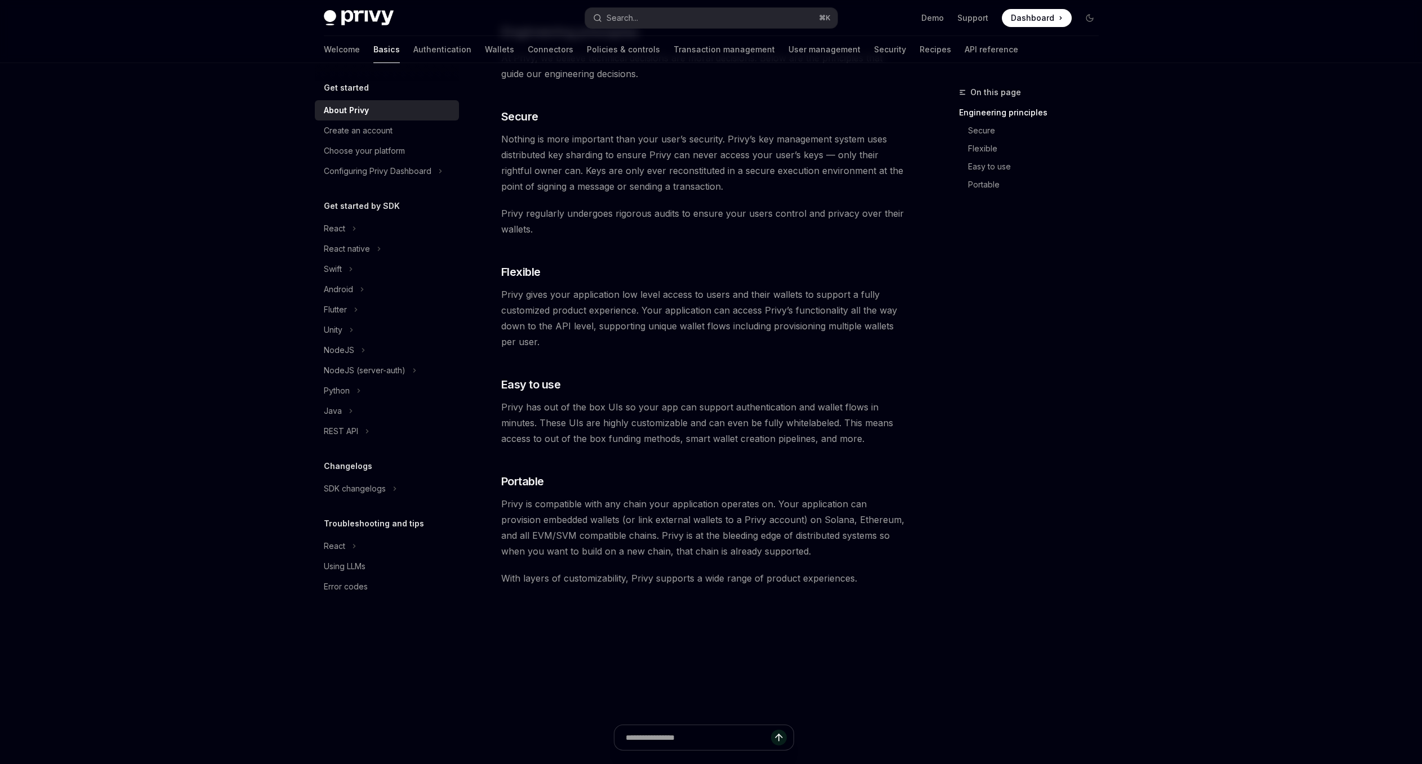
scroll to position [703, 0]
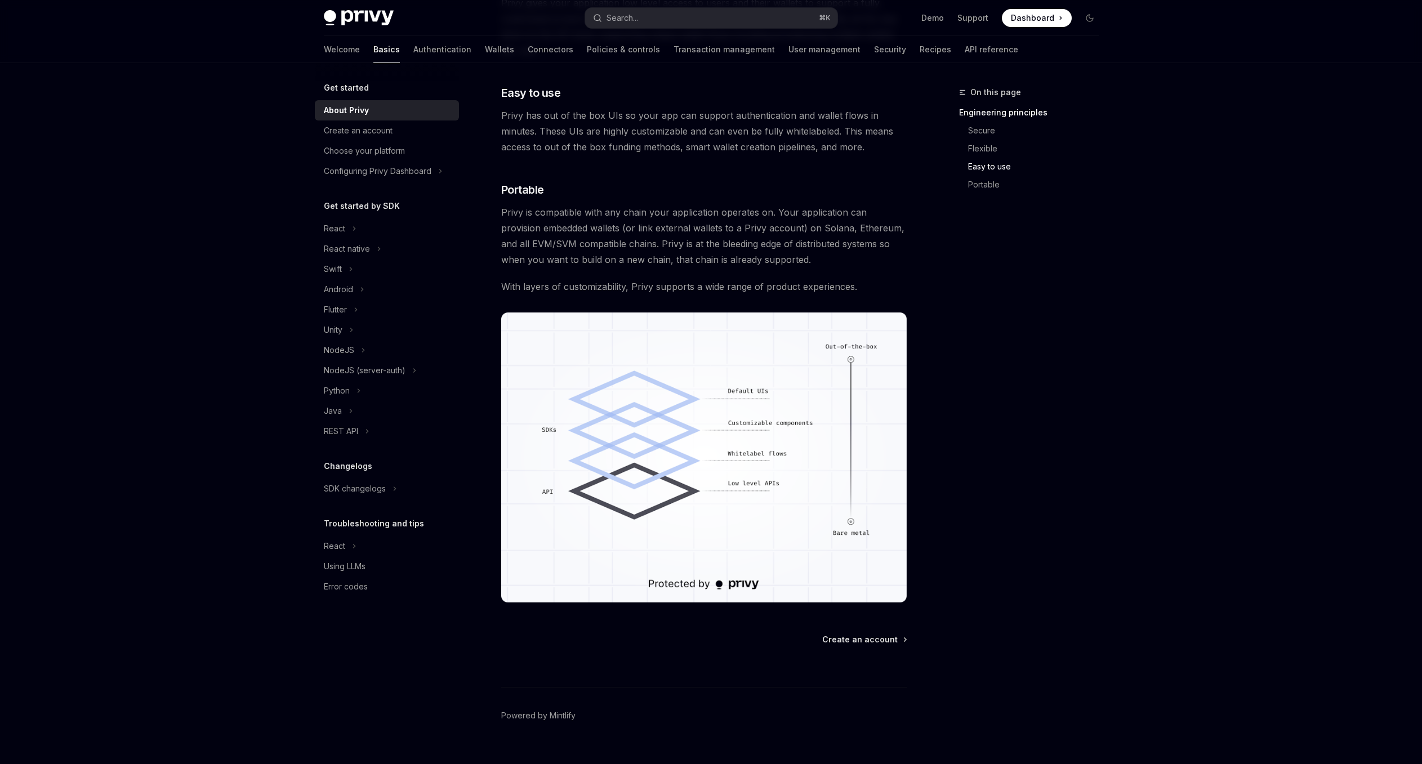
click at [263, 510] on div "Privy Docs home page Search... ⌘ K Demo Support Dashboard Dashboard Search... N…" at bounding box center [711, 41] width 1422 height 1488
click at [409, 124] on div "Create an account" at bounding box center [388, 131] width 128 height 14
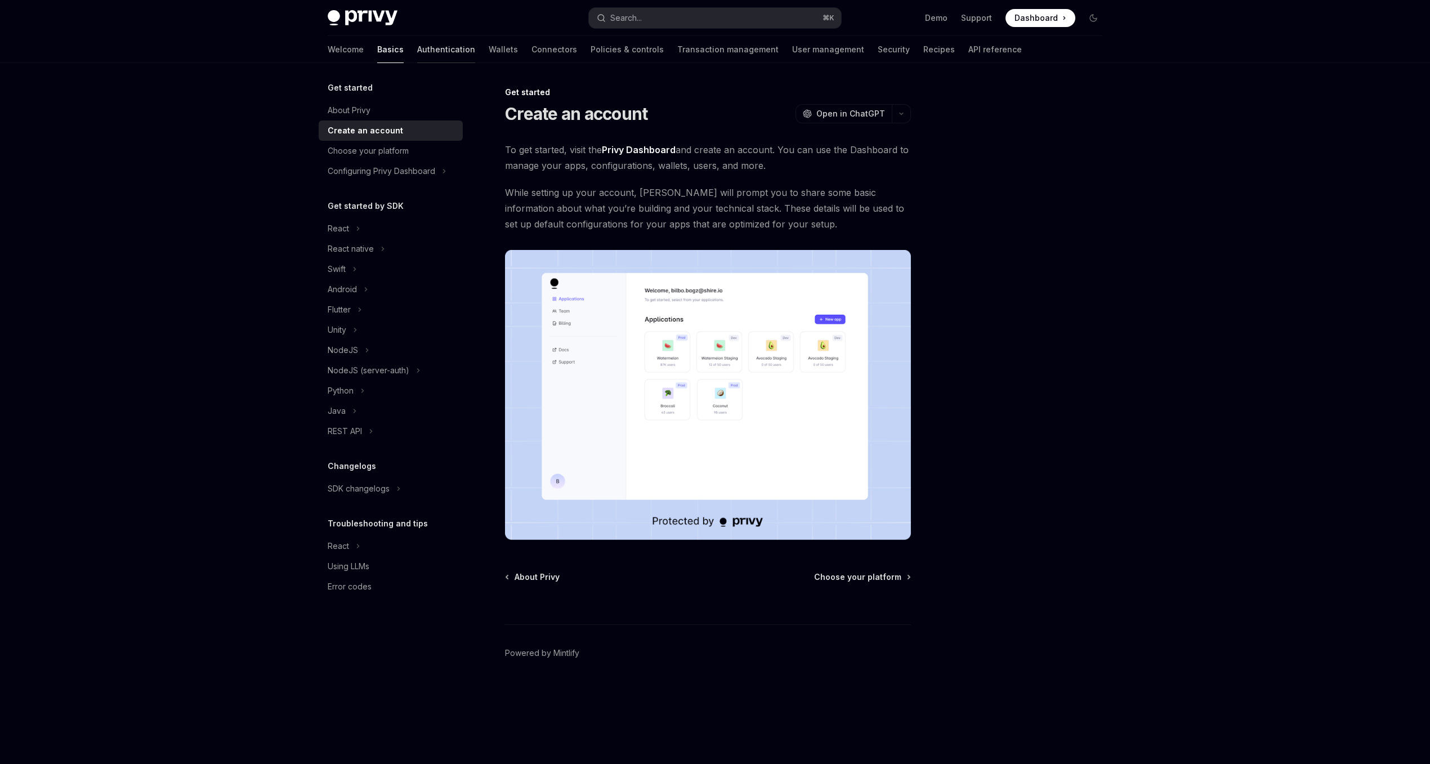
click at [417, 51] on link "Authentication" at bounding box center [446, 49] width 58 height 27
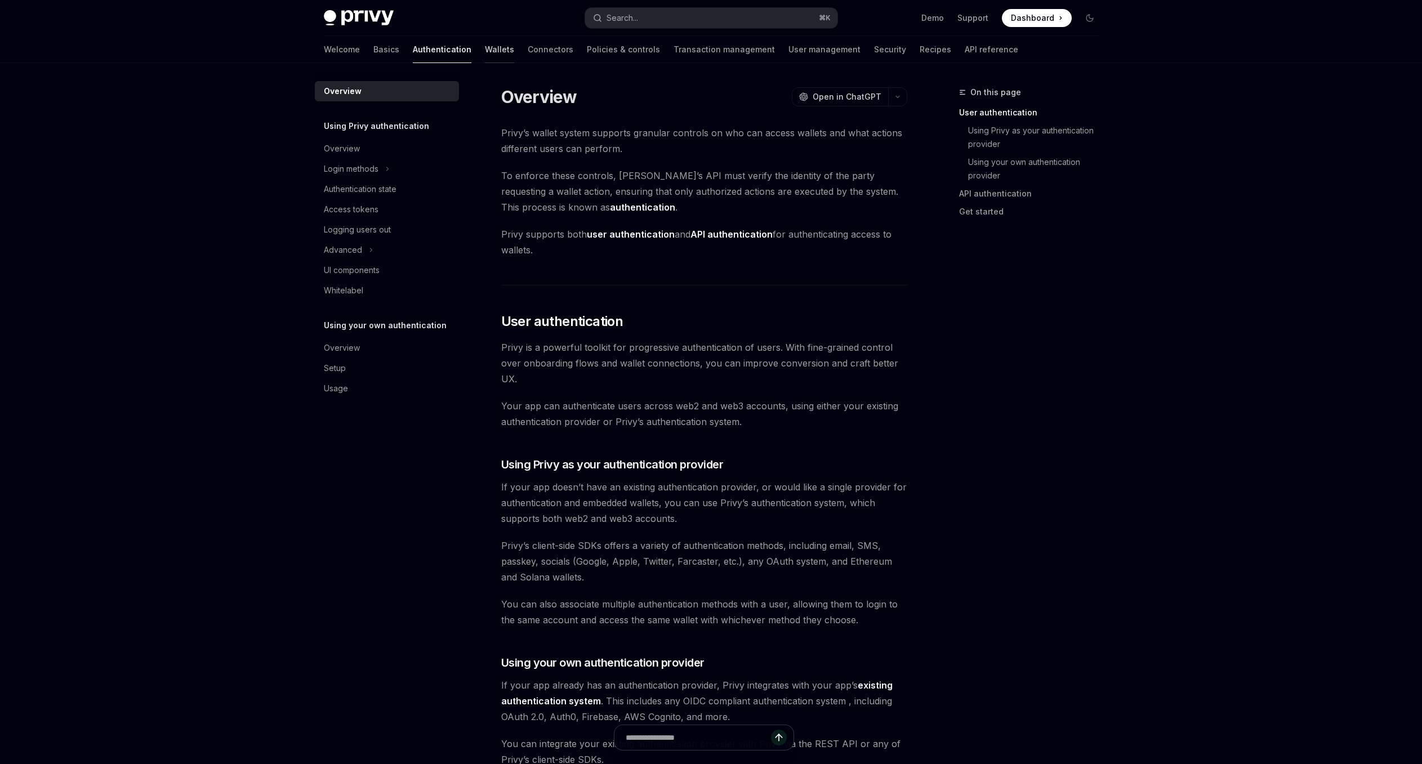
click at [485, 51] on link "Wallets" at bounding box center [499, 49] width 29 height 27
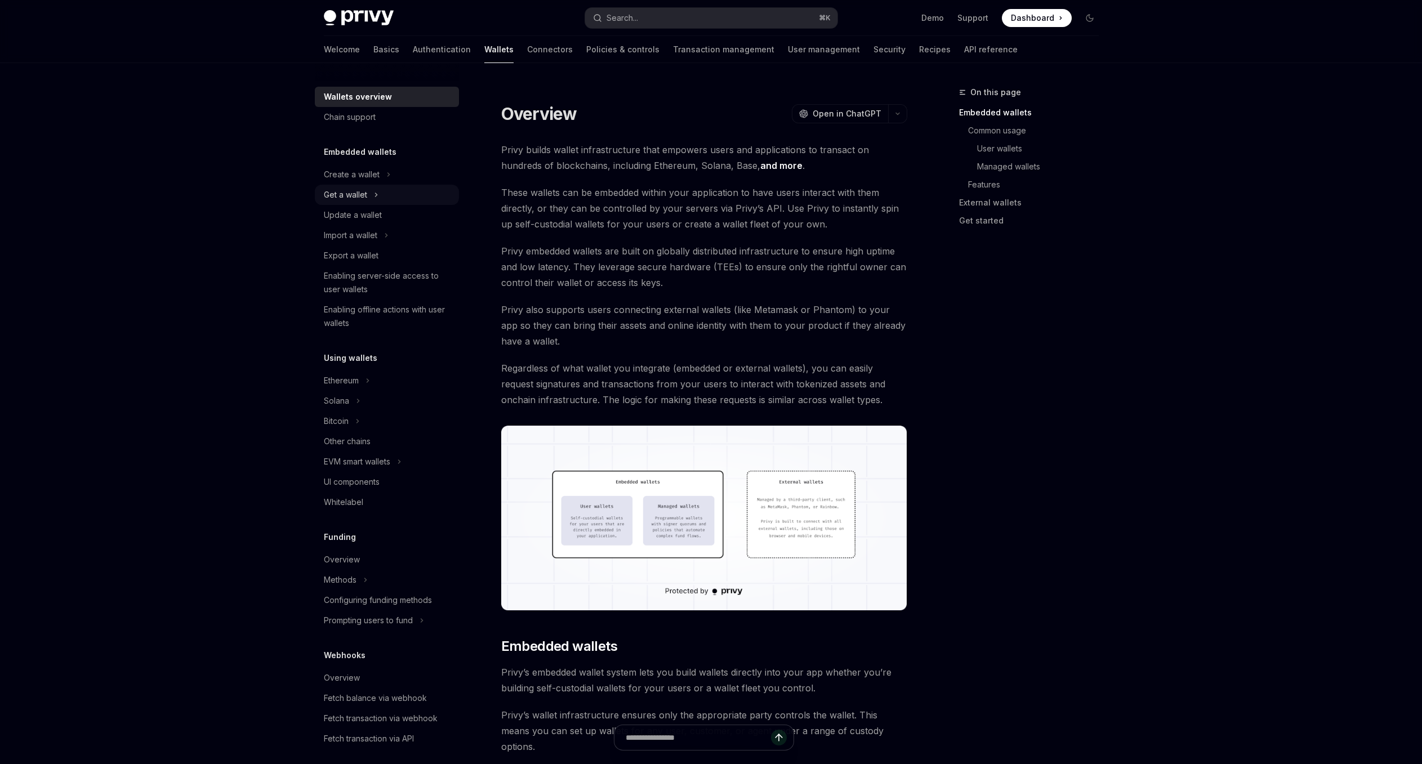
click at [399, 193] on div "Get a wallet" at bounding box center [387, 195] width 144 height 20
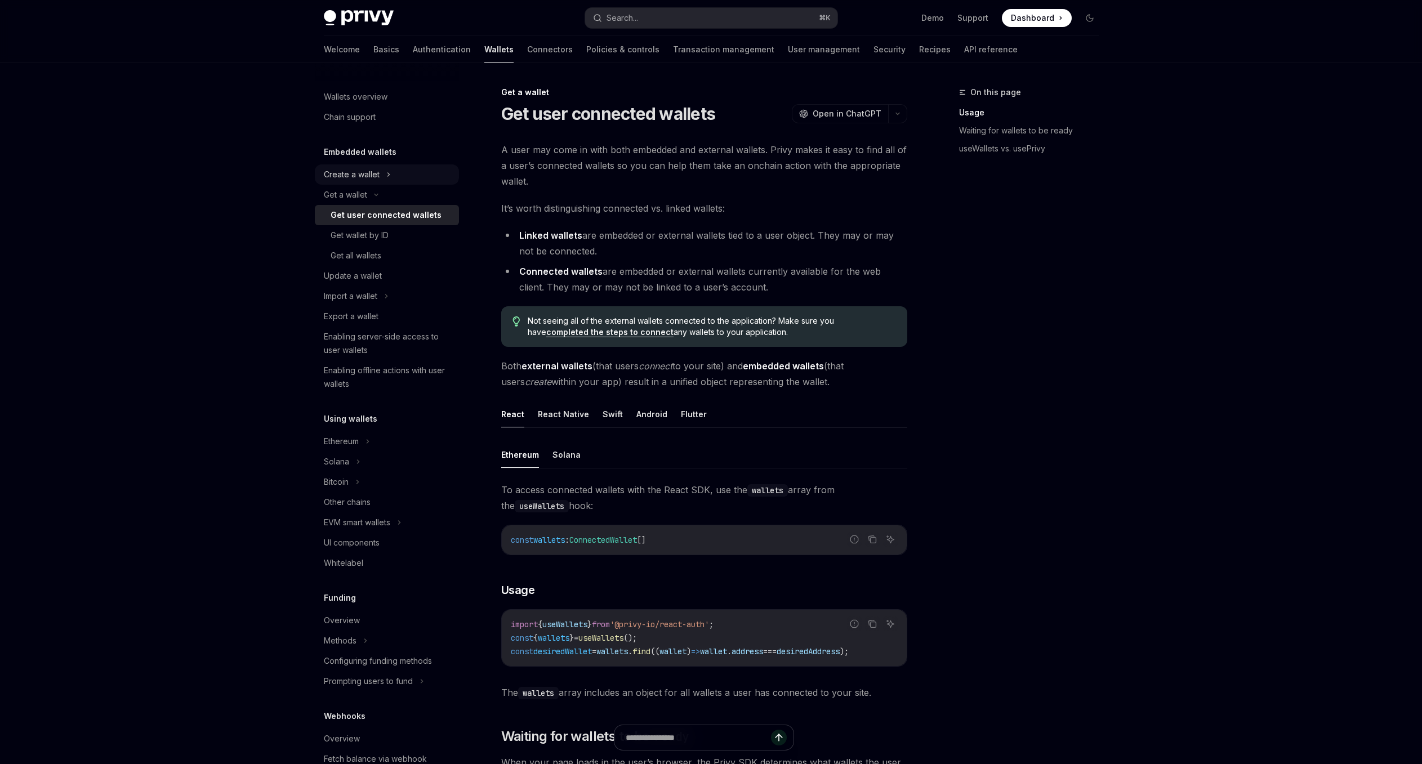
click at [404, 176] on div "Create a wallet" at bounding box center [387, 174] width 144 height 20
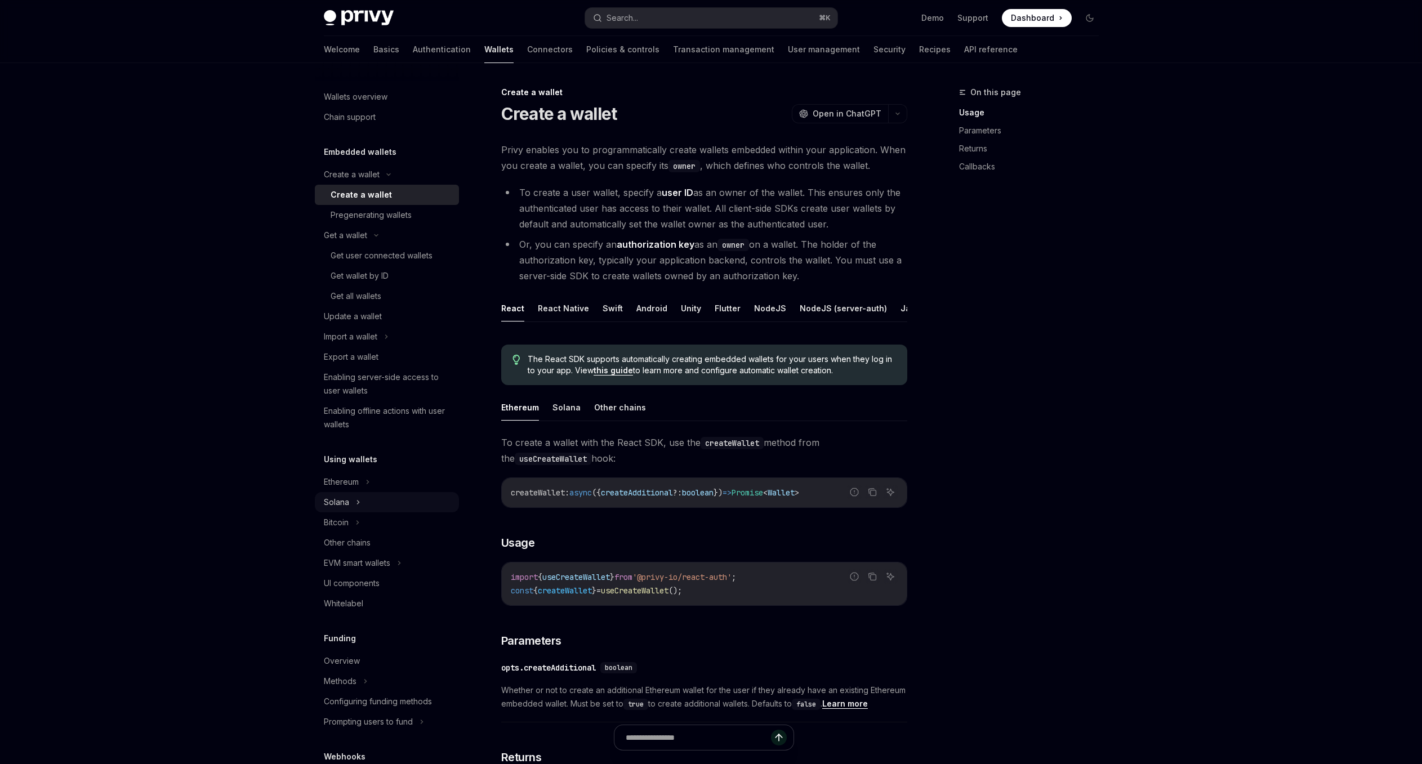
click at [373, 503] on div "Solana" at bounding box center [387, 502] width 144 height 20
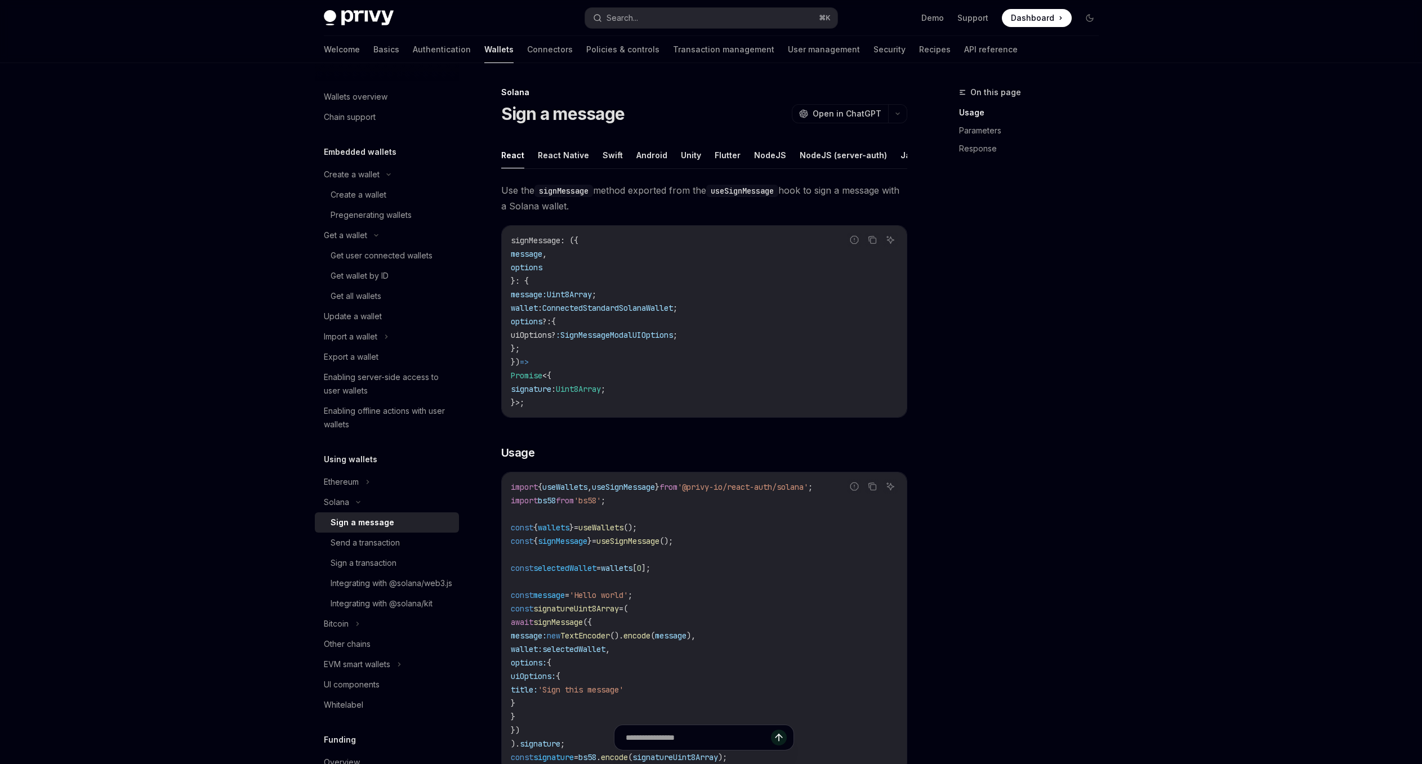
click at [378, 470] on div "Using wallets Ethereum Solana Sign a message Send a transaction Sign a transact…" at bounding box center [387, 584] width 144 height 262
click at [380, 486] on div "Ethereum" at bounding box center [387, 482] width 144 height 20
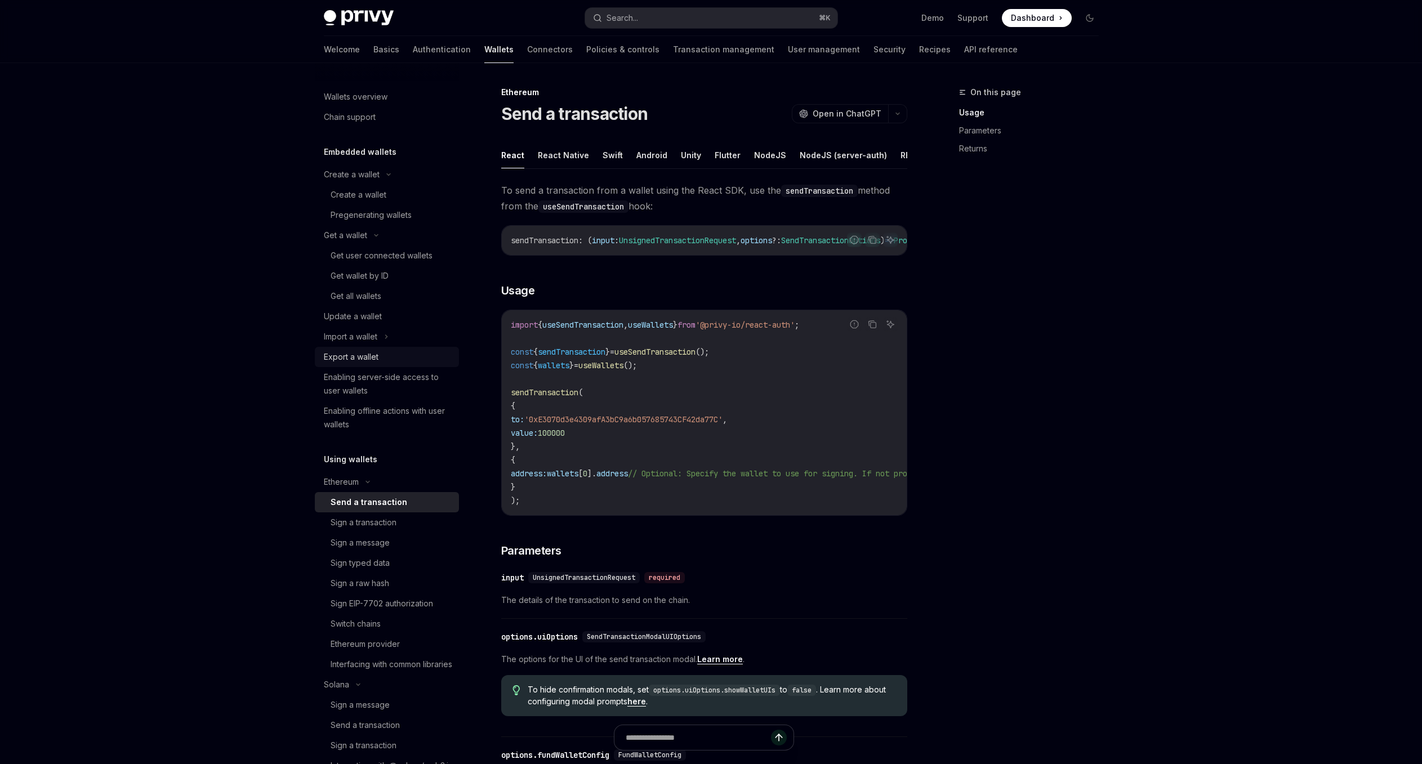
click at [390, 358] on div "Export a wallet" at bounding box center [388, 357] width 128 height 14
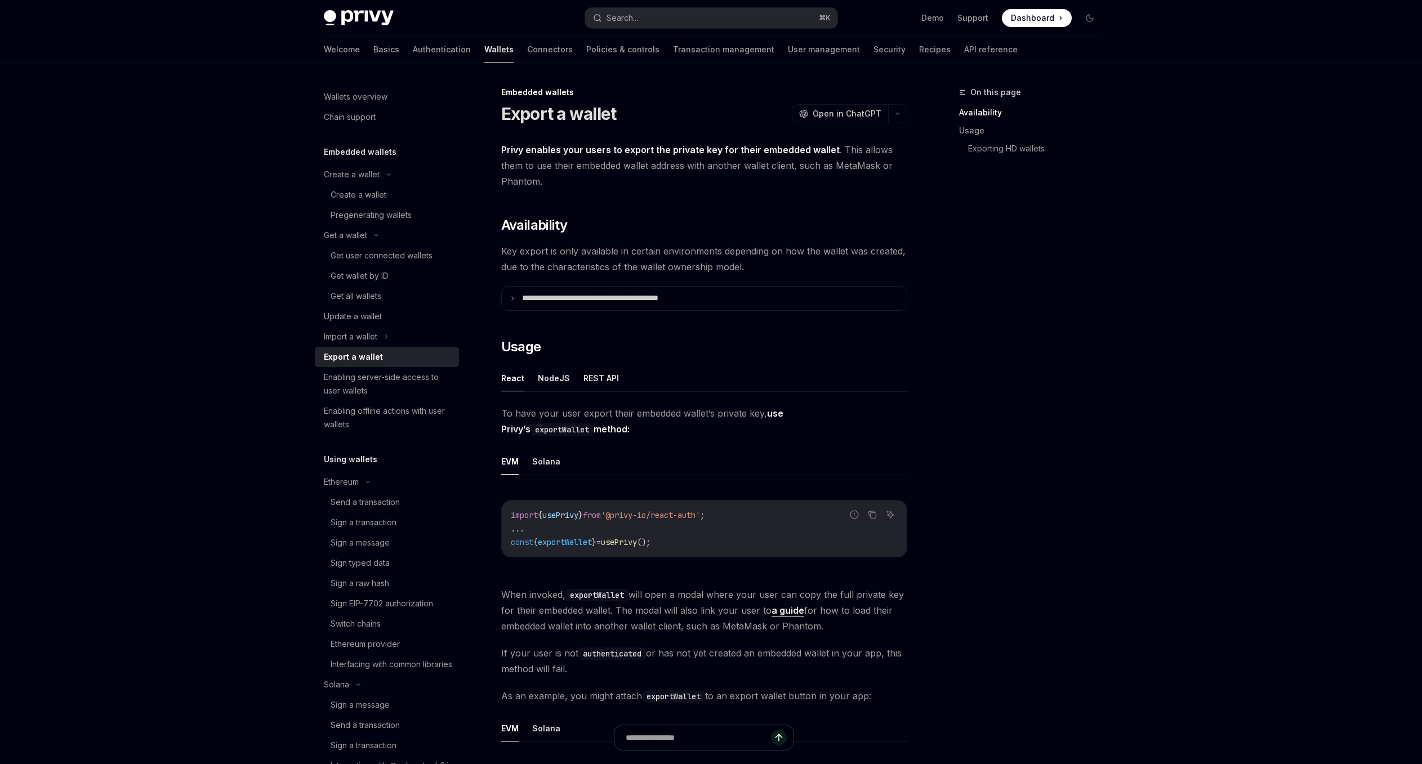
click at [348, 51] on div "Welcome Basics Authentication Wallets Connectors Policies & controls Transactio…" at bounding box center [671, 49] width 694 height 27
click at [373, 52] on link "Basics" at bounding box center [386, 49] width 26 height 27
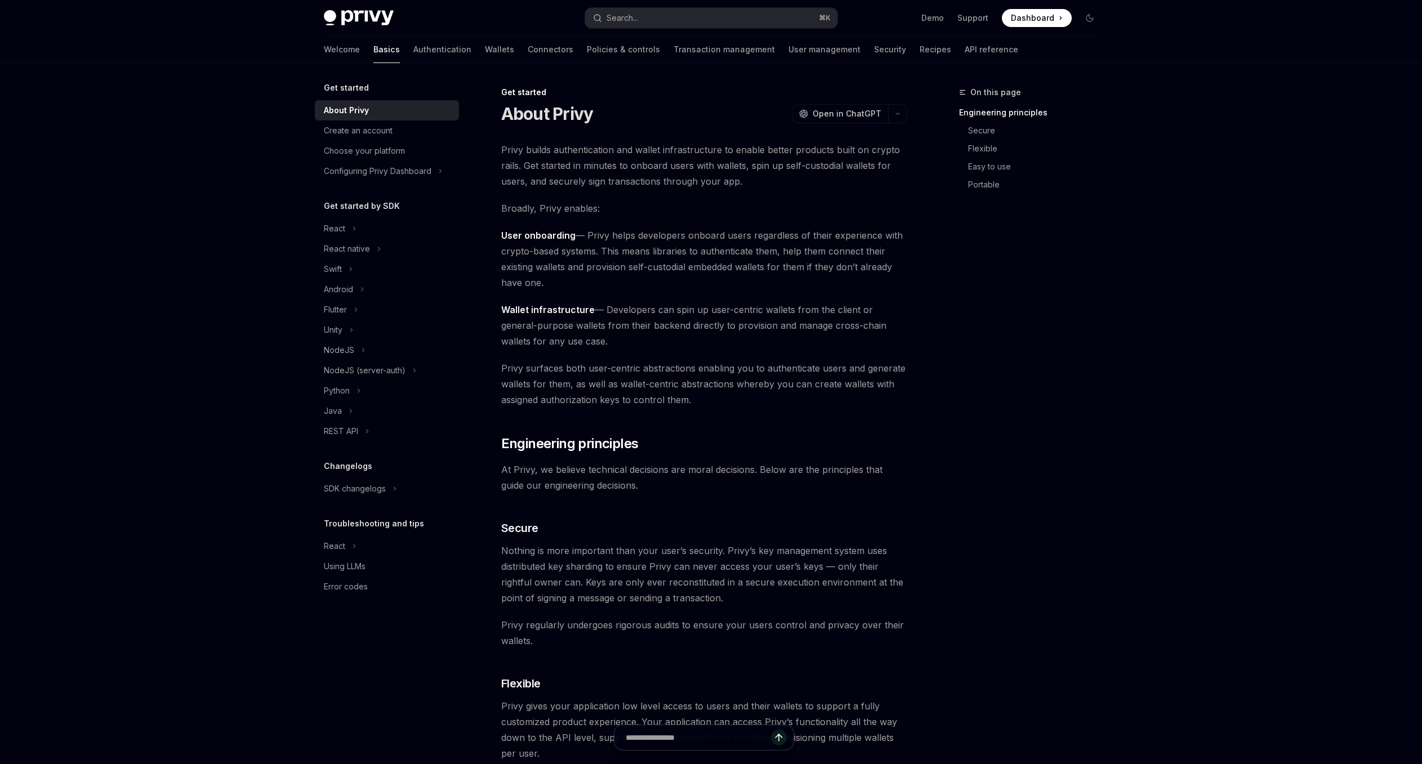
click at [191, 166] on div "Privy Docs home page Search... ⌘ K Demo Support Dashboard Dashboard Search... N…" at bounding box center [711, 744] width 1422 height 1488
click at [419, 148] on div "Choose your platform" at bounding box center [388, 151] width 128 height 14
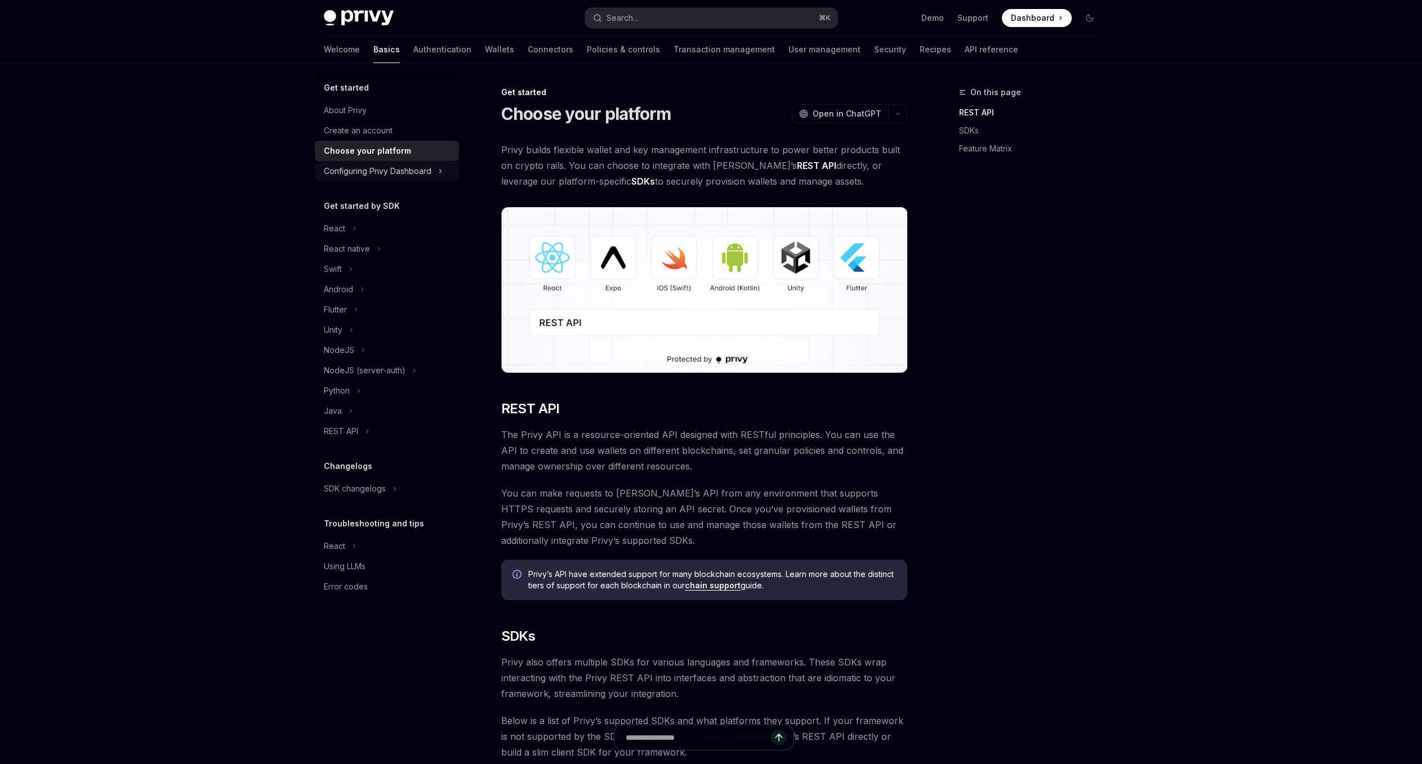
click at [452, 167] on div "Configuring Privy Dashboard" at bounding box center [387, 171] width 144 height 20
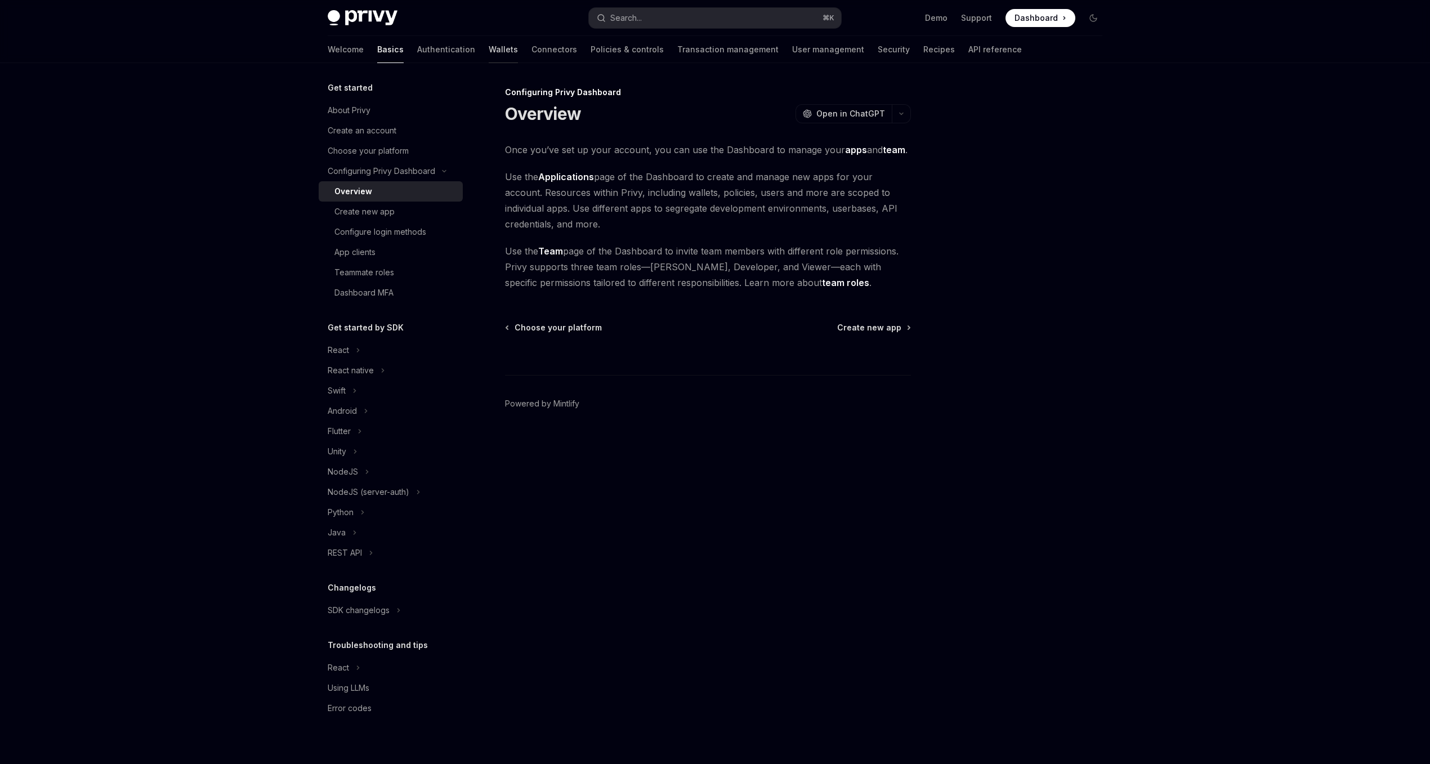
click at [489, 50] on link "Wallets" at bounding box center [503, 49] width 29 height 27
type textarea "*"
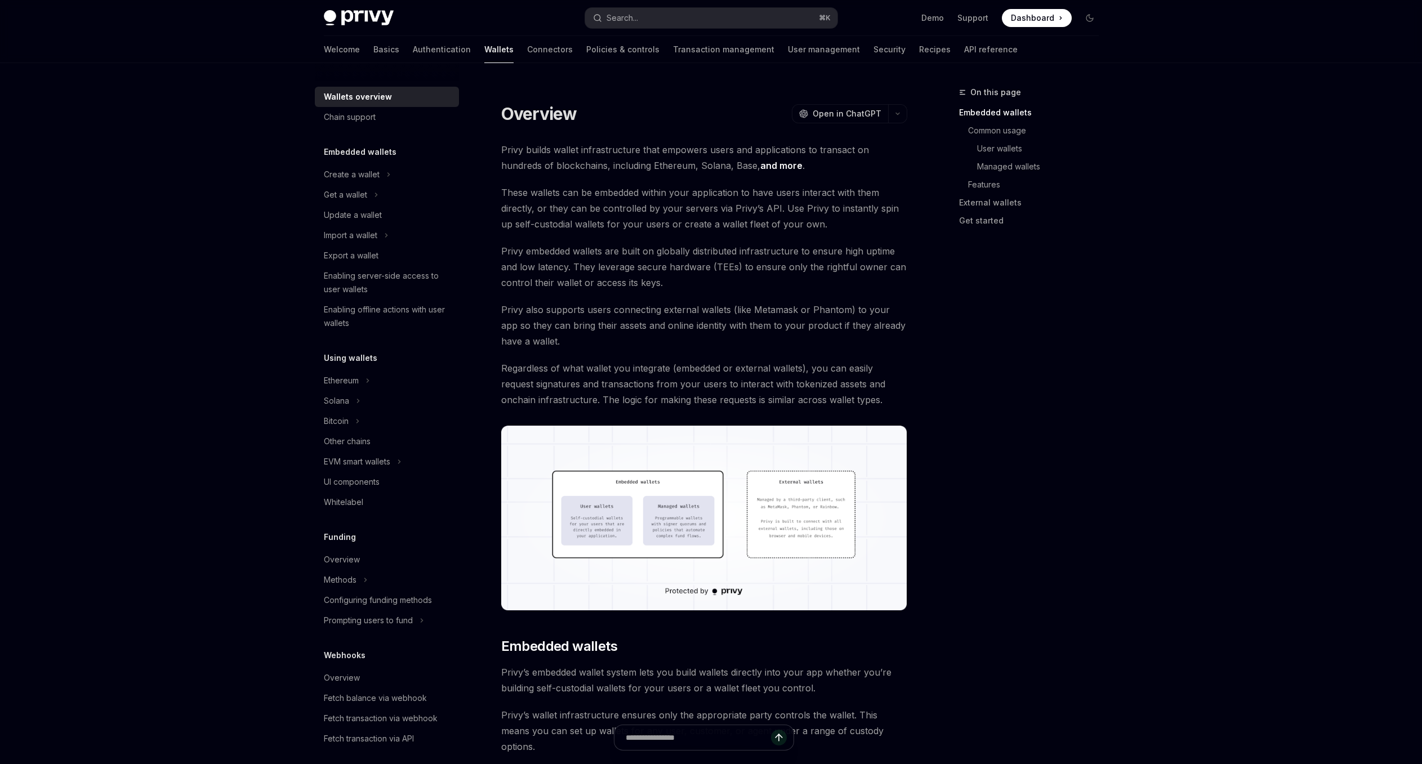
click at [740, 506] on img at bounding box center [704, 518] width 406 height 185
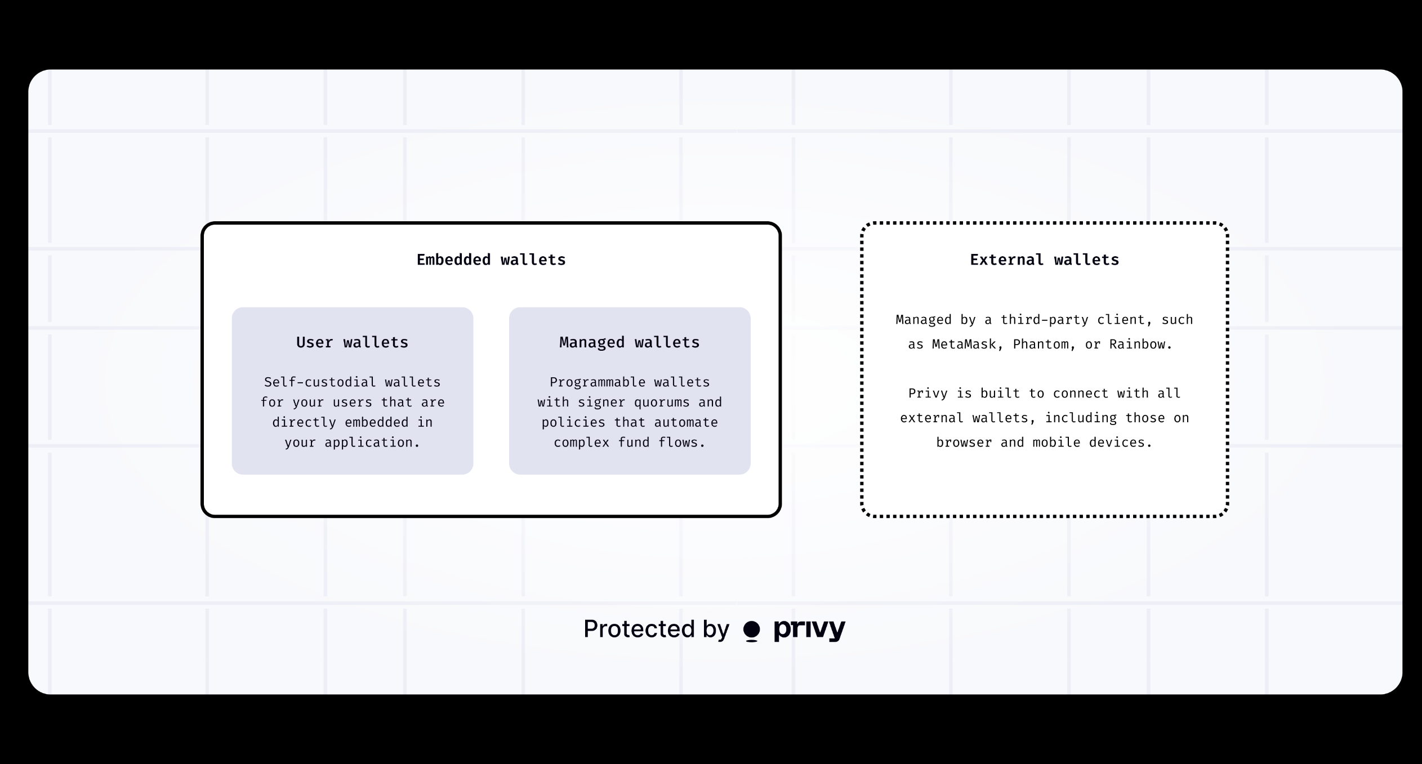
click at [740, 505] on img at bounding box center [715, 382] width 1374 height 624
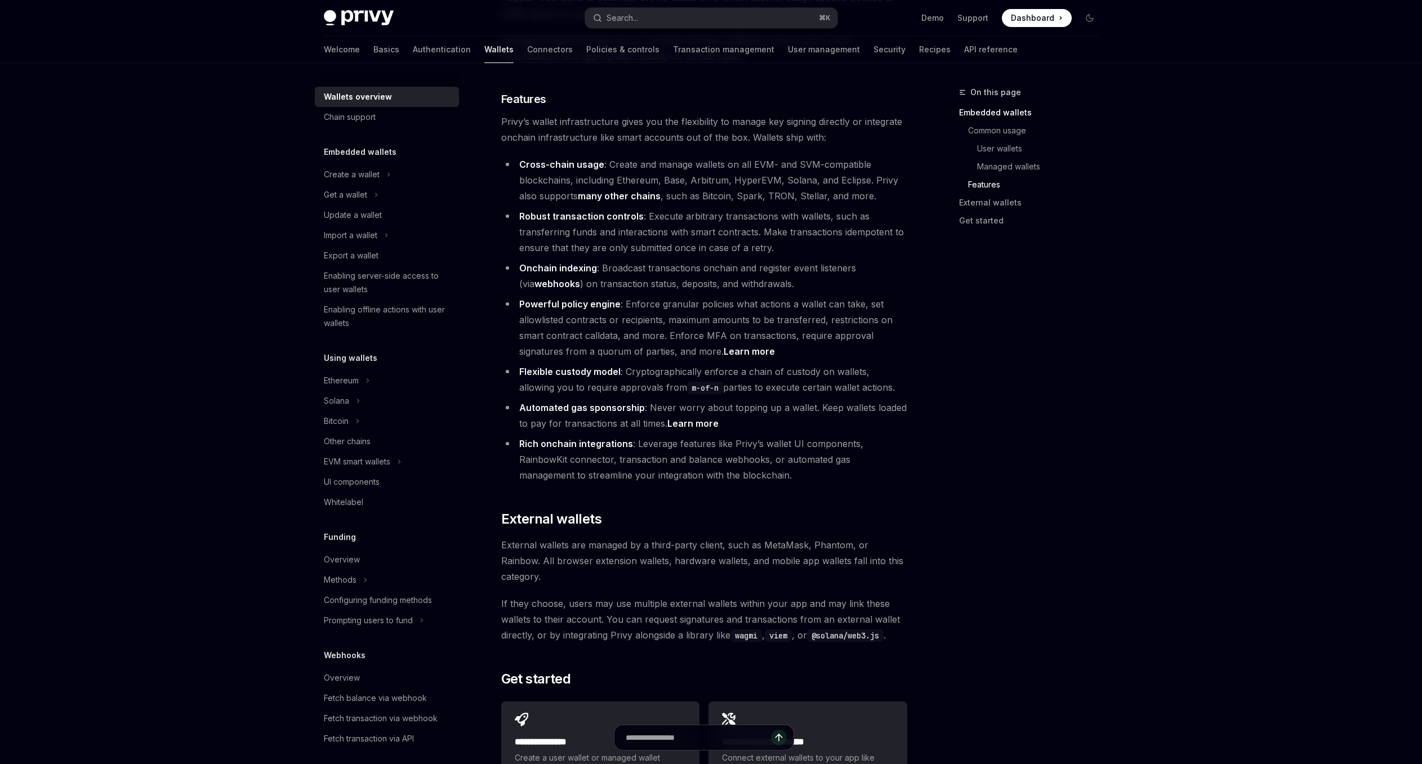
scroll to position [1443, 0]
